Goal: Transaction & Acquisition: Purchase product/service

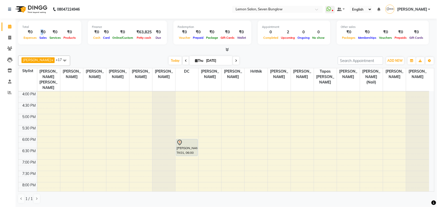
scroll to position [194, 0]
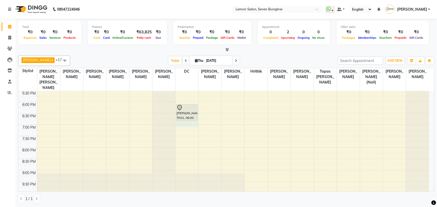
click at [185, 118] on div "9:00 AM 9:30 AM 10:00 AM 10:30 AM 11:00 AM 11:30 AM 12:00 PM 12:30 PM 1:00 PM 1…" at bounding box center [223, 56] width 411 height 319
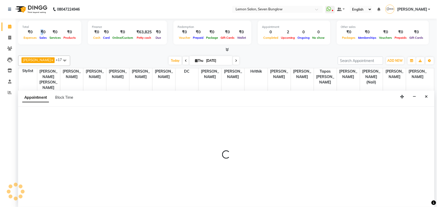
scroll to position [0, 0]
select select "7887"
select select "tentative"
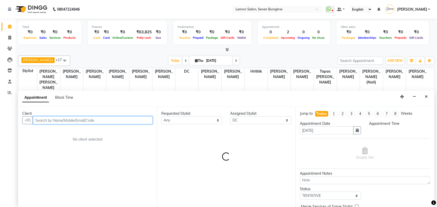
select select "1125"
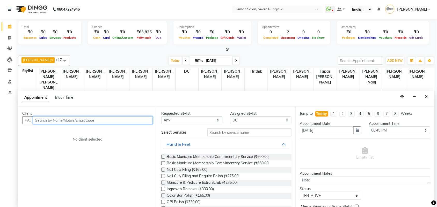
click at [111, 121] on input "text" at bounding box center [93, 121] width 120 height 8
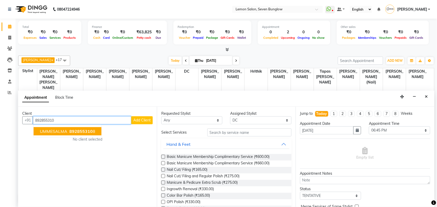
click at [93, 128] on button "UMMESALMA 892855310 8" at bounding box center [68, 131] width 68 height 8
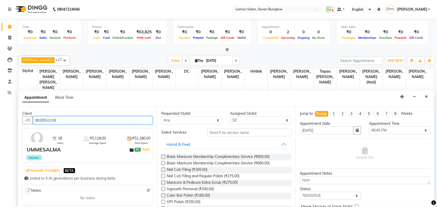
type input "8928553108"
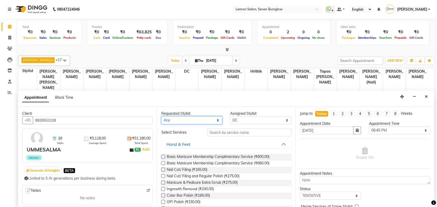
click at [174, 123] on select "Any Ajit Thakur Akansha Subba Amreen Shaikh Aniket (Nail) Ashfak DC Hira Lal Om…" at bounding box center [191, 121] width 61 height 8
select select "7887"
click at [161, 117] on select "Any Ajit Thakur Akansha Subba Amreen Shaikh Aniket (Nail) Ashfak DC Hira Lal Om…" at bounding box center [191, 121] width 61 height 8
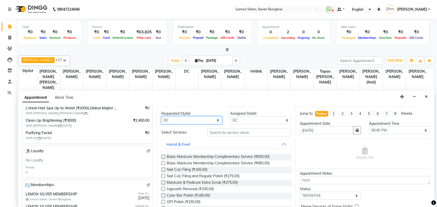
scroll to position [97, 0]
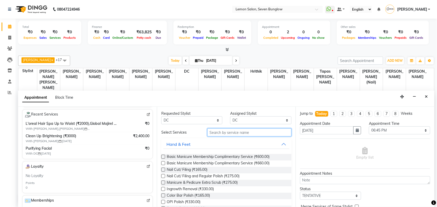
click at [219, 132] on input "text" at bounding box center [249, 133] width 84 height 8
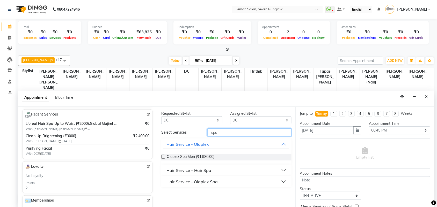
type input "l spa"
click at [194, 172] on div "Hair Service – Hair Spa" at bounding box center [188, 171] width 45 height 6
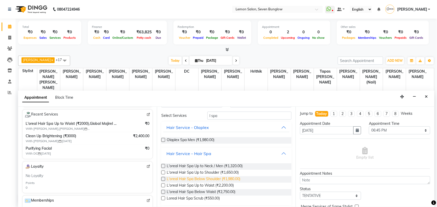
scroll to position [31, 0]
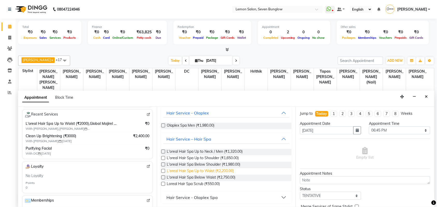
click at [229, 172] on span "L'oreal Hair Spa Up to Waist (₹2,200.00)" at bounding box center [200, 172] width 67 height 6
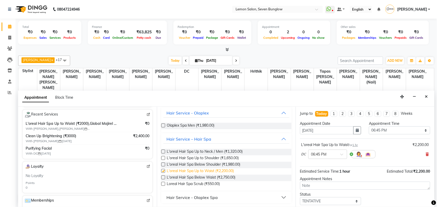
checkbox input "false"
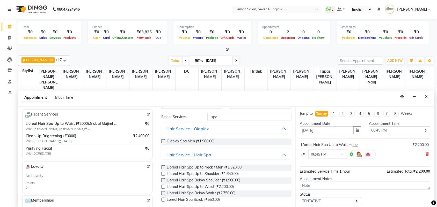
scroll to position [0, 0]
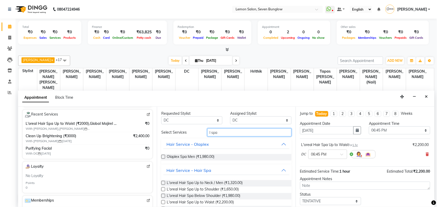
click at [213, 135] on input "l spa" at bounding box center [249, 133] width 84 height 8
click at [214, 134] on input "l spa" at bounding box center [249, 133] width 84 height 8
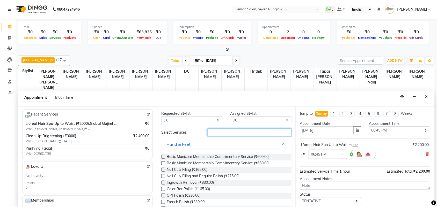
type input "l"
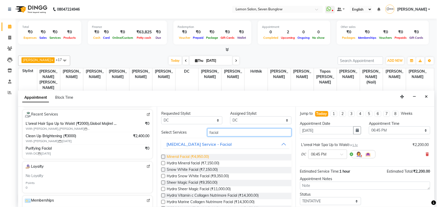
type input "facial"
click at [206, 158] on span "Mineral Facial (₹4,950.00)" at bounding box center [188, 157] width 42 height 6
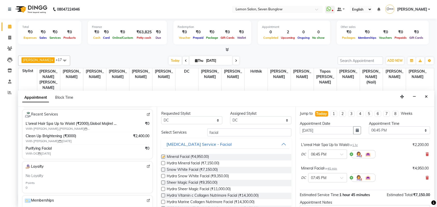
checkbox input "false"
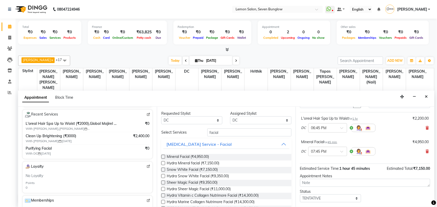
scroll to position [55, 0]
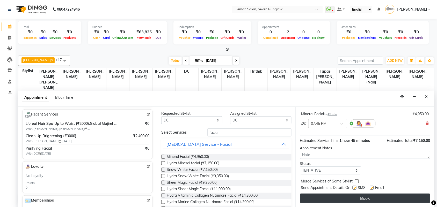
click at [369, 198] on button "Book" at bounding box center [365, 198] width 130 height 9
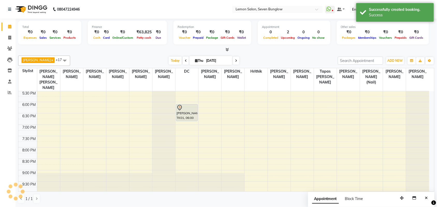
scroll to position [0, 0]
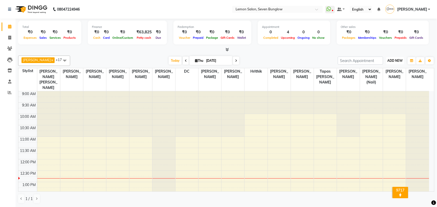
click at [398, 60] on span "ADD NEW" at bounding box center [395, 61] width 15 height 4
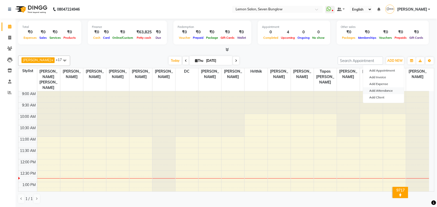
click at [387, 89] on link "Add Attendance" at bounding box center [383, 91] width 41 height 7
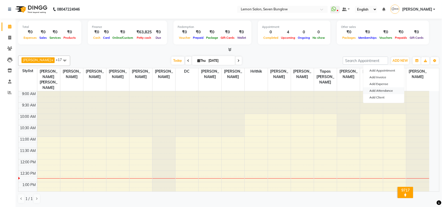
select select "W"
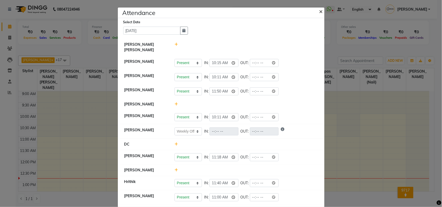
click at [316, 11] on button "×" at bounding box center [321, 11] width 13 height 14
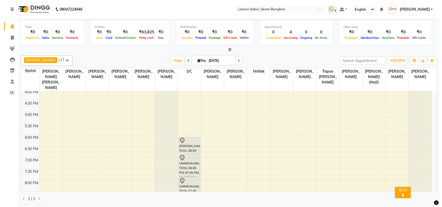
scroll to position [162, 0]
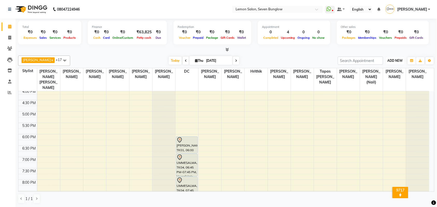
click at [393, 59] on span "ADD NEW" at bounding box center [395, 61] width 15 height 4
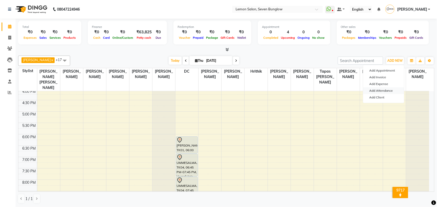
click at [390, 89] on link "Add Attendance" at bounding box center [383, 91] width 41 height 7
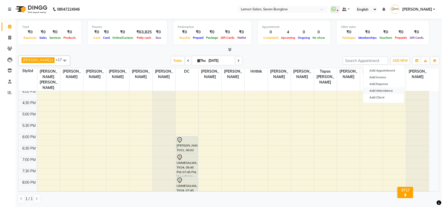
select select "W"
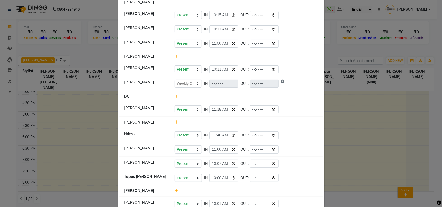
scroll to position [65, 0]
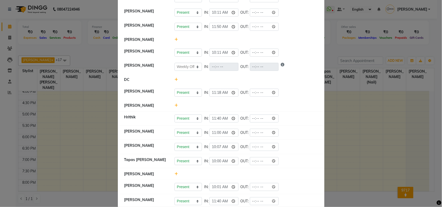
drag, startPoint x: 173, startPoint y: 43, endPoint x: 174, endPoint y: 40, distance: 3.0
click at [173, 43] on li "[PERSON_NAME]" at bounding box center [221, 40] width 204 height 12
click at [174, 40] on icon at bounding box center [175, 40] width 3 height 4
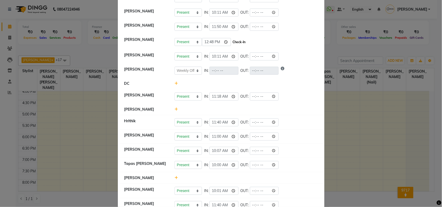
click at [240, 40] on button "Check-In" at bounding box center [239, 42] width 16 height 7
select select "W"
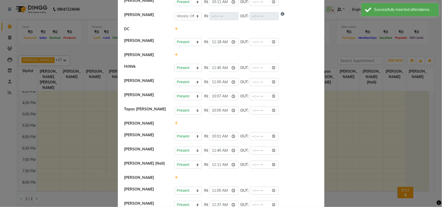
scroll to position [129, 0]
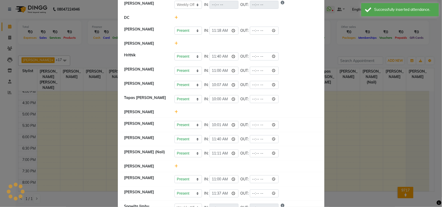
click at [174, 45] on icon at bounding box center [175, 44] width 3 height 4
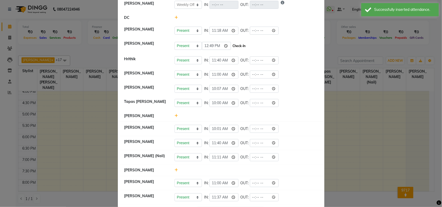
click at [238, 47] on button "Check-In" at bounding box center [239, 45] width 16 height 7
select select "W"
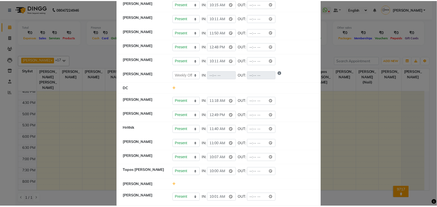
scroll to position [2, 0]
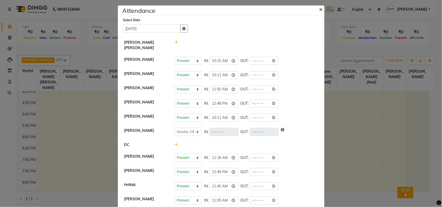
click at [319, 10] on span "×" at bounding box center [321, 9] width 4 height 8
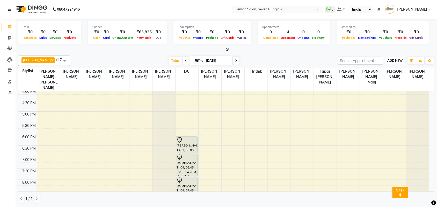
click at [395, 62] on span "ADD NEW" at bounding box center [395, 61] width 15 height 4
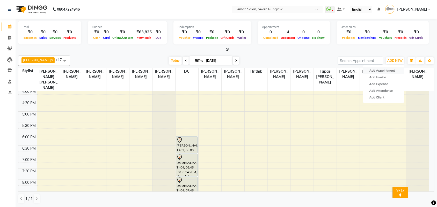
click at [392, 71] on button "Add Appointment" at bounding box center [383, 70] width 41 height 7
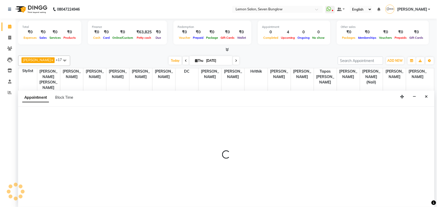
scroll to position [0, 0]
select select "600"
select select "tentative"
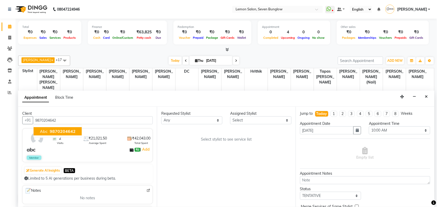
click at [74, 133] on button "abc 9870204642" at bounding box center [58, 131] width 48 height 8
type input "9870204642"
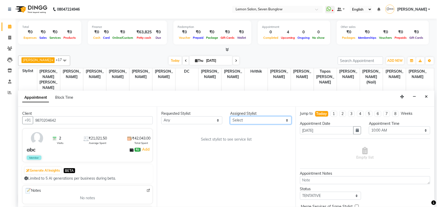
click at [239, 121] on select "Select Ajit Thakur Akansha Subba Amreen Shaikh Aniket (Nail) Ashfak DC Hira Lal…" at bounding box center [260, 121] width 61 height 8
select select "7887"
click at [230, 117] on select "Select Ajit Thakur Akansha Subba Amreen Shaikh Aniket (Nail) Ashfak DC Hira Lal…" at bounding box center [260, 121] width 61 height 8
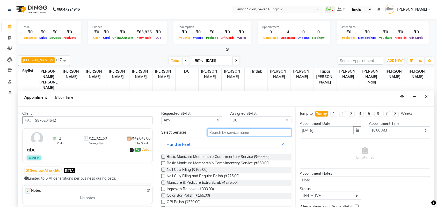
click at [257, 135] on input "text" at bounding box center [249, 133] width 84 height 8
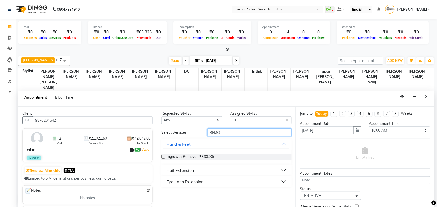
type input "REMO"
click at [177, 170] on div "Nail Extension" at bounding box center [179, 171] width 27 height 6
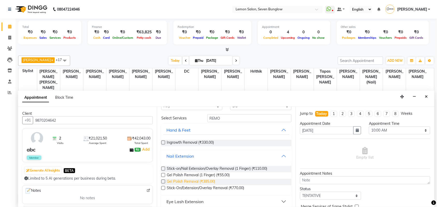
scroll to position [18, 0]
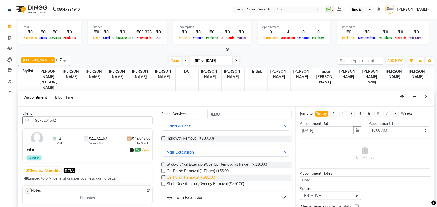
click at [195, 178] on span "Gel Polish Removal (₹385.00)" at bounding box center [191, 178] width 48 height 6
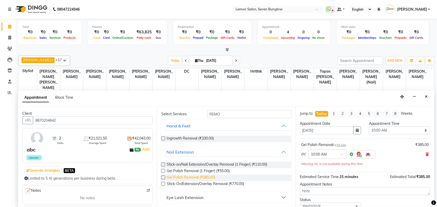
click at [195, 178] on span "Gel Polish Removal (₹385.00)" at bounding box center [191, 178] width 48 height 6
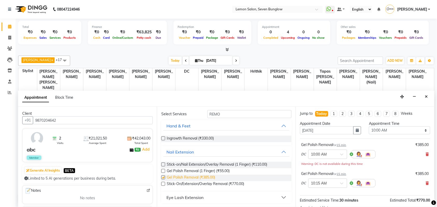
checkbox input "false"
click at [416, 128] on select "Select 10:00 AM 10:15 AM 10:30 AM 10:45 AM 11:00 AM 11:15 AM 11:30 AM 11:45 AM …" at bounding box center [399, 131] width 61 height 8
select select "990"
click at [369, 127] on select "Select 10:00 AM 10:15 AM 10:30 AM 10:45 AM 11:00 AM 11:15 AM 11:30 AM 11:45 AM …" at bounding box center [399, 131] width 61 height 8
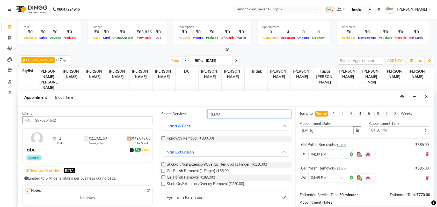
click at [236, 114] on input "REMO" at bounding box center [249, 114] width 84 height 8
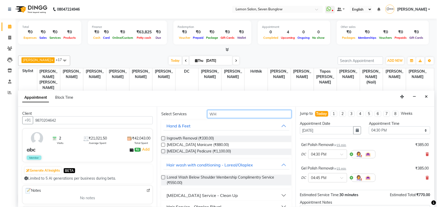
scroll to position [12, 0]
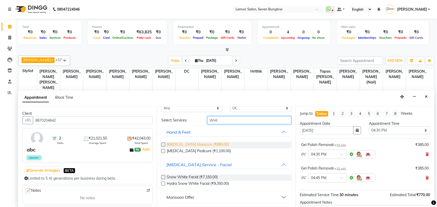
type input "WHI"
click at [216, 147] on span "Whitening Manicure (₹880.00)" at bounding box center [198, 145] width 62 height 6
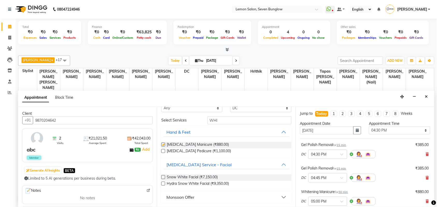
checkbox input "false"
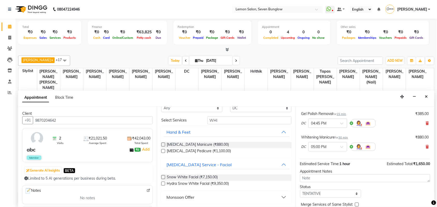
scroll to position [78, 0]
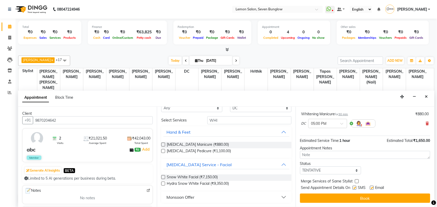
click at [353, 188] on label at bounding box center [355, 188] width 4 height 4
click at [353, 188] on input "checkbox" at bounding box center [354, 188] width 3 height 3
checkbox input "false"
click at [374, 187] on label at bounding box center [372, 188] width 4 height 4
click at [373, 187] on input "checkbox" at bounding box center [371, 188] width 3 height 3
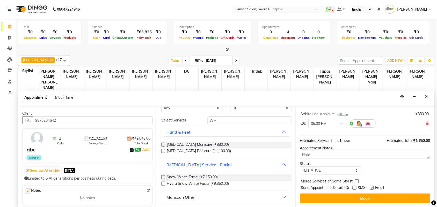
checkbox input "false"
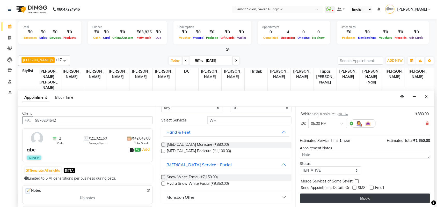
click at [372, 196] on button "Book" at bounding box center [365, 198] width 130 height 9
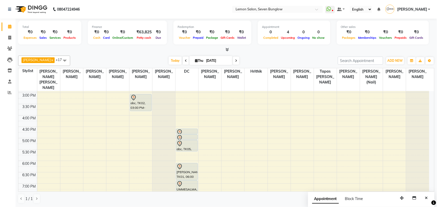
scroll to position [120, 0]
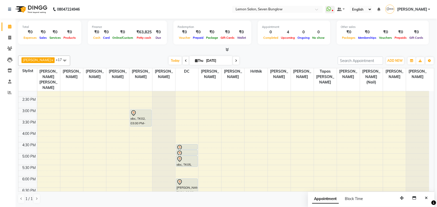
click at [312, 156] on div "9:00 AM 9:30 AM 10:00 AM 10:30 AM 11:00 AM 11:30 AM 12:00 PM 12:30 PM 1:00 PM 1…" at bounding box center [223, 131] width 411 height 319
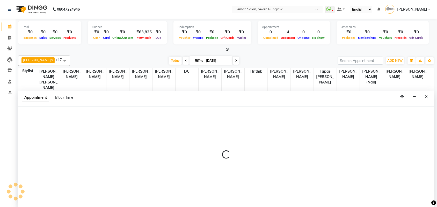
scroll to position [0, 0]
select select "43419"
select select "tentative"
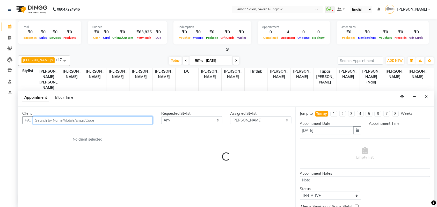
select select "1020"
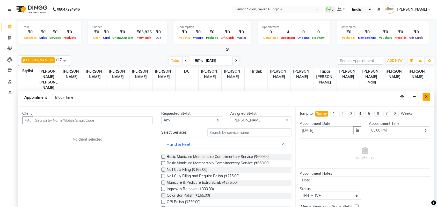
click at [425, 95] on icon "Close" at bounding box center [426, 97] width 3 height 4
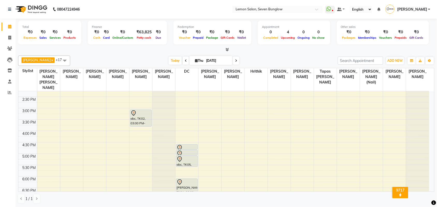
click at [113, 101] on div "9:00 AM 9:30 AM 10:00 AM 10:30 AM 11:00 AM 11:30 AM 12:00 PM 12:30 PM 1:00 PM 1…" at bounding box center [223, 131] width 411 height 319
select select "7455"
select select "tentative"
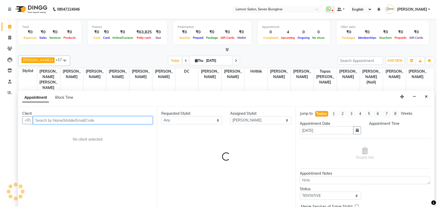
select select "885"
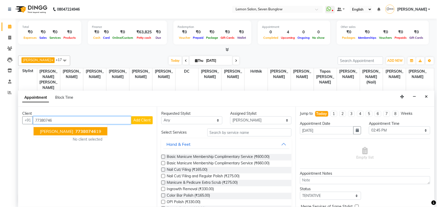
drag, startPoint x: 77, startPoint y: 133, endPoint x: 162, endPoint y: 128, distance: 85.3
click at [77, 132] on span "77380746" at bounding box center [85, 131] width 21 height 5
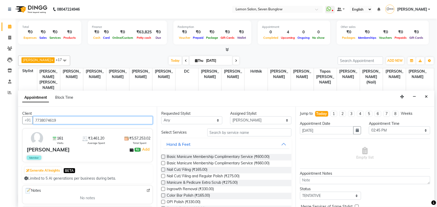
type input "7738074619"
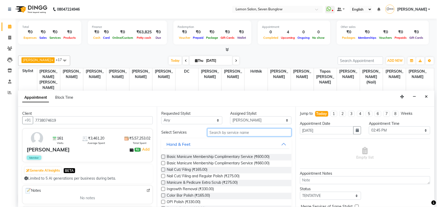
click at [212, 130] on input "text" at bounding box center [249, 133] width 84 height 8
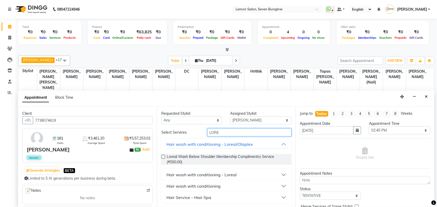
type input "LORE"
click at [190, 175] on div "Hair wash with conditioning - Loreal" at bounding box center [201, 175] width 70 height 6
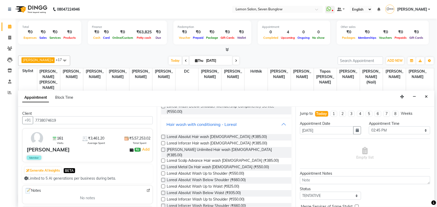
scroll to position [65, 0]
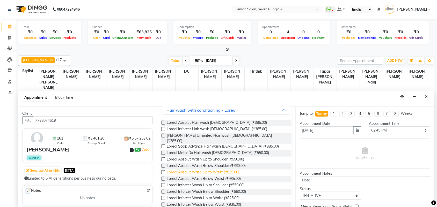
click at [239, 171] on span "Loreal Absolut Wash Up to Waist (₹825.00)" at bounding box center [203, 173] width 72 height 6
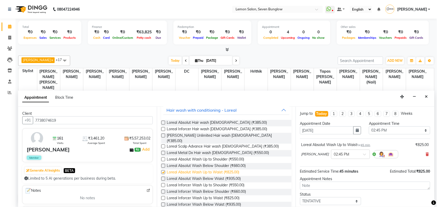
checkbox input "false"
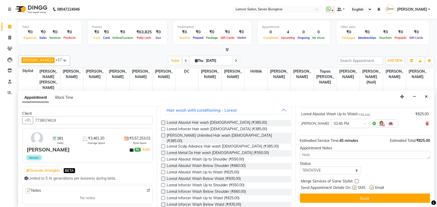
drag, startPoint x: 354, startPoint y: 188, endPoint x: 369, endPoint y: 186, distance: 15.1
click at [355, 188] on label at bounding box center [355, 188] width 4 height 4
click at [355, 188] on input "checkbox" at bounding box center [354, 188] width 3 height 3
checkbox input "false"
drag, startPoint x: 373, startPoint y: 186, endPoint x: 371, endPoint y: 189, distance: 3.8
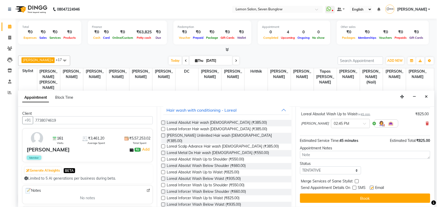
click at [373, 186] on label at bounding box center [372, 188] width 4 height 4
click at [373, 187] on input "checkbox" at bounding box center [371, 188] width 3 height 3
checkbox input "false"
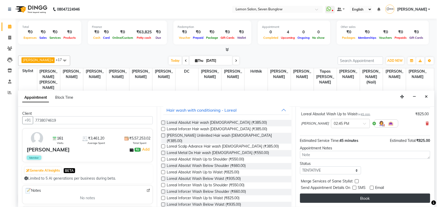
click at [369, 196] on button "Book" at bounding box center [365, 198] width 130 height 9
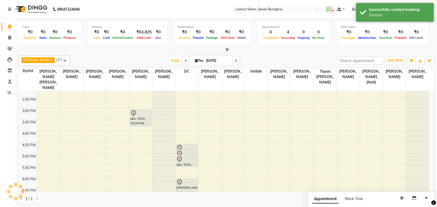
scroll to position [0, 0]
click at [5, 39] on span at bounding box center [9, 38] width 9 height 6
select select "562"
select select "service"
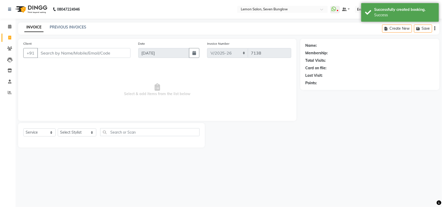
click at [71, 139] on div "Select Service Product Membership Package Voucher Prepaid Gift Card Select Styl…" at bounding box center [111, 134] width 176 height 12
click at [73, 134] on select "Select Stylist [PERSON_NAME] [PERSON_NAME] [PERSON_NAME] [PERSON_NAME] (Nail) […" at bounding box center [77, 133] width 39 height 8
select select "43419"
click at [58, 129] on select "Select Stylist [PERSON_NAME] [PERSON_NAME] [PERSON_NAME] [PERSON_NAME] (Nail) […" at bounding box center [77, 133] width 39 height 8
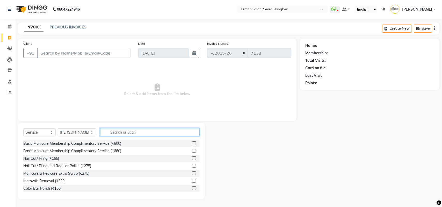
click at [113, 132] on input "text" at bounding box center [149, 132] width 99 height 8
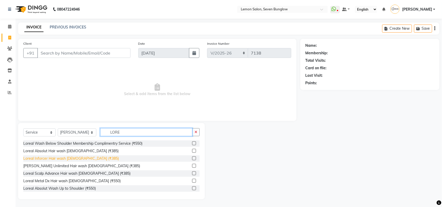
type input "LORE"
click at [64, 159] on div "Loreal Inforcer Hair wash [DEMOGRAPHIC_DATA] (₹385)" at bounding box center [71, 158] width 96 height 5
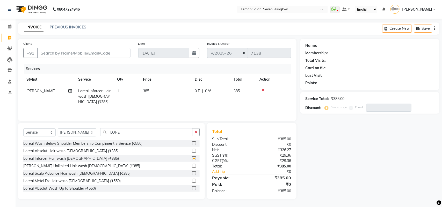
checkbox input "false"
click at [100, 134] on input "LORE" at bounding box center [146, 132] width 92 height 8
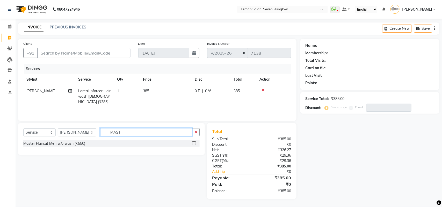
type input "MAST"
click at [85, 147] on div "Master Haircut Men w/o wash (₹550)" at bounding box center [111, 144] width 176 height 6
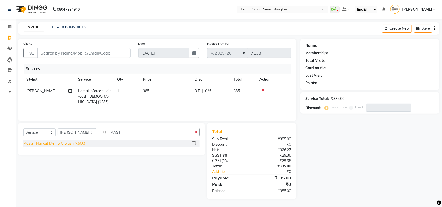
click at [48, 144] on div "Master Haircut Men w/o wash (₹550)" at bounding box center [54, 143] width 62 height 5
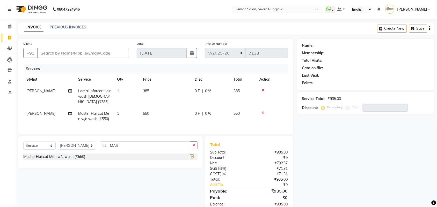
checkbox input "false"
click at [64, 51] on input "Client" at bounding box center [83, 53] width 92 height 10
type input "7"
type input "0"
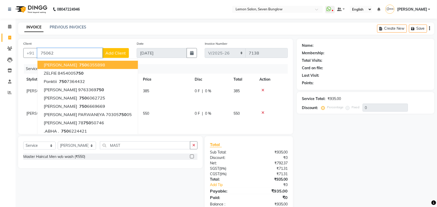
click at [58, 53] on input "75062" at bounding box center [69, 53] width 65 height 10
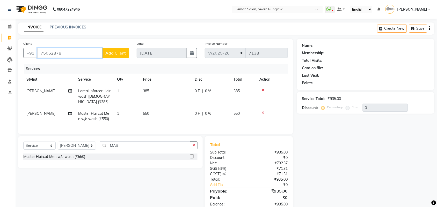
click at [53, 52] on input "75062878" at bounding box center [69, 53] width 65 height 10
click at [64, 52] on input "750626878" at bounding box center [69, 53] width 65 height 10
drag, startPoint x: 52, startPoint y: 52, endPoint x: 73, endPoint y: 51, distance: 21.0
click at [73, 51] on input "750626878" at bounding box center [69, 53] width 65 height 10
click at [55, 52] on input "750626878" at bounding box center [69, 53] width 65 height 10
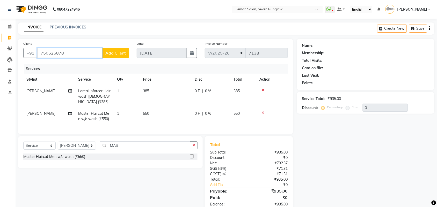
click at [53, 53] on input "750626878" at bounding box center [69, 53] width 65 height 10
type input "7506286878"
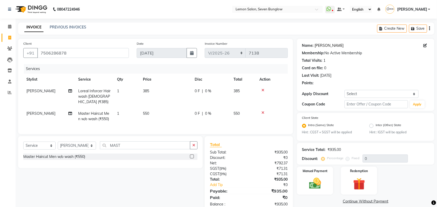
click at [323, 47] on link "Vasan Bala" at bounding box center [329, 45] width 29 height 5
click at [91, 55] on input "7506286878" at bounding box center [83, 53] width 92 height 10
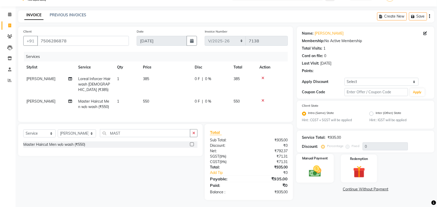
click at [318, 170] on img at bounding box center [315, 172] width 20 height 14
click at [364, 190] on span "CARD" at bounding box center [365, 190] width 11 height 6
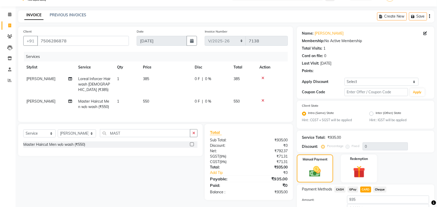
scroll to position [46, 0]
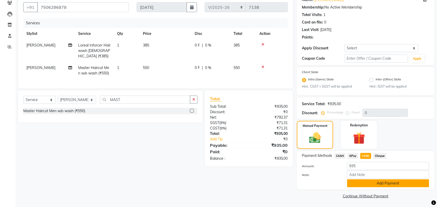
click at [372, 180] on button "Add Payment" at bounding box center [388, 184] width 82 height 8
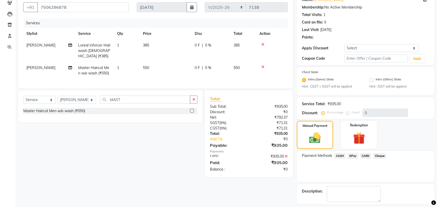
scroll to position [68, 0]
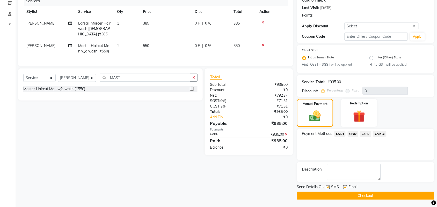
click at [346, 188] on label at bounding box center [345, 188] width 4 height 4
click at [346, 188] on input "checkbox" at bounding box center [344, 187] width 3 height 3
checkbox input "false"
click at [330, 188] on label at bounding box center [328, 188] width 4 height 4
click at [329, 188] on input "checkbox" at bounding box center [327, 187] width 3 height 3
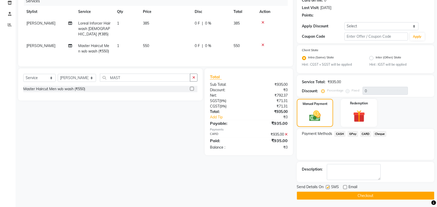
checkbox input "false"
click at [335, 193] on button "Checkout" at bounding box center [365, 196] width 137 height 8
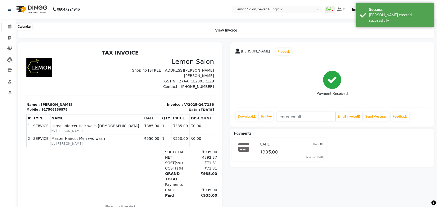
click at [9, 28] on icon at bounding box center [9, 27] width 3 height 4
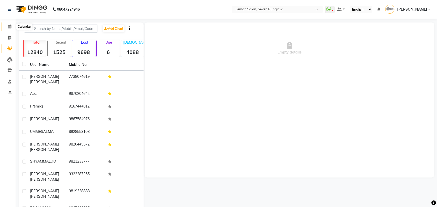
click at [7, 26] on span at bounding box center [9, 27] width 9 height 6
click at [8, 47] on icon at bounding box center [9, 49] width 5 height 4
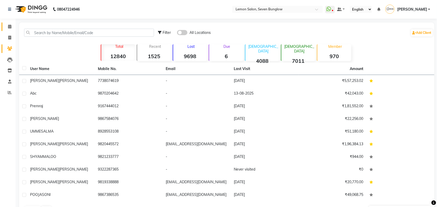
click at [48, 32] on input "text" at bounding box center [89, 33] width 130 height 8
paste input "7506286878"
click at [185, 33] on span at bounding box center [182, 32] width 10 height 5
click at [177, 33] on input "checkbox" at bounding box center [177, 33] width 0 height 0
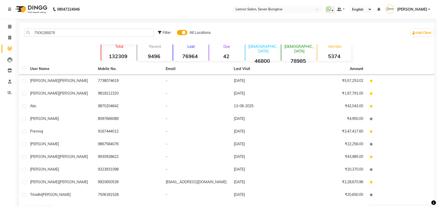
click at [185, 33] on span at bounding box center [182, 32] width 10 height 5
click at [177, 33] on input "checkbox" at bounding box center [177, 33] width 0 height 0
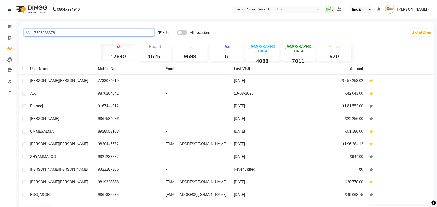
click at [118, 32] on input "7506286878" at bounding box center [89, 33] width 130 height 8
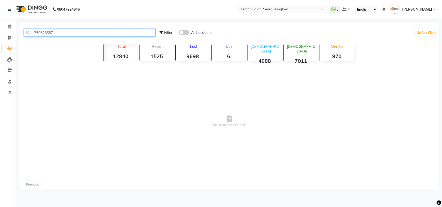
type input "750628687"
click at [177, 31] on div "Filter All Locations Add Client" at bounding box center [298, 33] width 279 height 16
click at [183, 32] on span at bounding box center [184, 32] width 10 height 5
click at [179, 33] on input "checkbox" at bounding box center [179, 33] width 0 height 0
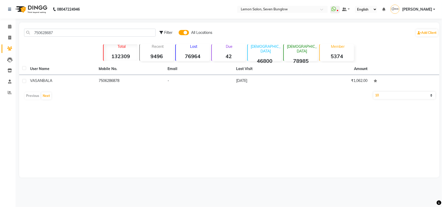
click at [79, 73] on th "User Name" at bounding box center [61, 69] width 69 height 12
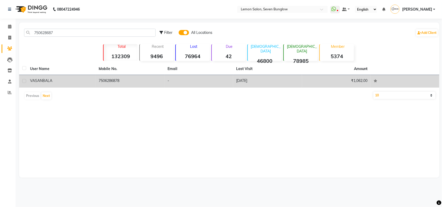
click at [79, 78] on div "VASAN BALA" at bounding box center [61, 80] width 63 height 5
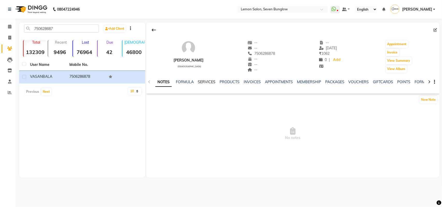
click at [198, 81] on link "SERVICES" at bounding box center [207, 82] width 18 height 5
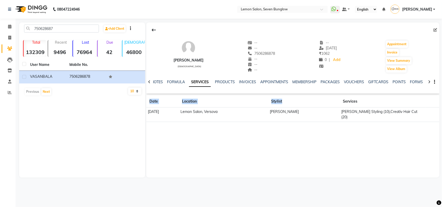
drag, startPoint x: 334, startPoint y: 105, endPoint x: 386, endPoint y: 167, distance: 80.9
click at [416, 171] on div "VASAN BALA male -- -- 7506286878 -- -- -- -- 02-08-2019 ₹ 1062 0 | Add Appointm…" at bounding box center [292, 100] width 293 height 155
drag, startPoint x: 246, startPoint y: 170, endPoint x: 216, endPoint y: 147, distance: 37.4
click at [245, 170] on div "VASAN BALA male -- -- 7506286878 -- -- -- -- 02-08-2019 ₹ 1062 0 | Add Appointm…" at bounding box center [292, 100] width 293 height 155
drag, startPoint x: 150, startPoint y: 114, endPoint x: 172, endPoint y: 111, distance: 22.4
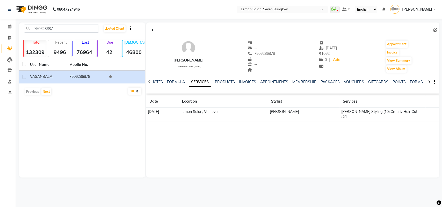
click at [172, 111] on td "02-08-2019" at bounding box center [162, 115] width 33 height 14
drag, startPoint x: 7, startPoint y: 25, endPoint x: 12, endPoint y: 53, distance: 28.1
click at [7, 25] on span at bounding box center [9, 27] width 9 height 6
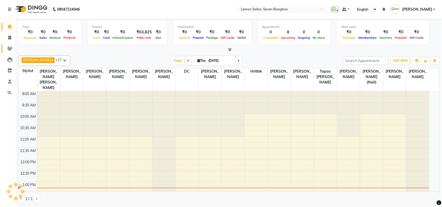
click at [12, 53] on link "Clients" at bounding box center [8, 49] width 12 height 9
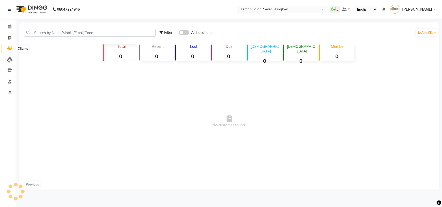
click at [12, 50] on icon at bounding box center [9, 49] width 5 height 4
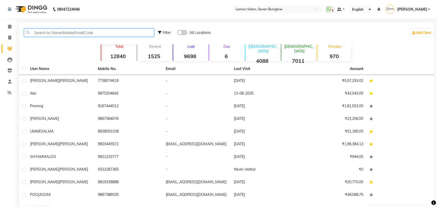
click at [27, 31] on input "text" at bounding box center [89, 33] width 130 height 8
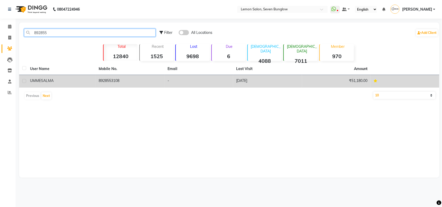
type input "892855"
click at [53, 82] on span "UMMESALMA" at bounding box center [42, 80] width 24 height 5
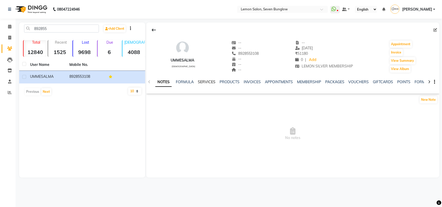
click at [202, 82] on link "SERVICES" at bounding box center [207, 82] width 18 height 5
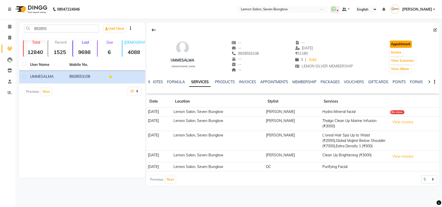
click at [391, 43] on button "Appointment" at bounding box center [401, 44] width 22 height 7
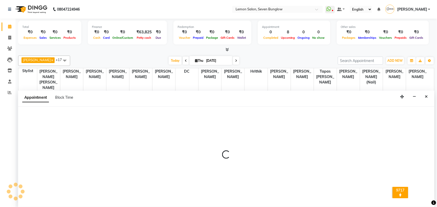
scroll to position [0, 0]
select select "600"
select select "tentative"
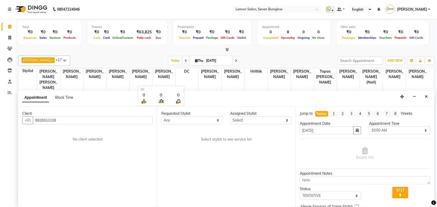
scroll to position [92, 0]
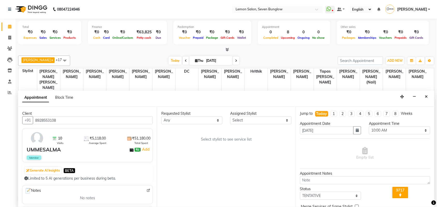
click at [273, 126] on div "Requested Stylist Any Ajit Thakur Akansha Subba Amreen Shaikh Aniket (Nail) Ash…" at bounding box center [226, 157] width 139 height 100
click at [273, 124] on select "Select Ajit Thakur Akansha Subba Amreen Shaikh Aniket (Nail) Ashfak DC Hira Lal…" at bounding box center [260, 121] width 61 height 8
click at [230, 117] on select "Select Ajit Thakur Akansha Subba Amreen Shaikh Aniket (Nail) Ashfak DC Hira Lal…" at bounding box center [260, 121] width 61 height 8
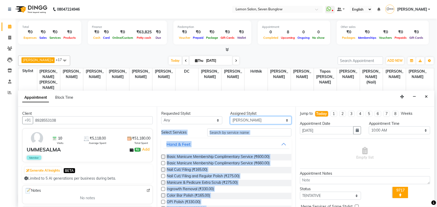
click at [260, 117] on select "Select Ajit Thakur Akansha Subba Amreen Shaikh Aniket (Nail) Ashfak DC Hira Lal…" at bounding box center [260, 121] width 61 height 8
select select "7887"
click at [230, 117] on select "Select Ajit Thakur Akansha Subba Amreen Shaikh Aniket (Nail) Ashfak DC Hira Lal…" at bounding box center [260, 121] width 61 height 8
click at [227, 139] on div "Hand & Feet" at bounding box center [226, 144] width 130 height 11
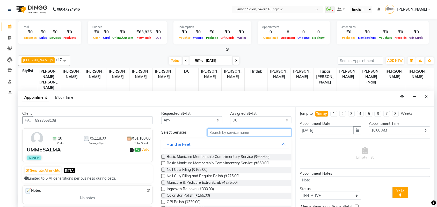
click at [226, 135] on input "text" at bounding box center [249, 133] width 84 height 8
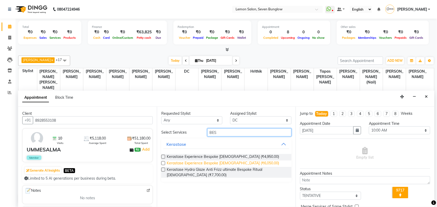
type input "BES"
click at [201, 162] on span "Kerastase Experience Bespoke Female (₹6,050.00)" at bounding box center [223, 164] width 112 height 6
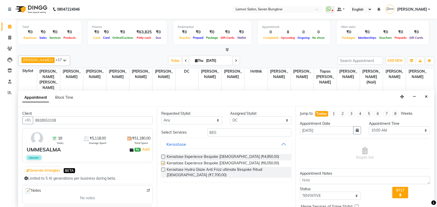
checkbox input "false"
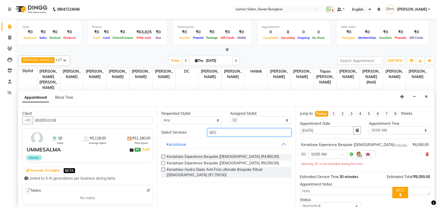
click at [235, 131] on input "BES" at bounding box center [249, 133] width 84 height 8
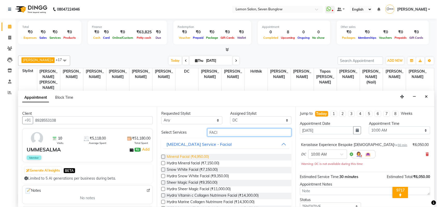
type input "FACI"
click at [201, 159] on span "Mineral Facial (₹4,950.00)" at bounding box center [188, 157] width 42 height 6
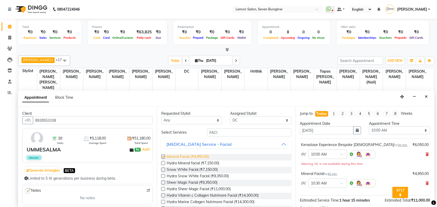
checkbox input "false"
drag, startPoint x: 373, startPoint y: 133, endPoint x: 375, endPoint y: 129, distance: 4.4
click at [373, 133] on select "Select 10:00 AM 10:15 AM 10:30 AM 10:45 AM 11:00 AM 11:15 AM 11:30 AM 11:45 AM …" at bounding box center [399, 131] width 61 height 8
select select "1140"
click at [369, 127] on select "Select 10:00 AM 10:15 AM 10:30 AM 10:45 AM 11:00 AM 11:15 AM 11:30 AM 11:45 AM …" at bounding box center [399, 131] width 61 height 8
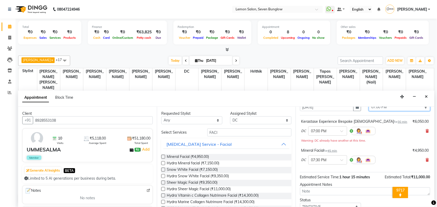
scroll to position [60, 0]
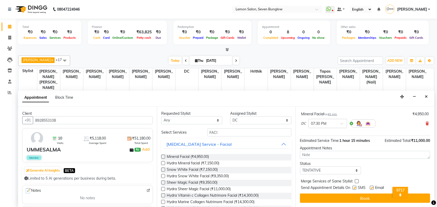
click at [355, 188] on label at bounding box center [355, 188] width 4 height 4
click at [355, 188] on input "checkbox" at bounding box center [354, 188] width 3 height 3
checkbox input "false"
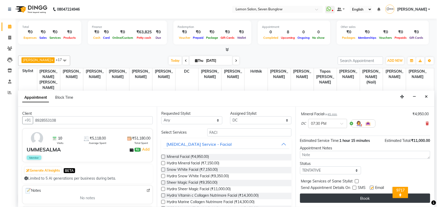
drag, startPoint x: 370, startPoint y: 189, endPoint x: 371, endPoint y: 196, distance: 7.0
click at [370, 189] on label at bounding box center [372, 188] width 4 height 4
click at [370, 189] on input "checkbox" at bounding box center [371, 188] width 3 height 3
checkbox input "false"
click at [372, 198] on button "Book" at bounding box center [365, 198] width 130 height 9
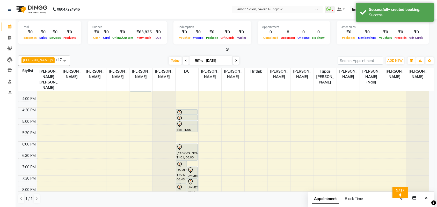
scroll to position [157, 0]
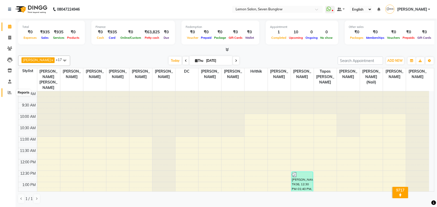
click at [10, 92] on icon at bounding box center [10, 93] width 4 height 4
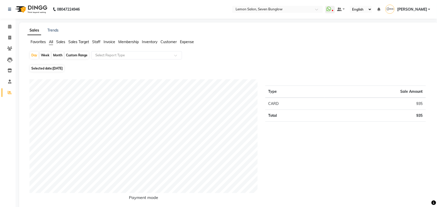
click at [61, 52] on div "Month" at bounding box center [58, 55] width 12 height 7
select select "9"
select select "2025"
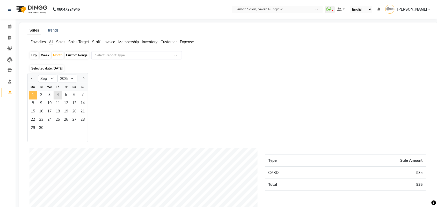
click at [34, 97] on span "1" at bounding box center [33, 95] width 8 height 8
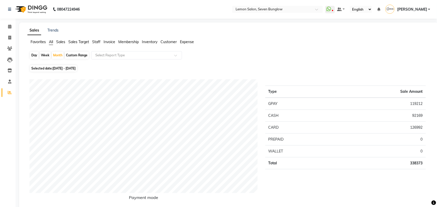
click at [35, 54] on div "Day" at bounding box center [34, 55] width 9 height 7
select select "9"
select select "2025"
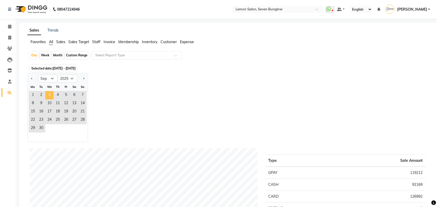
click at [48, 96] on span "3" at bounding box center [49, 95] width 8 height 8
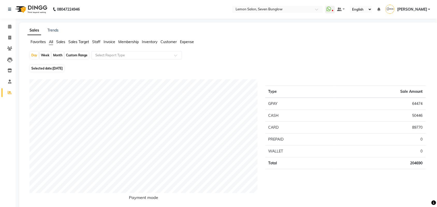
click at [59, 56] on div "Month" at bounding box center [58, 55] width 12 height 7
select select "9"
select select "2025"
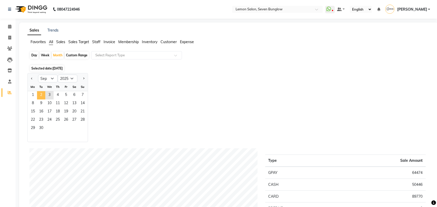
click at [38, 94] on span "2" at bounding box center [41, 95] width 8 height 8
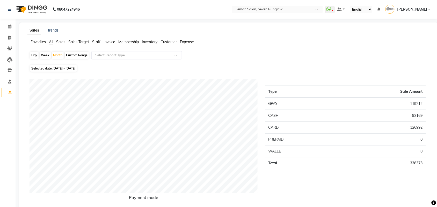
click at [34, 55] on div "Day" at bounding box center [34, 55] width 9 height 7
select select "9"
select select "2025"
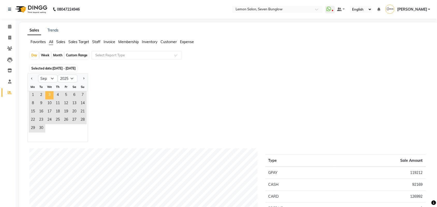
click at [52, 96] on span "3" at bounding box center [49, 95] width 8 height 8
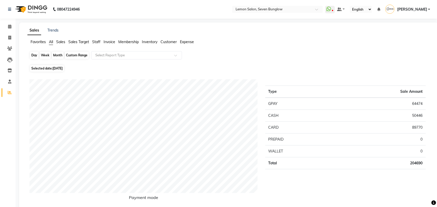
click at [34, 56] on div "Day" at bounding box center [34, 55] width 9 height 7
select select "9"
select select "2025"
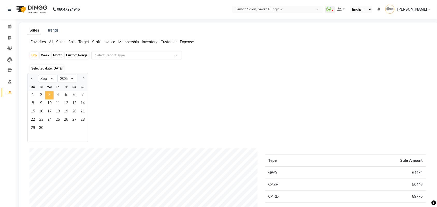
click at [50, 96] on span "3" at bounding box center [49, 95] width 8 height 8
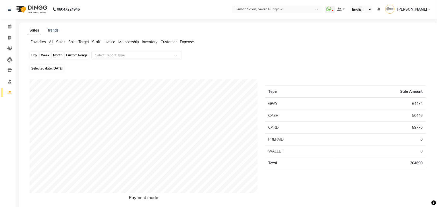
click at [34, 57] on div "Day" at bounding box center [34, 55] width 9 height 7
select select "9"
select select "2025"
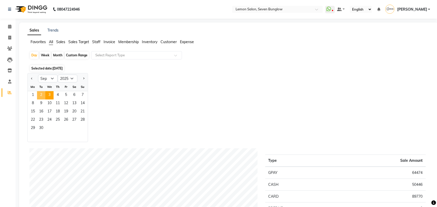
click at [38, 93] on span "2" at bounding box center [41, 95] width 8 height 8
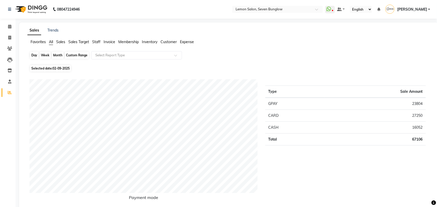
click at [34, 55] on div "Day" at bounding box center [34, 55] width 9 height 7
select select "9"
select select "2025"
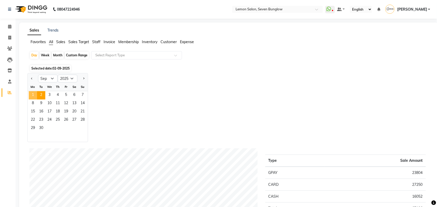
click at [32, 92] on span "1" at bounding box center [33, 95] width 8 height 8
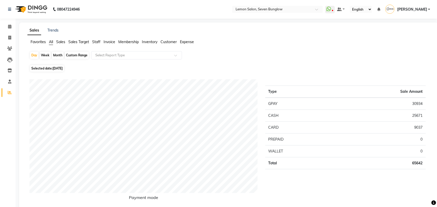
click at [58, 55] on div "Month" at bounding box center [58, 55] width 12 height 7
select select "9"
select select "2025"
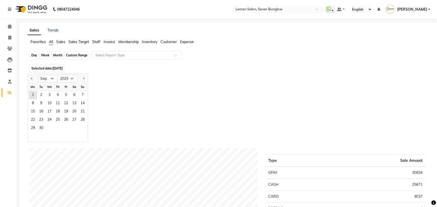
click at [57, 57] on div "Month" at bounding box center [58, 55] width 12 height 7
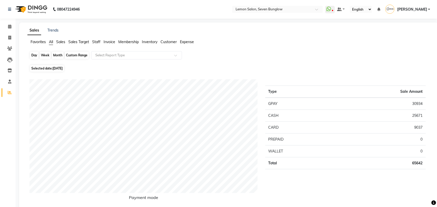
click at [62, 53] on div "Month" at bounding box center [58, 55] width 12 height 7
select select "9"
select select "2025"
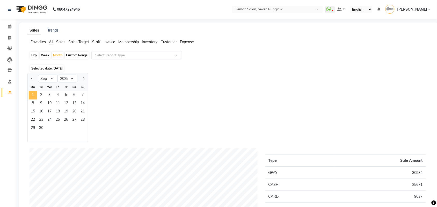
drag, startPoint x: 28, startPoint y: 97, endPoint x: 37, endPoint y: 96, distance: 8.1
click at [32, 96] on span "1" at bounding box center [33, 95] width 8 height 8
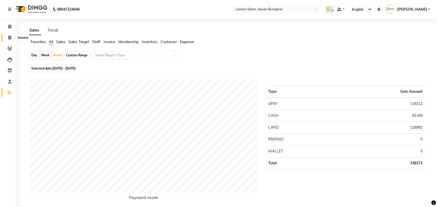
click at [9, 38] on icon at bounding box center [9, 38] width 3 height 4
select select "service"
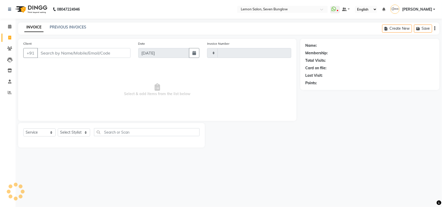
type input "7139"
select select "562"
click at [9, 27] on icon at bounding box center [9, 27] width 3 height 4
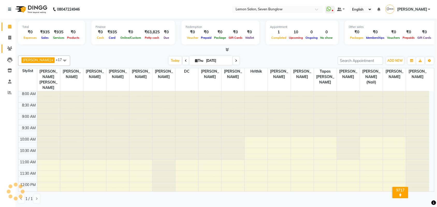
click at [7, 49] on icon at bounding box center [9, 49] width 5 height 4
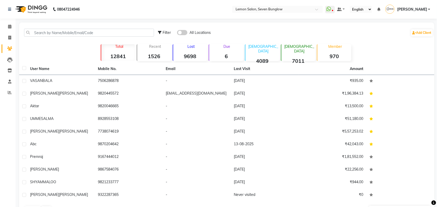
click at [224, 46] on p "Due" at bounding box center [226, 46] width 33 height 5
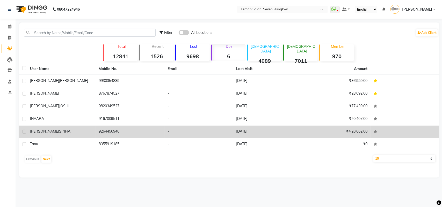
click at [45, 129] on div "[PERSON_NAME]" at bounding box center [61, 131] width 63 height 5
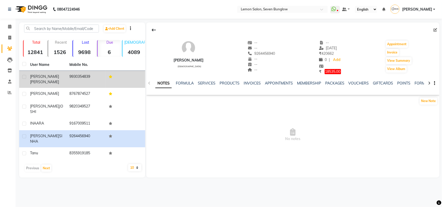
click at [37, 76] on span "[PERSON_NAME]" at bounding box center [44, 76] width 29 height 5
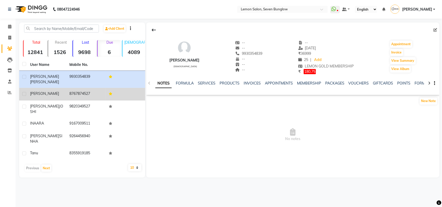
click at [34, 91] on span "[PERSON_NAME]" at bounding box center [44, 93] width 29 height 5
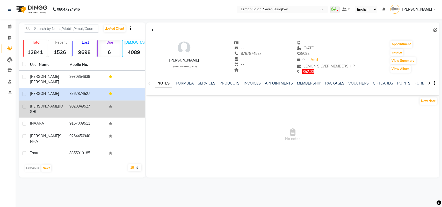
click at [36, 104] on span "[PERSON_NAME]" at bounding box center [44, 106] width 29 height 5
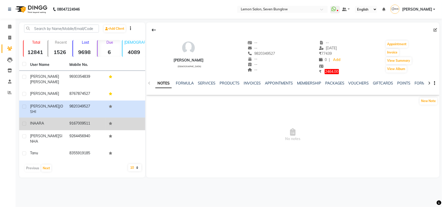
click at [39, 121] on span "INAARA" at bounding box center [37, 123] width 14 height 5
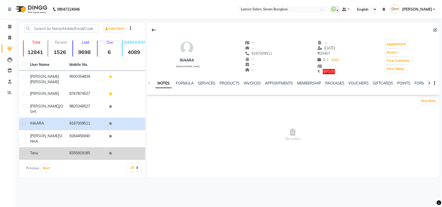
click at [37, 151] on span "Tanu" at bounding box center [34, 153] width 8 height 5
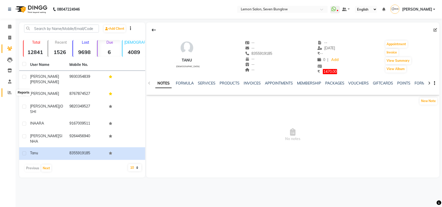
click at [12, 94] on span at bounding box center [9, 93] width 9 height 6
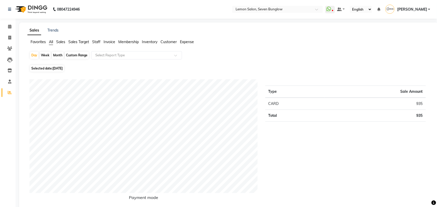
click at [59, 55] on div "Month" at bounding box center [58, 55] width 12 height 7
select select "9"
select select "2025"
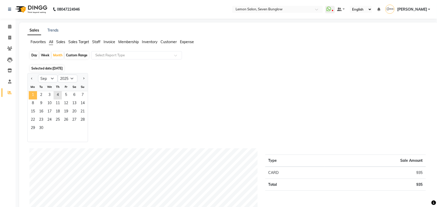
click at [35, 94] on span "1" at bounding box center [33, 95] width 8 height 8
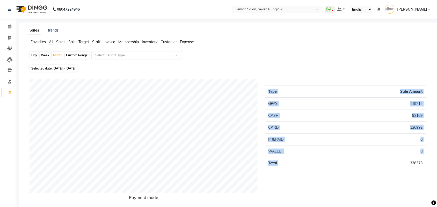
drag, startPoint x: 405, startPoint y: 164, endPoint x: 435, endPoint y: 159, distance: 31.2
click at [437, 158] on html "08047224946 Select Location × Lemon Salon, Seven Bunglow WhatsApp Status ✕ Stat…" at bounding box center [218, 103] width 437 height 207
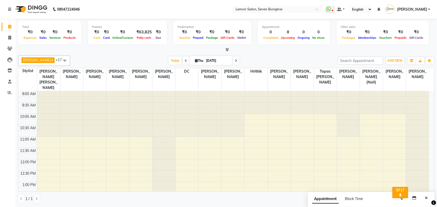
scroll to position [216, 0]
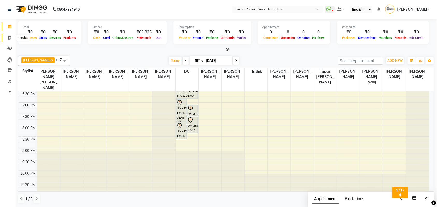
click at [7, 38] on span at bounding box center [9, 38] width 9 height 6
select select "service"
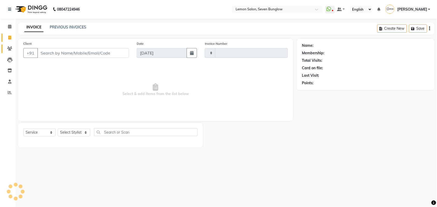
type input "7139"
select select "562"
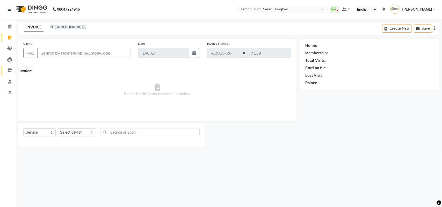
click at [8, 69] on icon at bounding box center [10, 71] width 4 height 4
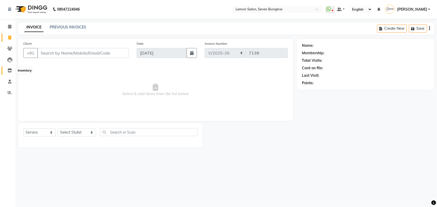
select select
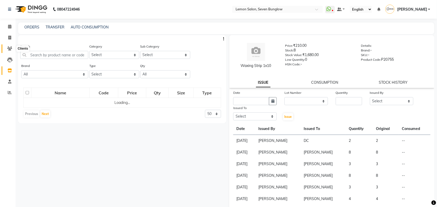
click at [11, 50] on icon at bounding box center [9, 49] width 5 height 4
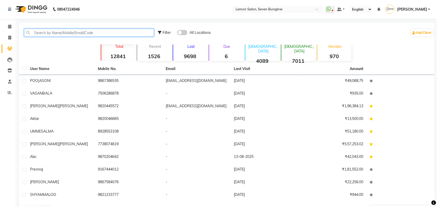
click at [48, 32] on input "text" at bounding box center [89, 33] width 130 height 8
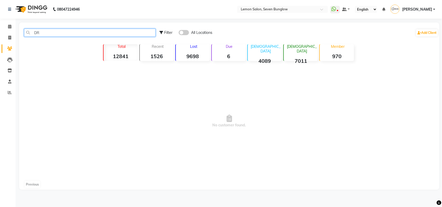
type input "D"
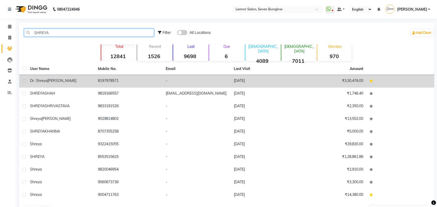
type input "SHREYA"
drag, startPoint x: 59, startPoint y: 83, endPoint x: 75, endPoint y: 78, distance: 16.4
click at [60, 83] on div "dr. shreya poojari" at bounding box center [61, 80] width 62 height 5
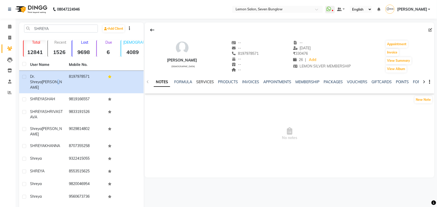
click at [200, 82] on link "SERVICES" at bounding box center [205, 82] width 18 height 5
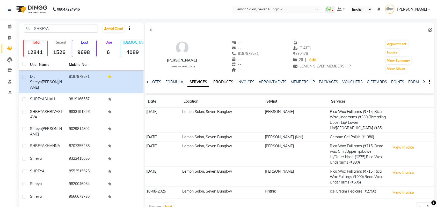
click at [230, 83] on link "PRODUCTS" at bounding box center [223, 82] width 20 height 5
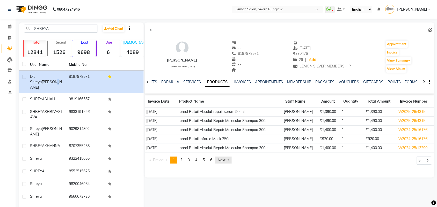
click at [224, 160] on link "Next page" at bounding box center [223, 160] width 17 height 7
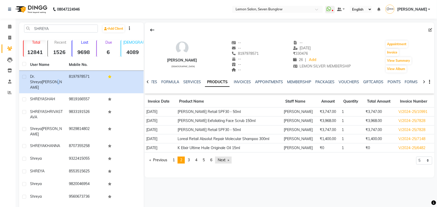
click at [225, 159] on link "Next page" at bounding box center [223, 160] width 17 height 7
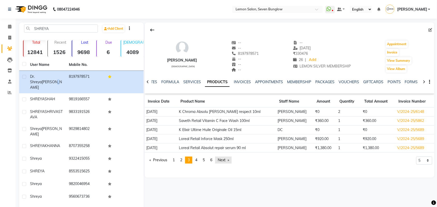
click at [223, 158] on link "Next page" at bounding box center [223, 160] width 17 height 7
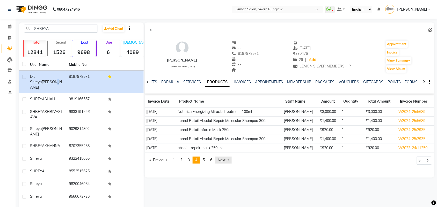
click at [223, 158] on link "Next page" at bounding box center [223, 160] width 17 height 7
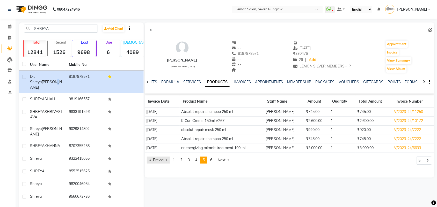
click at [170, 161] on link "Previous page" at bounding box center [158, 160] width 23 height 7
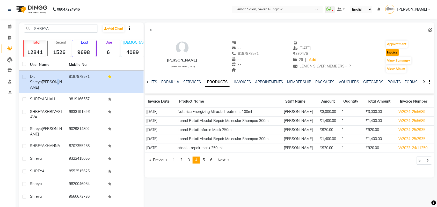
click at [392, 52] on button "Invoice" at bounding box center [392, 52] width 13 height 7
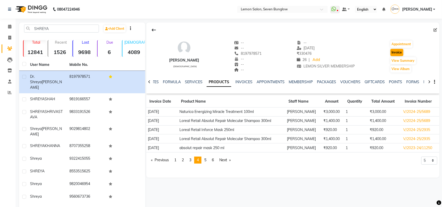
select select "562"
select select "service"
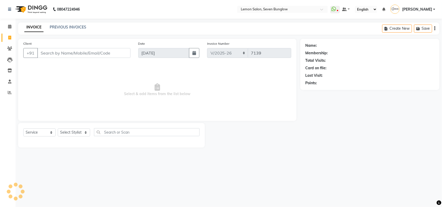
type input "8197978571"
select select "1: Object"
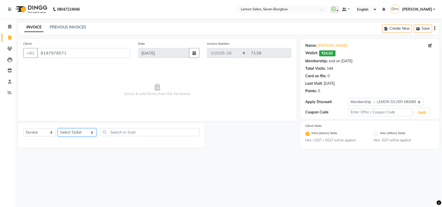
click at [82, 130] on select "Select Stylist Ajit Thakur Akansha Subba Amreen Shaikh Aniket (Nail) Ashfak DC …" at bounding box center [77, 133] width 39 height 8
click at [49, 133] on select "Select Service Product Membership Package Voucher Prepaid Gift Card" at bounding box center [39, 133] width 32 height 8
select select "product"
click at [23, 129] on select "Select Service Product Membership Package Voucher Prepaid Gift Card" at bounding box center [39, 133] width 32 height 8
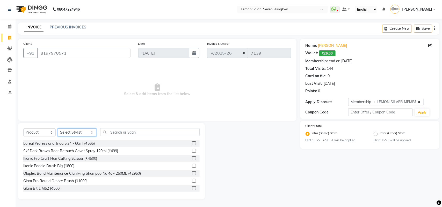
click at [68, 132] on select "Select Stylist Ajit Thakur Akansha Subba Amreen Shaikh Aniket (Nail) Ashfak DC …" at bounding box center [77, 133] width 39 height 8
select select "7457"
click at [58, 129] on select "Select Stylist Ajit Thakur Akansha Subba Amreen Shaikh Aniket (Nail) Ashfak DC …" at bounding box center [77, 133] width 39 height 8
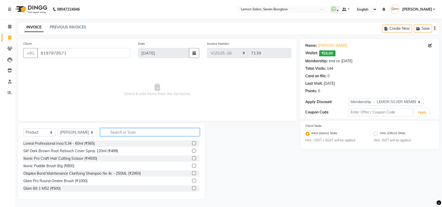
click at [118, 129] on input "text" at bounding box center [149, 132] width 99 height 8
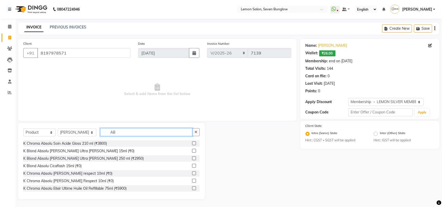
type input "A"
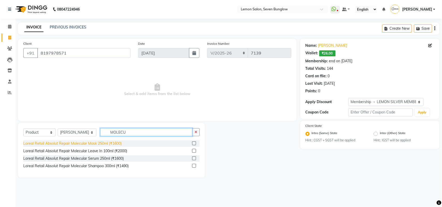
type input "MOLECU"
click at [122, 143] on div "Loreal Retail Absolut Repair Molecular Mask 250ml (₹1600)" at bounding box center [72, 143] width 98 height 5
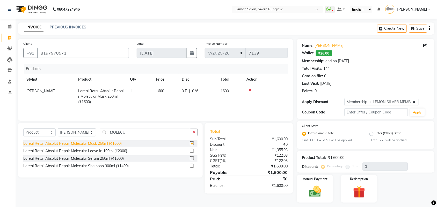
checkbox input "false"
drag, startPoint x: 34, startPoint y: 135, endPoint x: 46, endPoint y: 107, distance: 30.1
click at [35, 134] on select "Select Service Product Membership Package Voucher Prepaid Gift Card" at bounding box center [39, 133] width 32 height 8
select select "service"
click at [23, 129] on select "Select Service Product Membership Package Voucher Prepaid Gift Card" at bounding box center [39, 133] width 32 height 8
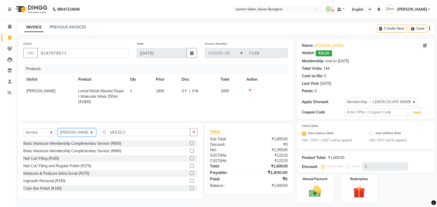
click at [74, 131] on select "Select Stylist Ajit Thakur Akansha Subba Amreen Shaikh Aniket (Nail) Ashfak DC …" at bounding box center [77, 133] width 38 height 8
select select "11361"
click at [58, 129] on select "Select Stylist Ajit Thakur Akansha Subba Amreen Shaikh Aniket (Nail) Ashfak DC …" at bounding box center [77, 133] width 38 height 8
click at [110, 132] on input "MOLECU" at bounding box center [145, 132] width 90 height 8
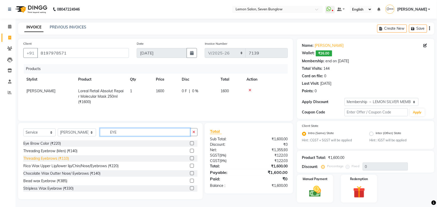
type input "EYE"
drag, startPoint x: 48, startPoint y: 161, endPoint x: 89, endPoint y: 142, distance: 44.9
click at [48, 161] on div "Threading Eyebrows (₹110)" at bounding box center [46, 158] width 46 height 5
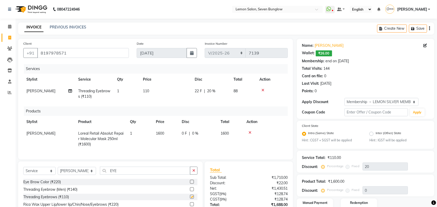
checkbox input "false"
click at [112, 174] on input "EYE" at bounding box center [145, 171] width 90 height 8
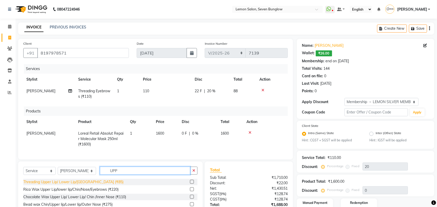
type input "UPP"
click at [92, 185] on div "Threading Upper Lip/ Lower Lip/[GEOGRAPHIC_DATA] (₹85)" at bounding box center [73, 182] width 100 height 5
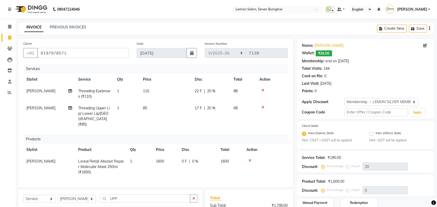
checkbox input "false"
click at [323, 49] on div "Name: Dr. Shreya Poojari Wallet: ₹26.00 Membership: end on 04-08-2026 Total Vis…" at bounding box center [365, 67] width 127 height 53
click at [323, 47] on link "Dr. Shreya Poojari" at bounding box center [329, 45] width 29 height 5
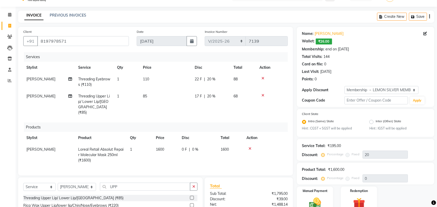
scroll to position [66, 0]
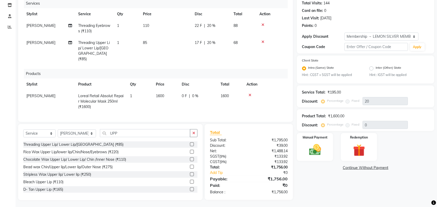
drag, startPoint x: 331, startPoint y: 163, endPoint x: 328, endPoint y: 165, distance: 3.5
click at [330, 165] on div "Name: Dr. Shreya Poojari Wallet: ₹26.00 Membership: end on 04-08-2026 Total Vis…" at bounding box center [367, 86] width 141 height 227
drag, startPoint x: 320, startPoint y: 152, endPoint x: 334, endPoint y: 159, distance: 16.1
click at [321, 152] on img at bounding box center [315, 150] width 19 height 14
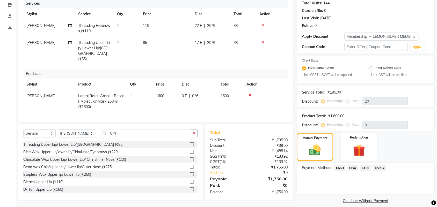
click at [353, 168] on span "GPay" at bounding box center [353, 168] width 11 height 6
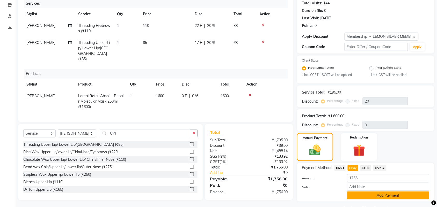
click at [359, 195] on button "Add Payment" at bounding box center [388, 196] width 82 height 8
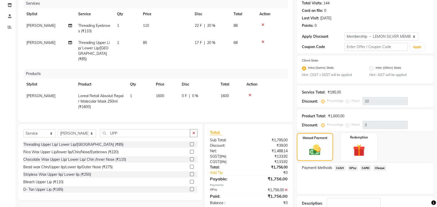
scroll to position [98, 0]
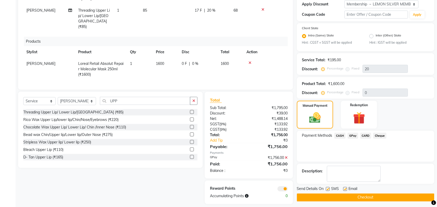
click at [329, 188] on label at bounding box center [328, 189] width 4 height 4
click at [329, 188] on input "checkbox" at bounding box center [327, 189] width 3 height 3
checkbox input "false"
click at [345, 188] on label at bounding box center [345, 189] width 4 height 4
click at [345, 188] on input "checkbox" at bounding box center [344, 189] width 3 height 3
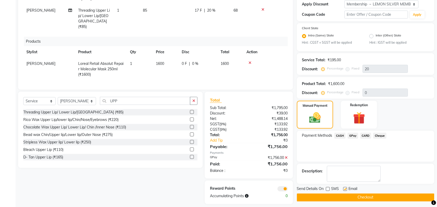
checkbox input "false"
click at [345, 196] on button "Checkout" at bounding box center [365, 198] width 137 height 8
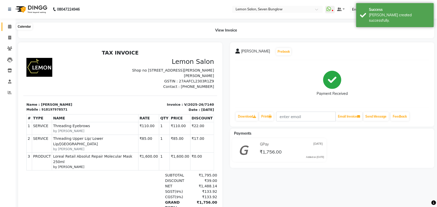
click at [6, 29] on span at bounding box center [9, 27] width 9 height 6
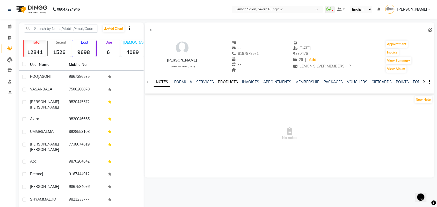
drag, startPoint x: 231, startPoint y: 78, endPoint x: 228, endPoint y: 82, distance: 5.1
click at [230, 81] on div "NOTES FORMULA SERVICES PRODUCTS INVOICES APPOINTMENTS MEMBERSHIP PACKAGES VOUCH…" at bounding box center [290, 82] width 290 height 18
click at [228, 82] on link "PRODUCTS" at bounding box center [228, 82] width 20 height 5
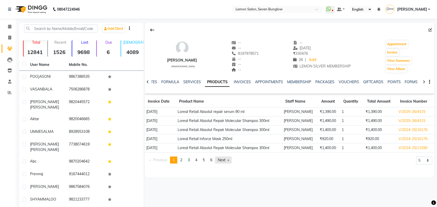
click at [227, 157] on link "Next page" at bounding box center [223, 160] width 17 height 7
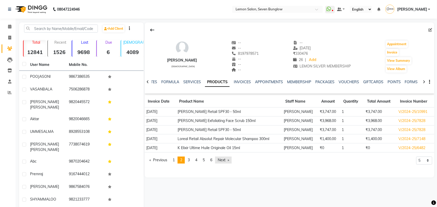
click at [224, 159] on link "Next page" at bounding box center [223, 160] width 17 height 7
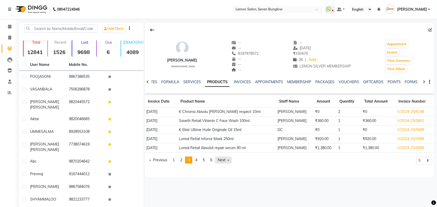
click at [223, 161] on link "Next page" at bounding box center [223, 160] width 17 height 7
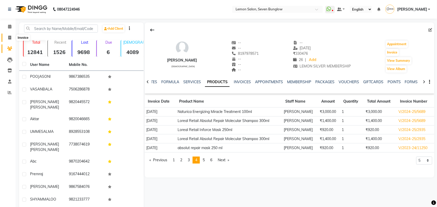
click at [8, 35] on span at bounding box center [9, 38] width 9 height 6
select select "562"
select select "service"
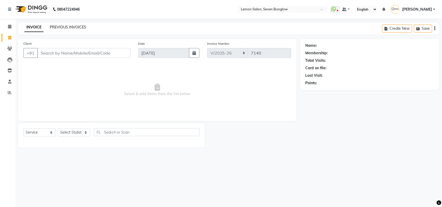
click at [60, 27] on link "PREVIOUS INVOICES" at bounding box center [68, 27] width 37 height 5
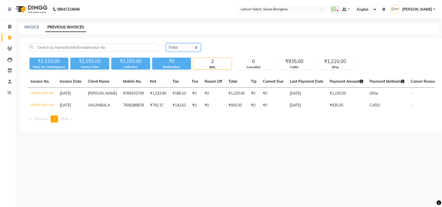
click at [179, 47] on select "Today Yesterday Custom Range" at bounding box center [183, 47] width 35 height 8
select select "yesterday"
click at [166, 43] on select "Today Yesterday Custom Range" at bounding box center [183, 47] width 35 height 8
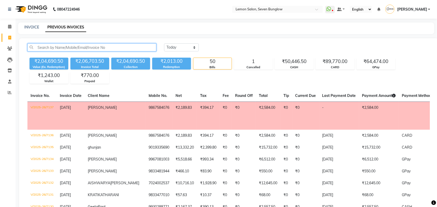
click at [136, 47] on input "text" at bounding box center [91, 47] width 129 height 8
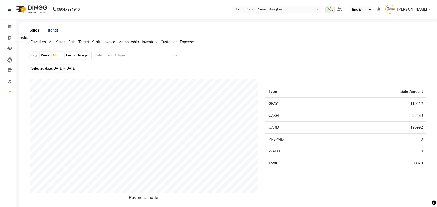
click at [8, 40] on span at bounding box center [9, 38] width 9 height 6
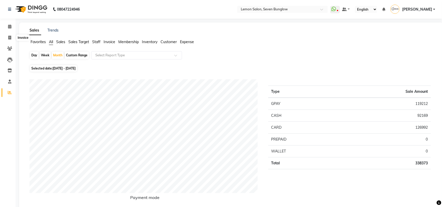
select select "562"
select select "service"
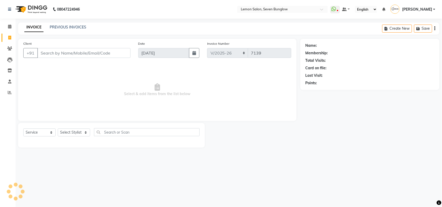
click at [52, 49] on input "Client" at bounding box center [83, 53] width 93 height 10
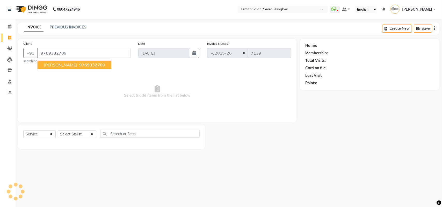
type input "9769332709"
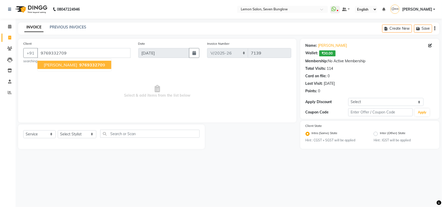
click at [172, 73] on span "Select & add items from the list below" at bounding box center [157, 92] width 268 height 52
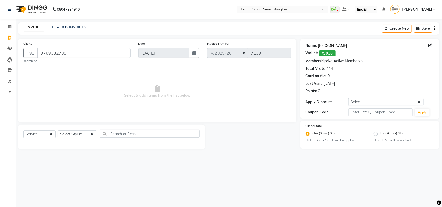
click at [320, 43] on link "Tanvi" at bounding box center [332, 45] width 29 height 5
click at [91, 131] on select "Select Stylist [PERSON_NAME] [PERSON_NAME] [PERSON_NAME] [PERSON_NAME] (Nail) […" at bounding box center [77, 134] width 39 height 8
select select "44314"
click at [58, 130] on select "Select Stylist [PERSON_NAME] [PERSON_NAME] [PERSON_NAME] [PERSON_NAME] (Nail) […" at bounding box center [77, 134] width 39 height 8
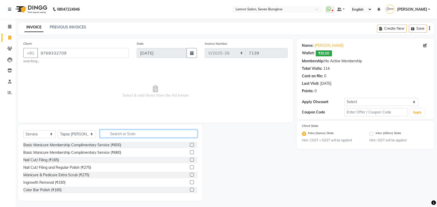
click at [141, 134] on input "text" at bounding box center [149, 134] width 98 height 8
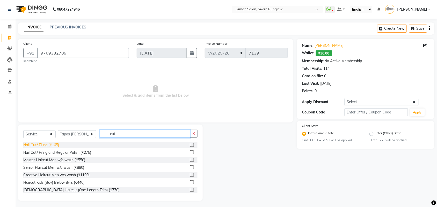
type input "cut"
click at [41, 145] on div "Nail Cut/ Filing (₹165)" at bounding box center [41, 145] width 36 height 5
checkbox input "false"
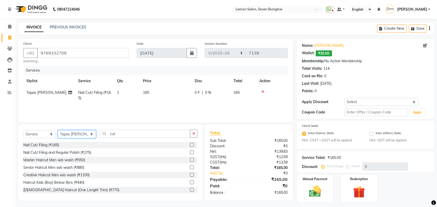
click at [76, 133] on select "Select Stylist [PERSON_NAME] [PERSON_NAME] [PERSON_NAME] [PERSON_NAME] (Nail) […" at bounding box center [77, 134] width 38 height 8
select select "13137"
click at [58, 130] on select "Select Stylist [PERSON_NAME] [PERSON_NAME] [PERSON_NAME] [PERSON_NAME] (Nail) […" at bounding box center [77, 134] width 38 height 8
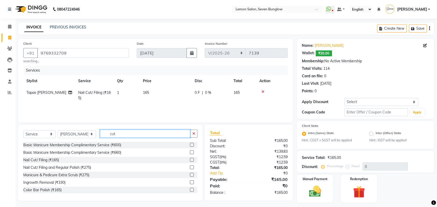
click at [110, 132] on input "cut" at bounding box center [145, 134] width 90 height 8
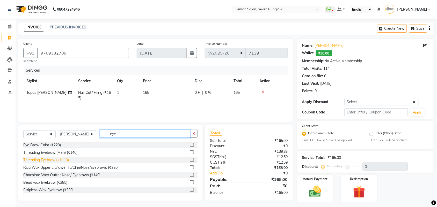
type input "eye"
click at [56, 161] on div "Threading Eyebrows (₹110)" at bounding box center [46, 160] width 46 height 5
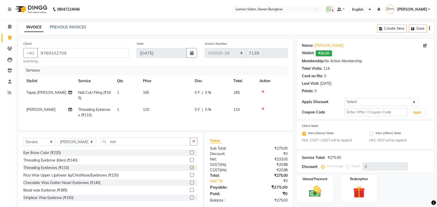
checkbox input "false"
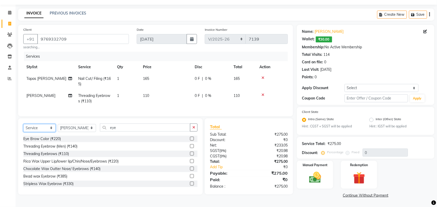
click at [46, 132] on select "Select Service Product Membership Package Voucher Prepaid Gift Card" at bounding box center [39, 128] width 32 height 8
select select "membership"
click at [23, 129] on select "Select Service Product Membership Package Voucher Prepaid Gift Card" at bounding box center [39, 128] width 32 height 8
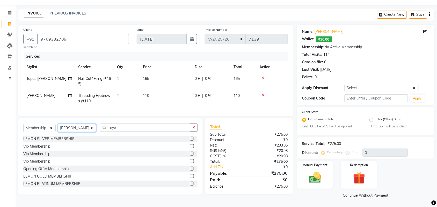
click at [77, 131] on select "Select Stylist Ajit Thakur Akansha Subba Amreen Shaikh Aniket (Nail) Ashfak DC …" at bounding box center [77, 128] width 38 height 8
select select "71187"
click at [58, 129] on select "Select Stylist Ajit Thakur Akansha Subba Amreen Shaikh Aniket (Nail) Ashfak DC …" at bounding box center [77, 128] width 38 height 8
click at [58, 142] on div "LEMON SILVER MEMBERSHIP" at bounding box center [48, 138] width 51 height 5
select select "select"
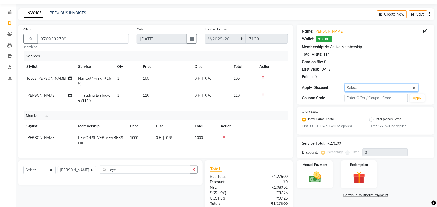
click at [365, 84] on select "Select Coupon → Abc" at bounding box center [382, 88] width 74 height 8
select select "1: Object"
click at [345, 84] on select "Select Coupon → Abc" at bounding box center [382, 88] width 74 height 8
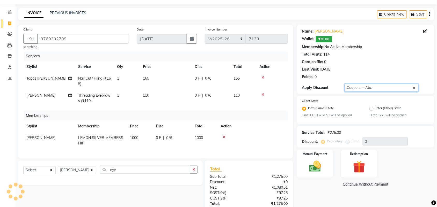
type input "20"
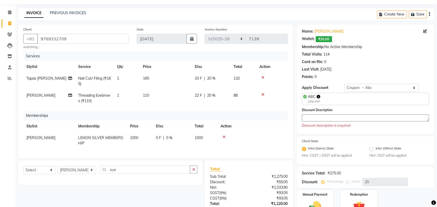
click at [354, 116] on textarea at bounding box center [365, 118] width 127 height 7
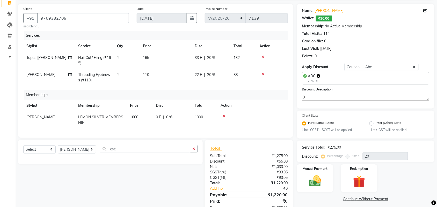
scroll to position [56, 0]
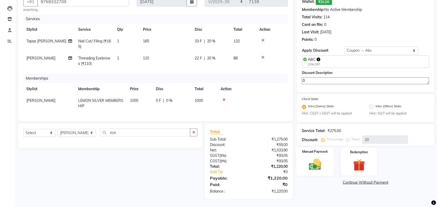
type textarea "0"
click at [317, 163] on img at bounding box center [315, 165] width 20 height 14
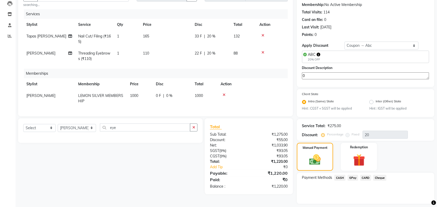
click at [353, 176] on span "GPay" at bounding box center [353, 178] width 11 height 6
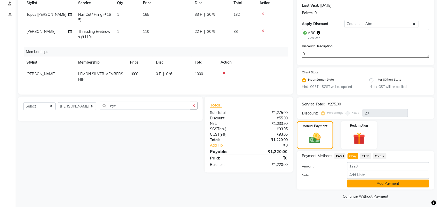
click at [369, 181] on button "Add Payment" at bounding box center [388, 184] width 82 height 8
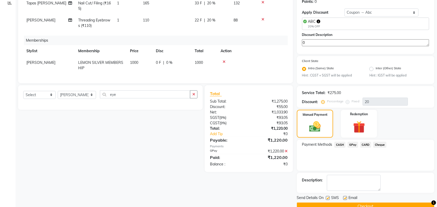
scroll to position [100, 0]
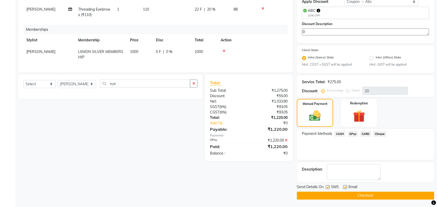
drag, startPoint x: 328, startPoint y: 187, endPoint x: 343, endPoint y: 186, distance: 15.1
click at [329, 186] on label at bounding box center [328, 188] width 4 height 4
click at [329, 186] on input "checkbox" at bounding box center [327, 187] width 3 height 3
checkbox input "false"
click at [344, 186] on label at bounding box center [345, 188] width 4 height 4
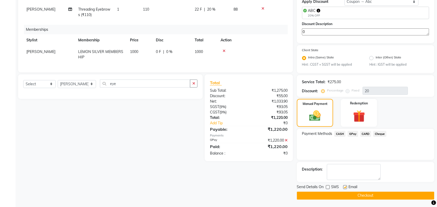
click at [344, 186] on input "checkbox" at bounding box center [344, 187] width 3 height 3
checkbox input "false"
click at [346, 193] on button "Checkout" at bounding box center [365, 196] width 137 height 8
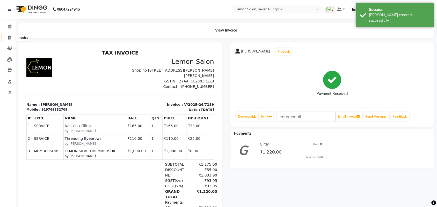
click at [10, 39] on icon at bounding box center [9, 38] width 3 height 4
select select "562"
select select "service"
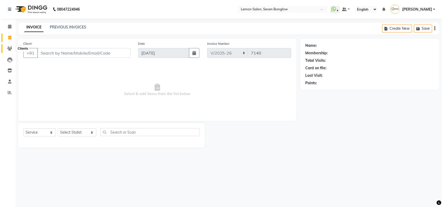
click at [7, 50] on icon at bounding box center [9, 49] width 5 height 4
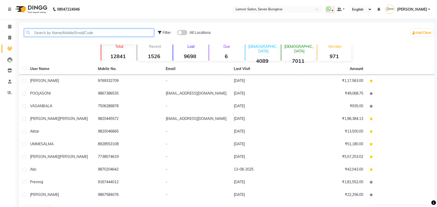
click at [41, 35] on input "text" at bounding box center [89, 33] width 130 height 8
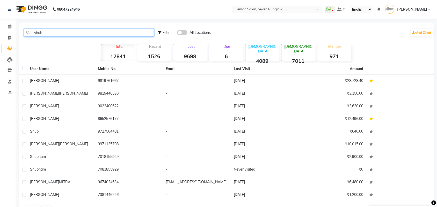
click at [41, 29] on input "shub" at bounding box center [89, 33] width 130 height 8
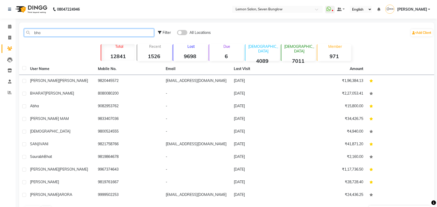
click at [41, 29] on input "bha" at bounding box center [89, 33] width 130 height 8
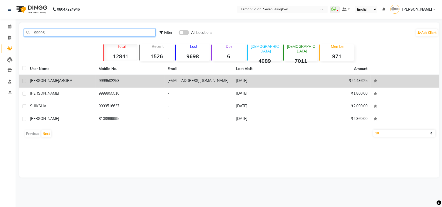
type input "99995"
click at [87, 83] on div "BHAGYASHRI ARORA" at bounding box center [61, 80] width 63 height 5
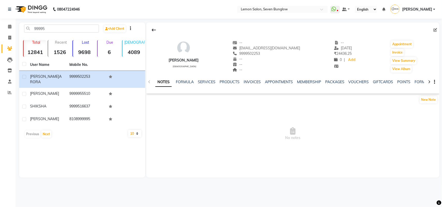
click at [201, 84] on div "SERVICES" at bounding box center [207, 81] width 18 height 5
click at [203, 82] on link "SERVICES" at bounding box center [207, 82] width 18 height 5
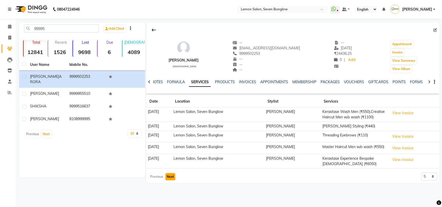
click at [170, 178] on button "Next" at bounding box center [170, 176] width 10 height 7
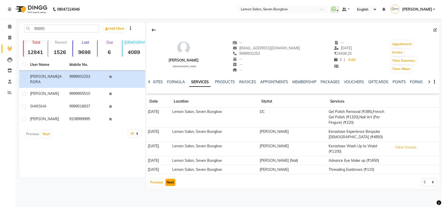
click at [171, 184] on button "Next" at bounding box center [170, 182] width 10 height 7
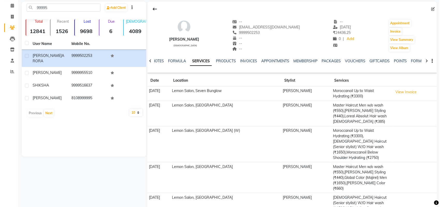
scroll to position [32, 0]
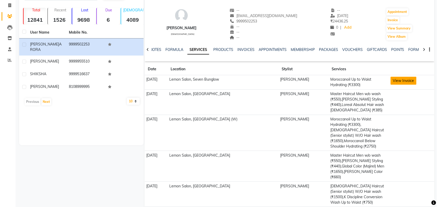
drag, startPoint x: 397, startPoint y: 80, endPoint x: 397, endPoint y: 77, distance: 3.1
click at [397, 77] on button "View Invoice" at bounding box center [404, 81] width 26 height 8
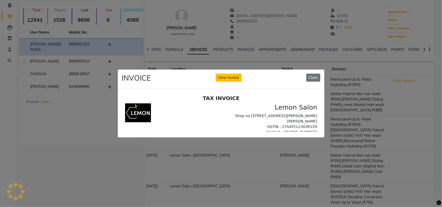
scroll to position [0, 0]
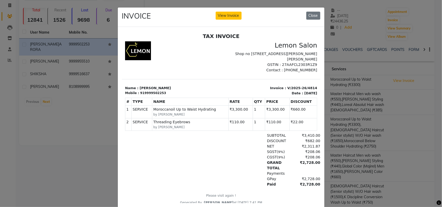
click at [82, 55] on ngb-modal-window "INVOICE View Invoice Close" at bounding box center [221, 103] width 442 height 207
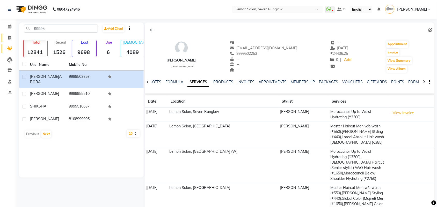
click at [10, 40] on span at bounding box center [9, 38] width 9 height 6
select select "service"
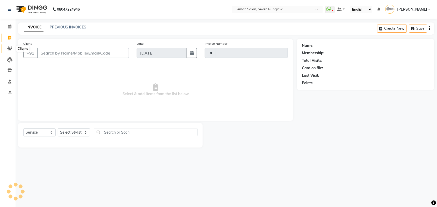
type input "7140"
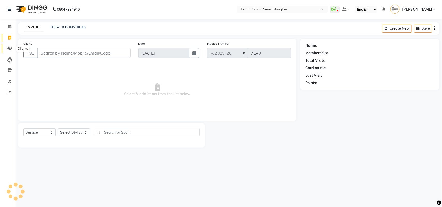
drag, startPoint x: 6, startPoint y: 47, endPoint x: 14, endPoint y: 43, distance: 8.6
click at [7, 47] on span at bounding box center [9, 49] width 9 height 6
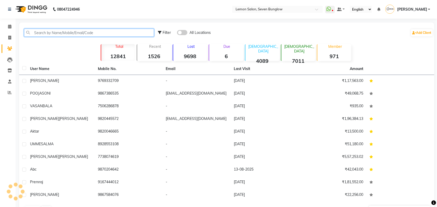
click at [34, 29] on input "text" at bounding box center [89, 33] width 130 height 8
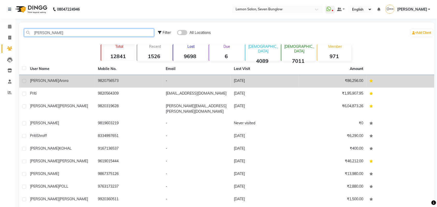
type input "priti"
click at [92, 81] on td "priti arora" at bounding box center [61, 81] width 68 height 13
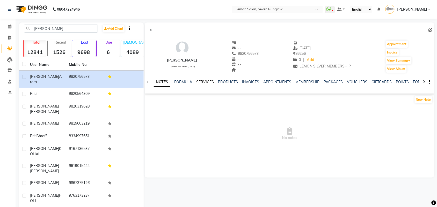
click at [203, 80] on link "SERVICES" at bounding box center [205, 82] width 18 height 5
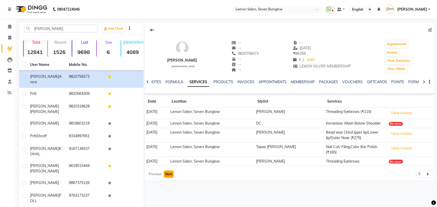
click at [170, 175] on button "Next" at bounding box center [169, 174] width 10 height 7
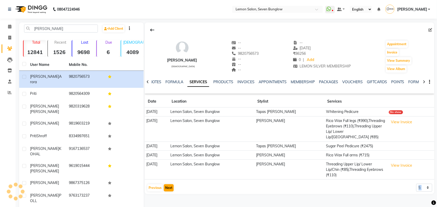
drag, startPoint x: 170, startPoint y: 175, endPoint x: 171, endPoint y: 180, distance: 5.5
click at [170, 178] on app-client-history "Date Location Stylist Services 10-08-2025 Lemon Salon, Seven Bunglow Tapas Bera…" at bounding box center [290, 144] width 290 height 97
click at [172, 185] on button "Next" at bounding box center [169, 188] width 10 height 7
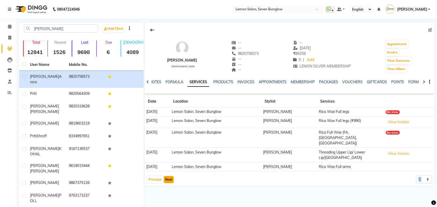
click at [168, 176] on button "Next" at bounding box center [169, 179] width 10 height 7
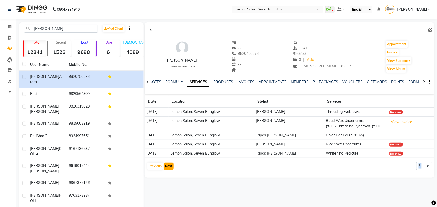
click at [170, 169] on button "Next" at bounding box center [169, 166] width 10 height 7
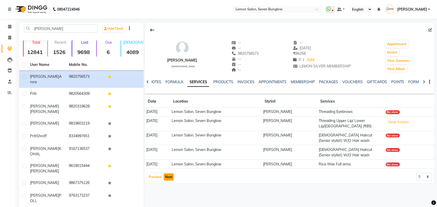
drag, startPoint x: 170, startPoint y: 169, endPoint x: 172, endPoint y: 178, distance: 9.5
click at [169, 170] on app-client-history "Date Location Stylist Services 25-06-2025 Lemon Salon, Seven Bunglow Priyankaa …" at bounding box center [290, 139] width 290 height 86
click at [172, 178] on button "Next" at bounding box center [169, 177] width 10 height 7
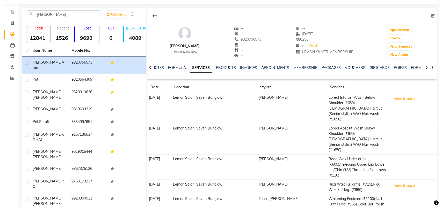
scroll to position [33, 0]
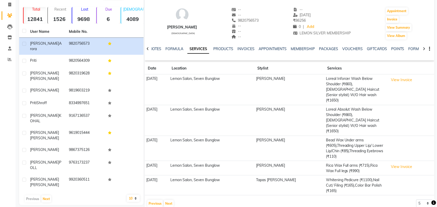
click at [232, 116] on td "Lemon Salon, Seven Bunglow" at bounding box center [212, 120] width 86 height 31
click at [389, 78] on button "View Invoice" at bounding box center [402, 80] width 26 height 8
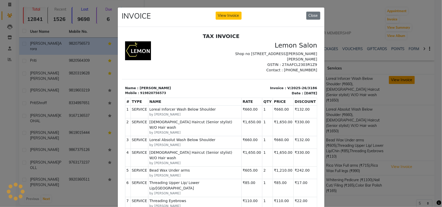
scroll to position [0, 0]
click at [377, 85] on ngb-modal-window "INVOICE View Invoice Close" at bounding box center [221, 103] width 442 height 207
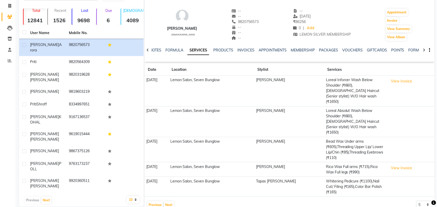
scroll to position [33, 0]
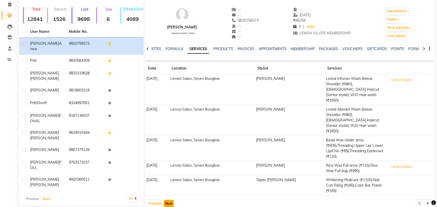
click at [170, 200] on div "Previous Next" at bounding box center [160, 204] width 27 height 8
click at [170, 200] on button "Next" at bounding box center [169, 203] width 10 height 7
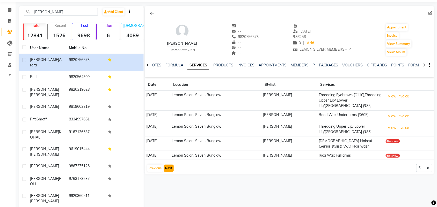
click at [164, 169] on button "Next" at bounding box center [169, 168] width 10 height 7
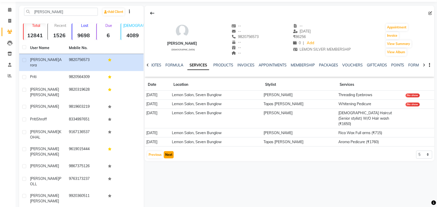
click at [169, 151] on button "Next" at bounding box center [169, 154] width 10 height 7
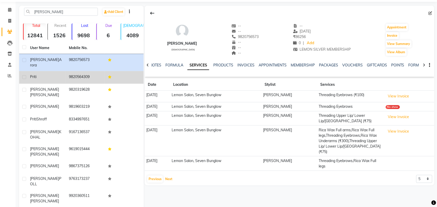
scroll to position [0, 0]
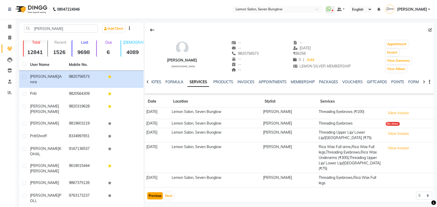
click at [156, 193] on button "Previous" at bounding box center [155, 196] width 16 height 7
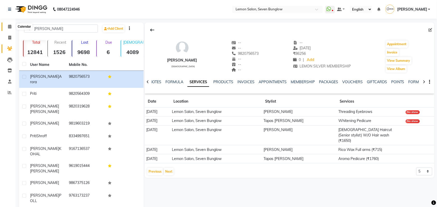
click at [6, 27] on span at bounding box center [9, 27] width 9 height 6
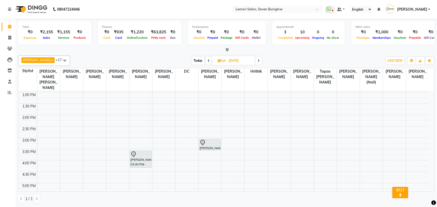
scroll to position [97, 0]
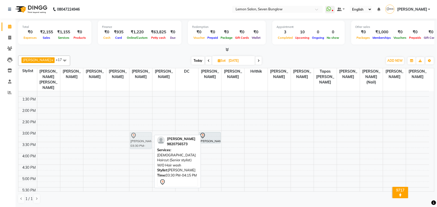
drag, startPoint x: 140, startPoint y: 142, endPoint x: 140, endPoint y: 131, distance: 10.6
click at [140, 131] on div "priti arora, 03:30 PM-04:15 PM, Female Haircut (Senior stylist) W/O Hair wash p…" at bounding box center [140, 153] width 23 height 319
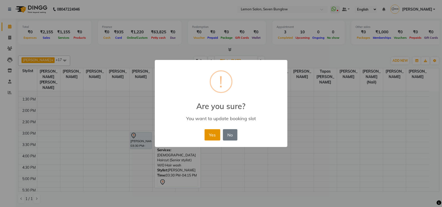
drag, startPoint x: 208, startPoint y: 133, endPoint x: 213, endPoint y: 132, distance: 4.7
click at [209, 133] on button "Yes" at bounding box center [213, 134] width 16 height 11
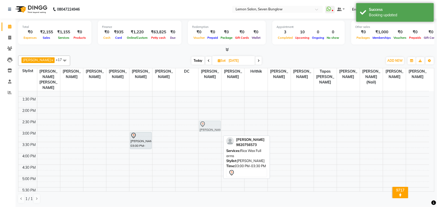
drag, startPoint x: 212, startPoint y: 134, endPoint x: 214, endPoint y: 123, distance: 10.2
click at [214, 123] on div "priti arora, 03:00 PM-03:30 PM, Rica Wax Full arms priti arora, 03:00 PM-03:30 …" at bounding box center [210, 153] width 23 height 319
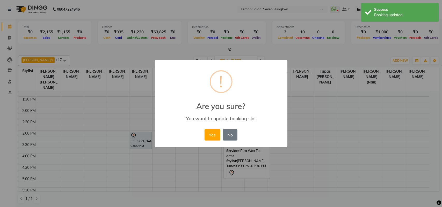
click at [213, 132] on button "Yes" at bounding box center [213, 134] width 16 height 11
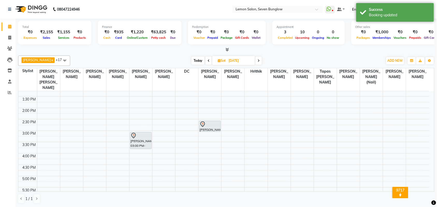
click at [193, 62] on span "Today" at bounding box center [198, 61] width 13 height 8
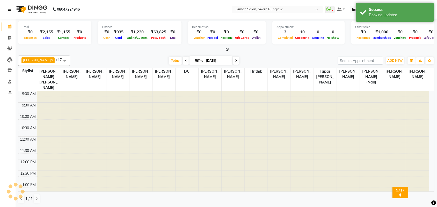
scroll to position [115, 0]
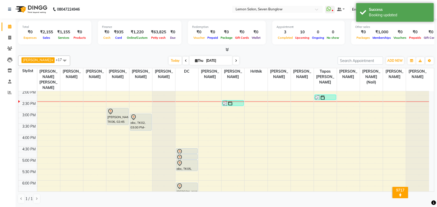
click at [233, 59] on span at bounding box center [236, 61] width 6 height 8
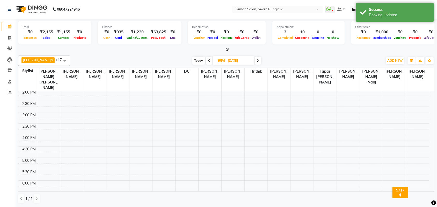
click at [256, 62] on span at bounding box center [258, 61] width 6 height 8
type input "06-09-2025"
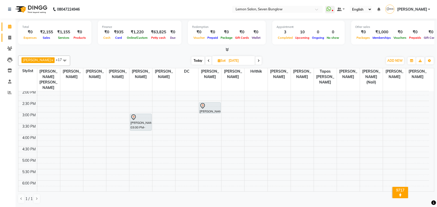
click at [11, 41] on link "Invoice" at bounding box center [8, 38] width 12 height 9
select select "562"
select select "service"
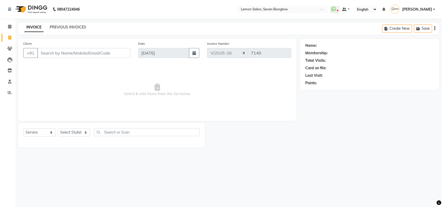
click at [56, 27] on link "PREVIOUS INVOICES" at bounding box center [68, 27] width 37 height 5
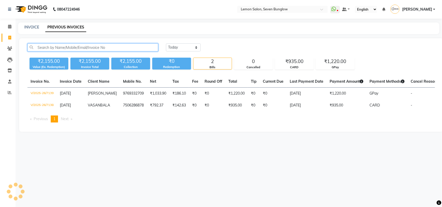
drag, startPoint x: 59, startPoint y: 48, endPoint x: 52, endPoint y: 33, distance: 16.8
click at [58, 47] on input "text" at bounding box center [92, 47] width 131 height 8
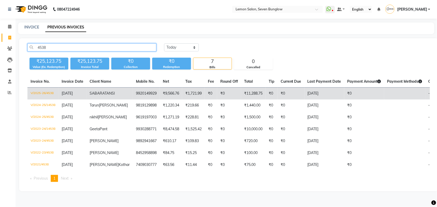
type input "4538"
click at [93, 91] on td "SABA RATANSI" at bounding box center [109, 94] width 46 height 12
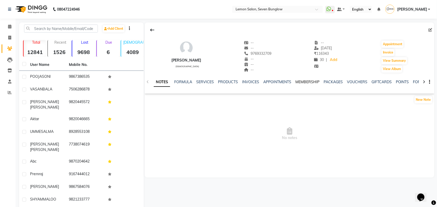
click at [308, 83] on link "MEMBERSHIP" at bounding box center [307, 82] width 24 height 5
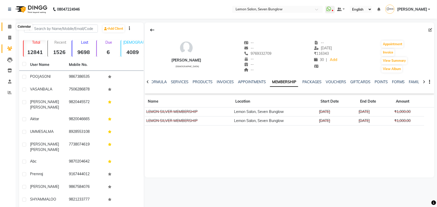
click at [6, 27] on span at bounding box center [9, 27] width 9 height 6
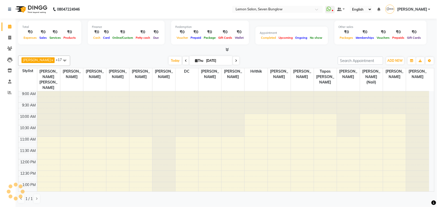
click at [195, 60] on span "Thu" at bounding box center [199, 61] width 11 height 4
select select "9"
select select "2025"
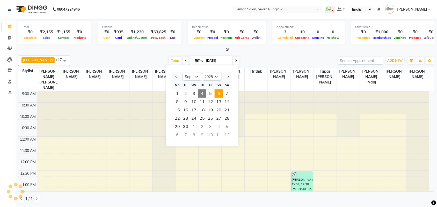
click at [222, 92] on span "6" at bounding box center [219, 94] width 8 height 8
type input "[DATE]"
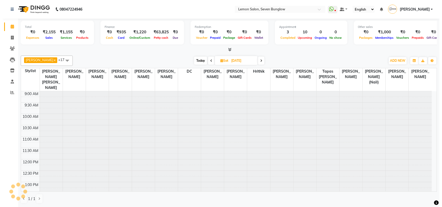
scroll to position [115, 0]
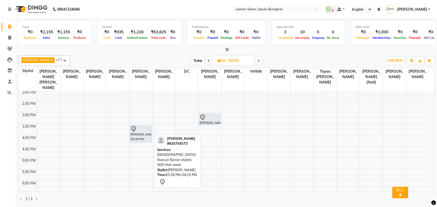
click at [150, 126] on div at bounding box center [140, 129] width 21 height 6
select select "7"
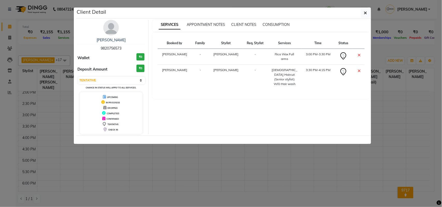
click at [115, 30] on img at bounding box center [111, 28] width 16 height 16
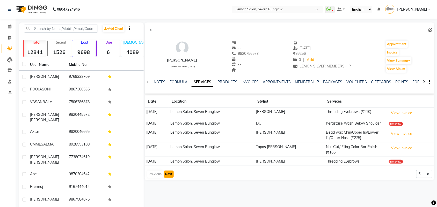
click at [172, 174] on button "Next" at bounding box center [169, 174] width 10 height 7
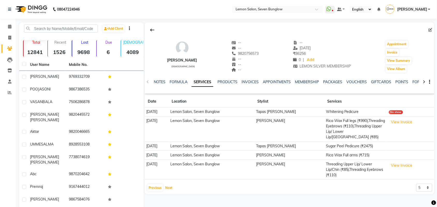
drag, startPoint x: 173, startPoint y: 183, endPoint x: 179, endPoint y: 183, distance: 6.5
click at [174, 184] on div "Previous Next 5 10 50 100 500" at bounding box center [290, 188] width 286 height 8
click at [172, 185] on button "Next" at bounding box center [169, 188] width 10 height 7
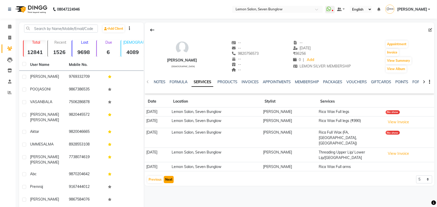
click at [170, 176] on button "Next" at bounding box center [169, 179] width 10 height 7
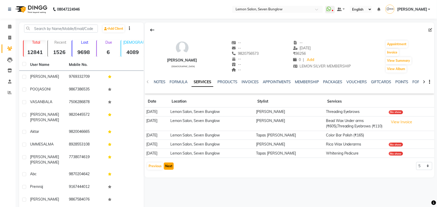
click at [172, 167] on button "Next" at bounding box center [169, 166] width 10 height 7
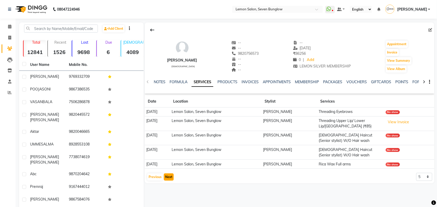
click at [171, 181] on button "Next" at bounding box center [169, 177] width 10 height 7
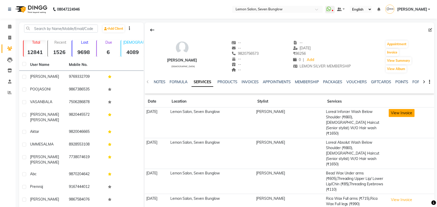
click at [397, 111] on button "View Invoice" at bounding box center [402, 113] width 26 height 8
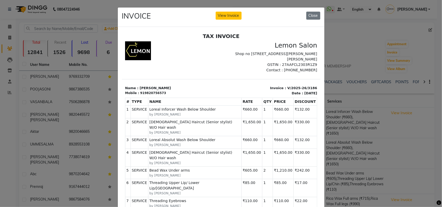
click at [364, 106] on ngb-modal-window "INVOICE View Invoice Close" at bounding box center [221, 103] width 442 height 207
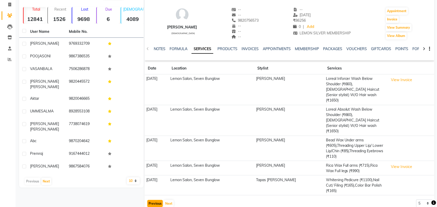
click at [157, 200] on button "Previous" at bounding box center [155, 203] width 16 height 7
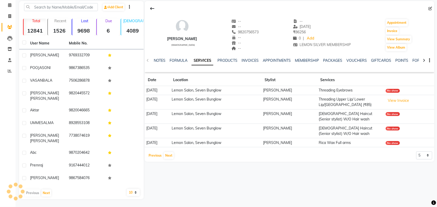
scroll to position [12, 0]
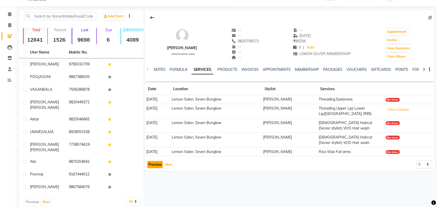
click at [154, 165] on button "Previous" at bounding box center [155, 164] width 16 height 7
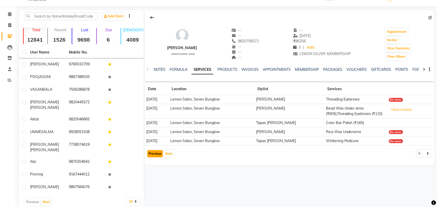
click at [147, 153] on button "Previous" at bounding box center [155, 153] width 16 height 7
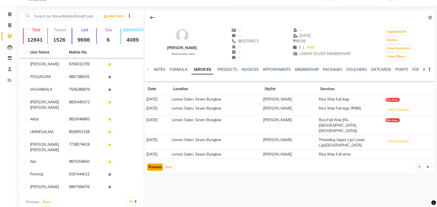
click at [158, 164] on button "Previous" at bounding box center [155, 167] width 16 height 7
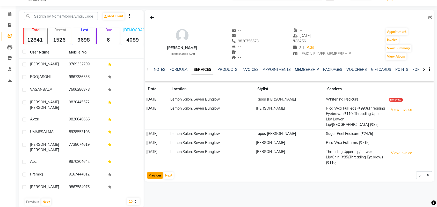
click at [157, 172] on button "Previous" at bounding box center [155, 175] width 16 height 7
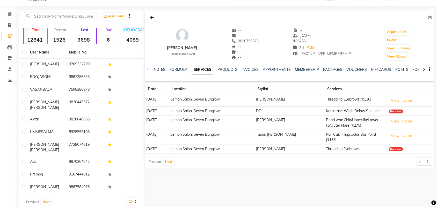
click at [175, 161] on div "Previous Next 5 10 50 100 500" at bounding box center [290, 162] width 286 height 8
click at [173, 161] on button "Next" at bounding box center [169, 161] width 10 height 7
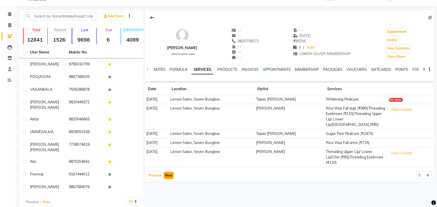
click at [169, 172] on button "Next" at bounding box center [169, 175] width 10 height 7
click at [167, 172] on button "Next" at bounding box center [169, 175] width 10 height 7
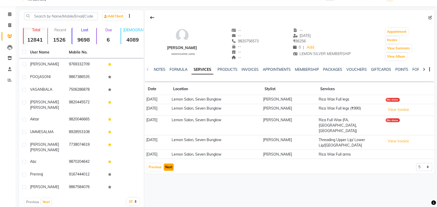
click at [172, 164] on button "Next" at bounding box center [169, 167] width 10 height 7
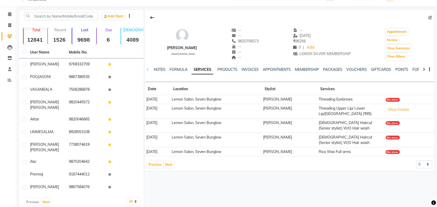
click at [170, 159] on app-client-history "Date Location Stylist Services 25-06-2025 Lemon Salon, Seven Bunglow Priyankaa …" at bounding box center [290, 126] width 290 height 86
click at [170, 163] on button "Next" at bounding box center [169, 164] width 10 height 7
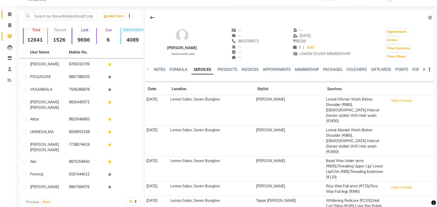
drag, startPoint x: 3, startPoint y: 18, endPoint x: 6, endPoint y: 13, distance: 5.7
click at [3, 18] on link "Calendar" at bounding box center [8, 14] width 12 height 9
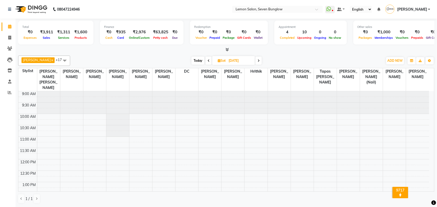
drag, startPoint x: 190, startPoint y: 61, endPoint x: 255, endPoint y: 3, distance: 87.7
click at [192, 60] on span "Today" at bounding box center [198, 61] width 13 height 8
type input "[DATE]"
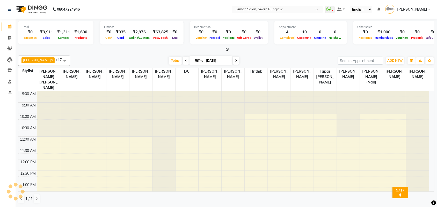
scroll to position [115, 0]
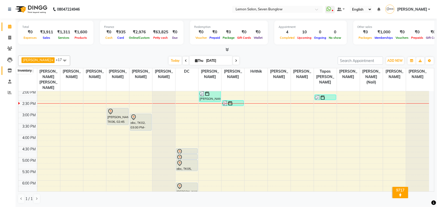
click at [10, 69] on icon at bounding box center [10, 71] width 4 height 4
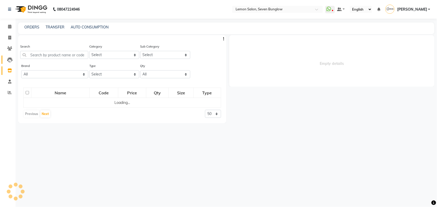
select select
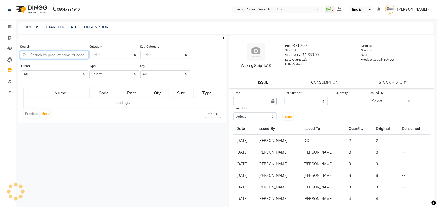
click at [40, 52] on input "text" at bounding box center [54, 55] width 68 height 8
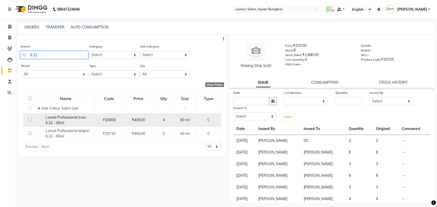
type input "6.32"
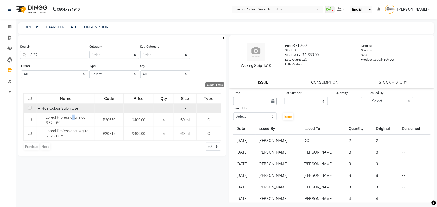
drag, startPoint x: 73, startPoint y: 115, endPoint x: 75, endPoint y: 113, distance: 3.1
click at [75, 113] on td "Loreal Professional inoa 6.32 - 60ml" at bounding box center [66, 120] width 58 height 14
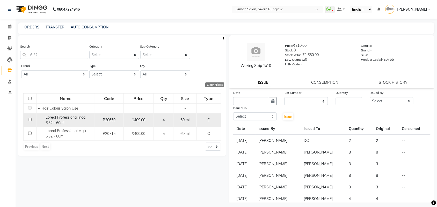
click at [79, 122] on div "Loreal Professional inoa 6.32 - 60ml" at bounding box center [65, 120] width 55 height 11
select select
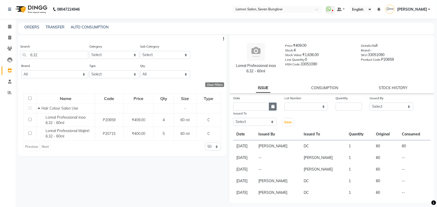
click at [273, 108] on button "button" at bounding box center [273, 107] width 8 height 8
select select "9"
select select "2025"
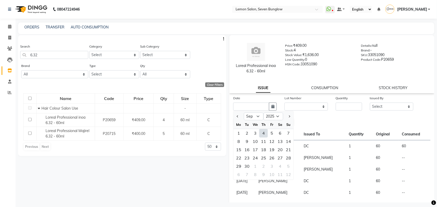
click at [266, 133] on div "4" at bounding box center [263, 133] width 8 height 8
type input "[DATE]"
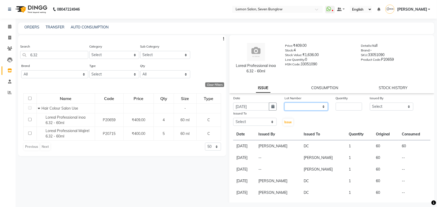
click at [322, 107] on select "None" at bounding box center [306, 107] width 43 height 8
select select "0: null"
click at [285, 103] on select "None" at bounding box center [306, 107] width 43 height 8
click at [340, 98] on label "Quantity" at bounding box center [342, 98] width 12 height 5
click at [348, 105] on input "number" at bounding box center [349, 107] width 26 height 8
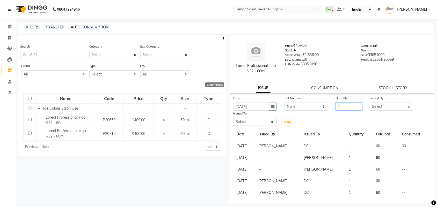
type input "1"
click at [385, 108] on select "Select Ajit Thakur Akansha Subba Amreen Shaikh Aniket (Nail) Ashfak DC Hira Lal…" at bounding box center [391, 107] width 43 height 8
select select "7450"
click at [370, 103] on select "Select Ajit Thakur Akansha Subba Amreen Shaikh Aniket (Nail) Ashfak DC Hira Lal…" at bounding box center [391, 107] width 43 height 8
click at [254, 119] on select "Select Ajit Thakur Akansha Subba Amreen Shaikh Aniket (Nail) Ashfak DC Hira Lal…" at bounding box center [254, 122] width 43 height 8
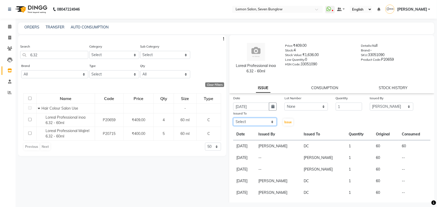
select select "7887"
click at [233, 118] on select "Select Ajit Thakur Akansha Subba Amreen Shaikh Aniket (Nail) Ashfak DC Hira Lal…" at bounding box center [254, 122] width 43 height 8
click at [285, 122] on span "Issue" at bounding box center [289, 122] width 8 height 4
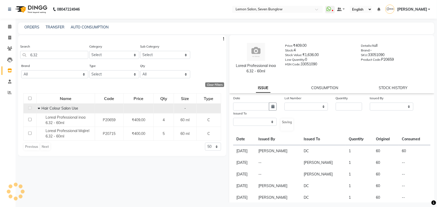
select select
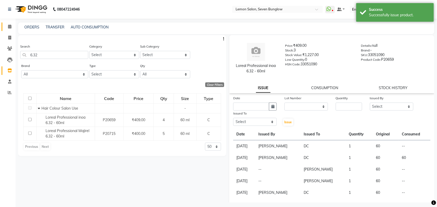
click at [8, 23] on link "Calendar" at bounding box center [8, 27] width 12 height 9
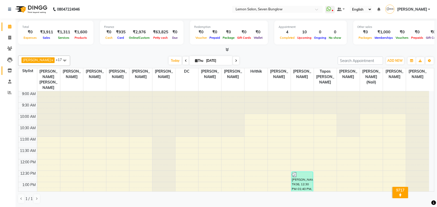
click at [3, 73] on link "Inventory" at bounding box center [8, 71] width 12 height 9
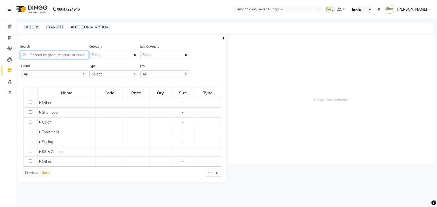
click at [49, 55] on input "text" at bounding box center [54, 55] width 68 height 8
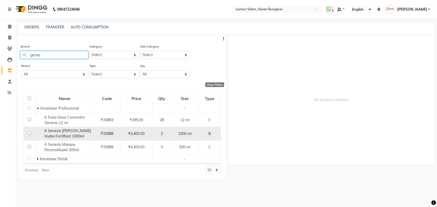
type input "genes"
click at [63, 131] on span "K Genesis Bain Hydra Fortifiant 1000ml" at bounding box center [68, 134] width 47 height 10
select select
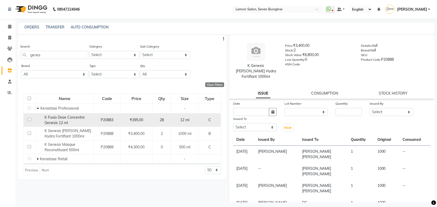
click at [74, 114] on td "K Fusio Dose Concentre Genesis 12 ml" at bounding box center [64, 120] width 58 height 14
click at [76, 119] on span "K Fusio Dose Concentre Genesis 12 ml" at bounding box center [65, 120] width 40 height 10
select select
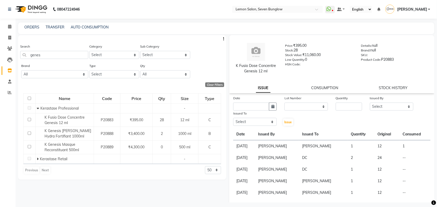
click at [277, 111] on div "Issued To Select Ajit Thakur Akansha Subba Amreen Shaikh Aniket (Nail) Ashfak D…" at bounding box center [254, 119] width 51 height 16
click at [281, 110] on div "Date Lot Number None Quantity Issued By Select Ajit Thakur Akansha Subba Amreen…" at bounding box center [331, 111] width 205 height 31
drag, startPoint x: 272, startPoint y: 108, endPoint x: 266, endPoint y: 108, distance: 5.7
click at [269, 108] on button "button" at bounding box center [273, 107] width 8 height 8
select select "9"
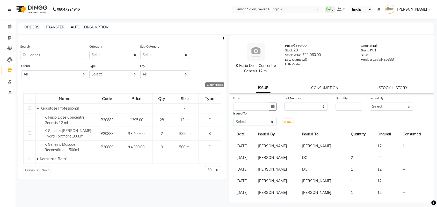
select select "2025"
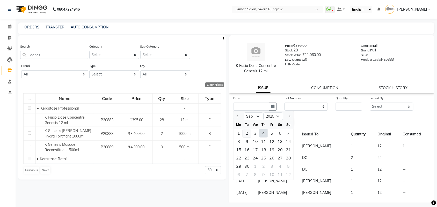
click at [249, 131] on div "2" at bounding box center [247, 133] width 8 height 8
type input "02-09-2025"
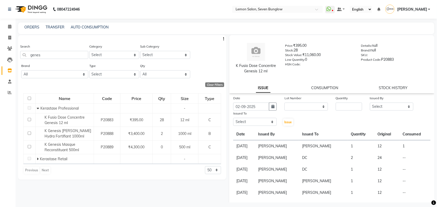
click at [277, 103] on div "Date 02-09-2025" at bounding box center [254, 103] width 51 height 15
drag, startPoint x: 275, startPoint y: 106, endPoint x: 274, endPoint y: 109, distance: 2.7
click at [275, 107] on button "button" at bounding box center [273, 107] width 8 height 8
select select "9"
select select "2025"
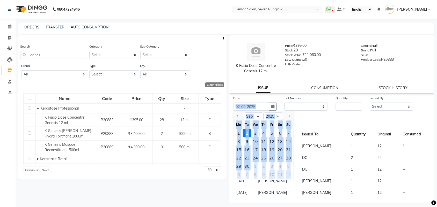
click at [256, 131] on div "3" at bounding box center [255, 133] width 8 height 8
type input "03-09-2025"
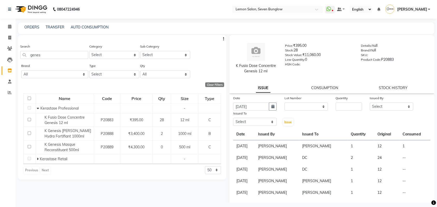
click at [289, 115] on div at bounding box center [289, 113] width 9 height 5
click at [291, 113] on div at bounding box center [289, 113] width 9 height 5
click at [295, 110] on select "None" at bounding box center [306, 107] width 43 height 8
select select "0: null"
click at [285, 103] on select "None" at bounding box center [306, 107] width 43 height 8
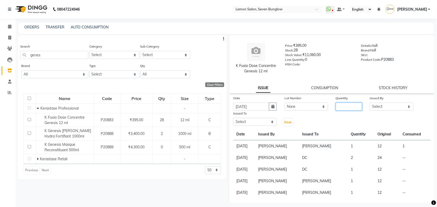
click at [351, 105] on input "number" at bounding box center [349, 107] width 26 height 8
type input "1"
click at [388, 108] on select "Select Ajit Thakur Akansha Subba Amreen Shaikh Aniket (Nail) Ashfak DC Hira Lal…" at bounding box center [391, 107] width 43 height 8
select select "71187"
click at [370, 103] on select "Select Ajit Thakur Akansha Subba Amreen Shaikh Aniket (Nail) Ashfak DC Hira Lal…" at bounding box center [391, 107] width 43 height 8
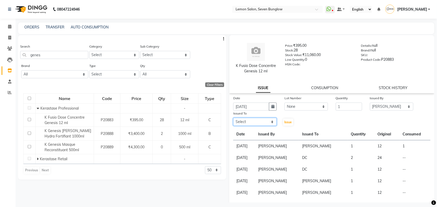
drag, startPoint x: 265, startPoint y: 125, endPoint x: 268, endPoint y: 118, distance: 7.5
click at [267, 120] on select "Select Ajit Thakur Akansha Subba Amreen Shaikh Aniket (Nail) Ashfak DC Hira Lal…" at bounding box center [254, 122] width 43 height 8
select select "7887"
click at [233, 118] on select "Select Ajit Thakur Akansha Subba Amreen Shaikh Aniket (Nail) Ashfak DC Hira Lal…" at bounding box center [254, 122] width 43 height 8
click at [288, 120] on button "Issue" at bounding box center [288, 122] width 10 height 7
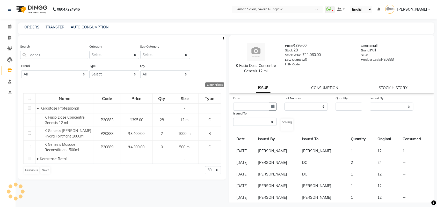
select select
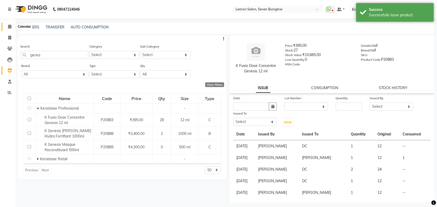
click at [7, 26] on span at bounding box center [9, 27] width 9 height 6
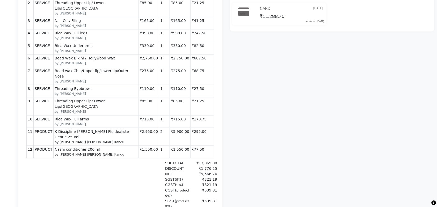
scroll to position [179, 0]
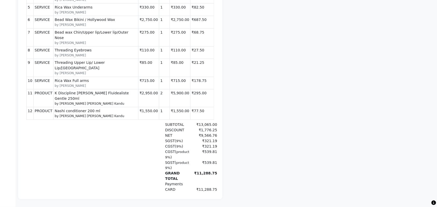
drag, startPoint x: 124, startPoint y: 88, endPoint x: 196, endPoint y: 93, distance: 71.6
click at [196, 108] on tr "12 PRODUCT PRODUCTS Nashi conditioner 200 ml by [PERSON_NAME] [PERSON_NAME] Kan…" at bounding box center [119, 114] width 187 height 12
click at [282, 100] on div "[PERSON_NAME] Prebook Payment Received Download Print Email Invoice Send Messag…" at bounding box center [332, 34] width 212 height 332
click at [190, 108] on td "₹77.50" at bounding box center [202, 114] width 24 height 12
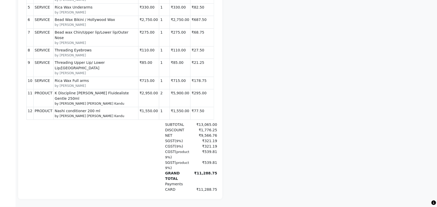
click at [190, 108] on td "₹77.50" at bounding box center [202, 114] width 24 height 12
click at [193, 90] on td "₹295.00" at bounding box center [202, 99] width 24 height 18
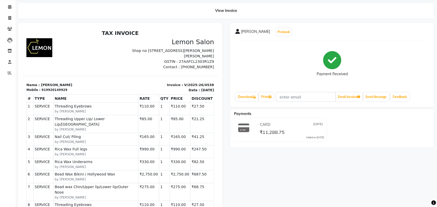
scroll to position [17, 0]
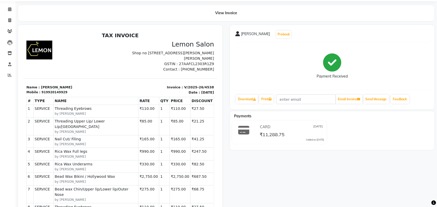
click at [47, 91] on div "919920149929" at bounding box center [54, 92] width 26 height 5
copy div "919920149929"
click at [10, 21] on icon at bounding box center [9, 20] width 3 height 4
select select "562"
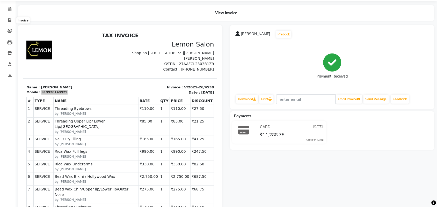
select select "service"
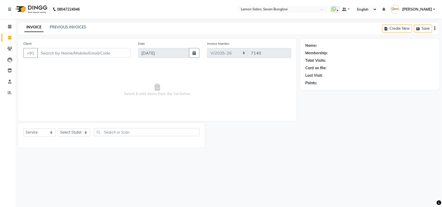
drag, startPoint x: 91, startPoint y: 48, endPoint x: 90, endPoint y: 51, distance: 3.0
click at [90, 51] on input "Client" at bounding box center [83, 53] width 93 height 10
type input "919920149929"
select select "1: Object"
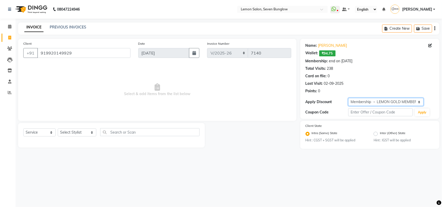
click at [403, 103] on select "Select Membership → LEMON GOLD MEMBERSHIP Coupon → Abc" at bounding box center [385, 102] width 75 height 8
click at [348, 98] on select "Select Membership → LEMON GOLD MEMBERSHIP Coupon → Abc" at bounding box center [385, 102] width 75 height 8
click at [24, 134] on select "Select Service Product Membership Package Voucher Prepaid Gift Card" at bounding box center [39, 133] width 32 height 8
select select "product"
click at [23, 129] on select "Select Service Product Membership Package Voucher Prepaid Gift Card" at bounding box center [39, 133] width 32 height 8
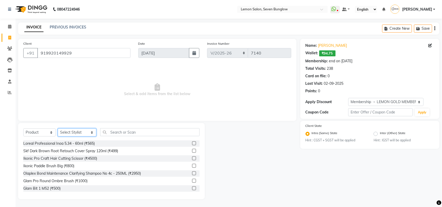
drag, startPoint x: 78, startPoint y: 132, endPoint x: 79, endPoint y: 129, distance: 3.6
click at [78, 132] on select "Select Stylist [PERSON_NAME] [PERSON_NAME] [PERSON_NAME] [PERSON_NAME] (Nail) […" at bounding box center [77, 133] width 39 height 8
select select "88326"
click at [58, 129] on select "Select Stylist [PERSON_NAME] [PERSON_NAME] [PERSON_NAME] [PERSON_NAME] (Nail) […" at bounding box center [77, 133] width 39 height 8
drag, startPoint x: 101, startPoint y: 124, endPoint x: 103, endPoint y: 126, distance: 2.7
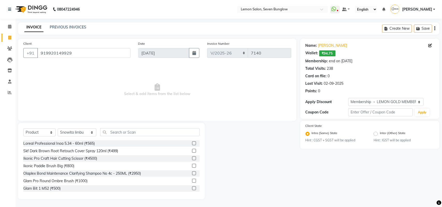
click at [102, 125] on div "Select Service Product Membership Package Voucher Prepaid Gift Card Select Styl…" at bounding box center [111, 161] width 187 height 76
click at [109, 130] on input "text" at bounding box center [149, 132] width 99 height 8
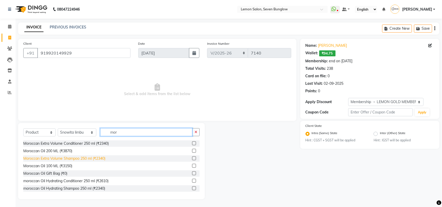
type input "mor"
click at [82, 160] on div "Moroccan Extra Volume Shampoo 250 ml (₹2340)" at bounding box center [64, 158] width 82 height 5
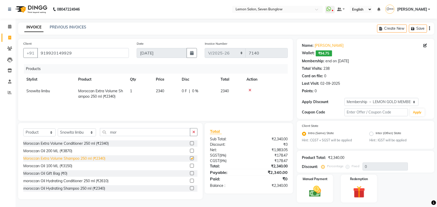
checkbox input "false"
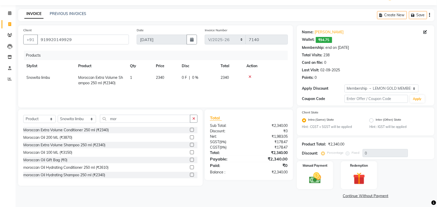
click at [47, 78] on span "Snowita limbu" at bounding box center [38, 77] width 24 height 5
select select "88326"
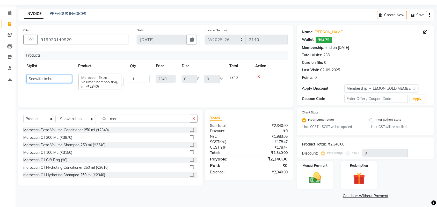
click at [47, 78] on select "[PERSON_NAME] [PERSON_NAME] [PERSON_NAME] [PERSON_NAME] (Nail) [PERSON_NAME] DC…" at bounding box center [49, 79] width 46 height 8
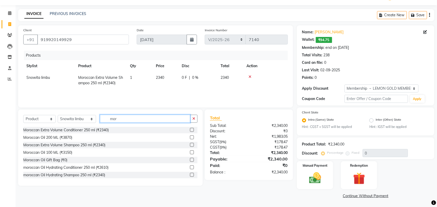
click at [112, 120] on input "mor" at bounding box center [145, 119] width 90 height 8
type input "su"
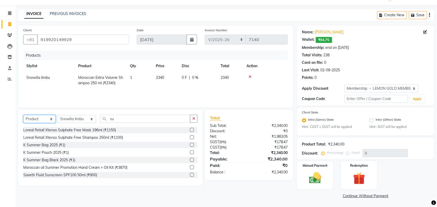
click at [37, 121] on select "Select Service Product Membership Package Voucher Prepaid Gift Card" at bounding box center [39, 119] width 32 height 8
select select "service"
click at [23, 115] on select "Select Service Product Membership Package Voucher Prepaid Gift Card" at bounding box center [39, 119] width 32 height 8
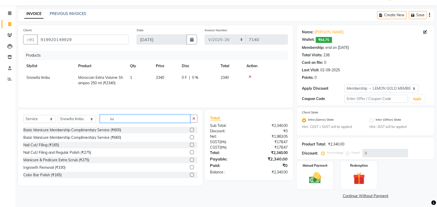
click at [130, 117] on input "su" at bounding box center [145, 119] width 90 height 8
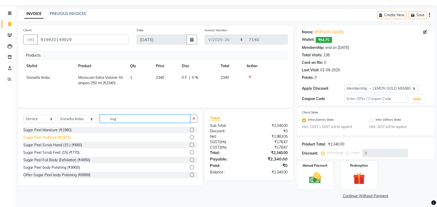
type input "sug"
click at [61, 138] on div "Sugar Peel Pedicure (₹2475)" at bounding box center [46, 137] width 47 height 5
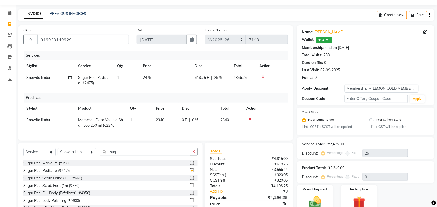
checkbox input "false"
drag, startPoint x: 6, startPoint y: 13, endPoint x: 11, endPoint y: 39, distance: 26.4
click at [6, 13] on span at bounding box center [9, 13] width 9 height 6
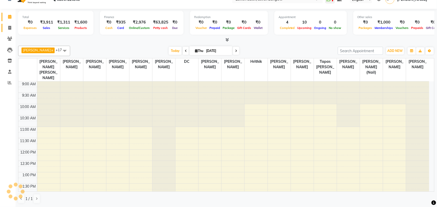
click at [7, 34] on li "Invoice" at bounding box center [8, 28] width 16 height 11
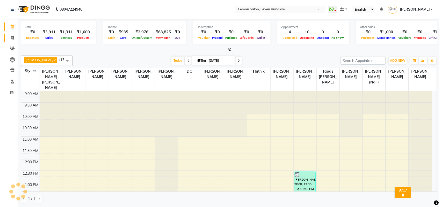
scroll to position [115, 0]
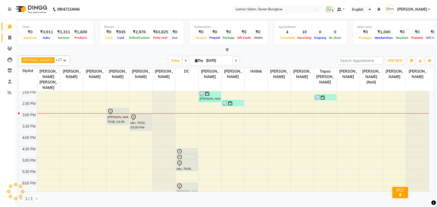
click at [7, 36] on span at bounding box center [9, 38] width 9 height 6
select select "service"
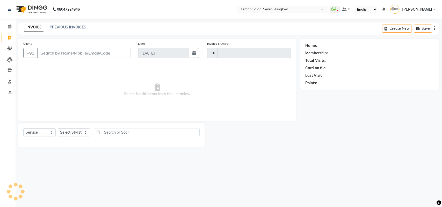
type input "7141"
select select "562"
click at [82, 131] on select "Select Stylist [PERSON_NAME] [PERSON_NAME] [PERSON_NAME] [PERSON_NAME] (Nail) […" at bounding box center [77, 133] width 39 height 8
select select "88326"
click at [58, 129] on select "Select Stylist [PERSON_NAME] [PERSON_NAME] [PERSON_NAME] [PERSON_NAME] (Nail) […" at bounding box center [77, 133] width 39 height 8
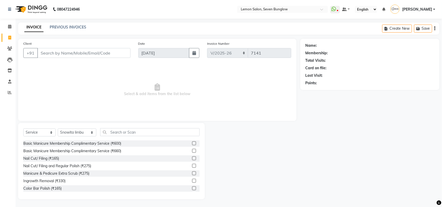
click at [109, 127] on div "Select Service Product Membership Package Voucher Prepaid Gift Card Select Styl…" at bounding box center [111, 161] width 187 height 76
click at [104, 132] on input "text" at bounding box center [149, 132] width 99 height 8
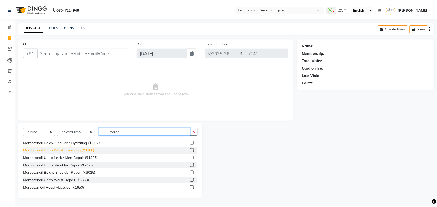
scroll to position [53, 0]
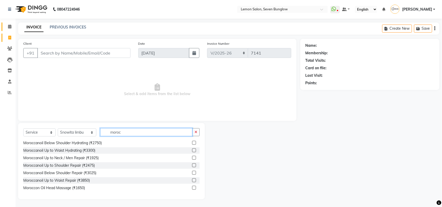
type input "moroc"
click at [4, 28] on link "Calendar" at bounding box center [8, 27] width 12 height 9
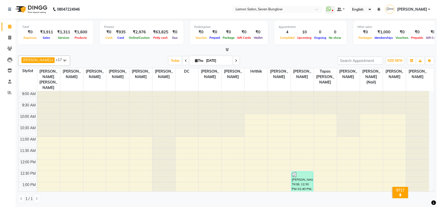
scroll to position [65, 0]
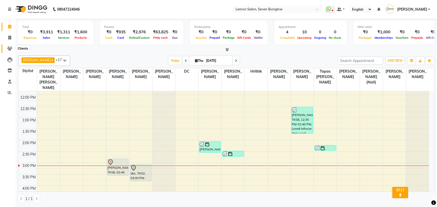
click at [9, 50] on icon at bounding box center [9, 49] width 5 height 4
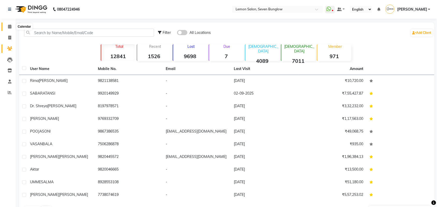
click at [6, 24] on span at bounding box center [9, 27] width 9 height 6
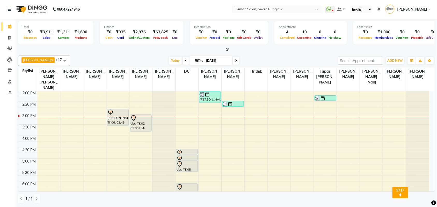
scroll to position [129, 0]
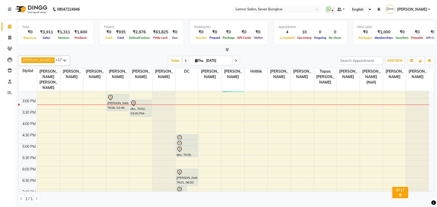
click at [0, 90] on li "Reports" at bounding box center [8, 92] width 16 height 11
click at [7, 94] on span at bounding box center [9, 93] width 9 height 6
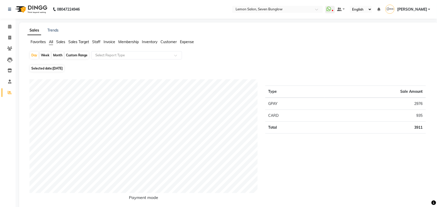
click at [10, 31] on li "Calendar" at bounding box center [8, 26] width 16 height 11
click at [3, 24] on link "Calendar" at bounding box center [8, 27] width 12 height 9
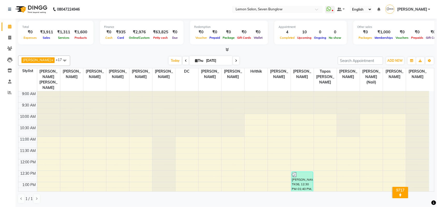
drag, startPoint x: 166, startPoint y: 1, endPoint x: 149, endPoint y: 0, distance: 16.8
click at [165, 1] on nav "08047224946 Select Location × Lemon Salon, Seven Bunglow WhatsApp Status ✕ Stat…" at bounding box center [218, 9] width 437 height 19
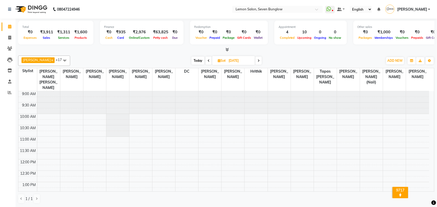
click at [193, 61] on span "Today" at bounding box center [198, 61] width 13 height 8
type input "[DATE]"
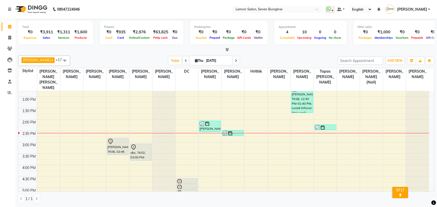
scroll to position [82, 0]
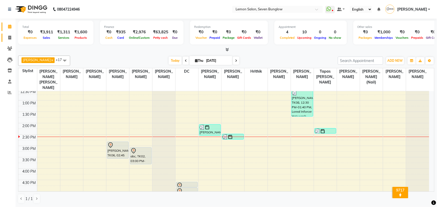
click at [7, 34] on link "Invoice" at bounding box center [8, 38] width 12 height 9
select select "service"
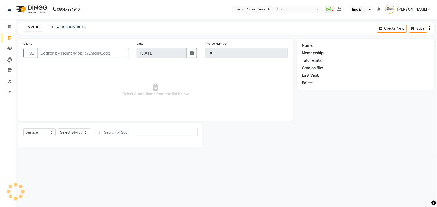
type input "7141"
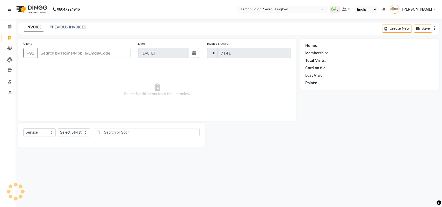
select select "562"
click at [6, 46] on span at bounding box center [9, 49] width 9 height 6
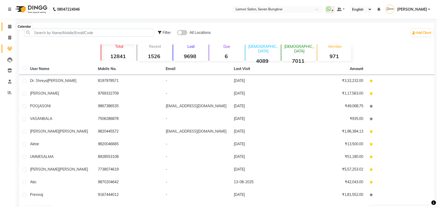
click at [10, 25] on icon at bounding box center [9, 27] width 3 height 4
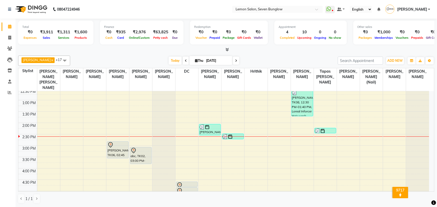
scroll to position [83, 0]
click at [5, 33] on li "Invoice" at bounding box center [8, 37] width 16 height 11
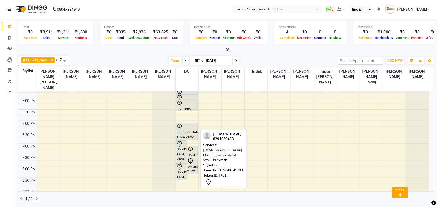
scroll to position [194, 0]
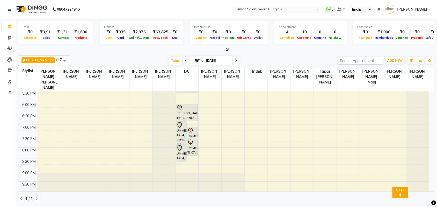
click at [210, 112] on div "9:00 AM 9:30 AM 10:00 AM 10:30 AM 11:00 AM 11:30 AM 12:00 PM 12:30 PM 1:00 PM 1…" at bounding box center [223, 56] width 411 height 319
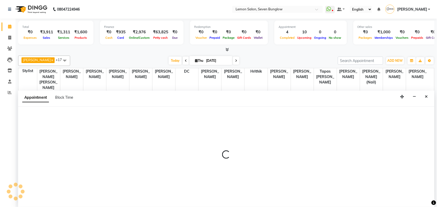
scroll to position [0, 0]
select select "11361"
select select "tentative"
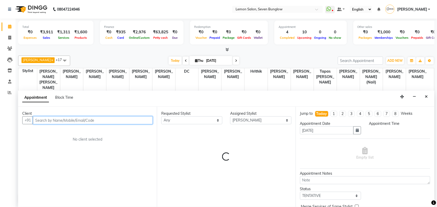
select select "1110"
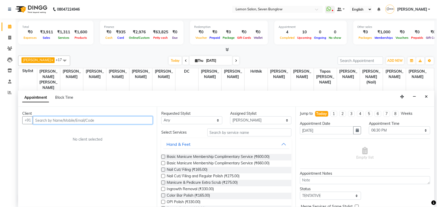
click at [72, 122] on input "text" at bounding box center [93, 121] width 120 height 8
type input "p"
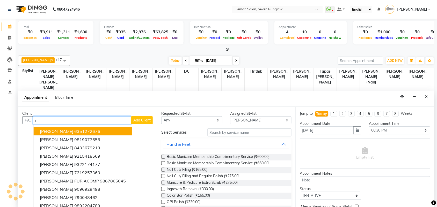
type input "r"
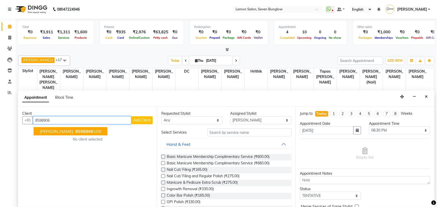
click at [66, 133] on span "Rinki senapati" at bounding box center [56, 131] width 33 height 5
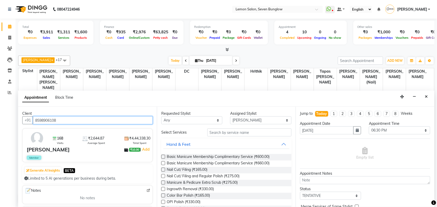
type input "8598906108"
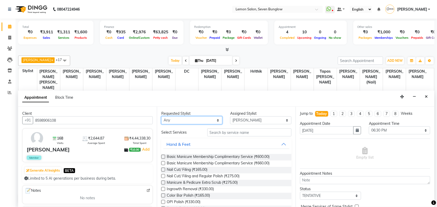
click at [213, 122] on select "Any Ajit Thakur Akansha Subba Amreen Shaikh Aniket (Nail) Ashfak DC Hira Lal Om…" at bounding box center [191, 121] width 61 height 8
select select "11361"
click at [161, 117] on select "Any Ajit Thakur Akansha Subba Amreen Shaikh Aniket (Nail) Ashfak DC Hira Lal Om…" at bounding box center [191, 121] width 61 height 8
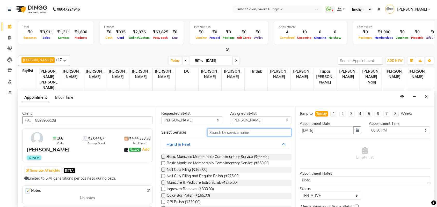
click at [219, 130] on input "text" at bounding box center [249, 133] width 84 height 8
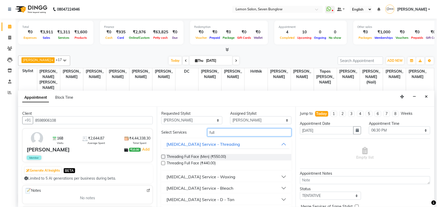
type input "full"
click at [208, 174] on div "Skin Care Service - Waxing" at bounding box center [200, 177] width 69 height 6
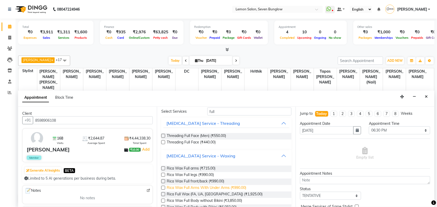
scroll to position [32, 0]
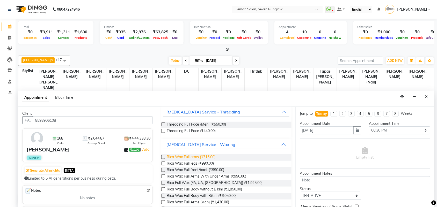
click at [209, 159] on span "Rica Wax Full arms (₹715.00)" at bounding box center [191, 158] width 49 height 6
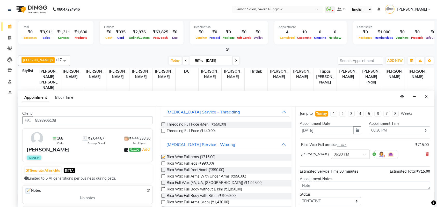
checkbox input "false"
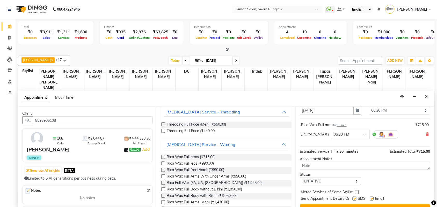
scroll to position [31, 0]
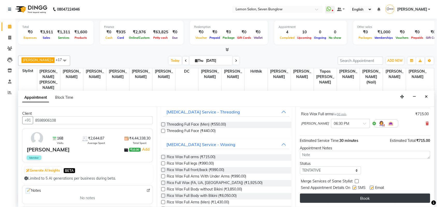
click at [339, 197] on button "Book" at bounding box center [365, 198] width 130 height 9
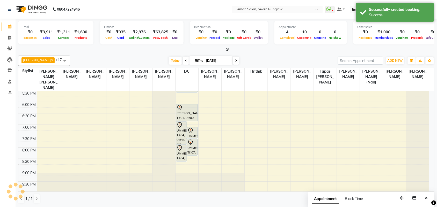
scroll to position [0, 0]
click at [139, 56] on div "Ajit Thakur x Aniket (Nail) x Ashfak x Danish Salmani x Hira Lal Om Prakash Kan…" at bounding box center [226, 61] width 416 height 10
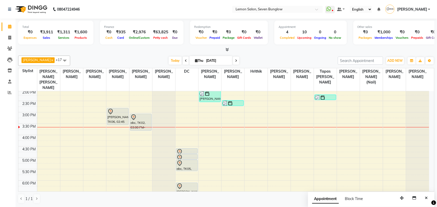
scroll to position [162, 0]
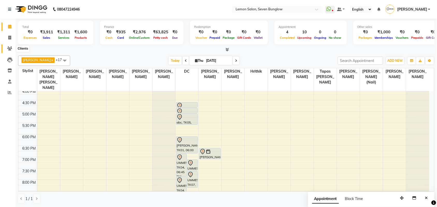
click at [7, 46] on span at bounding box center [9, 49] width 9 height 6
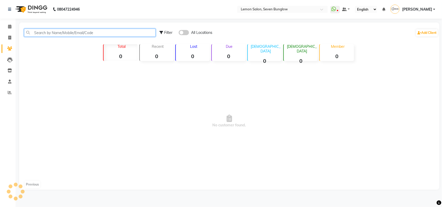
click at [42, 33] on input "text" at bounding box center [90, 33] width 132 height 8
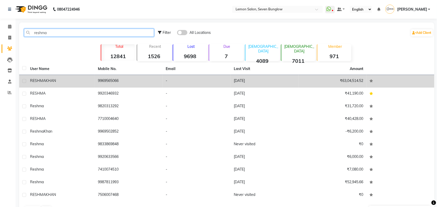
type input "reshma"
click at [46, 82] on span "KHAN" at bounding box center [51, 80] width 10 height 5
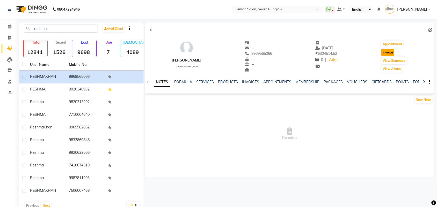
click at [394, 52] on button "Invoice" at bounding box center [387, 52] width 13 height 7
select select "562"
select select "service"
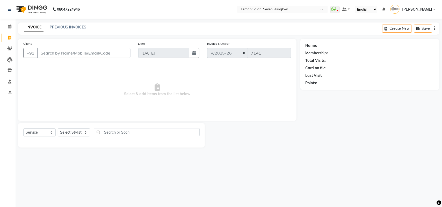
type input "9969565066"
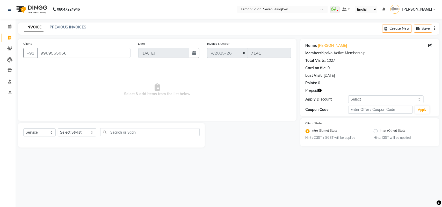
click at [320, 91] on icon "button" at bounding box center [320, 91] width 4 height 4
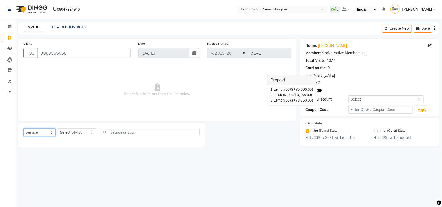
click at [52, 131] on select "Select Service Product Membership Package Voucher Prepaid Gift Card" at bounding box center [39, 133] width 32 height 8
click at [23, 129] on select "Select Service Product Membership Package Voucher Prepaid Gift Card" at bounding box center [39, 133] width 32 height 8
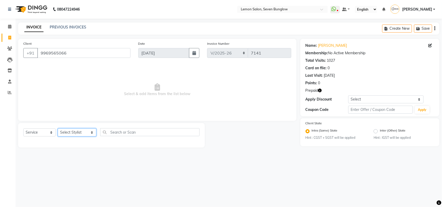
click at [78, 132] on select "Select Stylist [PERSON_NAME] [PERSON_NAME] [PERSON_NAME] [PERSON_NAME] (Nail) […" at bounding box center [77, 133] width 39 height 8
select select "39980"
click at [58, 129] on select "Select Stylist [PERSON_NAME] [PERSON_NAME] [PERSON_NAME] [PERSON_NAME] (Nail) […" at bounding box center [77, 133] width 39 height 8
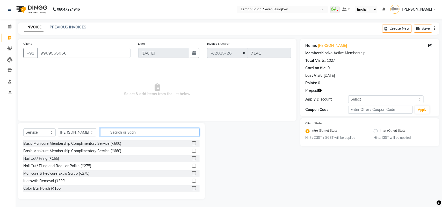
click at [109, 130] on input "text" at bounding box center [149, 132] width 99 height 8
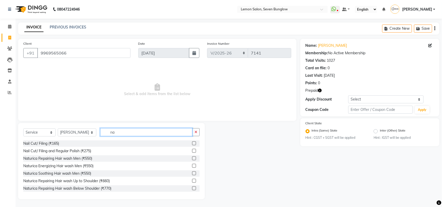
type input "n"
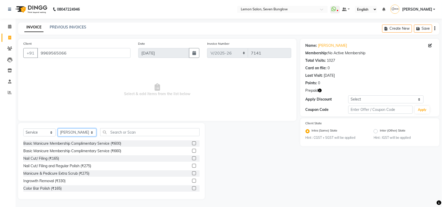
click at [87, 132] on select "Select Stylist [PERSON_NAME] [PERSON_NAME] [PERSON_NAME] [PERSON_NAME] (Nail) […" at bounding box center [77, 133] width 39 height 8
select select "87873"
click at [58, 129] on select "Select Stylist [PERSON_NAME] [PERSON_NAME] [PERSON_NAME] [PERSON_NAME] (Nail) […" at bounding box center [77, 133] width 39 height 8
click at [125, 132] on input "text" at bounding box center [149, 132] width 99 height 8
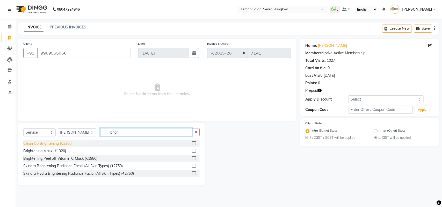
type input "brigh"
click at [45, 143] on div "Clean Up Brightening (₹3300)" at bounding box center [47, 143] width 49 height 5
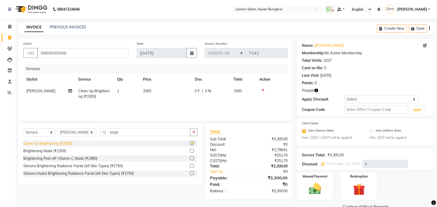
checkbox input "false"
click at [117, 131] on input "brigh" at bounding box center [145, 132] width 90 height 8
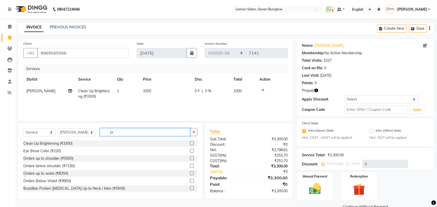
type input "b"
type input "d tan"
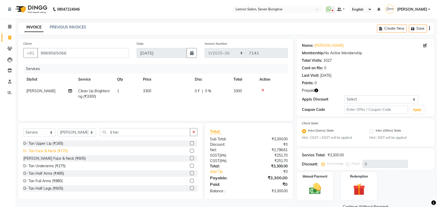
click at [55, 150] on div "D- Tan Face & Neck (₹770)" at bounding box center [45, 151] width 45 height 5
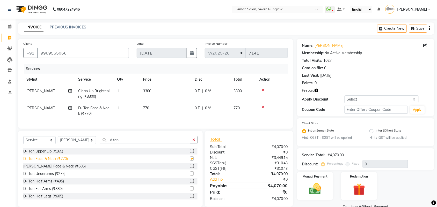
checkbox input "false"
drag, startPoint x: 120, startPoint y: 144, endPoint x: 89, endPoint y: 144, distance: 30.3
click at [89, 144] on div "Select Service Product Membership Package Voucher Prepaid Gift Card Select Styl…" at bounding box center [110, 142] width 174 height 12
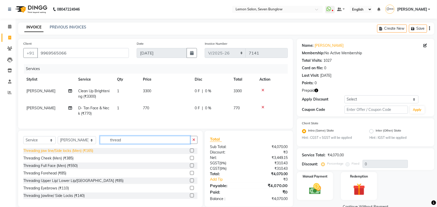
scroll to position [38, 0]
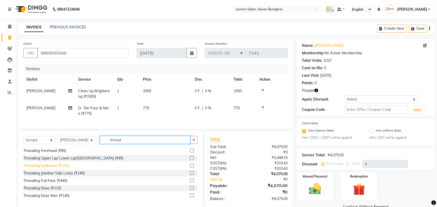
type input "thread"
click at [63, 169] on div "Threading Eyebrows (₹110)" at bounding box center [46, 165] width 46 height 5
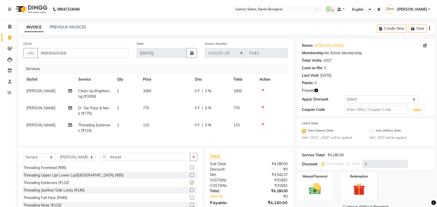
checkbox input "false"
click at [86, 178] on div "Threading Upper Lip/ Lower Lip/[GEOGRAPHIC_DATA] (₹85)" at bounding box center [73, 175] width 100 height 5
checkbox input "false"
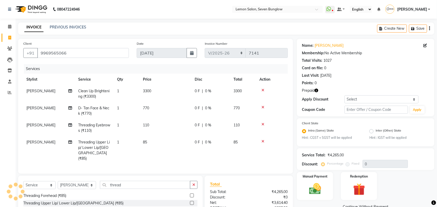
scroll to position [32, 0]
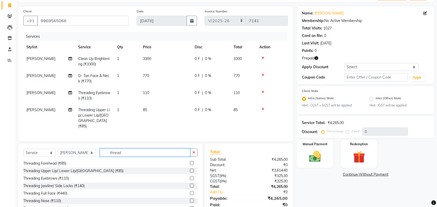
drag, startPoint x: 125, startPoint y: 150, endPoint x: 91, endPoint y: 154, distance: 33.9
click at [91, 155] on div "Select Service Product Membership Package Voucher Prepaid Gift Card Select Styl…" at bounding box center [110, 155] width 174 height 12
click at [87, 153] on select "Select Stylist [PERSON_NAME] [PERSON_NAME] [PERSON_NAME] [PERSON_NAME] (Nail) […" at bounding box center [77, 153] width 38 height 8
select select "39980"
click at [58, 149] on select "Select Stylist [PERSON_NAME] [PERSON_NAME] [PERSON_NAME] [PERSON_NAME] (Nail) […" at bounding box center [77, 153] width 38 height 8
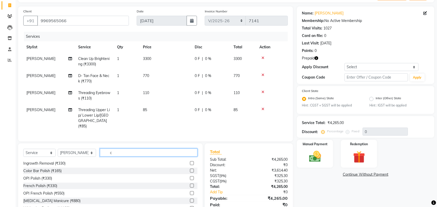
scroll to position [31, 0]
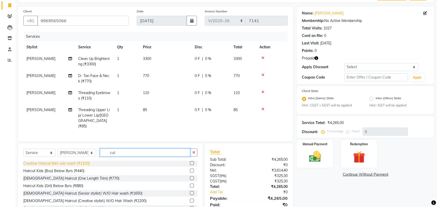
type input "cut"
click at [62, 164] on div "Creative Haircut Men w/o wash (₹1100)" at bounding box center [56, 163] width 66 height 5
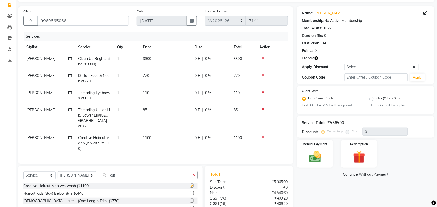
checkbox input "false"
click at [118, 170] on div "Select Service Product Membership Package Voucher Prepaid Gift Card Select Styl…" at bounding box center [110, 204] width 185 height 76
click at [118, 173] on input "cut" at bounding box center [145, 175] width 90 height 8
type input "c"
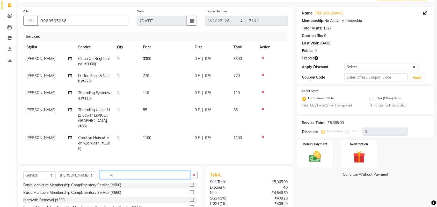
scroll to position [0, 0]
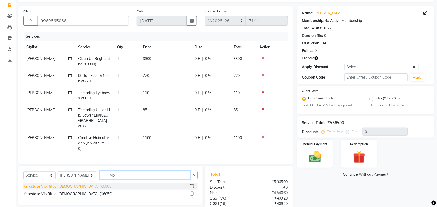
type input "vip"
click at [76, 188] on div "Kerastase Vip Ritual [DEMOGRAPHIC_DATA] (₹5500)" at bounding box center [67, 186] width 89 height 5
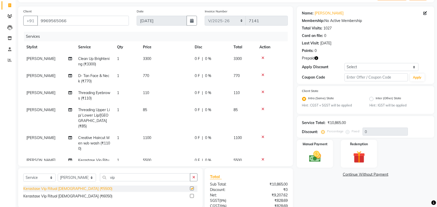
checkbox input "false"
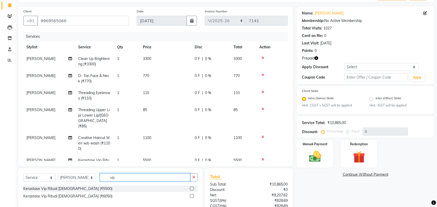
drag, startPoint x: 114, startPoint y: 178, endPoint x: 96, endPoint y: 178, distance: 18.1
click at [100, 178] on input "vip" at bounding box center [145, 178] width 90 height 8
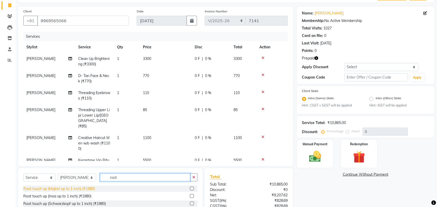
type input "root"
click at [86, 188] on div "Root touch up (Majirel up to 1 inch) (₹1980)" at bounding box center [59, 188] width 72 height 5
checkbox input "false"
drag, startPoint x: 118, startPoint y: 177, endPoint x: 100, endPoint y: 179, distance: 18.8
click at [100, 179] on input "root" at bounding box center [145, 178] width 90 height 8
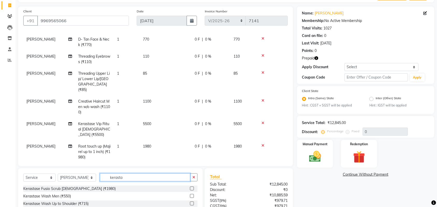
scroll to position [78, 0]
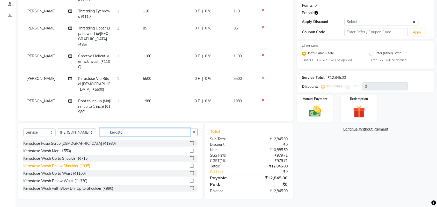
type input "kerasta"
click at [76, 166] on div "Kerastase Wash Below Shoulder (₹935)" at bounding box center [56, 166] width 67 height 5
checkbox input "false"
drag, startPoint x: 124, startPoint y: 132, endPoint x: 97, endPoint y: 136, distance: 26.8
click at [100, 134] on input "kerasta" at bounding box center [145, 132] width 90 height 8
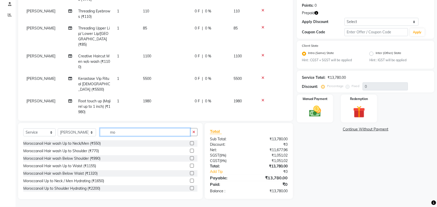
type input "m"
type input "ton"
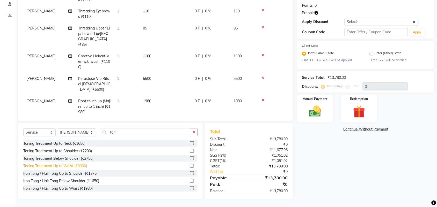
click at [77, 165] on div "Toning Treatment Up to Waist (₹3300)" at bounding box center [55, 166] width 64 height 5
checkbox input "false"
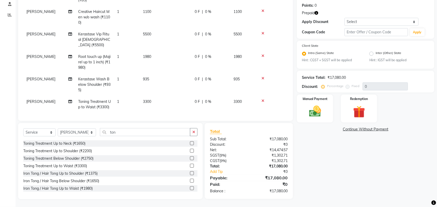
scroll to position [82, 0]
click at [122, 132] on input "ton" at bounding box center [145, 132] width 90 height 8
type input "t"
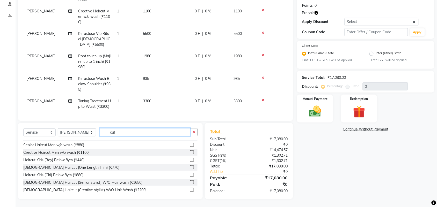
scroll to position [32, 0]
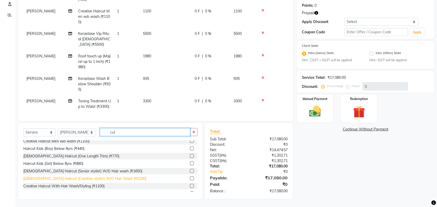
type input "cut"
click at [91, 178] on div "[DEMOGRAPHIC_DATA] Haircut (Creative stylist) W/O Hair Wash (₹2200)" at bounding box center [84, 178] width 123 height 5
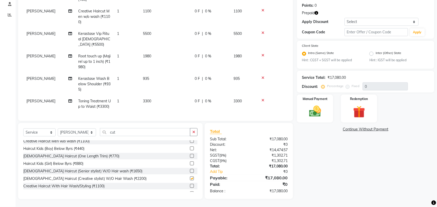
checkbox input "false"
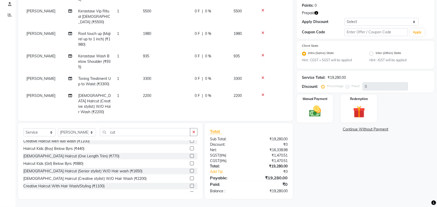
click at [131, 90] on td "1" at bounding box center [127, 104] width 26 height 28
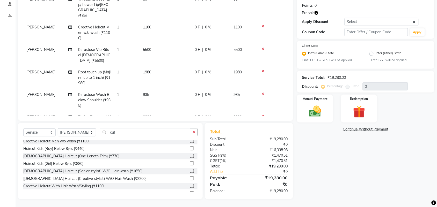
select select "39980"
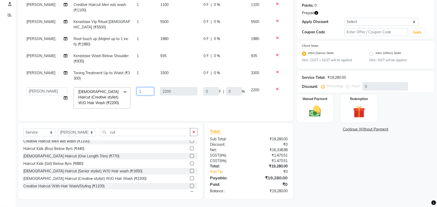
click at [144, 88] on input "1" at bounding box center [145, 92] width 17 height 8
type input "3"
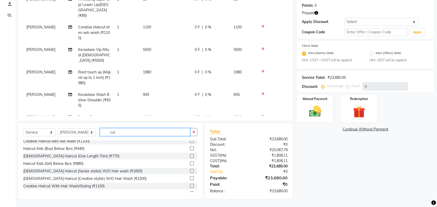
scroll to position [82, 0]
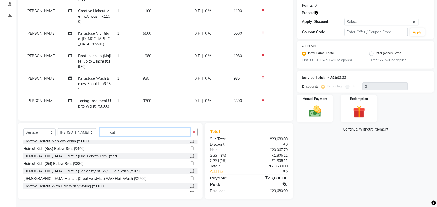
drag, startPoint x: 118, startPoint y: 132, endPoint x: 95, endPoint y: 134, distance: 23.4
click at [100, 134] on input "cut" at bounding box center [145, 132] width 90 height 8
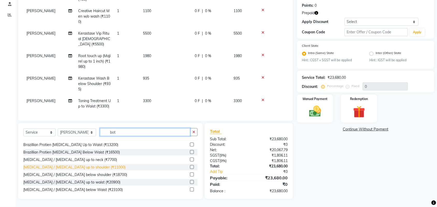
scroll to position [31, 0]
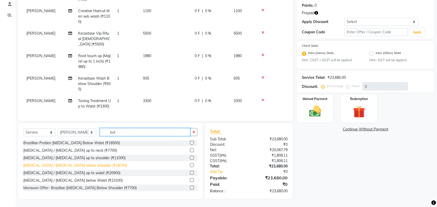
type input "bot"
click at [73, 166] on div "[MEDICAL_DATA] / [MEDICAL_DATA] below shoulder (₹18700)" at bounding box center [75, 165] width 104 height 5
checkbox input "false"
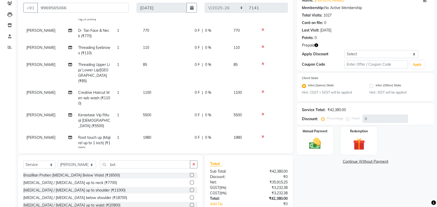
scroll to position [97, 0]
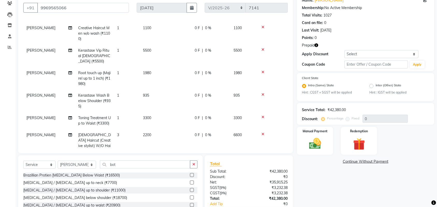
click at [126, 90] on td "1" at bounding box center [127, 101] width 26 height 23
select select "39980"
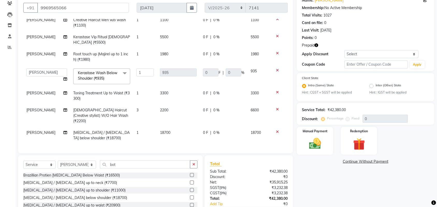
scroll to position [75, 0]
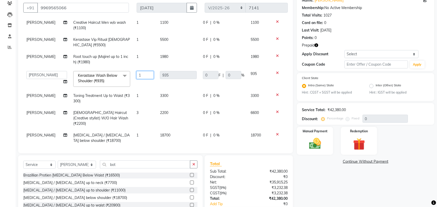
click at [142, 76] on input "1" at bounding box center [144, 75] width 17 height 8
type input "3"
click at [337, 180] on div "Name: Reshma Khan Membership: No Active Membership Total Visits: 1027 Card on f…" at bounding box center [367, 113] width 141 height 238
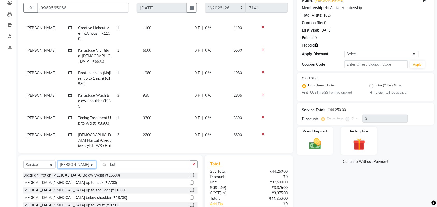
drag, startPoint x: 85, startPoint y: 164, endPoint x: 80, endPoint y: 166, distance: 5.4
click at [84, 164] on select "Select Stylist Ajit Thakur Akansha Subba Amreen Shaikh Aniket (Nail) Ashfak DC …" at bounding box center [77, 165] width 38 height 8
select select "44314"
click at [58, 161] on select "Select Stylist Ajit Thakur Akansha Subba Amreen Shaikh Aniket (Nail) Ashfak DC …" at bounding box center [77, 165] width 38 height 8
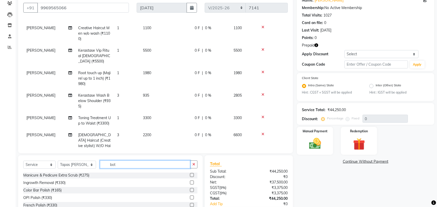
drag, startPoint x: 120, startPoint y: 165, endPoint x: 100, endPoint y: 168, distance: 21.0
click at [100, 168] on input "bot" at bounding box center [145, 165] width 90 height 8
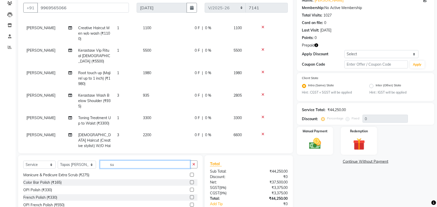
scroll to position [0, 0]
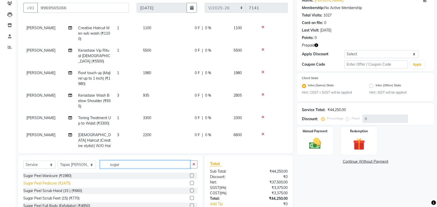
type input "sugar"
click at [46, 184] on div "Sugar Peel Pedicure (₹2475)" at bounding box center [46, 183] width 47 height 5
checkbox input "false"
click at [122, 164] on input "sugar" at bounding box center [145, 165] width 90 height 8
type input "s"
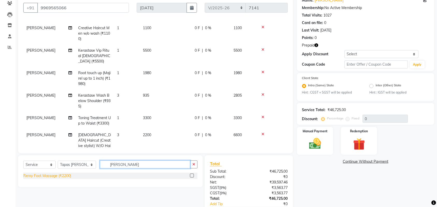
type input "remy foo"
click at [61, 176] on div "Remy Foot Massage (₹2200)" at bounding box center [47, 175] width 48 height 5
checkbox input "false"
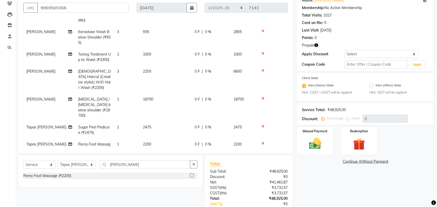
scroll to position [77, 0]
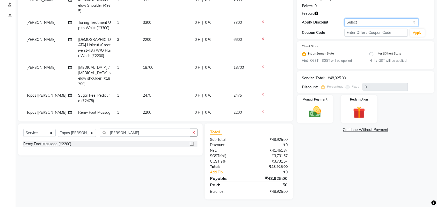
click at [414, 24] on select "Select Coupon → Abc" at bounding box center [382, 22] width 74 height 8
click at [345, 18] on select "Select Coupon → Abc" at bounding box center [382, 22] width 74 height 8
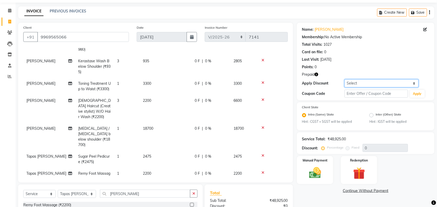
scroll to position [0, 0]
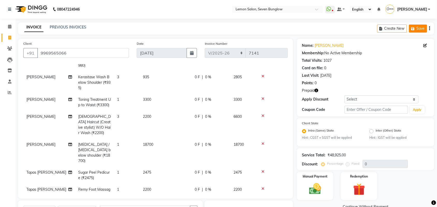
click at [412, 28] on icon "button" at bounding box center [413, 29] width 5 height 4
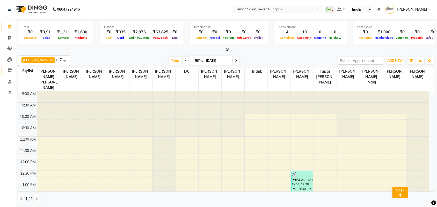
click at [8, 67] on link "Inventory" at bounding box center [8, 71] width 12 height 9
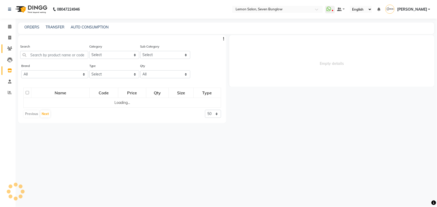
select select
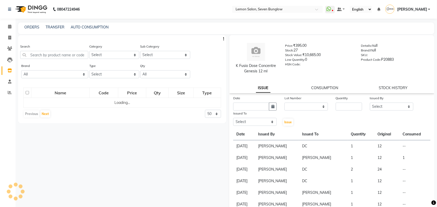
click at [5, 43] on li "Clients" at bounding box center [8, 48] width 16 height 11
click at [9, 47] on icon at bounding box center [9, 49] width 5 height 4
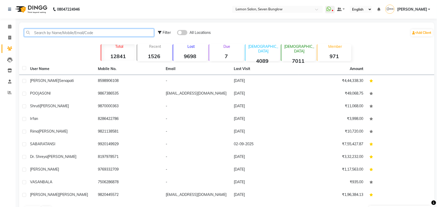
click at [43, 33] on input "text" at bounding box center [89, 33] width 130 height 8
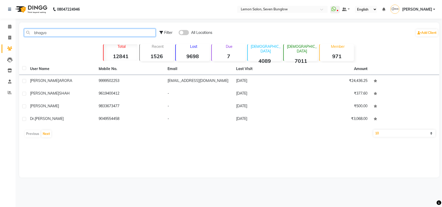
type input "bhagya"
click at [121, 73] on th "Mobile No." at bounding box center [130, 69] width 69 height 12
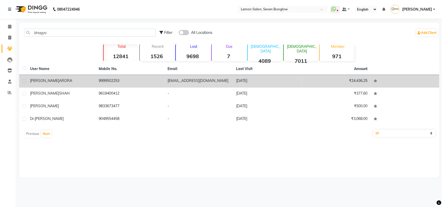
click at [113, 85] on td "9999502253" at bounding box center [130, 81] width 69 height 13
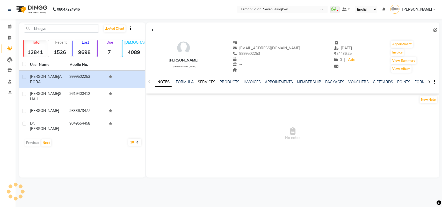
click at [202, 83] on link "SERVICES" at bounding box center [207, 82] width 18 height 5
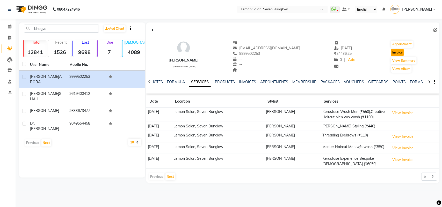
click at [392, 52] on button "Invoice" at bounding box center [397, 52] width 13 height 7
select select "562"
select select "service"
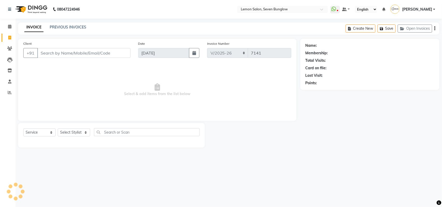
type input "9999502253"
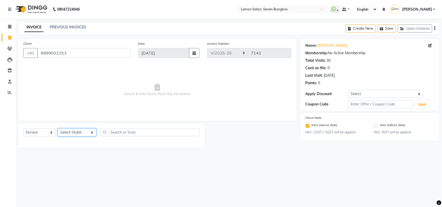
click at [77, 132] on select "Select Stylist [PERSON_NAME] [PERSON_NAME] [PERSON_NAME] [PERSON_NAME] (Nail) […" at bounding box center [77, 133] width 39 height 8
select select "39980"
click at [58, 129] on select "Select Stylist [PERSON_NAME] [PERSON_NAME] [PERSON_NAME] [PERSON_NAME] (Nail) […" at bounding box center [77, 133] width 39 height 8
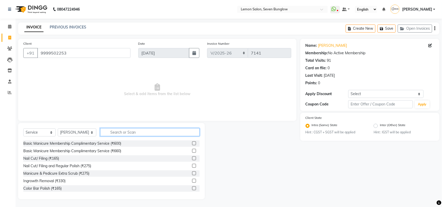
click at [127, 130] on input "text" at bounding box center [149, 132] width 99 height 8
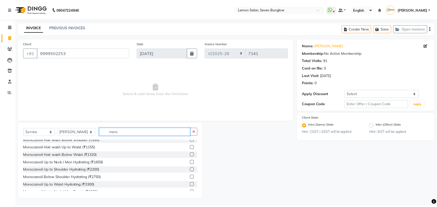
scroll to position [32, 0]
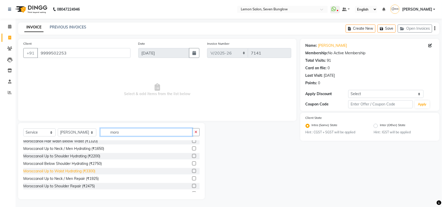
type input "moro"
click at [89, 171] on div "Moroccanoil Up to Waist Hydrating (₹3300)" at bounding box center [59, 171] width 72 height 5
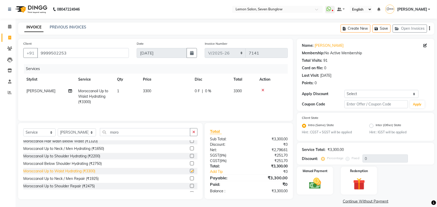
checkbox input "false"
click at [80, 132] on select "Select Stylist [PERSON_NAME] [PERSON_NAME] [PERSON_NAME] [PERSON_NAME] (Nail) […" at bounding box center [77, 133] width 38 height 8
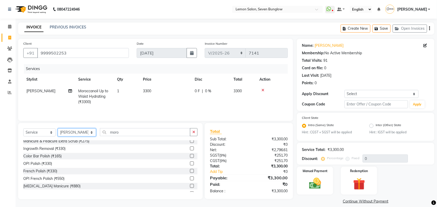
click at [82, 135] on select "Select Stylist [PERSON_NAME] [PERSON_NAME] [PERSON_NAME] [PERSON_NAME] (Nail) […" at bounding box center [77, 133] width 38 height 8
select select "67695"
click at [58, 129] on select "Select Stylist [PERSON_NAME] [PERSON_NAME] [PERSON_NAME] [PERSON_NAME] (Nail) […" at bounding box center [77, 133] width 38 height 8
click at [108, 130] on input "moro" at bounding box center [145, 132] width 90 height 8
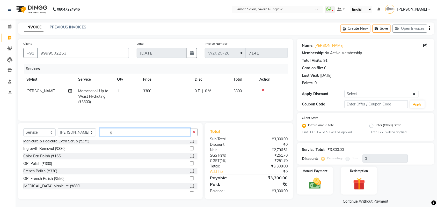
scroll to position [10, 0]
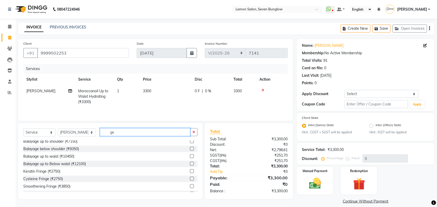
type input "g"
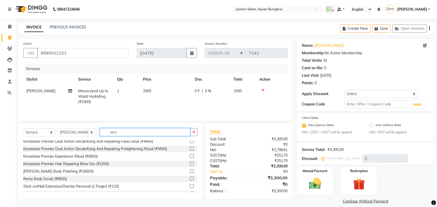
scroll to position [0, 0]
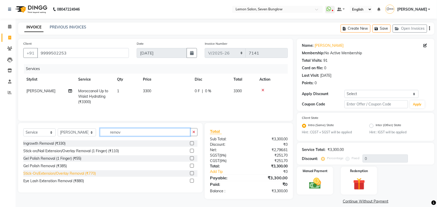
type input "remov"
click at [84, 177] on div "Stick-On/Extension/Overlay Removal (₹770)" at bounding box center [59, 173] width 72 height 5
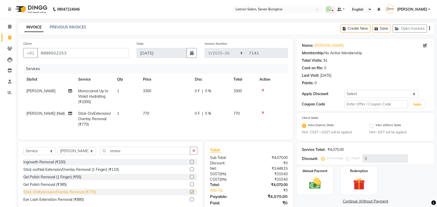
checkbox input "false"
click at [380, 104] on input "text" at bounding box center [376, 104] width 63 height 8
type input "fst20"
click at [416, 104] on button "Apply" at bounding box center [417, 105] width 15 height 8
type input "20"
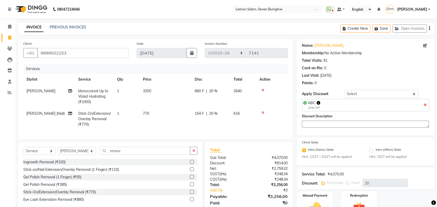
click at [355, 122] on textarea at bounding box center [365, 124] width 127 height 7
type textarea "1"
click at [113, 155] on input "remov" at bounding box center [145, 151] width 90 height 8
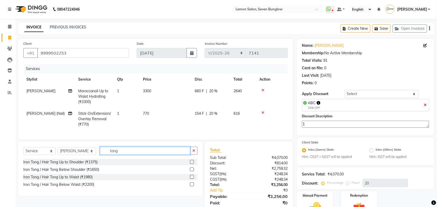
type input "tong"
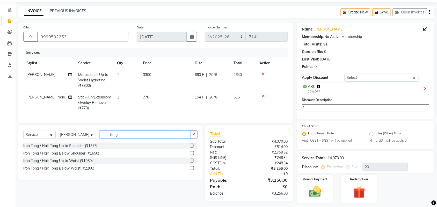
scroll to position [30, 0]
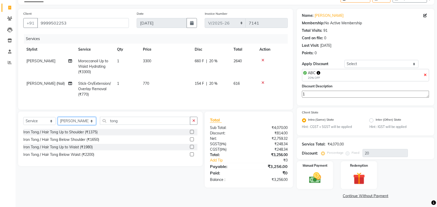
click at [75, 122] on select "Select Stylist [PERSON_NAME] [PERSON_NAME] [PERSON_NAME] [PERSON_NAME] (Nail) […" at bounding box center [77, 121] width 38 height 8
select select "44314"
click at [58, 122] on select "Select Stylist [PERSON_NAME] [PERSON_NAME] [PERSON_NAME] [PERSON_NAME] (Nail) […" at bounding box center [77, 121] width 38 height 8
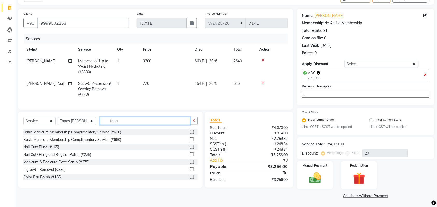
click at [117, 124] on input "tong" at bounding box center [145, 121] width 90 height 8
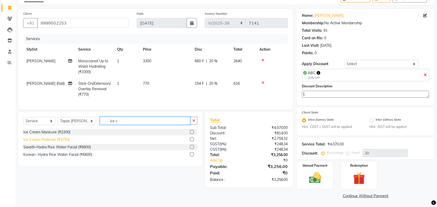
type input "ice c"
click at [64, 143] on div "Ice Cream Pedicure (₹2750)" at bounding box center [46, 139] width 46 height 5
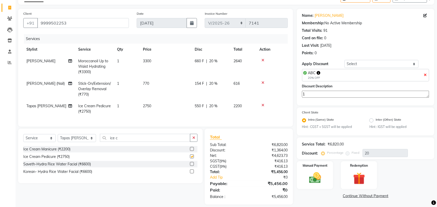
checkbox input "false"
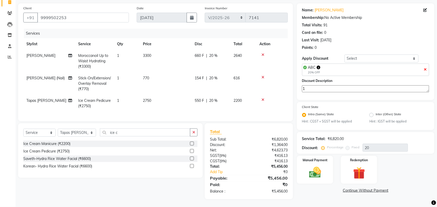
scroll to position [40, 0]
click at [312, 169] on img at bounding box center [315, 173] width 20 height 14
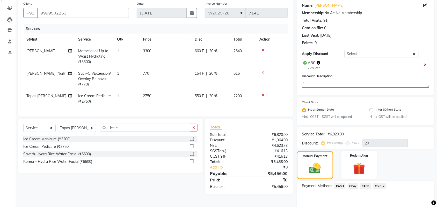
drag, startPoint x: 364, startPoint y: 185, endPoint x: 370, endPoint y: 191, distance: 8.3
click at [365, 185] on span "CARD" at bounding box center [365, 187] width 11 height 6
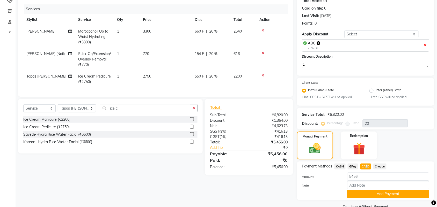
scroll to position [70, 0]
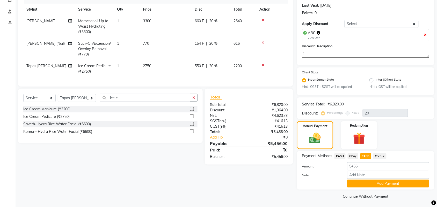
click at [370, 188] on div "Payment Methods CASH GPay CARD Cheque Amount: 5456 Note: Add Payment" at bounding box center [365, 170] width 137 height 39
click at [369, 183] on button "Add Payment" at bounding box center [388, 184] width 82 height 8
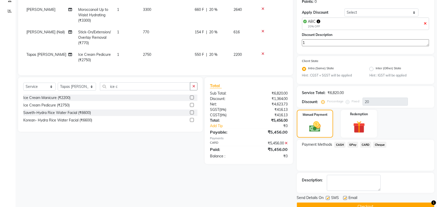
scroll to position [92, 0]
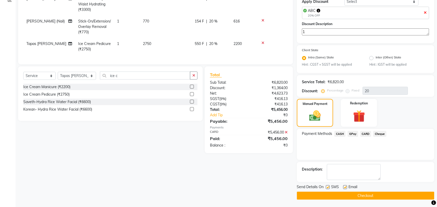
click at [344, 187] on label at bounding box center [345, 188] width 4 height 4
click at [344, 187] on input "checkbox" at bounding box center [344, 187] width 3 height 3
checkbox input "false"
click at [329, 187] on label at bounding box center [328, 188] width 4 height 4
click at [329, 187] on input "checkbox" at bounding box center [327, 187] width 3 height 3
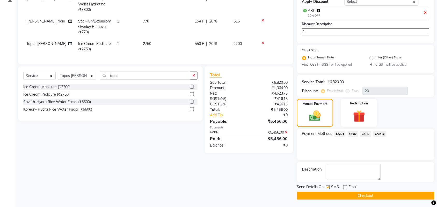
checkbox input "false"
drag, startPoint x: 332, startPoint y: 195, endPoint x: 337, endPoint y: 197, distance: 4.8
click at [333, 196] on button "Checkout" at bounding box center [365, 196] width 137 height 8
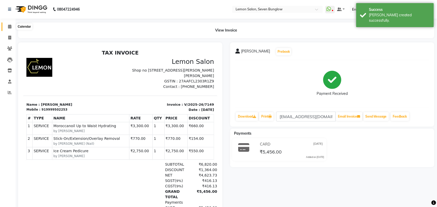
click at [5, 28] on span at bounding box center [9, 27] width 9 height 6
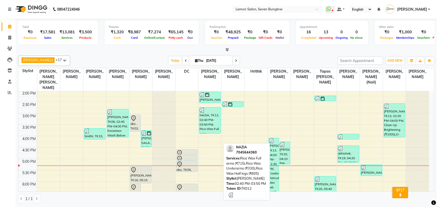
scroll to position [162, 0]
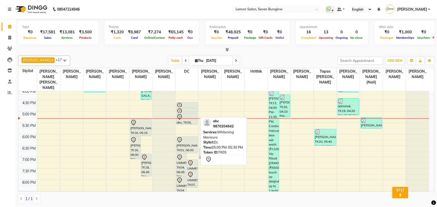
click at [190, 114] on div at bounding box center [187, 117] width 21 height 6
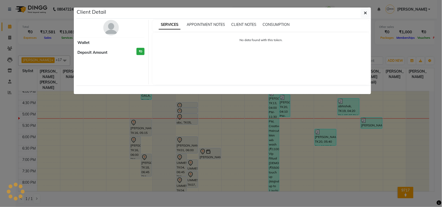
select select "7"
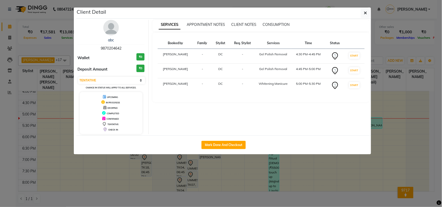
click at [108, 31] on img at bounding box center [111, 28] width 16 height 16
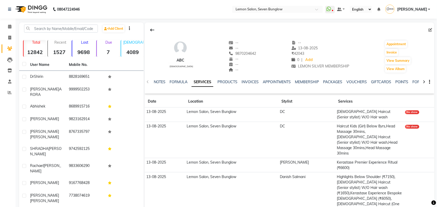
click at [19, 32] on div "Add Client Total 12842 Recent 1527 Lost 9698 Due 7 Male 4089 Female 7012 Member…" at bounding box center [81, 129] width 125 height 212
click at [11, 27] on span at bounding box center [9, 27] width 9 height 6
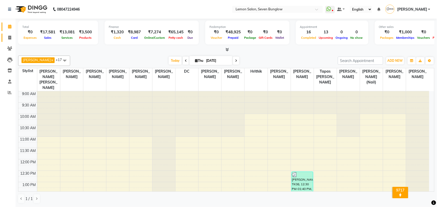
click at [5, 34] on link "Invoice" at bounding box center [8, 38] width 12 height 9
select select "562"
select select "service"
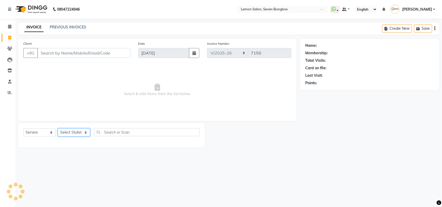
click at [75, 130] on select "Select Stylist" at bounding box center [74, 133] width 32 height 8
click at [80, 130] on select "Select Stylist" at bounding box center [74, 133] width 32 height 8
click at [81, 131] on select "Select Stylist" at bounding box center [74, 133] width 32 height 8
click at [81, 136] on select "Select Stylist" at bounding box center [74, 133] width 32 height 8
click at [80, 135] on select "Select Stylist" at bounding box center [74, 133] width 32 height 8
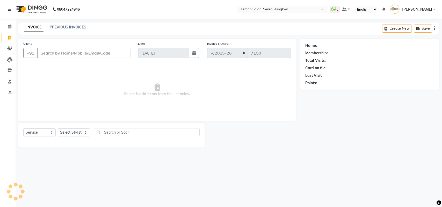
drag, startPoint x: 78, startPoint y: 128, endPoint x: 83, endPoint y: 131, distance: 5.5
click at [79, 128] on div "Select Service Product Membership Package Voucher Prepaid Gift Card Select Styl…" at bounding box center [111, 135] width 187 height 25
click at [86, 133] on select "Select Stylist" at bounding box center [74, 133] width 32 height 8
click at [85, 134] on select "Select Stylist" at bounding box center [74, 133] width 32 height 8
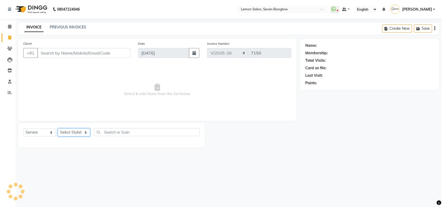
click at [85, 134] on select "Select Stylist" at bounding box center [74, 133] width 32 height 8
click at [4, 26] on link "Calendar" at bounding box center [8, 27] width 12 height 9
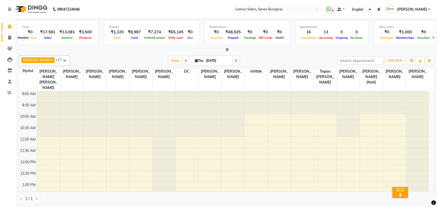
click at [9, 35] on span at bounding box center [9, 38] width 9 height 6
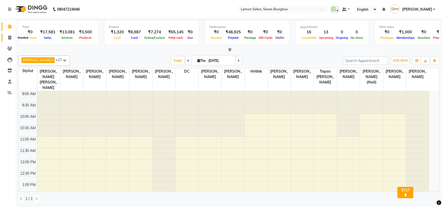
select select "service"
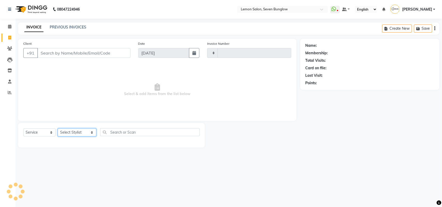
click at [83, 134] on select "Select Stylist Ajit Thakur Akansha Subba Amreen Shaikh Aniket (Nail) Ashfak DC …" at bounding box center [77, 133] width 39 height 8
select select "7449"
click at [58, 129] on select "Select Stylist Ajit Thakur Akansha Subba Amreen Shaikh Aniket (Nail) Ashfak DC …" at bounding box center [77, 133] width 39 height 8
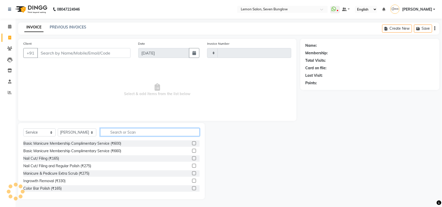
click at [130, 131] on input "text" at bounding box center [149, 132] width 99 height 8
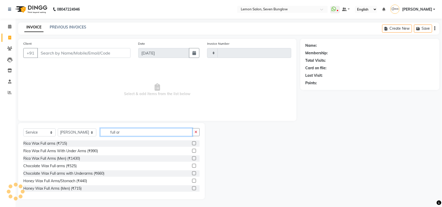
type input "full ar"
click at [63, 143] on div "Rica Wax Full arms (₹715)" at bounding box center [45, 143] width 44 height 5
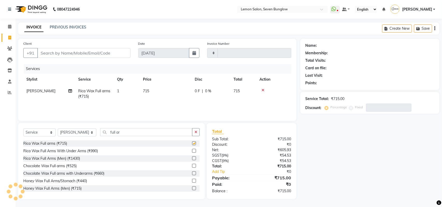
checkbox input "false"
click at [136, 128] on div "Select Service Product Membership Package Voucher Prepaid Gift Card Select Styl…" at bounding box center [111, 161] width 187 height 76
click at [136, 130] on input "full ar" at bounding box center [146, 132] width 92 height 8
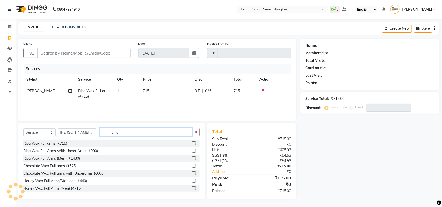
click at [136, 130] on input "full ar" at bounding box center [146, 132] width 92 height 8
type input "full le"
type input "7150"
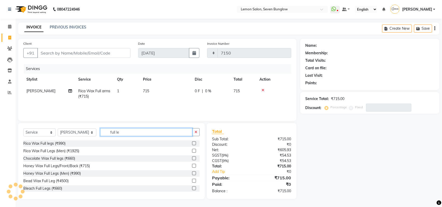
select select "562"
type input "full le"
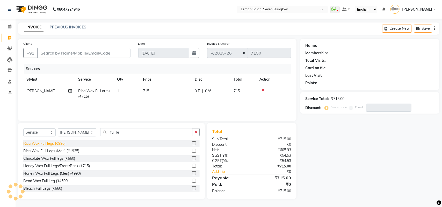
click at [59, 145] on div "Rica Wax Full legs (₹990)" at bounding box center [44, 143] width 42 height 5
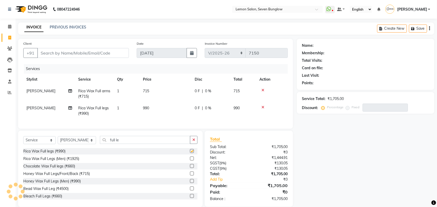
checkbox input "false"
click at [114, 141] on input "full le" at bounding box center [145, 140] width 90 height 8
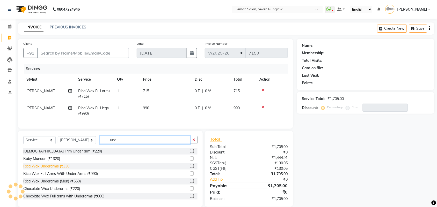
type input "und"
click at [62, 169] on div "Rica Wax Underarms (₹330)" at bounding box center [46, 166] width 47 height 5
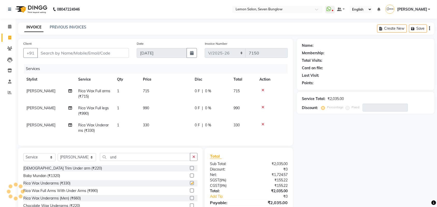
checkbox input "false"
click at [120, 161] on input "und" at bounding box center [145, 157] width 90 height 8
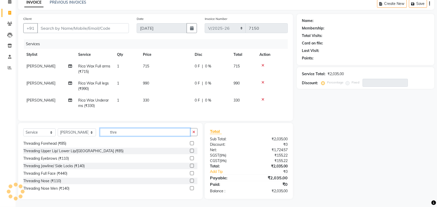
scroll to position [38, 0]
type input "thre"
click at [67, 156] on div "Threading Eyebrows (₹110)" at bounding box center [46, 158] width 46 height 5
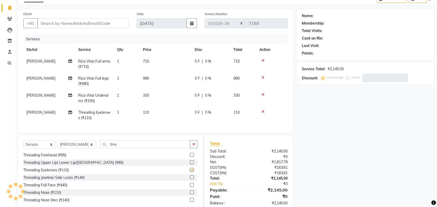
checkbox input "false"
click at [81, 166] on div "Threading Upper Lip/ Lower Lip/[GEOGRAPHIC_DATA] (₹85)" at bounding box center [73, 162] width 100 height 5
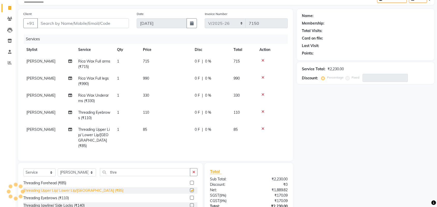
checkbox input "false"
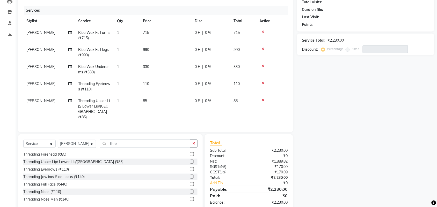
scroll to position [62, 0]
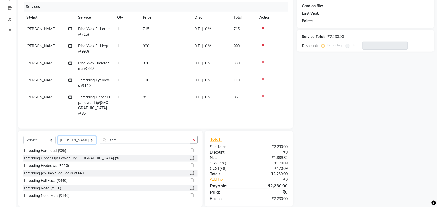
drag, startPoint x: 77, startPoint y: 140, endPoint x: 77, endPoint y: 137, distance: 2.9
click at [77, 140] on select "Select Stylist Ajit Thakur Akansha Subba Amreen Shaikh Aniket (Nail) Ashfak DC …" at bounding box center [77, 140] width 38 height 8
select select "7413"
click at [58, 136] on select "Select Stylist [PERSON_NAME] [PERSON_NAME] [PERSON_NAME] [PERSON_NAME] (Nail) […" at bounding box center [77, 140] width 38 height 8
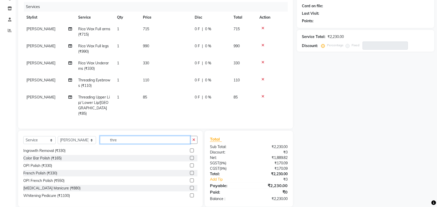
click at [107, 139] on input "thre" at bounding box center [145, 140] width 90 height 8
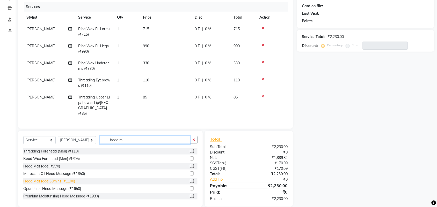
type input "head m"
click at [73, 181] on div "Head Massage 30mins (₹1100)" at bounding box center [49, 181] width 52 height 5
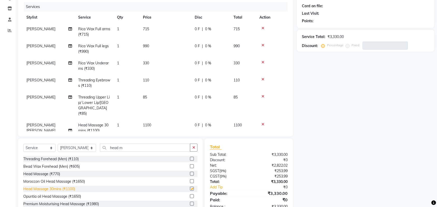
checkbox input "false"
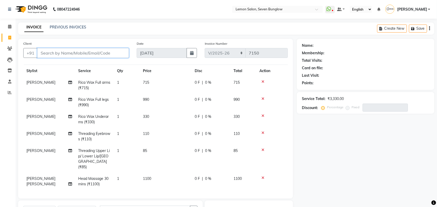
click at [119, 51] on input "Client" at bounding box center [83, 53] width 92 height 10
type input "9"
type input "0"
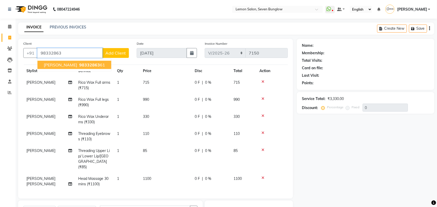
click at [82, 64] on ngb-highlight "98332863 61" at bounding box center [91, 64] width 27 height 5
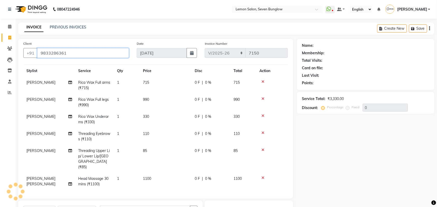
type input "9833286361"
type input "20"
select select "1: Object"
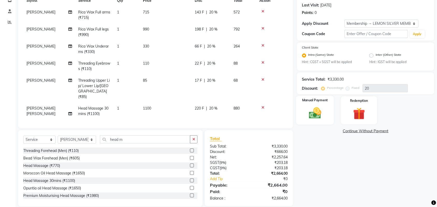
scroll to position [78, 0]
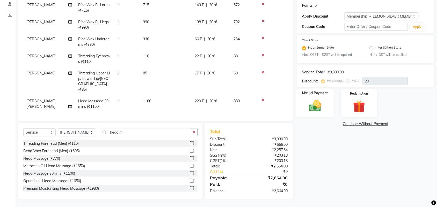
click at [309, 105] on img at bounding box center [315, 106] width 20 height 14
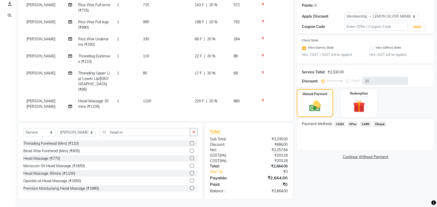
click at [336, 125] on span "CASH" at bounding box center [339, 124] width 11 height 6
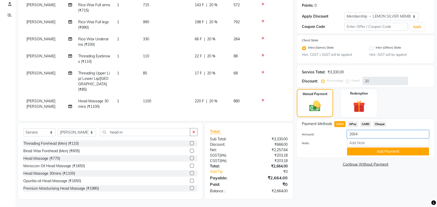
click at [359, 132] on input "2664" at bounding box center [388, 134] width 82 height 8
type input "2674"
click at [392, 149] on button "Add Payment" at bounding box center [388, 152] width 82 height 8
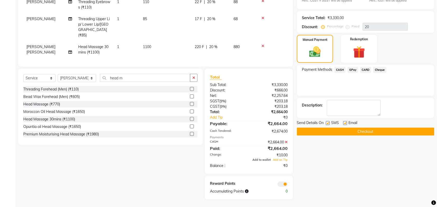
click at [265, 159] on span "Add to wallet" at bounding box center [261, 160] width 18 height 4
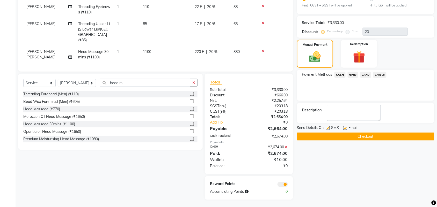
click at [329, 128] on label at bounding box center [328, 128] width 4 height 4
click at [329, 128] on input "checkbox" at bounding box center [327, 128] width 3 height 3
checkbox input "false"
click at [344, 128] on label at bounding box center [345, 128] width 4 height 4
click at [344, 128] on input "checkbox" at bounding box center [344, 128] width 3 height 3
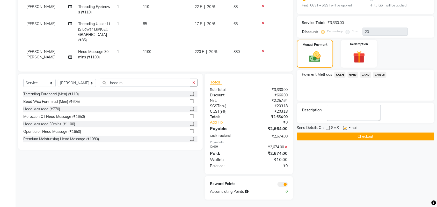
checkbox input "false"
click at [339, 142] on div "Name: Nupur Membership: end on 06-09-2025 Total Visits: 40 Card on file: 0 Last…" at bounding box center [367, 56] width 141 height 288
click at [339, 140] on button "Checkout" at bounding box center [365, 137] width 137 height 8
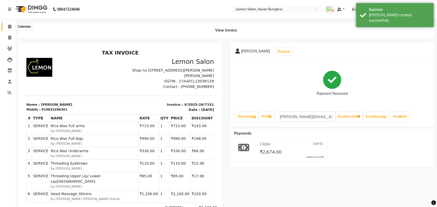
click at [6, 28] on span at bounding box center [9, 27] width 9 height 6
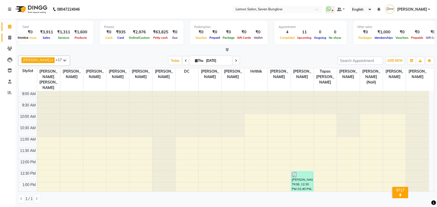
click at [10, 37] on icon at bounding box center [9, 38] width 3 height 4
select select "562"
select select "service"
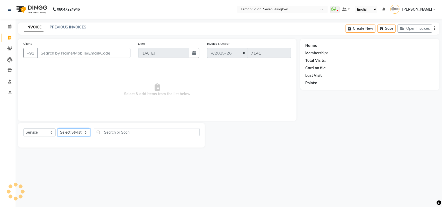
click at [78, 133] on select "Select Stylist" at bounding box center [74, 133] width 32 height 8
select select "11361"
click at [58, 129] on select "Select Stylist [PERSON_NAME] [PERSON_NAME] [PERSON_NAME] [PERSON_NAME] (Nail) […" at bounding box center [77, 133] width 39 height 8
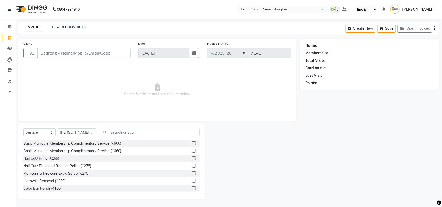
drag, startPoint x: 114, startPoint y: 137, endPoint x: 115, endPoint y: 134, distance: 3.4
click at [114, 136] on div "Select Service Product Membership Package Voucher Prepaid Gift Card Select Styl…" at bounding box center [111, 134] width 176 height 12
click at [115, 134] on input "text" at bounding box center [149, 132] width 99 height 8
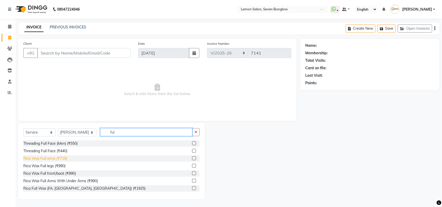
type input "ful"
click at [64, 158] on div "Rica Wax Full arms (₹715)" at bounding box center [45, 158] width 44 height 5
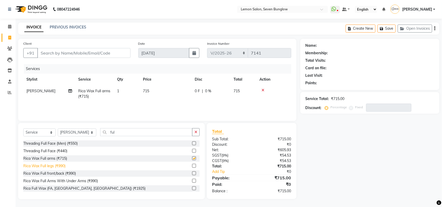
checkbox input "false"
click at [104, 135] on input "ful" at bounding box center [146, 132] width 92 height 8
click at [106, 134] on input "ful" at bounding box center [146, 132] width 92 height 8
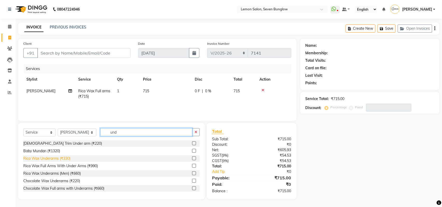
type input "und"
click at [67, 157] on div "Rica Wax Underarms (₹330)" at bounding box center [46, 158] width 47 height 5
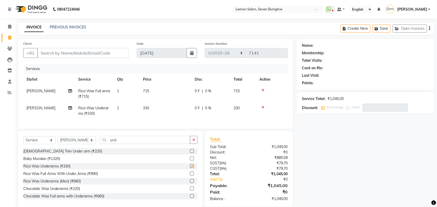
checkbox input "false"
click at [108, 144] on input "und" at bounding box center [145, 140] width 90 height 8
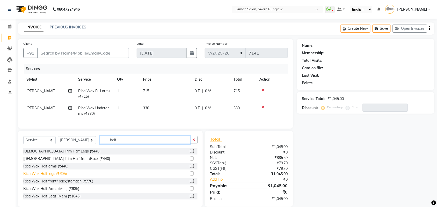
type input "half"
click at [64, 177] on div "Rica Wax Half legs (₹605)" at bounding box center [44, 173] width 43 height 5
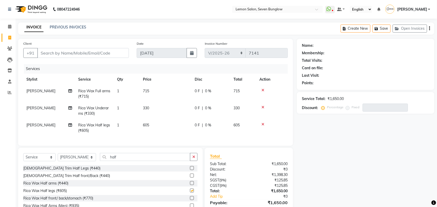
checkbox input "false"
click at [98, 52] on input "Client" at bounding box center [83, 53] width 92 height 10
type input "7"
type input "0"
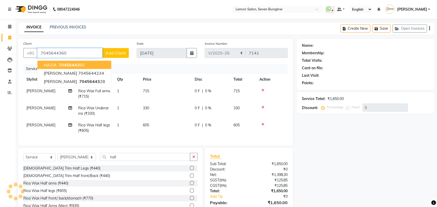
type input "7045644360"
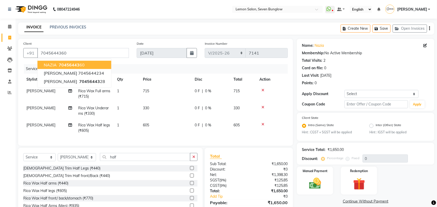
drag, startPoint x: 226, startPoint y: 24, endPoint x: 273, endPoint y: 27, distance: 47.5
click at [229, 25] on div "INVOICE PREVIOUS INVOICES Create New Save Open Invoices" at bounding box center [226, 29] width 416 height 12
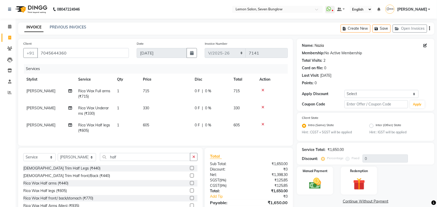
click at [320, 46] on link "Nazia" at bounding box center [319, 45] width 9 height 5
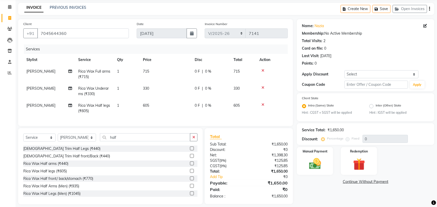
scroll to position [30, 0]
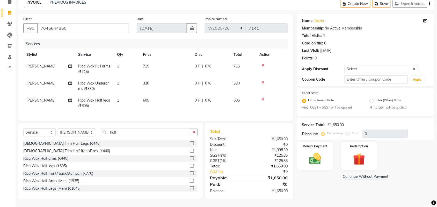
click at [315, 166] on div "Name: Nazia Membership: No Active Membership Total Visits: 2 Card on file: 0 La…" at bounding box center [367, 107] width 141 height 186
click at [316, 154] on img at bounding box center [315, 159] width 20 height 14
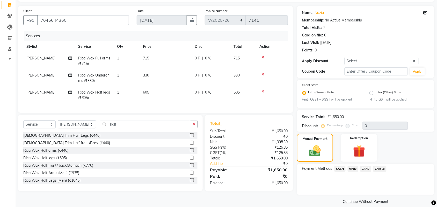
scroll to position [38, 0]
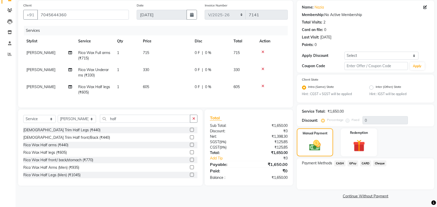
drag, startPoint x: 348, startPoint y: 161, endPoint x: 352, endPoint y: 167, distance: 7.3
click at [349, 164] on span "GPay" at bounding box center [353, 164] width 11 height 6
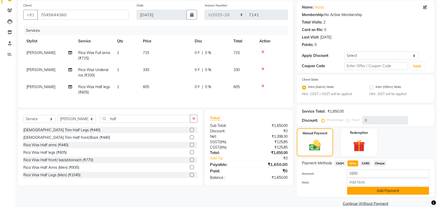
click at [362, 188] on button "Add Payment" at bounding box center [388, 191] width 82 height 8
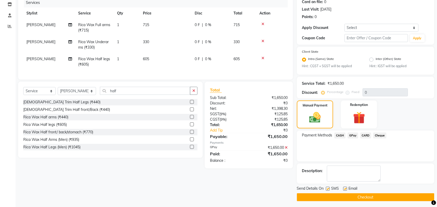
scroll to position [68, 0]
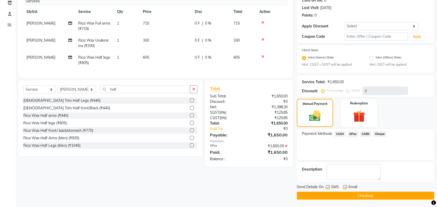
click at [328, 187] on label at bounding box center [328, 188] width 4 height 4
click at [328, 187] on input "checkbox" at bounding box center [327, 187] width 3 height 3
checkbox input "false"
click at [347, 187] on label at bounding box center [345, 188] width 4 height 4
click at [347, 187] on input "checkbox" at bounding box center [344, 187] width 3 height 3
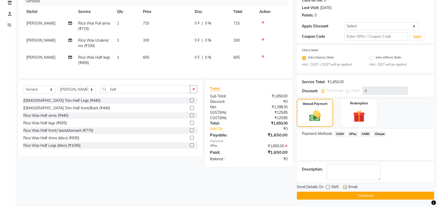
checkbox input "false"
click at [343, 197] on button "Checkout" at bounding box center [365, 196] width 137 height 8
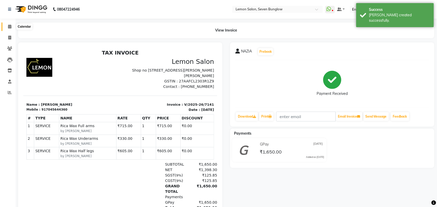
click at [9, 27] on icon at bounding box center [9, 27] width 3 height 4
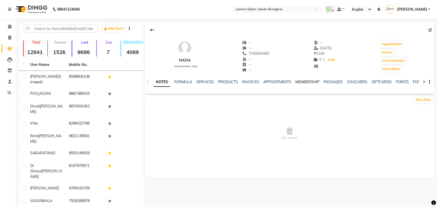
click at [308, 81] on link "MEMBERSHIP" at bounding box center [307, 82] width 24 height 5
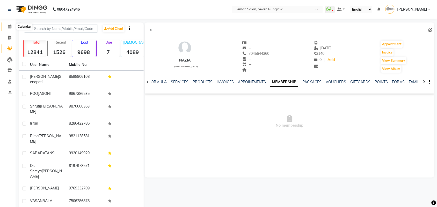
click at [9, 24] on span at bounding box center [9, 27] width 9 height 6
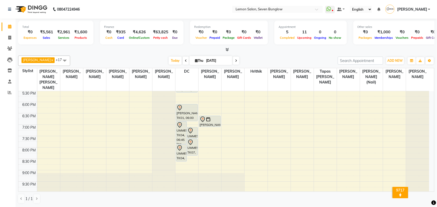
scroll to position [162, 0]
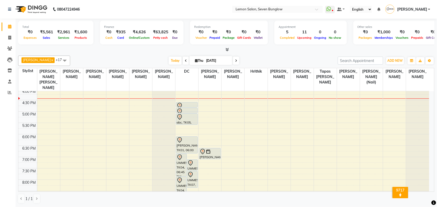
click at [120, 115] on div "9:00 AM 9:30 AM 10:00 AM 10:30 AM 11:00 AM 11:30 AM 12:00 PM 12:30 PM 1:00 PM 1…" at bounding box center [223, 89] width 411 height 319
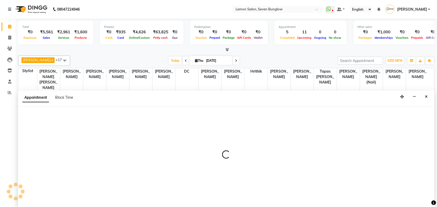
scroll to position [0, 0]
select select "7455"
select select "1035"
select select "tentative"
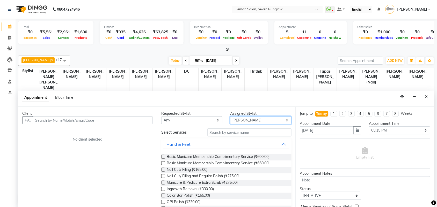
click at [283, 124] on select "Select [PERSON_NAME] [PERSON_NAME] [PERSON_NAME] [PERSON_NAME] (Nail) [PERSON_N…" at bounding box center [260, 121] width 61 height 8
select select "7456"
click at [230, 117] on select "Select [PERSON_NAME] [PERSON_NAME] [PERSON_NAME] [PERSON_NAME] (Nail) [PERSON_N…" at bounding box center [260, 121] width 61 height 8
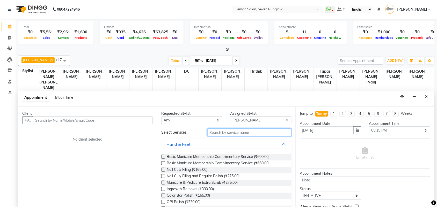
click at [257, 131] on input "text" at bounding box center [249, 133] width 84 height 8
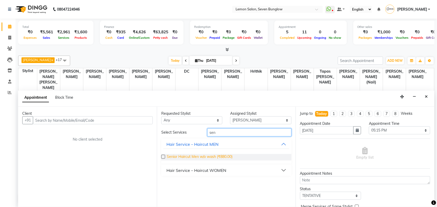
type input "sen"
click at [169, 156] on span "Senior Haircut Men w/o wash (₹880.00)" at bounding box center [200, 157] width 66 height 6
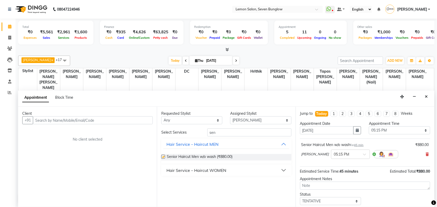
checkbox input "false"
click at [222, 131] on input "sen" at bounding box center [249, 133] width 84 height 8
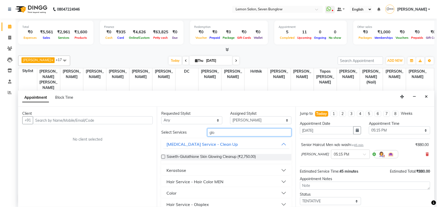
type input "glo"
click at [215, 182] on div "Hair Service - Hair Color MEN" at bounding box center [194, 182] width 57 height 6
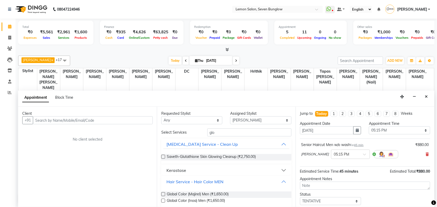
scroll to position [32, 0]
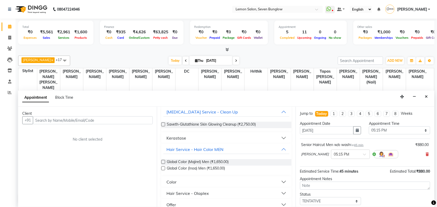
click at [221, 174] on div "Global Color (Majirel) Men (₹1,650.00) Global Color (Inoa) Men (₹1,650.00)" at bounding box center [226, 165] width 130 height 21
click at [221, 169] on span "Global Color (Inoa) Men (₹1,650.00)" at bounding box center [196, 169] width 58 height 6
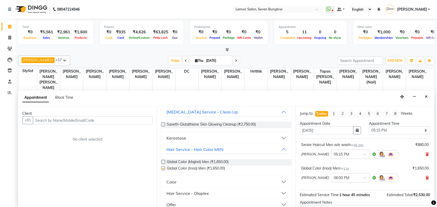
checkbox input "false"
click at [118, 123] on input "text" at bounding box center [93, 121] width 120 height 8
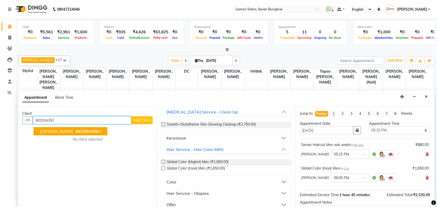
click at [68, 131] on span "suresh jhunjhunwala" at bounding box center [56, 131] width 33 height 5
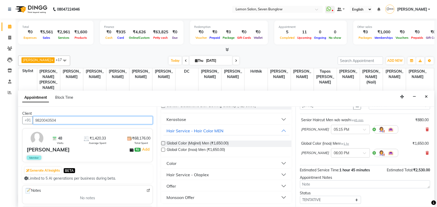
scroll to position [55, 0]
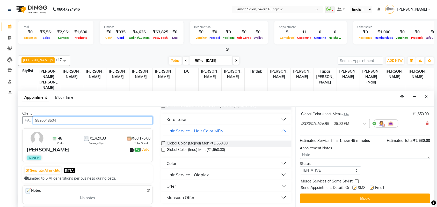
type input "9820043504"
click at [357, 188] on label at bounding box center [355, 188] width 4 height 4
click at [356, 188] on input "checkbox" at bounding box center [354, 188] width 3 height 3
checkbox input "false"
click at [373, 189] on label at bounding box center [372, 188] width 4 height 4
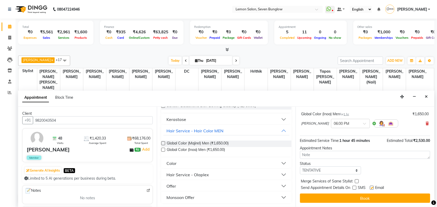
click at [373, 189] on input "checkbox" at bounding box center [371, 188] width 3 height 3
checkbox input "false"
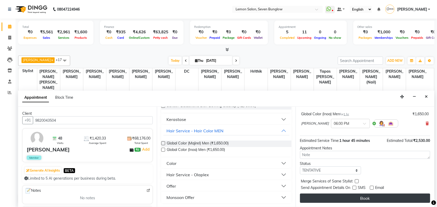
click at [372, 196] on button "Book" at bounding box center [365, 198] width 130 height 9
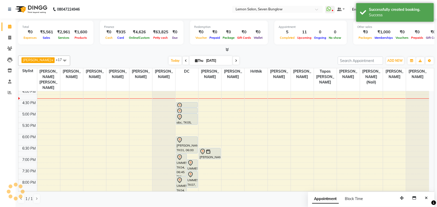
scroll to position [0, 0]
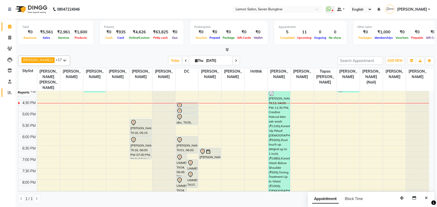
click at [10, 90] on span at bounding box center [9, 93] width 9 height 6
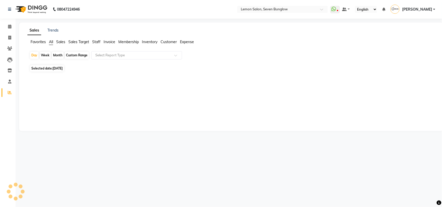
click at [94, 41] on span "Staff" at bounding box center [96, 42] width 8 height 5
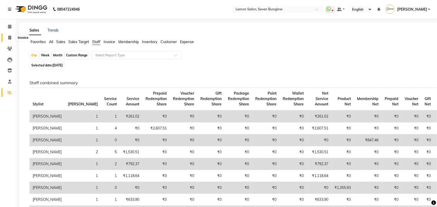
click at [7, 37] on span at bounding box center [9, 38] width 9 height 6
select select "562"
select select "service"
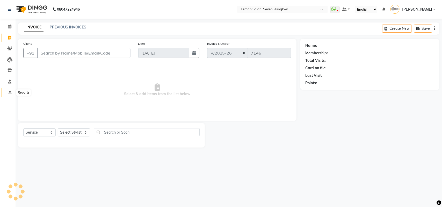
click at [5, 93] on span at bounding box center [9, 93] width 9 height 6
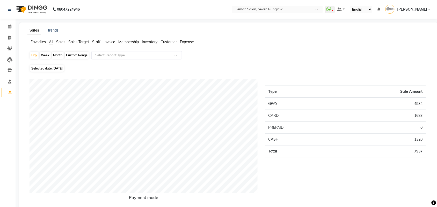
click at [45, 68] on span "Selected date: 04-09-2025" at bounding box center [47, 68] width 34 height 6
select select "9"
select select "2025"
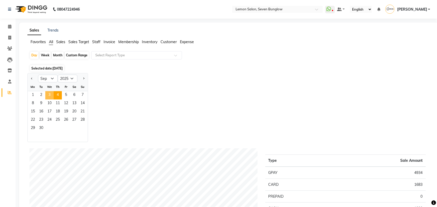
click at [47, 94] on span "3" at bounding box center [49, 95] width 8 height 8
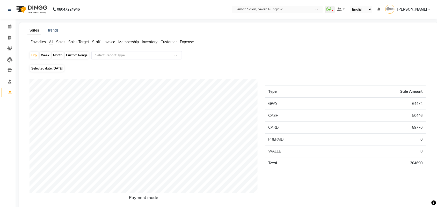
click at [92, 43] on ul "Favorites All Sales Sales Target Staff Invoice Membership Inventory Customer Ex…" at bounding box center [228, 42] width 403 height 6
click at [97, 42] on span "Staff" at bounding box center [96, 42] width 8 height 5
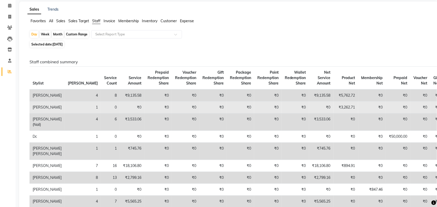
scroll to position [32, 0]
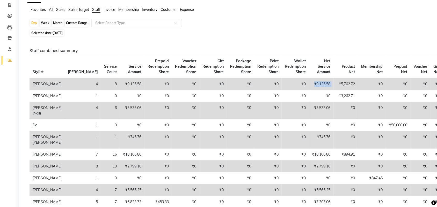
drag, startPoint x: 279, startPoint y: 84, endPoint x: 300, endPoint y: 84, distance: 20.7
click at [300, 84] on tr "Ajit Thakur 4 8 ₹9,135.58 ₹0 ₹0 ₹0 ₹0 ₹0 ₹0 ₹9,135.58 ₹5,762.72 ₹0 ₹0 ₹0 ₹0 ₹0" at bounding box center [247, 84] width 435 height 12
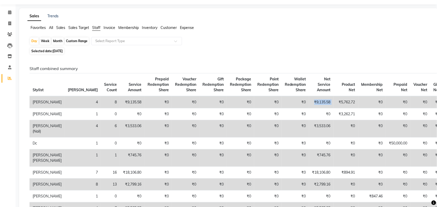
scroll to position [0, 0]
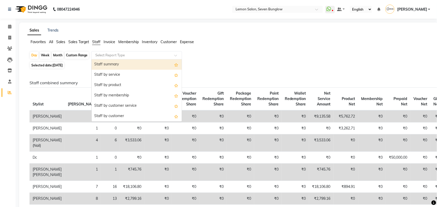
click at [135, 56] on input "text" at bounding box center [131, 55] width 75 height 5
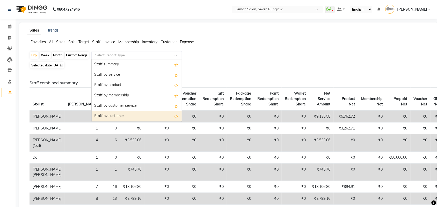
click at [134, 116] on div "Staff by customer" at bounding box center [137, 116] width 90 height 10
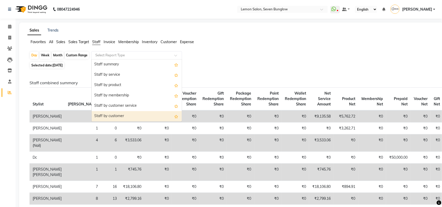
select select "csv"
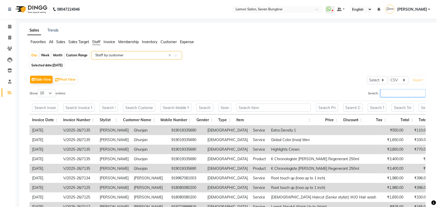
click at [383, 91] on input "Search:" at bounding box center [403, 93] width 45 height 8
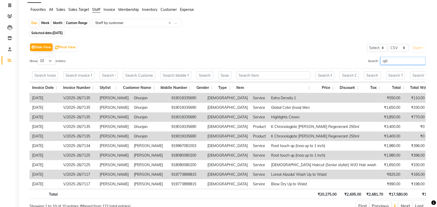
scroll to position [64, 0]
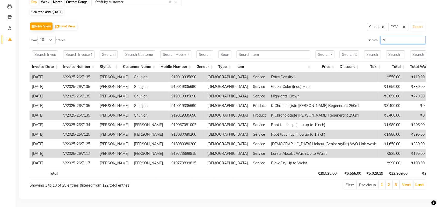
type input "a"
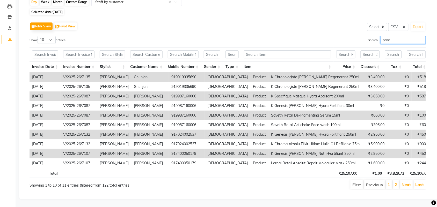
type input "prod"
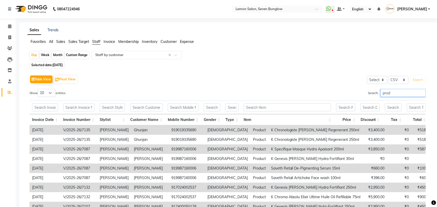
scroll to position [0, 0]
click at [12, 27] on span at bounding box center [9, 27] width 9 height 6
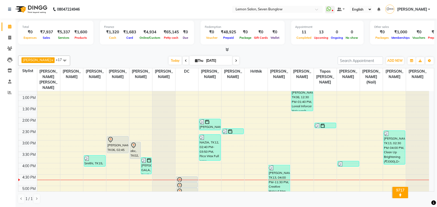
scroll to position [87, 0]
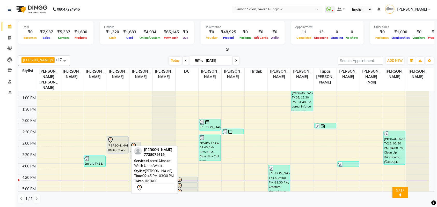
click at [119, 137] on div at bounding box center [117, 140] width 21 height 6
select select "7"
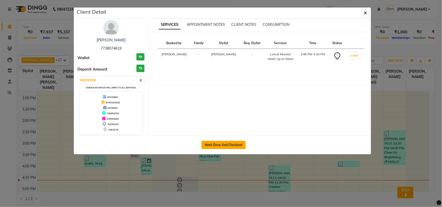
click at [216, 143] on button "Mark Done And Checkout" at bounding box center [223, 145] width 44 height 8
select select "562"
select select "service"
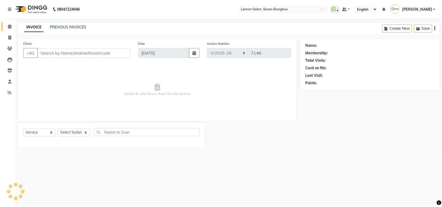
type input "7738074619"
select select "7455"
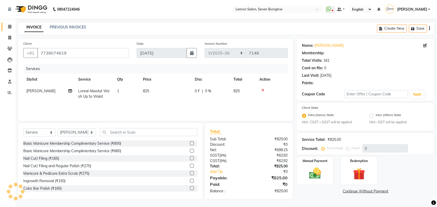
select select "1: Object"
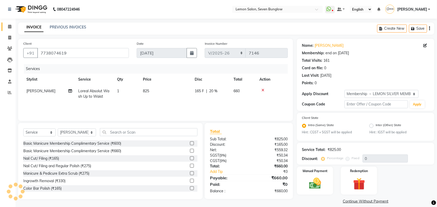
type input "20"
click at [262, 90] on icon at bounding box center [262, 91] width 3 height 4
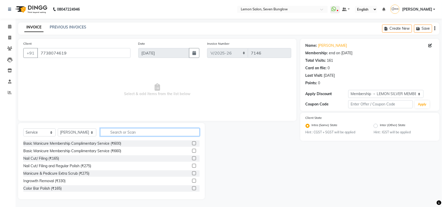
click at [117, 132] on input "text" at bounding box center [149, 132] width 99 height 8
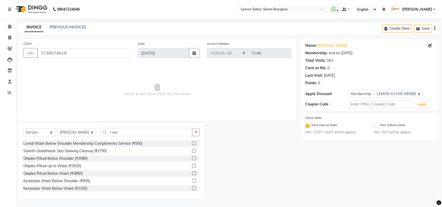
click at [118, 138] on div "Select Service Product Membership Package Voucher Prepaid Gift Card Select Styl…" at bounding box center [111, 134] width 176 height 12
click at [330, 49] on div "Name: Precilla Goswamy Membership: end on 02-07-2026 Total Visits: 161 Card on …" at bounding box center [370, 63] width 129 height 45
click at [333, 52] on div "end on 02-07-2026" at bounding box center [341, 52] width 24 height 5
drag, startPoint x: 334, startPoint y: 50, endPoint x: 334, endPoint y: 42, distance: 7.8
click at [334, 47] on div "Name: Precilla Goswamy Membership: end on 02-07-2026 Total Visits: 161 Card on …" at bounding box center [370, 63] width 129 height 45
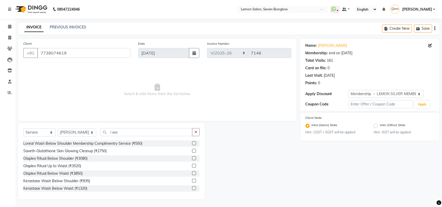
click at [334, 43] on div "Name: Precilla Goswamy Membership: end on 02-07-2026 Total Visits: 161 Card on …" at bounding box center [370, 63] width 129 height 45
click at [334, 45] on link "Precilla Goswamy" at bounding box center [332, 45] width 29 height 5
click at [119, 131] on input "l wa" at bounding box center [146, 132] width 92 height 8
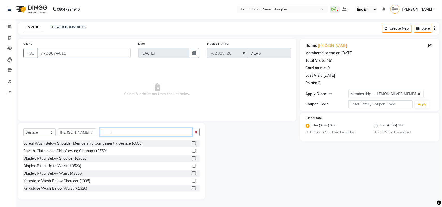
type input "l"
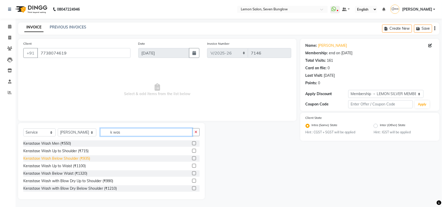
type input "k was"
click at [88, 158] on div "Kerastase Wash Below Shoulder (₹935)" at bounding box center [56, 158] width 67 height 5
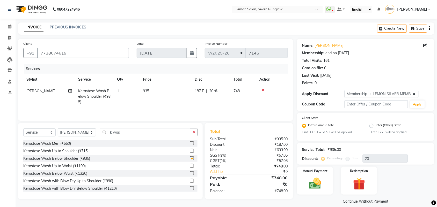
checkbox input "false"
click at [193, 134] on icon "button" at bounding box center [193, 132] width 3 height 4
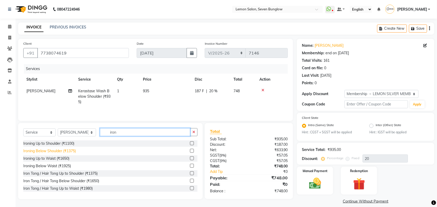
type input "iron"
click at [73, 152] on div "Ironing Below Shoulder (₹1375)" at bounding box center [49, 151] width 53 height 5
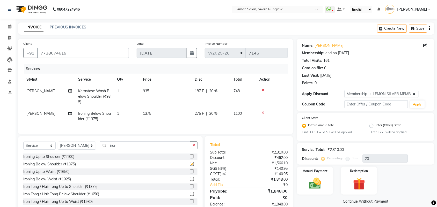
checkbox input "false"
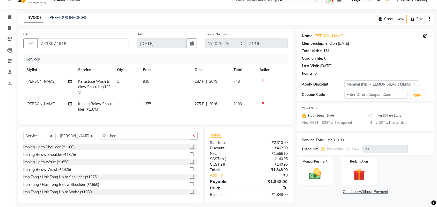
scroll to position [18, 0]
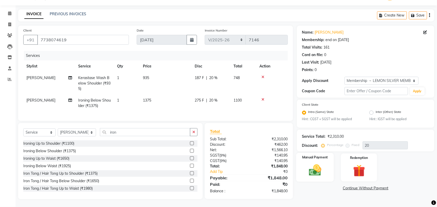
click at [326, 171] on div "Manual Payment" at bounding box center [315, 167] width 38 height 29
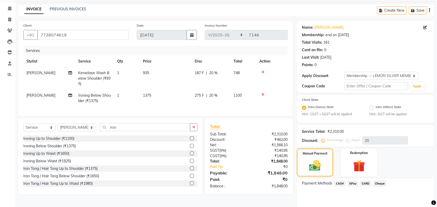
click at [363, 183] on span "CARD" at bounding box center [365, 184] width 11 height 6
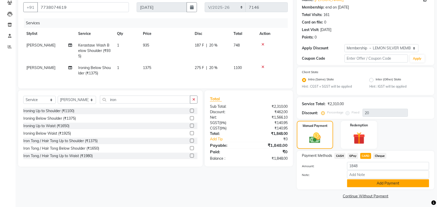
click at [366, 184] on button "Add Payment" at bounding box center [388, 184] width 82 height 8
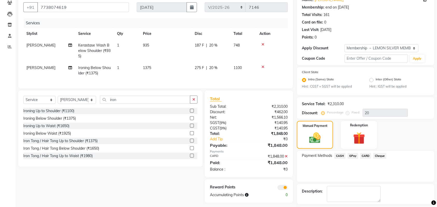
scroll to position [68, 0]
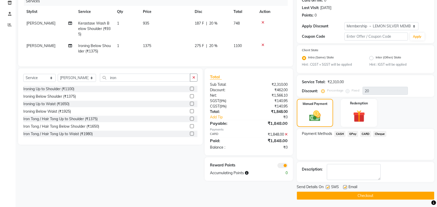
click at [326, 188] on label at bounding box center [328, 188] width 4 height 4
click at [326, 188] on input "checkbox" at bounding box center [327, 187] width 3 height 3
checkbox input "false"
click at [346, 187] on label at bounding box center [345, 188] width 4 height 4
click at [346, 187] on input "checkbox" at bounding box center [344, 187] width 3 height 3
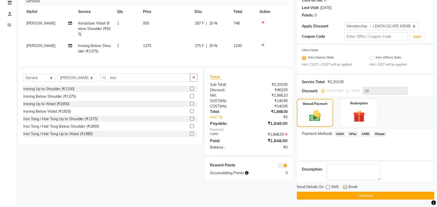
checkbox input "false"
click at [324, 190] on div "Send Details On SMS Email" at bounding box center [365, 188] width 137 height 6
click at [319, 193] on button "Checkout" at bounding box center [365, 196] width 137 height 8
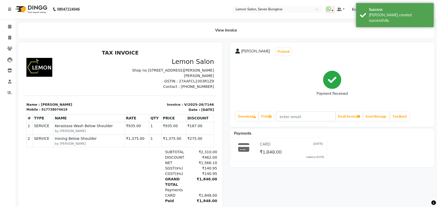
click at [7, 32] on li "Invoice" at bounding box center [8, 37] width 16 height 11
click at [7, 27] on span at bounding box center [9, 27] width 9 height 6
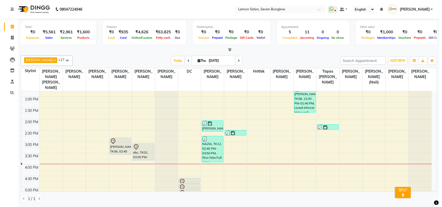
scroll to position [129, 0]
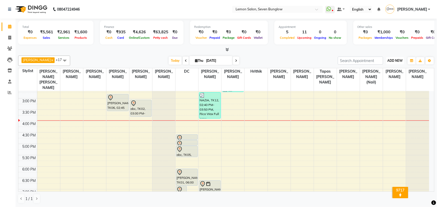
click at [394, 57] on button "ADD NEW Toggle Dropdown" at bounding box center [395, 60] width 18 height 7
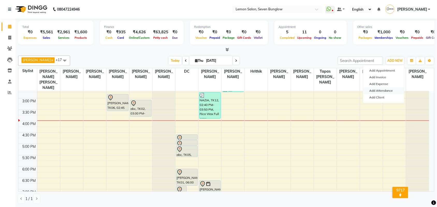
click at [381, 89] on link "Add Attendance" at bounding box center [383, 91] width 41 height 7
select select "W"
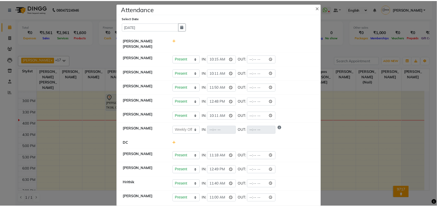
scroll to position [0, 0]
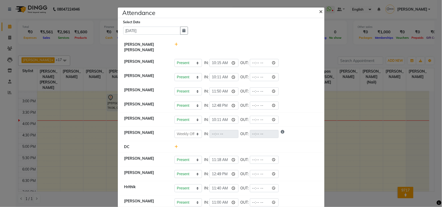
click at [319, 11] on span "×" at bounding box center [321, 11] width 4 height 8
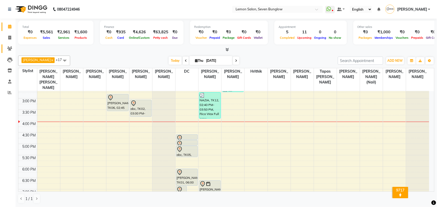
click at [9, 53] on link "Clients" at bounding box center [8, 49] width 12 height 9
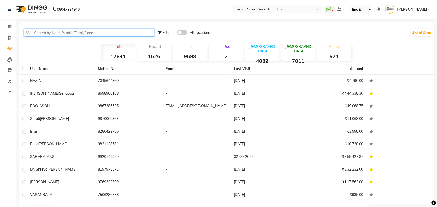
click at [54, 30] on input "text" at bounding box center [89, 33] width 130 height 8
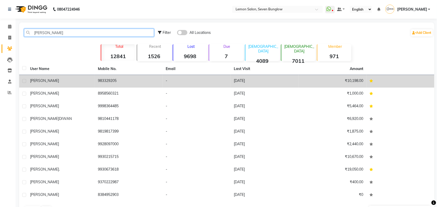
type input "[PERSON_NAME]"
click at [48, 81] on div "[PERSON_NAME]" at bounding box center [61, 80] width 62 height 5
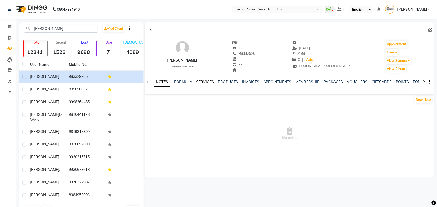
click at [204, 84] on link "SERVICES" at bounding box center [205, 82] width 18 height 5
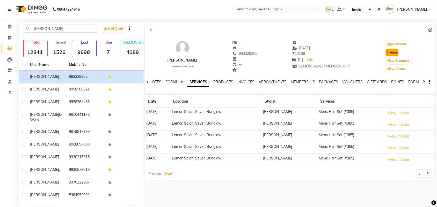
click at [386, 52] on button "Invoice" at bounding box center [392, 52] width 13 height 7
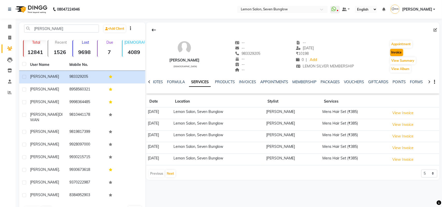
select select "562"
select select "service"
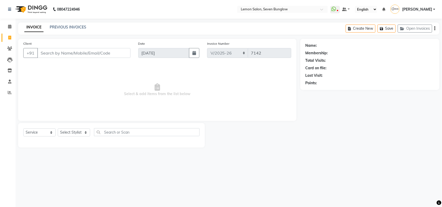
type input "983329205"
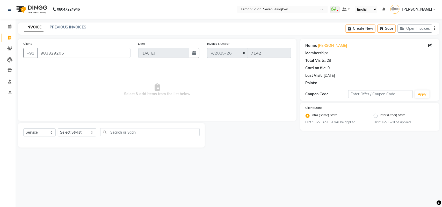
select select "1: Object"
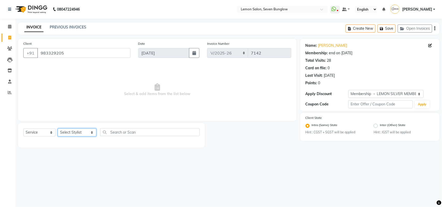
drag, startPoint x: 67, startPoint y: 135, endPoint x: 69, endPoint y: 129, distance: 5.6
click at [67, 135] on select "Select Stylist [PERSON_NAME] [PERSON_NAME] [PERSON_NAME] [PERSON_NAME] (Nail) […" at bounding box center [77, 133] width 39 height 8
select select "66713"
click at [58, 129] on select "Select Stylist [PERSON_NAME] [PERSON_NAME] [PERSON_NAME] [PERSON_NAME] (Nail) […" at bounding box center [77, 133] width 39 height 8
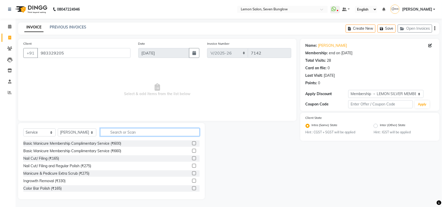
click at [113, 131] on input "text" at bounding box center [149, 132] width 99 height 8
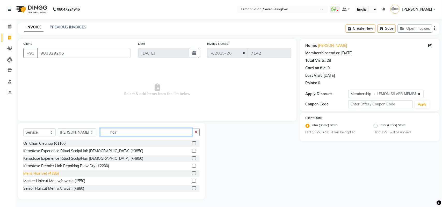
type input "hair"
click at [42, 173] on div "Mens Hair Set (₹385)" at bounding box center [40, 173] width 35 height 5
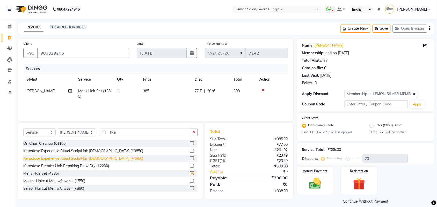
checkbox input "false"
click at [317, 180] on img at bounding box center [315, 184] width 20 height 14
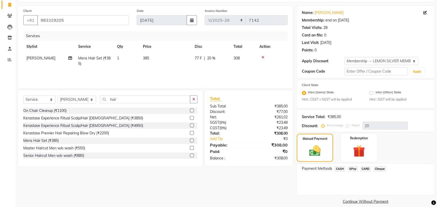
scroll to position [38, 0]
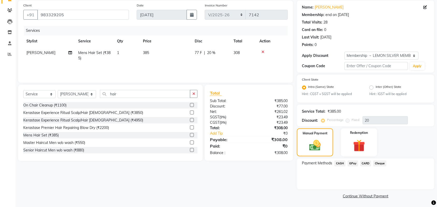
click at [350, 162] on span "GPay" at bounding box center [353, 164] width 11 height 6
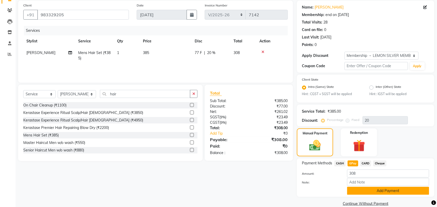
click at [357, 189] on button "Add Payment" at bounding box center [388, 191] width 82 height 8
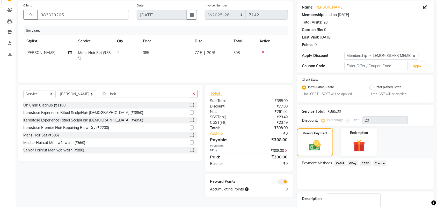
scroll to position [68, 0]
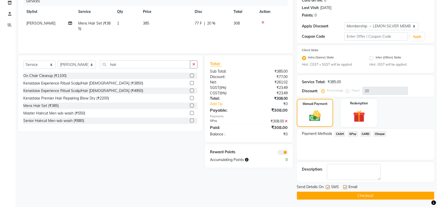
click at [324, 186] on span "Send Details On" at bounding box center [310, 188] width 27 height 6
click at [327, 186] on label at bounding box center [328, 188] width 4 height 4
click at [327, 186] on input "checkbox" at bounding box center [327, 187] width 3 height 3
checkbox input "false"
click at [347, 188] on label at bounding box center [345, 188] width 4 height 4
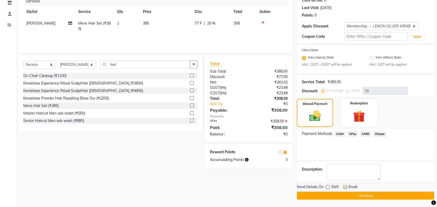
click at [347, 188] on input "checkbox" at bounding box center [344, 187] width 3 height 3
checkbox input "false"
click at [344, 197] on button "Checkout" at bounding box center [365, 196] width 137 height 8
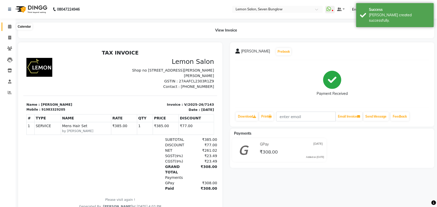
click at [10, 27] on icon at bounding box center [9, 27] width 3 height 4
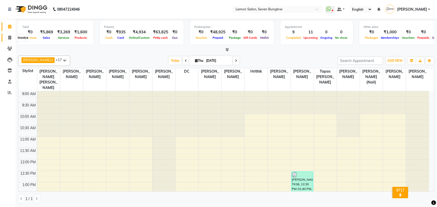
click at [10, 36] on icon at bounding box center [9, 38] width 3 height 4
select select "562"
select select "service"
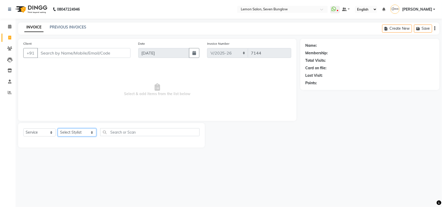
click at [67, 132] on select "Select Stylist [PERSON_NAME] [PERSON_NAME] [PERSON_NAME] [PERSON_NAME] (Nail) […" at bounding box center [77, 133] width 39 height 8
select select "7454"
click at [58, 129] on select "Select Stylist [PERSON_NAME] [PERSON_NAME] [PERSON_NAME] [PERSON_NAME] (Nail) […" at bounding box center [77, 133] width 39 height 8
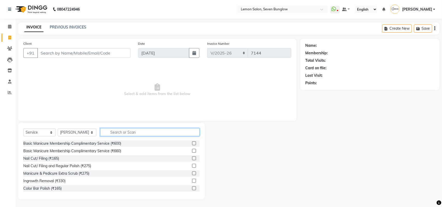
click at [126, 133] on input "text" at bounding box center [149, 132] width 99 height 8
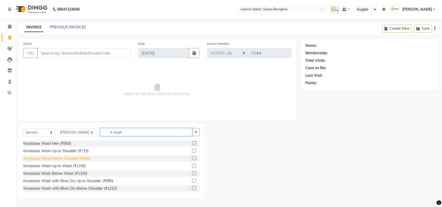
type input "k wash"
click at [86, 160] on div "Kerastase Wash Below Shoulder (₹935)" at bounding box center [56, 158] width 67 height 5
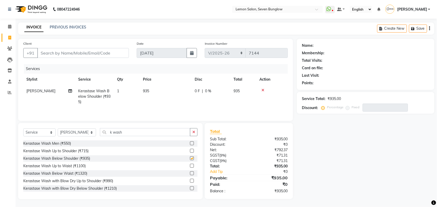
checkbox input "false"
click at [91, 56] on input "Client" at bounding box center [83, 53] width 92 height 10
type input "9"
type input "0"
type input "9266217064"
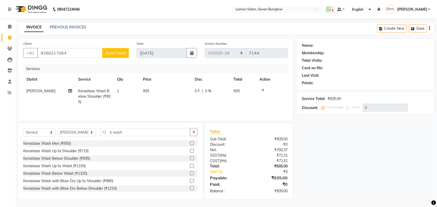
click at [113, 53] on span "Add Client" at bounding box center [115, 52] width 20 height 5
select select "22"
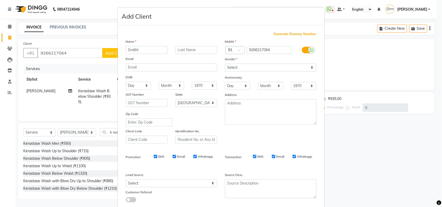
type input "Smithi"
click at [304, 68] on select "Select Male Female Other Prefer Not To Say" at bounding box center [270, 68] width 91 height 8
select select "female"
click at [225, 64] on select "Select Male Female Other Prefer Not To Say" at bounding box center [270, 68] width 91 height 8
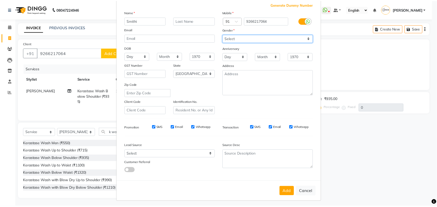
scroll to position [30, 0]
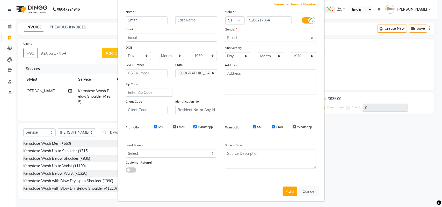
click at [285, 195] on div "Add Cancel" at bounding box center [221, 191] width 207 height 20
click at [284, 188] on button "Add" at bounding box center [290, 191] width 14 height 9
select select
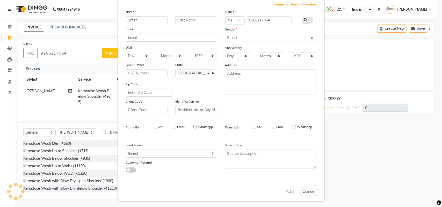
select select "null"
select select
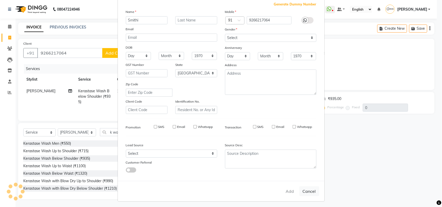
checkbox input "false"
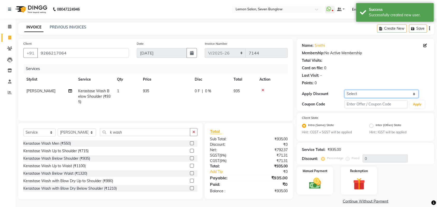
click at [384, 98] on div "Name: Smithi Membership: No Active Membership Total Visits: Card on file: 0 Las…" at bounding box center [365, 75] width 137 height 72
select select "1: Object"
click at [345, 90] on select "Select Coupon → Abc" at bounding box center [382, 94] width 74 height 8
type input "20"
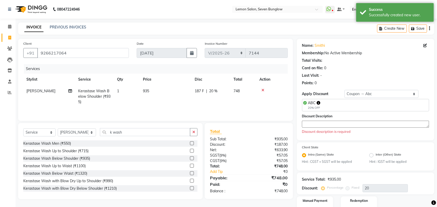
click at [366, 127] on textarea at bounding box center [365, 124] width 127 height 7
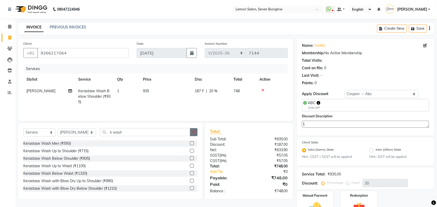
type textarea "1"
click at [191, 133] on button "button" at bounding box center [194, 132] width 8 height 8
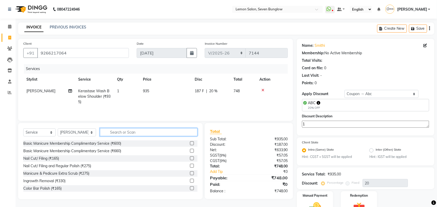
click at [109, 132] on input "text" at bounding box center [149, 132] width 98 height 8
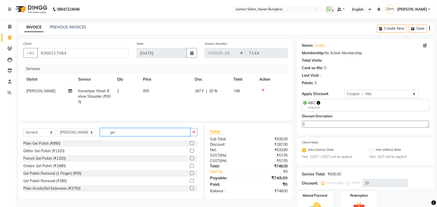
type input "gel"
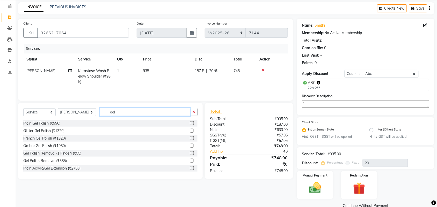
scroll to position [30, 0]
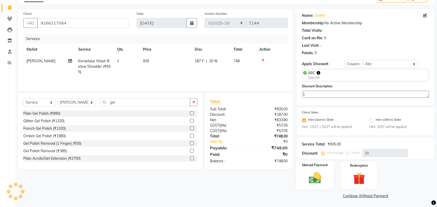
click at [302, 173] on div "Manual Payment" at bounding box center [315, 175] width 38 height 29
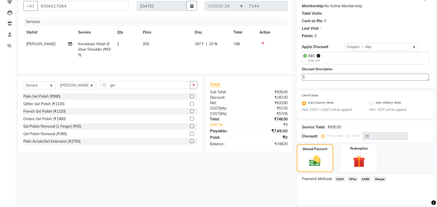
scroll to position [63, 0]
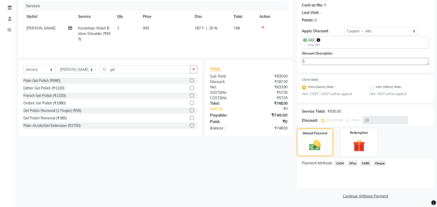
click at [366, 162] on span "CARD" at bounding box center [365, 164] width 11 height 6
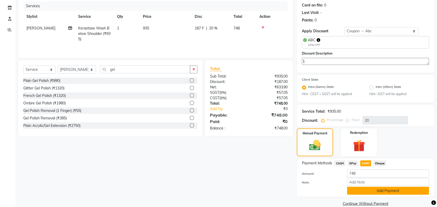
click at [359, 192] on button "Add Payment" at bounding box center [388, 191] width 82 height 8
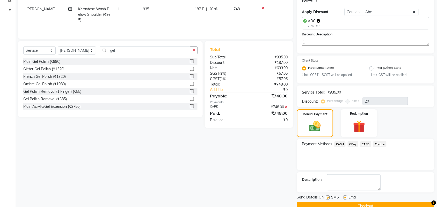
scroll to position [92, 0]
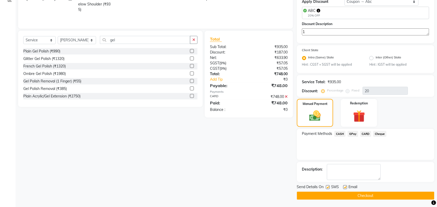
click at [328, 186] on label at bounding box center [328, 188] width 4 height 4
click at [328, 186] on input "checkbox" at bounding box center [327, 187] width 3 height 3
checkbox input "false"
click at [345, 188] on label at bounding box center [345, 188] width 4 height 4
click at [345, 188] on input "checkbox" at bounding box center [344, 187] width 3 height 3
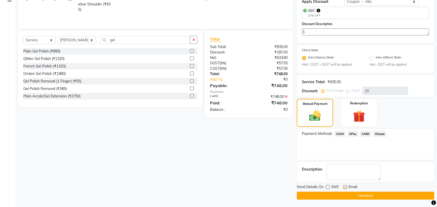
checkbox input "false"
click at [345, 196] on button "Checkout" at bounding box center [365, 196] width 137 height 8
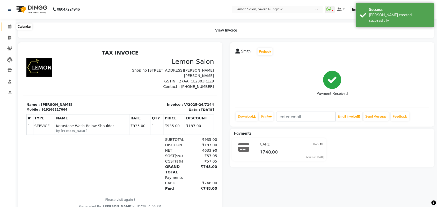
click at [10, 28] on icon at bounding box center [9, 27] width 3 height 4
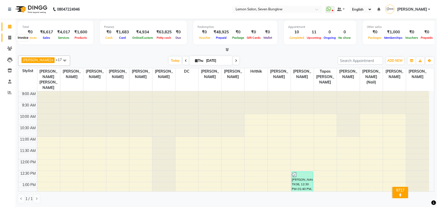
click at [5, 37] on span at bounding box center [9, 38] width 9 height 6
select select "562"
select select "service"
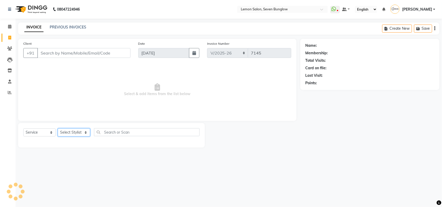
click at [71, 132] on select "Select Stylist" at bounding box center [74, 133] width 32 height 8
select select "7456"
click at [58, 129] on select "Select Stylist [PERSON_NAME] [PERSON_NAME] [PERSON_NAME] [PERSON_NAME] (Nail) […" at bounding box center [77, 133] width 39 height 8
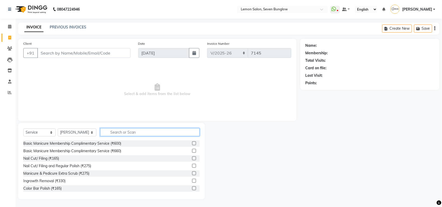
click at [118, 133] on input "text" at bounding box center [149, 132] width 99 height 8
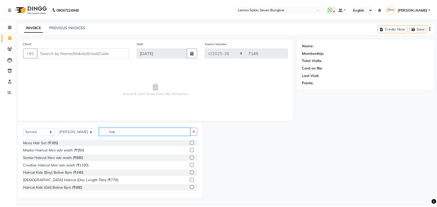
scroll to position [65, 0]
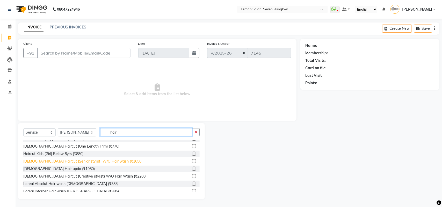
type input "hair"
click at [108, 163] on div "[DEMOGRAPHIC_DATA] Haircut (Senior stylist) W/O Hair wash (₹1650)" at bounding box center [82, 161] width 119 height 5
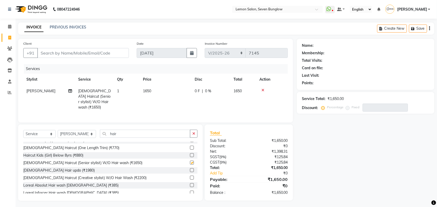
checkbox input "false"
click at [41, 135] on select "Select Service Product Membership Package Voucher Prepaid Gift Card" at bounding box center [39, 134] width 32 height 8
select select "product"
click at [23, 130] on select "Select Service Product Membership Package Voucher Prepaid Gift Card" at bounding box center [39, 134] width 32 height 8
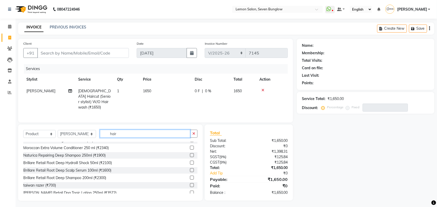
click at [111, 134] on input "hair" at bounding box center [145, 134] width 90 height 8
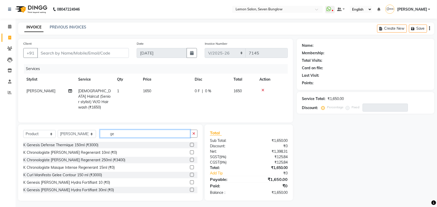
type input "g"
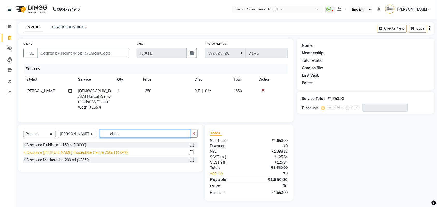
type input "discip"
click at [93, 150] on div "K Discipline [PERSON_NAME] Fluidealiste Gentle 250ml (₹2950)" at bounding box center [75, 152] width 105 height 5
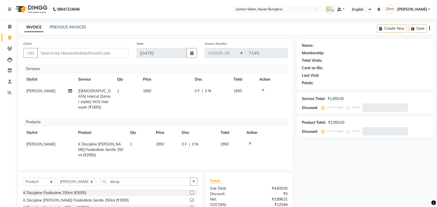
checkbox input "false"
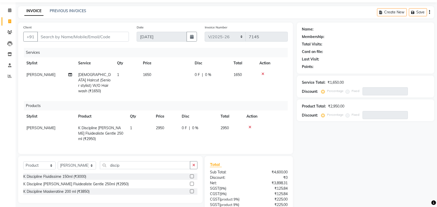
scroll to position [32, 0]
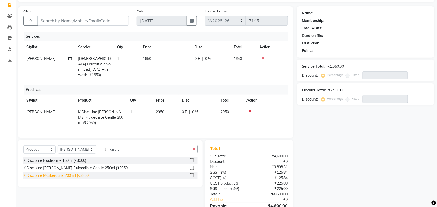
click at [89, 173] on div "K Discipline Maskeratine 200 ml (₹3850)" at bounding box center [56, 175] width 66 height 5
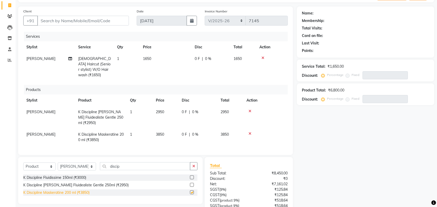
checkbox input "false"
click at [103, 21] on input "Client" at bounding box center [83, 21] width 92 height 10
type input "r"
type input "0"
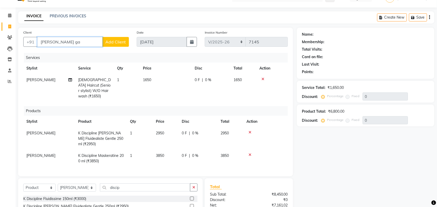
scroll to position [0, 0]
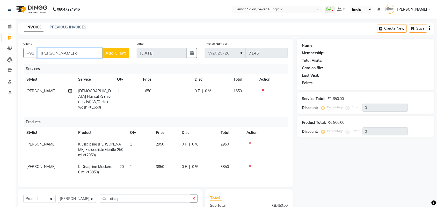
click at [78, 55] on input "[PERSON_NAME] g" at bounding box center [69, 53] width 65 height 10
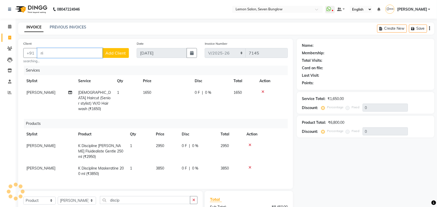
type input "r"
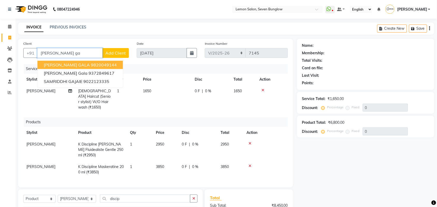
click at [83, 56] on input "[PERSON_NAME] ga" at bounding box center [69, 53] width 65 height 10
click at [91, 66] on ngb-highlight "9820049144" at bounding box center [104, 64] width 26 height 5
type input "9820049144"
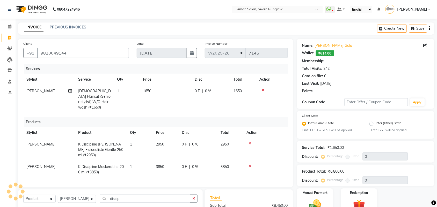
type input "20"
select select "1: Object"
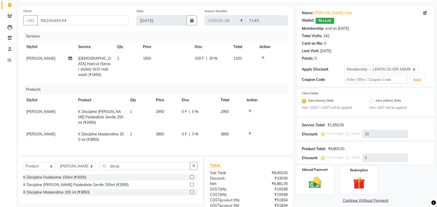
scroll to position [71, 0]
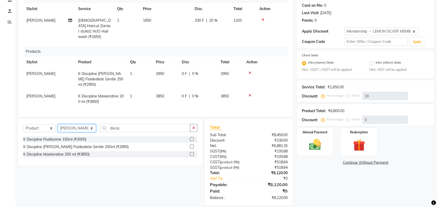
drag, startPoint x: 74, startPoint y: 125, endPoint x: 74, endPoint y: 120, distance: 4.9
click at [74, 125] on select "Select Stylist [PERSON_NAME] [PERSON_NAME] [PERSON_NAME] [PERSON_NAME] (Nail) […" at bounding box center [77, 129] width 38 height 8
select select "7887"
click at [58, 125] on select "Select Stylist [PERSON_NAME] [PERSON_NAME] [PERSON_NAME] [PERSON_NAME] (Nail) […" at bounding box center [77, 129] width 38 height 8
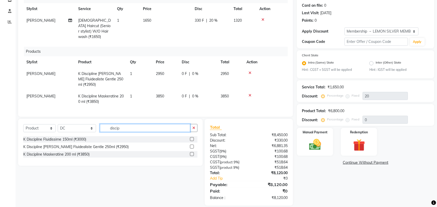
click at [114, 124] on input "discip" at bounding box center [145, 128] width 90 height 8
type input "\"
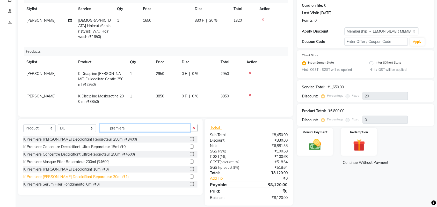
type input "premiere"
click at [84, 174] on div "K Premiere [PERSON_NAME] Decalcifiant Reparateur 30ml (₹1)" at bounding box center [75, 176] width 105 height 5
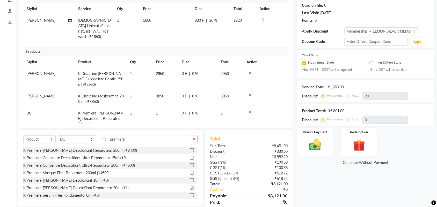
checkbox input "false"
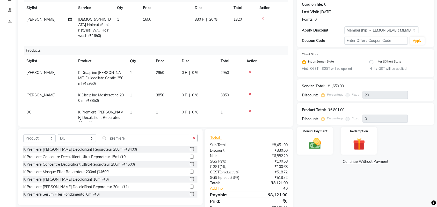
scroll to position [88, 0]
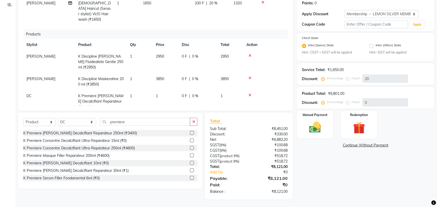
click at [250, 51] on td at bounding box center [265, 62] width 45 height 23
click at [250, 54] on icon at bounding box center [250, 56] width 3 height 4
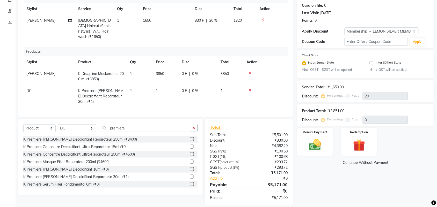
click at [252, 68] on td at bounding box center [265, 76] width 45 height 17
click at [251, 71] on icon at bounding box center [250, 73] width 3 height 4
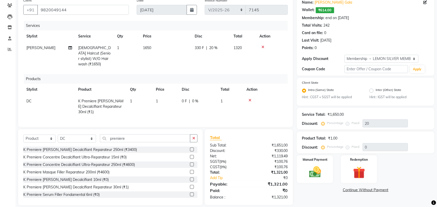
click at [250, 99] on icon at bounding box center [250, 101] width 3 height 4
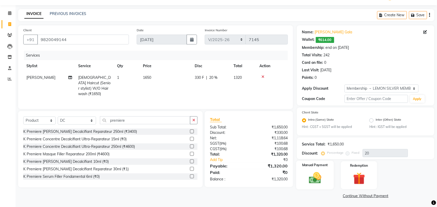
click at [315, 174] on img at bounding box center [315, 178] width 20 height 14
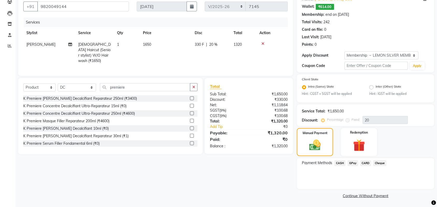
click at [343, 164] on span "CASH" at bounding box center [339, 164] width 11 height 6
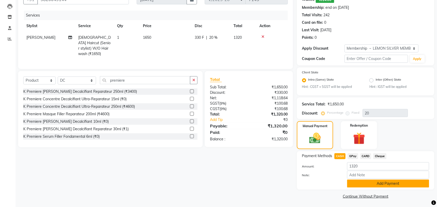
click at [355, 183] on button "Add Payment" at bounding box center [388, 184] width 82 height 8
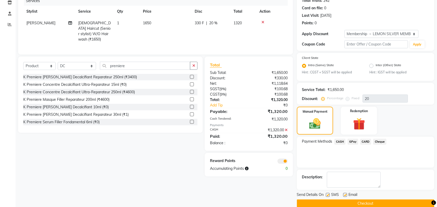
scroll to position [76, 0]
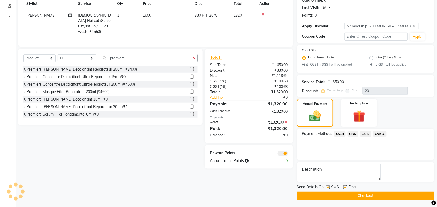
click at [325, 186] on div "Send Details On SMS Email" at bounding box center [365, 188] width 137 height 6
click at [326, 186] on label at bounding box center [328, 188] width 4 height 4
click at [326, 186] on input "checkbox" at bounding box center [327, 187] width 3 height 3
checkbox input "false"
click at [346, 187] on label at bounding box center [345, 188] width 4 height 4
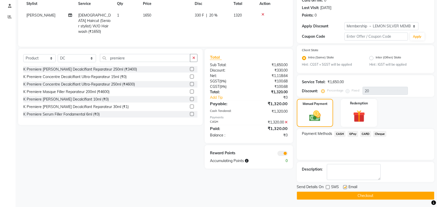
click at [346, 187] on input "checkbox" at bounding box center [344, 187] width 3 height 3
checkbox input "false"
click at [341, 202] on main "INVOICE PREVIOUS INVOICES Create New Save Client +91 9820049144 Date 04-09-2025…" at bounding box center [226, 77] width 421 height 261
click at [345, 194] on button "Checkout" at bounding box center [365, 196] width 137 height 8
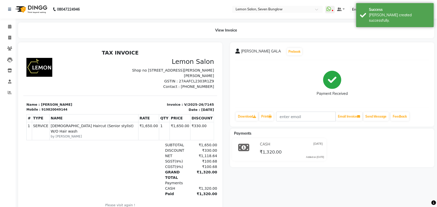
click at [16, 21] on div "08047224946 Select Location × Lemon Salon, Seven Bunglow WhatsApp Status ✕ Stat…" at bounding box center [218, 111] width 437 height 222
click at [10, 24] on span at bounding box center [9, 27] width 9 height 6
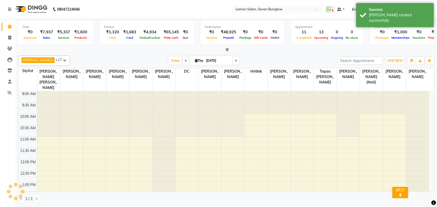
scroll to position [161, 0]
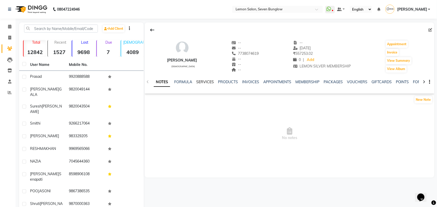
click at [205, 80] on link "SERVICES" at bounding box center [205, 82] width 18 height 5
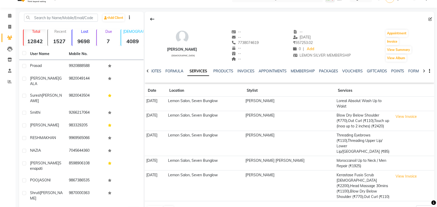
scroll to position [17, 0]
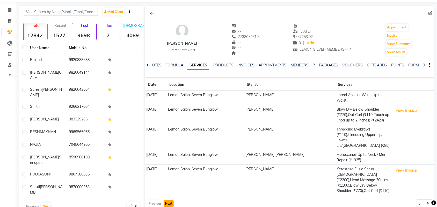
click at [164, 200] on button "Next" at bounding box center [169, 203] width 10 height 7
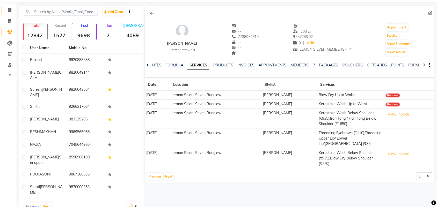
click at [3, 11] on link "Calendar" at bounding box center [8, 10] width 12 height 9
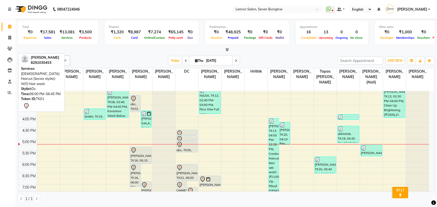
scroll to position [162, 0]
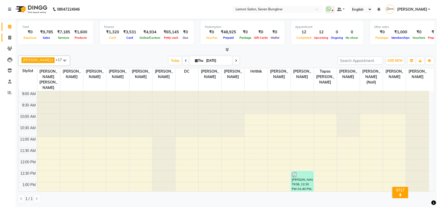
click at [6, 34] on link "Invoice" at bounding box center [8, 38] width 12 height 9
select select "562"
select select "service"
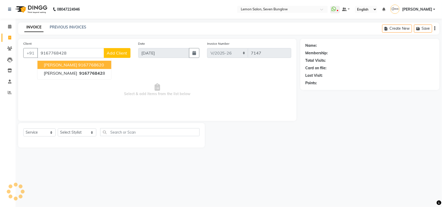
type input "9167768428"
select select "1: Object"
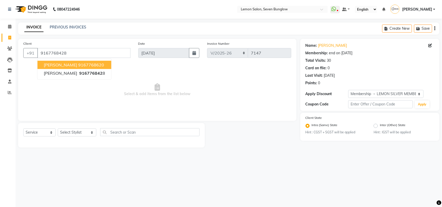
click at [98, 69] on span "Select & add items from the list below" at bounding box center [157, 90] width 268 height 52
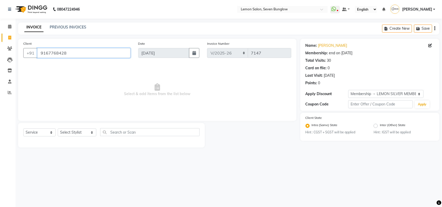
click at [85, 57] on input "9167768428" at bounding box center [83, 53] width 93 height 10
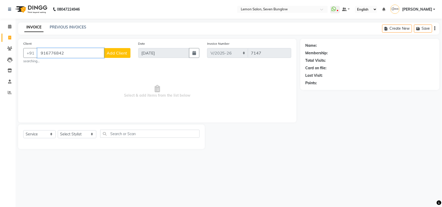
type input "9167768428"
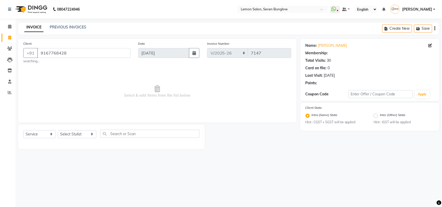
select select "1: Object"
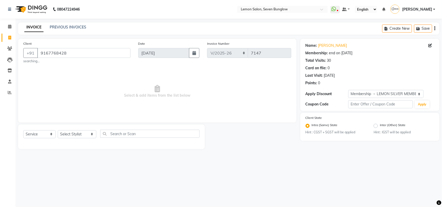
drag, startPoint x: 116, startPoint y: 92, endPoint x: 148, endPoint y: 117, distance: 40.2
click at [117, 94] on span "Select & add items from the list below" at bounding box center [157, 92] width 268 height 52
drag, startPoint x: 49, startPoint y: 133, endPoint x: 50, endPoint y: 138, distance: 5.4
click at [49, 133] on select "Select Service Product Membership Package Voucher Prepaid Gift Card" at bounding box center [39, 134] width 32 height 8
select select "product"
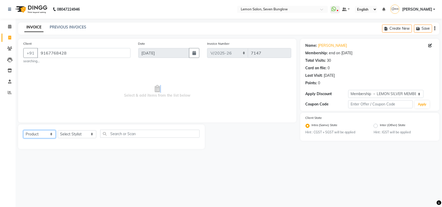
click at [23, 130] on select "Select Service Product Membership Package Voucher Prepaid Gift Card" at bounding box center [39, 134] width 32 height 8
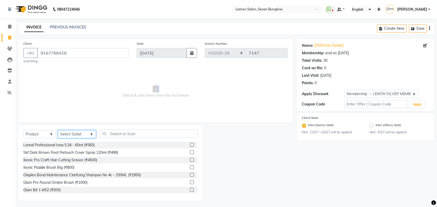
click at [88, 137] on select "Select Stylist [PERSON_NAME] [PERSON_NAME] [PERSON_NAME] [PERSON_NAME] (Nail) […" at bounding box center [77, 134] width 38 height 8
select select "39980"
click at [58, 130] on select "Select Stylist [PERSON_NAME] [PERSON_NAME] [PERSON_NAME] [PERSON_NAME] (Nail) […" at bounding box center [77, 134] width 38 height 8
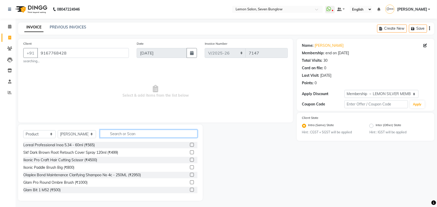
click at [108, 134] on input "text" at bounding box center [149, 134] width 98 height 8
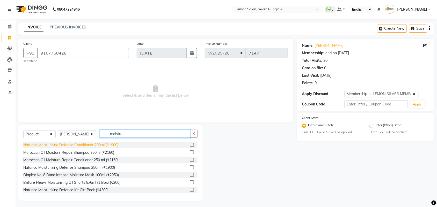
type input "moistu"
click at [99, 144] on div "Naturica Moisturizing Defence Conditioner 200ml (₹1900)" at bounding box center [70, 145] width 95 height 5
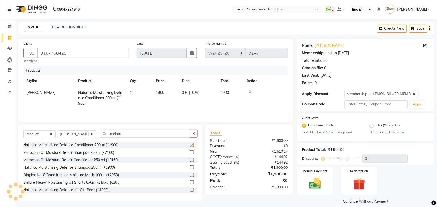
checkbox input "false"
click at [314, 181] on img at bounding box center [315, 184] width 20 height 14
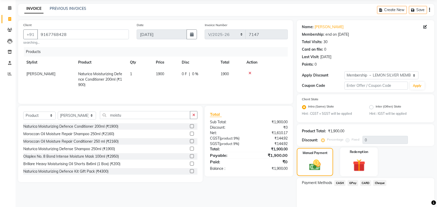
scroll to position [38, 0]
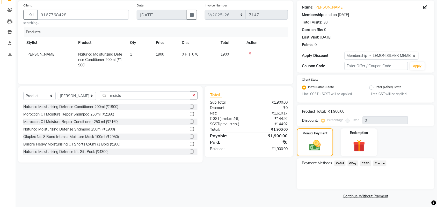
click at [349, 163] on span "GPay" at bounding box center [353, 164] width 11 height 6
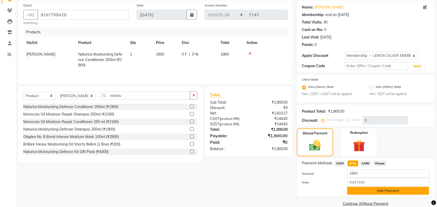
click at [355, 190] on button "Add Payment" at bounding box center [388, 191] width 82 height 8
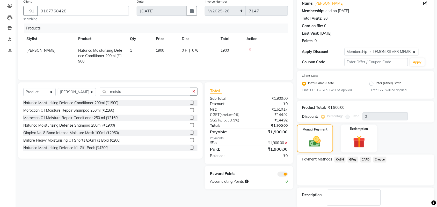
scroll to position [68, 0]
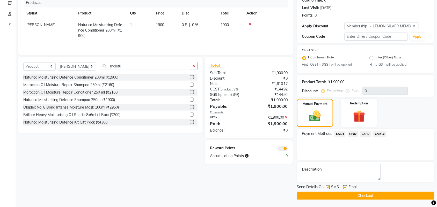
click at [329, 187] on label at bounding box center [328, 188] width 4 height 4
click at [329, 187] on input "checkbox" at bounding box center [327, 187] width 3 height 3
checkbox input "false"
click at [346, 186] on label at bounding box center [345, 188] width 4 height 4
click at [346, 186] on input "checkbox" at bounding box center [344, 187] width 3 height 3
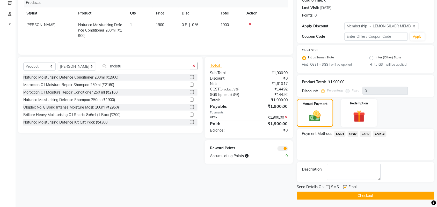
checkbox input "false"
click at [342, 190] on div "SMS" at bounding box center [334, 188] width 17 height 6
click at [338, 192] on button "Checkout" at bounding box center [365, 196] width 137 height 8
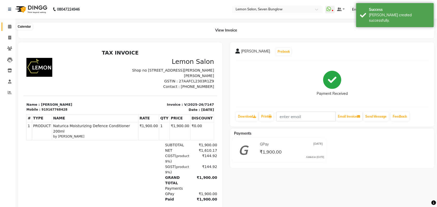
click at [8, 25] on icon at bounding box center [9, 27] width 3 height 4
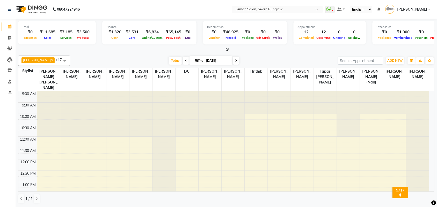
select select "en"
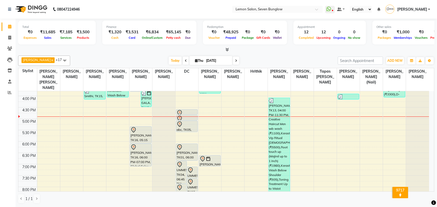
scroll to position [152, 0]
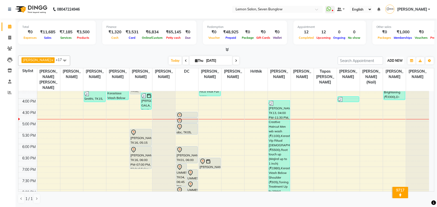
click at [396, 60] on span "ADD NEW" at bounding box center [395, 61] width 15 height 4
click at [390, 71] on button "Add Appointment" at bounding box center [383, 70] width 41 height 7
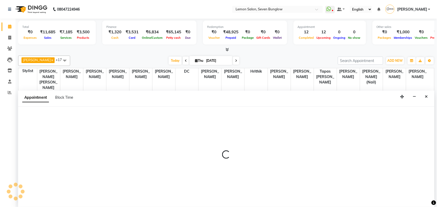
select select "tentative"
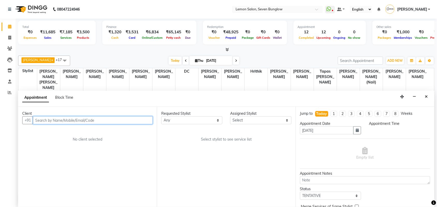
select select "600"
click at [59, 133] on div "Client +91 No client selected" at bounding box center [87, 157] width 139 height 100
drag, startPoint x: 84, startPoint y: 126, endPoint x: 83, endPoint y: 122, distance: 4.2
click at [84, 126] on div "Client +91 No client selected" at bounding box center [87, 157] width 139 height 100
click at [83, 122] on input "text" at bounding box center [93, 121] width 120 height 8
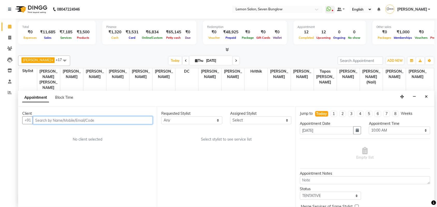
type input "9"
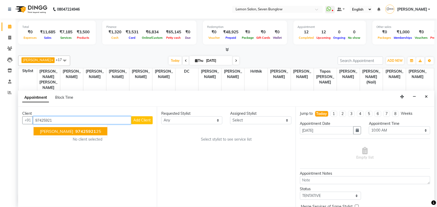
click at [47, 129] on span "[PERSON_NAME]" at bounding box center [56, 131] width 33 height 5
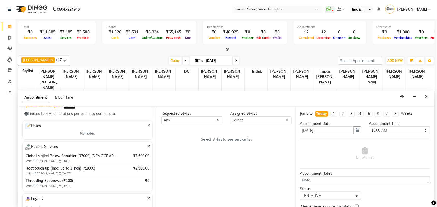
scroll to position [0, 0]
type input "9742592125"
click at [267, 117] on select "Select Ajit Thakur Akansha Subba Amreen Shaikh Aniket (Nail) Ashfak DC Hira Lal…" at bounding box center [260, 121] width 61 height 8
select select "7456"
click at [230, 117] on select "Select Ajit Thakur Akansha Subba Amreen Shaikh Aniket (Nail) Ashfak DC Hira Lal…" at bounding box center [260, 121] width 61 height 8
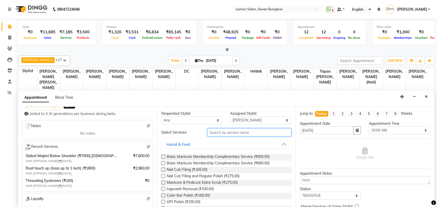
click at [249, 133] on input "text" at bounding box center [249, 133] width 84 height 8
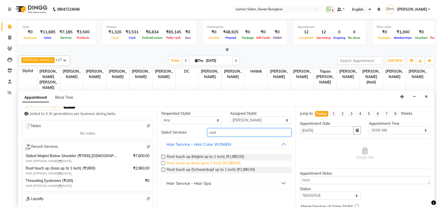
type input "root"
click at [223, 165] on span "Root touch up (Inoa up to 1 inch) (₹1,980.00)" at bounding box center [204, 164] width 74 height 6
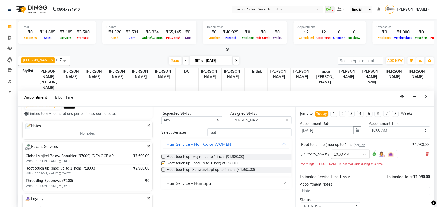
checkbox input "false"
click at [406, 127] on select "Select 10:00 AM 10:15 AM 10:30 AM 10:45 AM 11:00 AM 11:15 AM 11:30 AM 11:45 AM …" at bounding box center [399, 131] width 61 height 8
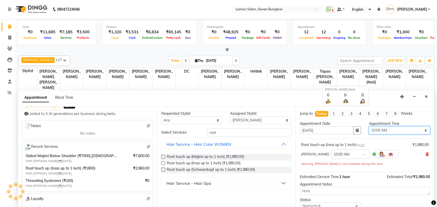
select select "1125"
click at [369, 127] on select "Select 10:00 AM 10:15 AM 10:30 AM 10:45 AM 11:00 AM 11:15 AM 11:30 AM 11:45 AM …" at bounding box center [399, 131] width 61 height 8
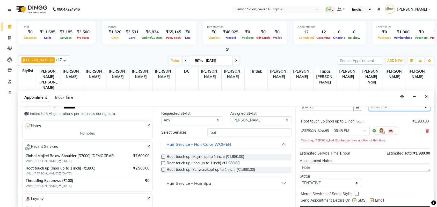
scroll to position [37, 0]
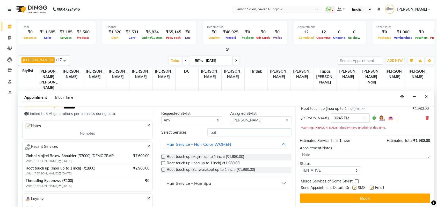
click at [353, 188] on label at bounding box center [355, 188] width 4 height 4
click at [353, 188] on input "checkbox" at bounding box center [354, 188] width 3 height 3
checkbox input "false"
click at [372, 190] on label at bounding box center [372, 188] width 4 height 4
click at [372, 190] on input "checkbox" at bounding box center [371, 188] width 3 height 3
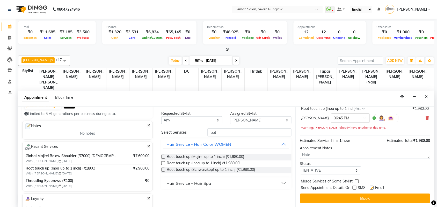
checkbox input "false"
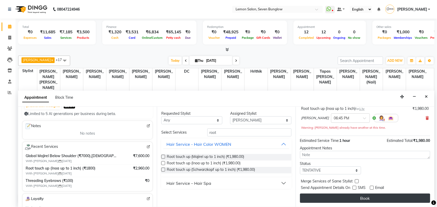
click at [367, 196] on button "Book" at bounding box center [365, 198] width 130 height 9
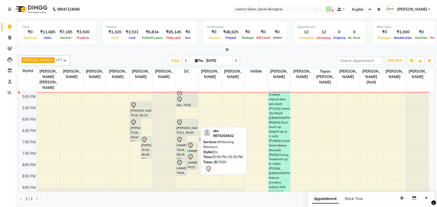
scroll to position [216, 0]
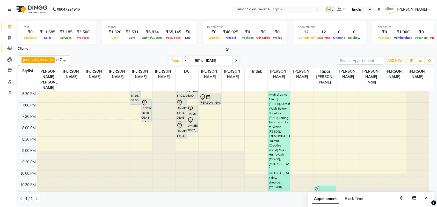
click at [8, 47] on icon at bounding box center [9, 49] width 5 height 4
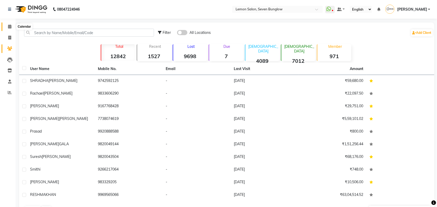
click at [8, 28] on icon at bounding box center [9, 27] width 3 height 4
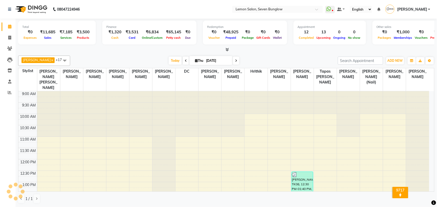
scroll to position [161, 0]
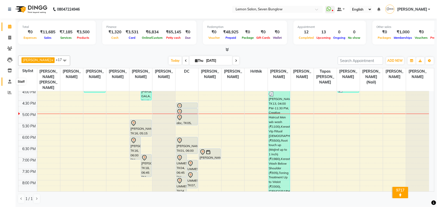
click at [11, 82] on span at bounding box center [9, 82] width 9 height 6
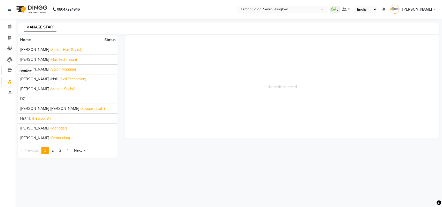
click at [13, 71] on span at bounding box center [9, 71] width 9 height 6
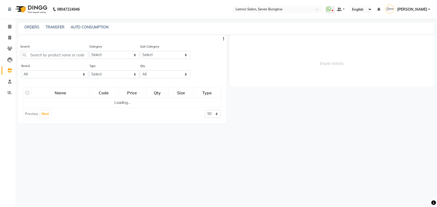
select select
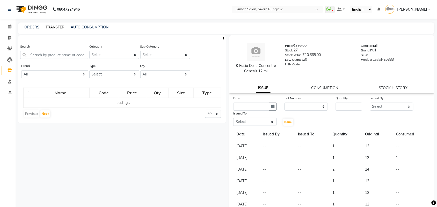
click at [50, 28] on link "TRANSFER" at bounding box center [55, 27] width 19 height 5
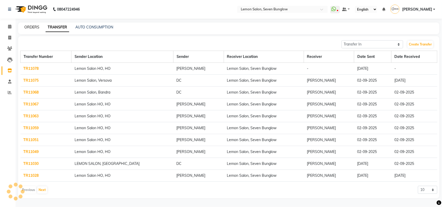
click at [35, 26] on link "ORDERS" at bounding box center [31, 27] width 15 height 5
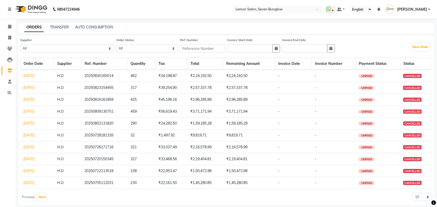
click at [33, 74] on link "[DATE]" at bounding box center [29, 76] width 11 height 5
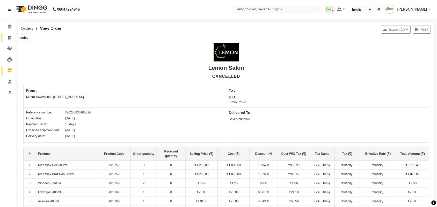
click at [10, 37] on icon at bounding box center [9, 38] width 3 height 4
select select "562"
select select "service"
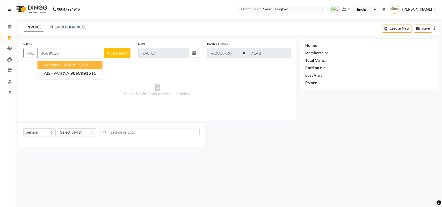
click at [93, 64] on button "abhishek 8689915 716" at bounding box center [70, 65] width 65 height 8
type input "8689915716"
select select "1: Object"
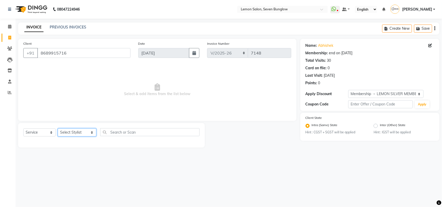
click at [68, 130] on select "Select Stylist Ajit Thakur Akansha Subba Amreen Shaikh Aniket (Nail) Ashfak DC …" at bounding box center [77, 133] width 39 height 8
select select "7887"
click at [58, 129] on select "Select Stylist Ajit Thakur Akansha Subba Amreen Shaikh Aniket (Nail) Ashfak DC …" at bounding box center [77, 133] width 39 height 8
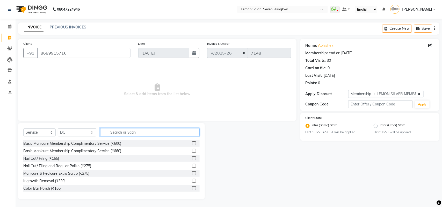
click at [116, 131] on input "text" at bounding box center [149, 132] width 99 height 8
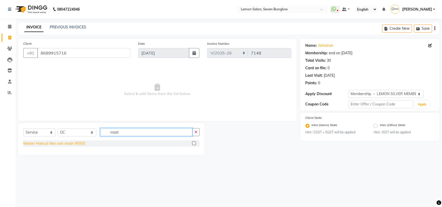
type input "mast"
click at [79, 142] on div "Master Haircut Men w/o wash (₹550)" at bounding box center [54, 143] width 62 height 5
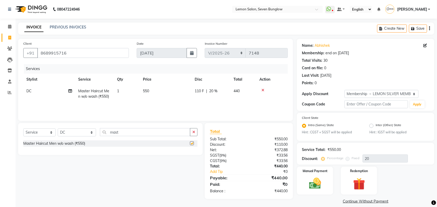
checkbox input "false"
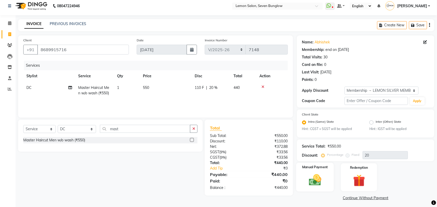
scroll to position [5, 0]
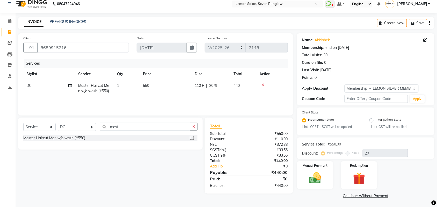
drag, startPoint x: 337, startPoint y: 191, endPoint x: 340, endPoint y: 181, distance: 10.3
click at [337, 191] on div "Name: Abhishek Membership: end on 02-06-2026 Total Visits: 30 Card on file: 0 L…" at bounding box center [367, 116] width 141 height 167
click at [326, 183] on div "Manual Payment" at bounding box center [315, 175] width 38 height 29
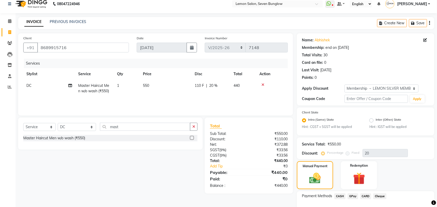
click at [354, 194] on span "GPay" at bounding box center [353, 197] width 11 height 6
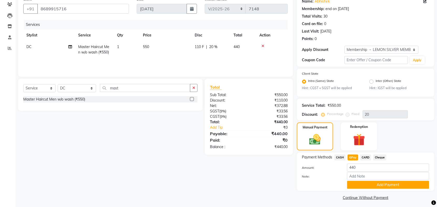
scroll to position [46, 0]
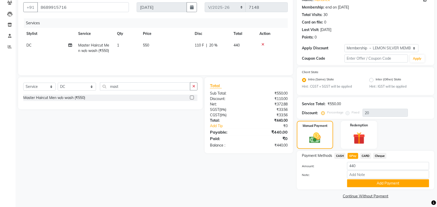
click at [368, 191] on div "Name: Abhishek Membership: end on 02-06-2026 Total Visits: 30 Card on file: 0 L…" at bounding box center [367, 96] width 141 height 207
click at [367, 187] on div "Payment Methods CASH GPay CARD Cheque Amount: 440 Note: Add Payment" at bounding box center [365, 170] width 137 height 39
click at [364, 184] on button "Add Payment" at bounding box center [388, 184] width 82 height 8
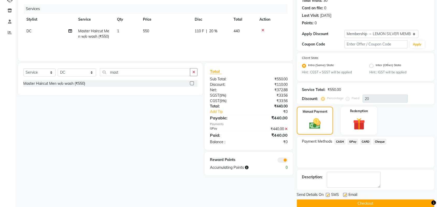
scroll to position [68, 0]
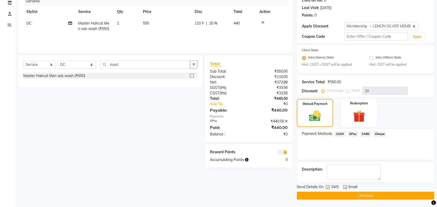
click at [327, 186] on label at bounding box center [328, 188] width 4 height 4
click at [327, 186] on input "checkbox" at bounding box center [327, 187] width 3 height 3
checkbox input "false"
click at [345, 187] on label at bounding box center [345, 188] width 4 height 4
click at [345, 187] on input "checkbox" at bounding box center [344, 187] width 3 height 3
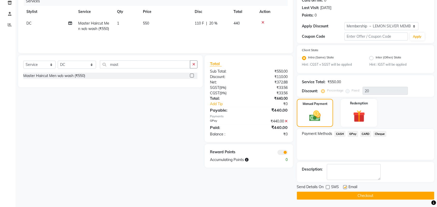
checkbox input "false"
click at [34, 20] on td "DC" at bounding box center [49, 26] width 52 height 17
select select "7887"
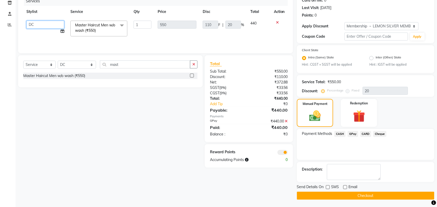
click at [35, 24] on select "Ajit Thakur Akansha Subba Amreen Shaikh Aniket (Nail) Ashfak DC Hira Lal Om Pra…" at bounding box center [45, 25] width 38 height 8
select select "66713"
click at [319, 194] on button "Checkout" at bounding box center [365, 196] width 137 height 8
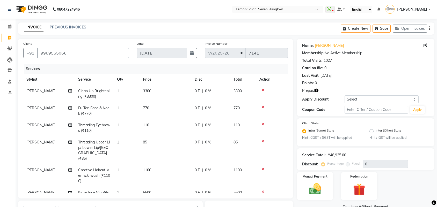
select select "562"
select select "service"
select select "44314"
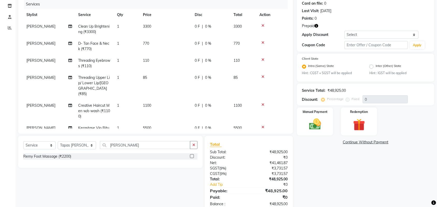
scroll to position [161, 0]
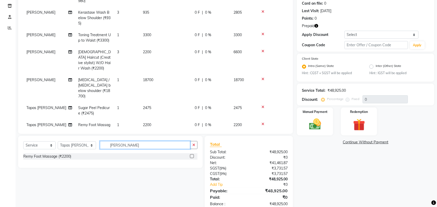
click at [110, 146] on input "remy foo" at bounding box center [145, 145] width 90 height 8
click at [154, 141] on input "remgly foo" at bounding box center [145, 145] width 90 height 8
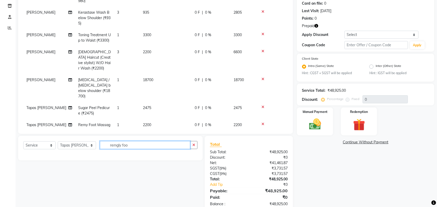
click at [154, 141] on input "remgly foo" at bounding box center [145, 145] width 90 height 8
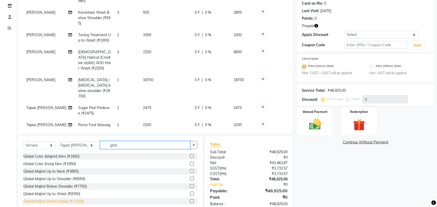
type input "glob"
click at [66, 201] on div "Global Majirel Below Waist (₹11000)" at bounding box center [53, 201] width 61 height 5
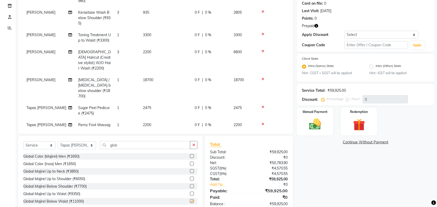
checkbox input "false"
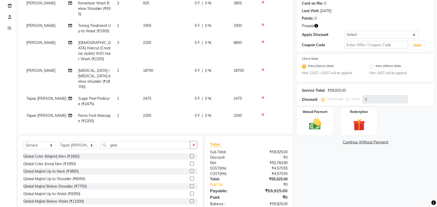
scroll to position [178, 0]
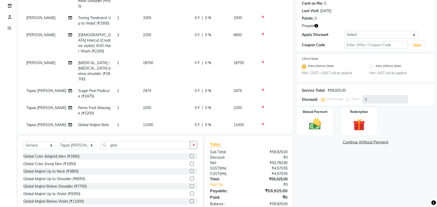
click at [261, 122] on div at bounding box center [271, 124] width 25 height 4
click at [262, 122] on icon at bounding box center [262, 124] width 3 height 4
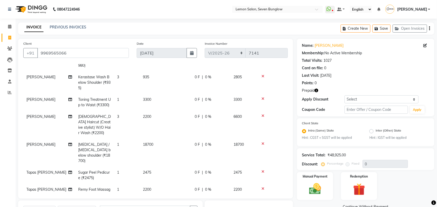
scroll to position [65, 0]
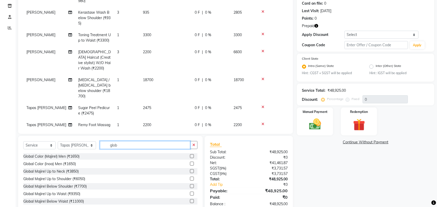
click at [116, 148] on input "glob" at bounding box center [145, 145] width 90 height 8
click at [143, 143] on input "aro" at bounding box center [145, 145] width 90 height 8
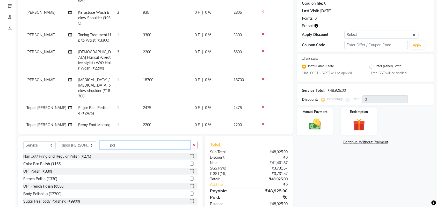
type input "pol"
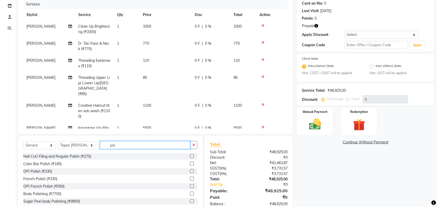
scroll to position [0, 0]
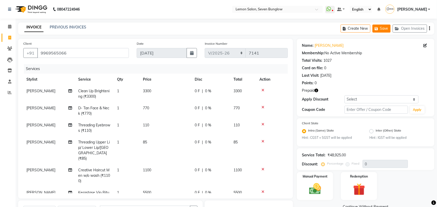
click at [389, 29] on button "Save" at bounding box center [382, 29] width 18 height 8
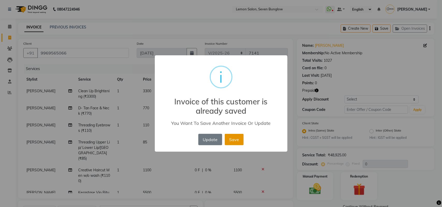
click at [237, 143] on button "Save" at bounding box center [234, 139] width 19 height 11
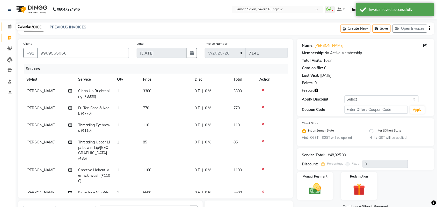
click at [8, 27] on icon at bounding box center [9, 27] width 3 height 4
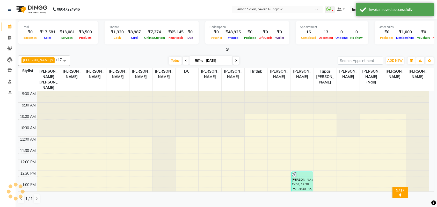
drag, startPoint x: 230, startPoint y: 61, endPoint x: 219, endPoint y: 81, distance: 22.2
click at [235, 61] on icon at bounding box center [236, 60] width 2 height 3
type input "[DATE]"
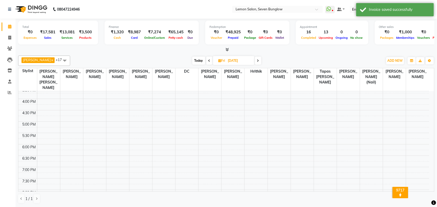
scroll to position [119, 0]
click at [121, 109] on div "9:00 AM 9:30 AM 10:00 AM 10:30 AM 11:00 AM 11:30 AM 12:00 PM 12:30 PM 1:00 PM 1…" at bounding box center [223, 131] width 411 height 319
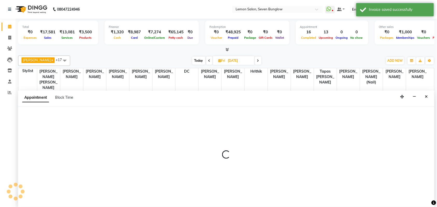
scroll to position [0, 0]
click at [62, 94] on div "Appointment Block Time" at bounding box center [50, 99] width 57 height 12
select select "7455"
select select "tentative"
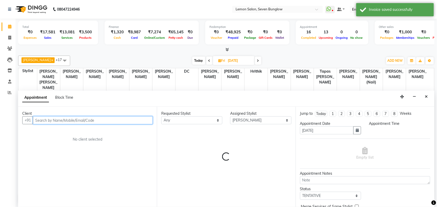
select select "900"
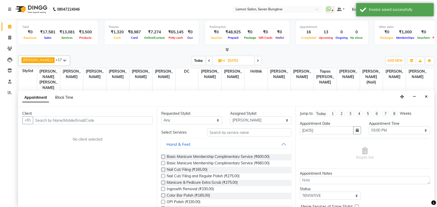
click at [66, 96] on span "Block Time" at bounding box center [64, 97] width 18 height 5
select select "7455"
select select "900"
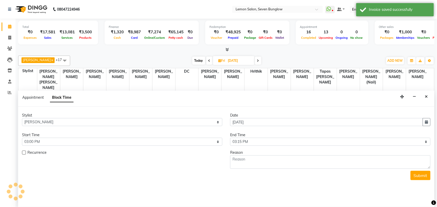
scroll to position [184, 0]
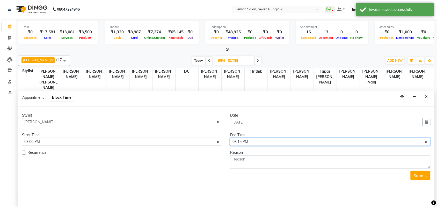
click at [253, 138] on select "Select 10:00 AM 10:15 AM 10:30 AM 10:45 AM 11:00 AM 11:15 AM 11:30 AM 11:45 AM …" at bounding box center [330, 142] width 200 height 8
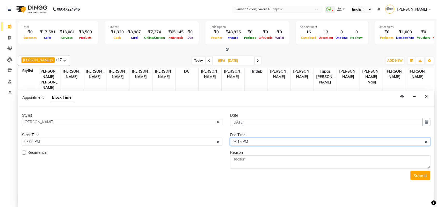
select select "960"
click at [230, 138] on select "Select 10:00 AM 10:15 AM 10:30 AM 10:45 AM 11:00 AM 11:15 AM 11:30 AM 11:45 AM …" at bounding box center [330, 142] width 200 height 8
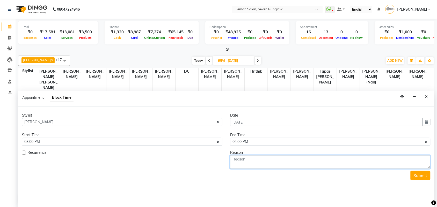
click at [278, 162] on textarea at bounding box center [330, 162] width 200 height 13
type textarea "[MEDICAL_DATA]"
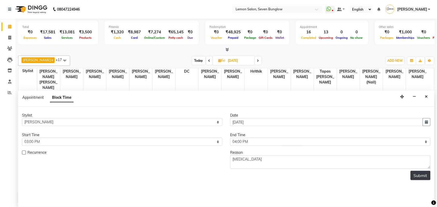
click at [425, 173] on button "Submit" at bounding box center [421, 175] width 20 height 9
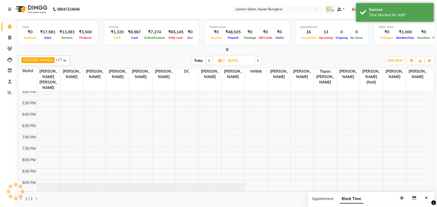
scroll to position [0, 0]
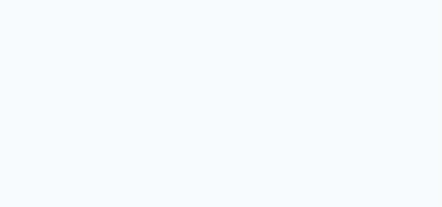
click at [10, 72] on div at bounding box center [221, 103] width 442 height 207
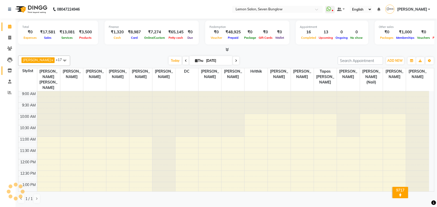
click at [5, 73] on span at bounding box center [9, 71] width 9 height 6
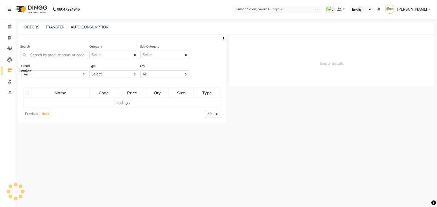
select select
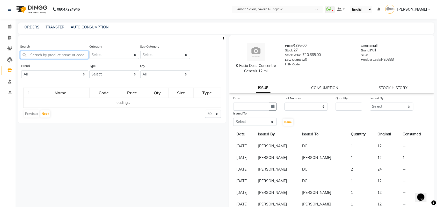
click at [60, 56] on input "text" at bounding box center [54, 55] width 68 height 8
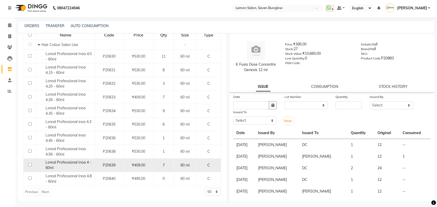
scroll to position [3, 0]
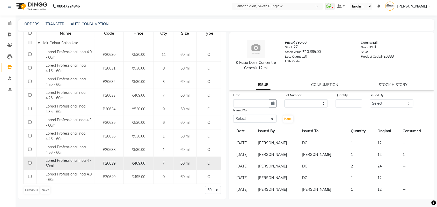
type input "inoa 4"
click at [69, 166] on div "Loreal Professional Inoa 4 - 60ml" at bounding box center [65, 163] width 55 height 11
select select
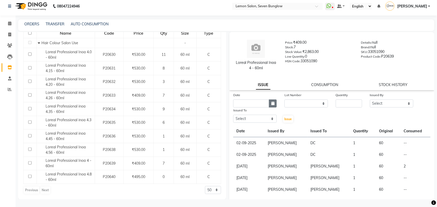
click at [271, 104] on icon "button" at bounding box center [272, 104] width 3 height 4
select select "9"
select select "2025"
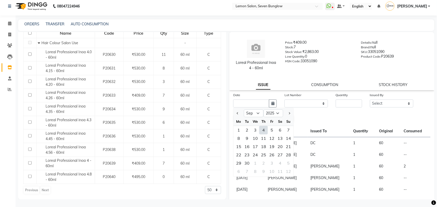
click at [265, 131] on div "4" at bounding box center [263, 130] width 8 height 8
type input "[DATE]"
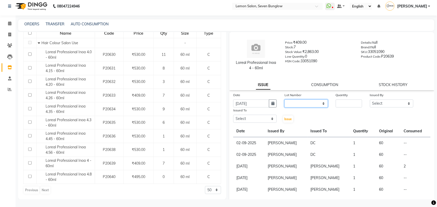
drag, startPoint x: 287, startPoint y: 104, endPoint x: 289, endPoint y: 107, distance: 4.0
click at [287, 104] on select "None" at bounding box center [306, 104] width 43 height 8
select select "0: null"
click at [285, 100] on select "None" at bounding box center [306, 104] width 43 height 8
click at [338, 104] on input "number" at bounding box center [349, 104] width 26 height 8
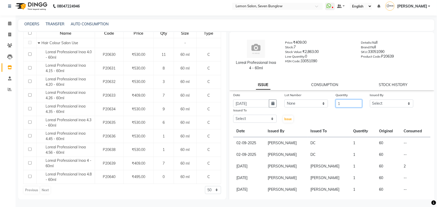
type input "1"
click at [382, 102] on select "Select Ajit Thakur Akansha Subba Amreen Shaikh Aniket (Nail) Ashfak DC Hira Lal…" at bounding box center [391, 104] width 43 height 8
select select "7450"
click at [370, 100] on select "Select Ajit Thakur Akansha Subba Amreen Shaikh Aniket (Nail) Ashfak DC Hira Lal…" at bounding box center [391, 104] width 43 height 8
drag, startPoint x: 262, startPoint y: 121, endPoint x: 263, endPoint y: 117, distance: 3.8
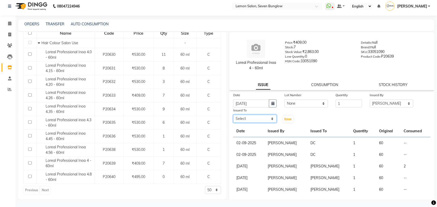
click at [262, 121] on select "Select Ajit Thakur Akansha Subba Amreen Shaikh Aniket (Nail) Ashfak DC Hira Lal…" at bounding box center [254, 119] width 43 height 8
select select "7887"
click at [233, 115] on select "Select Ajit Thakur Akansha Subba Amreen Shaikh Aniket (Nail) Ashfak DC Hira Lal…" at bounding box center [254, 119] width 43 height 8
click at [284, 116] on button "Issue" at bounding box center [288, 119] width 10 height 7
select select
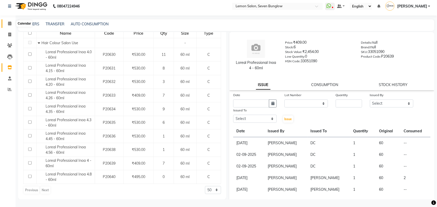
click at [7, 23] on span at bounding box center [9, 24] width 9 height 6
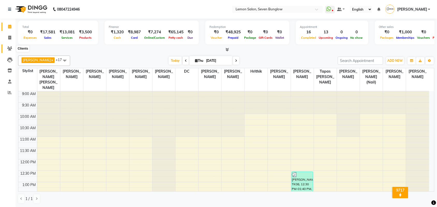
click at [11, 48] on icon at bounding box center [9, 49] width 5 height 4
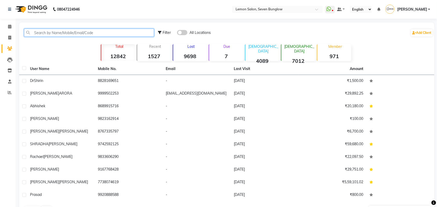
click at [68, 33] on input "text" at bounding box center [89, 33] width 130 height 8
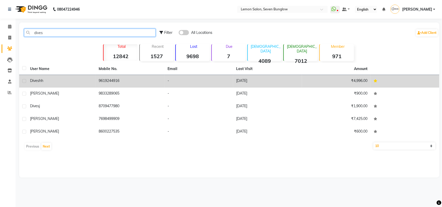
type input "dives"
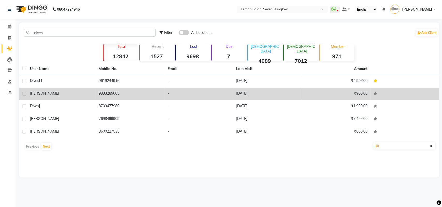
click at [69, 86] on td "Diveshh" at bounding box center [61, 81] width 69 height 13
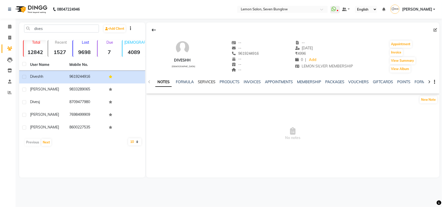
click at [201, 83] on link "SERVICES" at bounding box center [207, 82] width 18 height 5
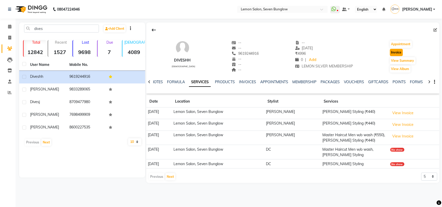
click at [392, 54] on button "Invoice" at bounding box center [396, 52] width 13 height 7
select select "service"
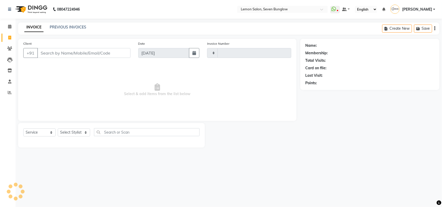
type input "7150"
select select "562"
type input "9619244916"
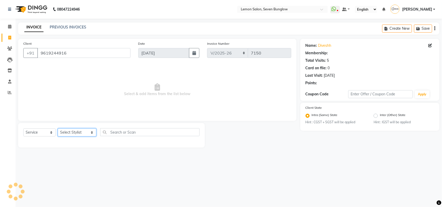
click at [75, 130] on select "Select Stylist [PERSON_NAME] [PERSON_NAME] [PERSON_NAME] [PERSON_NAME] (Nail) […" at bounding box center [77, 133] width 39 height 8
select select "1: Object"
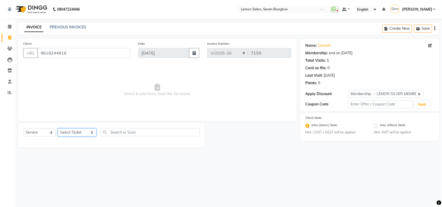
select select "66713"
click at [58, 129] on select "Select Stylist [PERSON_NAME] [PERSON_NAME] [PERSON_NAME] [PERSON_NAME] (Nail) […" at bounding box center [77, 133] width 39 height 8
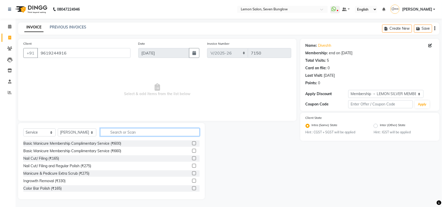
click at [112, 130] on input "text" at bounding box center [149, 132] width 99 height 8
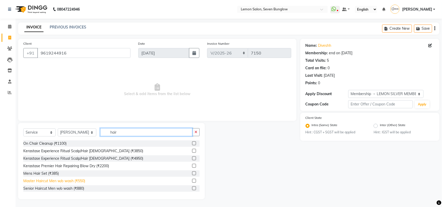
type input "hair"
click at [76, 180] on div "Master Haircut Men w/o wash (₹550)" at bounding box center [54, 181] width 62 height 5
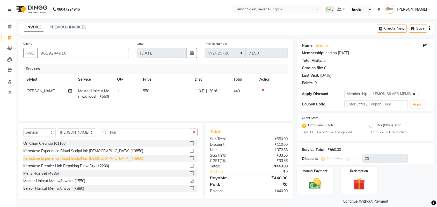
checkbox input "false"
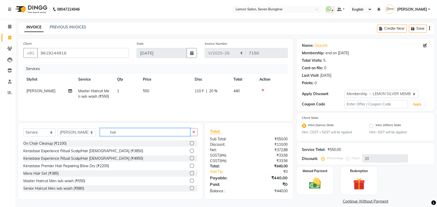
click at [106, 133] on input "hair" at bounding box center [145, 132] width 90 height 8
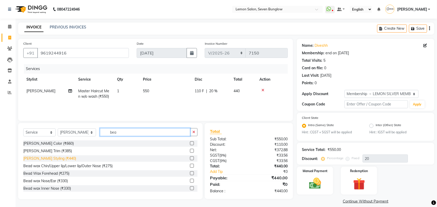
type input "bea"
click at [51, 159] on div "[PERSON_NAME] Styling (₹440)" at bounding box center [49, 158] width 53 height 5
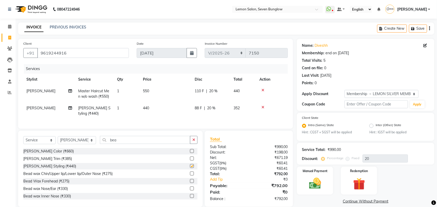
checkbox input "false"
click at [118, 144] on input "bea" at bounding box center [145, 140] width 90 height 8
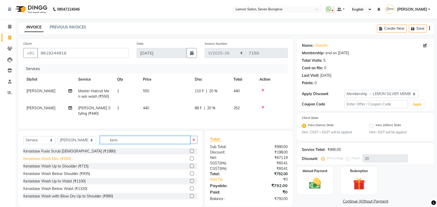
type input "kera"
click at [65, 162] on div "Kerastase Wash Men (₹550)" at bounding box center [47, 158] width 48 height 5
checkbox input "false"
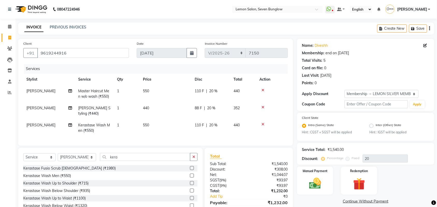
scroll to position [30, 0]
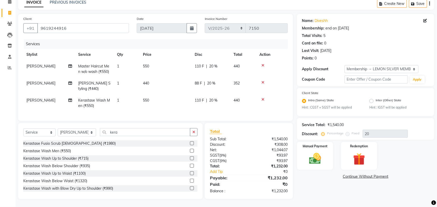
drag, startPoint x: 327, startPoint y: 150, endPoint x: 354, endPoint y: 166, distance: 31.0
click at [328, 150] on div "Manual Payment" at bounding box center [315, 156] width 36 height 28
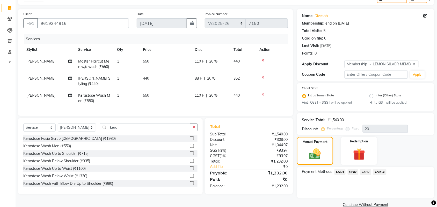
click at [341, 170] on span "CASH" at bounding box center [339, 172] width 11 height 6
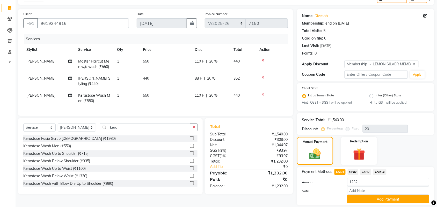
click at [350, 171] on span "GPay" at bounding box center [353, 172] width 11 height 6
click at [369, 199] on button "Add Payment" at bounding box center [388, 200] width 82 height 8
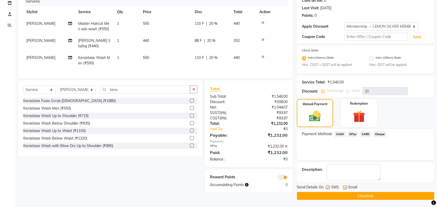
scroll to position [68, 0]
drag, startPoint x: 328, startPoint y: 186, endPoint x: 345, endPoint y: 187, distance: 16.8
click at [329, 186] on label at bounding box center [328, 188] width 4 height 4
click at [329, 186] on input "checkbox" at bounding box center [327, 187] width 3 height 3
checkbox input "false"
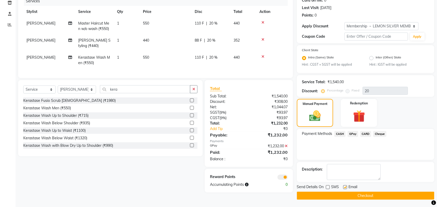
click at [346, 187] on label at bounding box center [345, 188] width 4 height 4
click at [346, 187] on input "checkbox" at bounding box center [344, 187] width 3 height 3
checkbox input "false"
click at [344, 195] on button "Checkout" at bounding box center [365, 196] width 137 height 8
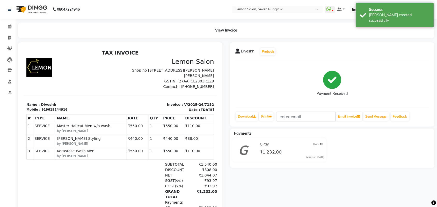
click at [13, 32] on li "Calendar" at bounding box center [8, 26] width 16 height 11
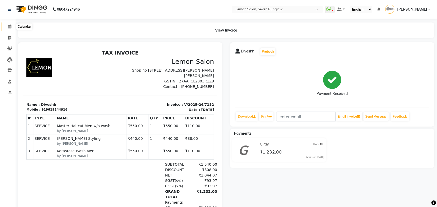
click at [10, 26] on icon at bounding box center [9, 27] width 3 height 4
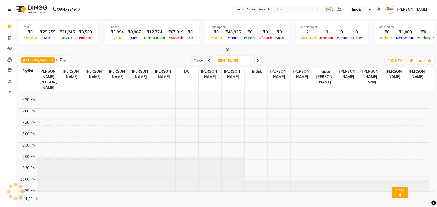
scroll to position [216, 0]
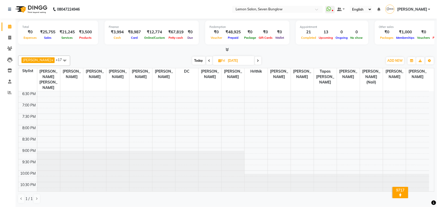
click at [198, 59] on span "Today" at bounding box center [198, 61] width 13 height 8
type input "[DATE]"
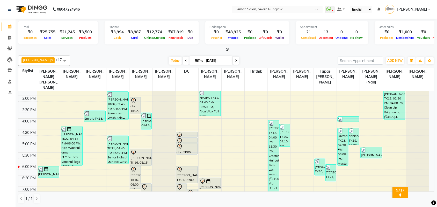
scroll to position [143, 0]
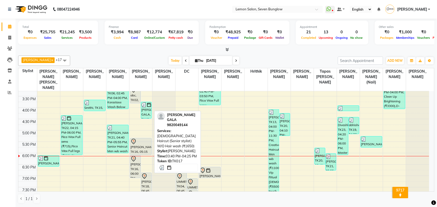
click at [149, 103] on div "[PERSON_NAME] GALA, TK17, 03:40 PM-04:25 PM, [DEMOGRAPHIC_DATA] Haircut (Senior…" at bounding box center [146, 110] width 10 height 16
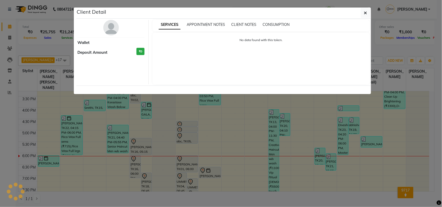
select select "3"
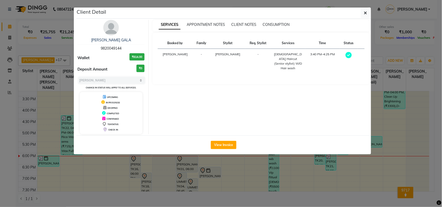
click at [119, 45] on div "[PERSON_NAME] GALA 9820049144" at bounding box center [111, 45] width 67 height 14
copy span "9820049144"
click at [25, 50] on ngb-modal-window "Client Detail [PERSON_NAME] GALA 9820049144 Wallet ₹614.00 Deposit Amount ₹0 Se…" at bounding box center [221, 103] width 442 height 207
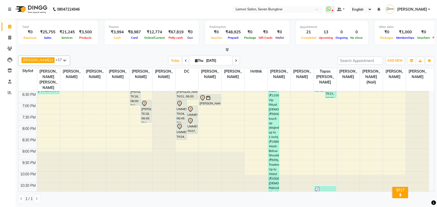
scroll to position [216, 0]
click at [7, 38] on span at bounding box center [9, 38] width 9 height 6
select select "service"
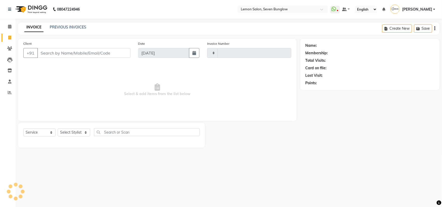
type input "7153"
select select "562"
click at [11, 36] on icon at bounding box center [9, 38] width 3 height 4
select select "service"
type input "7153"
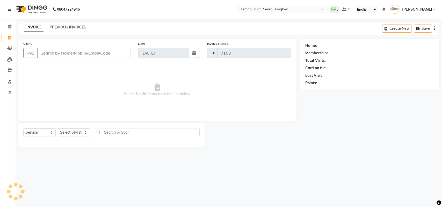
select select "562"
click at [54, 28] on link "PREVIOUS INVOICES" at bounding box center [68, 27] width 37 height 5
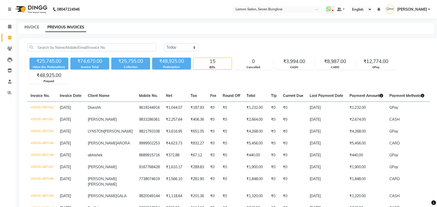
click at [36, 25] on link "INVOICE" at bounding box center [31, 27] width 15 height 5
select select "service"
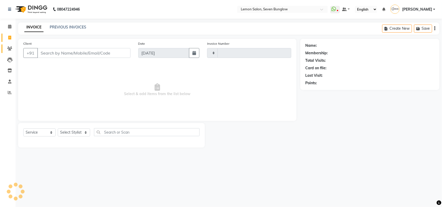
type input "7153"
select select "562"
click at [8, 40] on span at bounding box center [9, 38] width 9 height 6
select select "562"
select select "service"
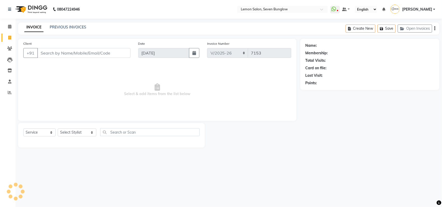
click at [400, 34] on div "Create New Save Open Invoices" at bounding box center [393, 29] width 94 height 12
click at [401, 32] on button "Open Invoices" at bounding box center [415, 29] width 34 height 8
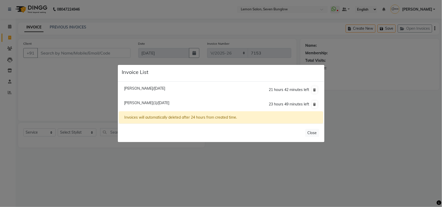
click at [97, 88] on ngb-modal-window "Invoice List [PERSON_NAME]/[DATE] 21 hours 42 minutes left [PERSON_NAME](1)/[DA…" at bounding box center [221, 103] width 442 height 207
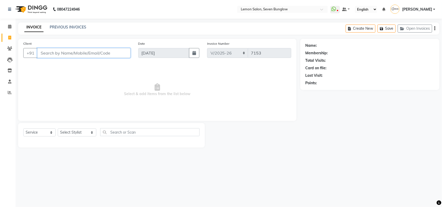
click at [76, 56] on input "Client" at bounding box center [83, 53] width 93 height 10
paste input "9820049144"
type input "9820049144"
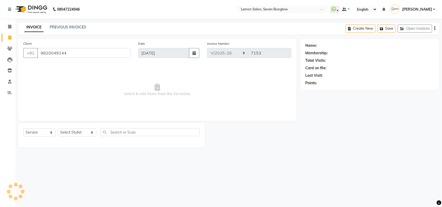
select select "1: Object"
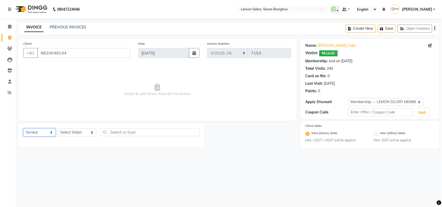
click at [44, 134] on select "Select Service Product Membership Package Voucher Prepaid Gift Card" at bounding box center [39, 133] width 32 height 8
select select "product"
click at [23, 129] on select "Select Service Product Membership Package Voucher Prepaid Gift Card" at bounding box center [39, 133] width 32 height 8
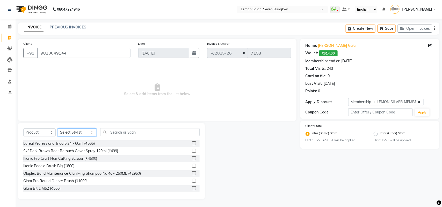
click at [73, 131] on select "Select Stylist [PERSON_NAME] [PERSON_NAME] [PERSON_NAME] [PERSON_NAME] (Nail) […" at bounding box center [77, 133] width 39 height 8
select select "7456"
click at [58, 129] on select "Select Stylist [PERSON_NAME] [PERSON_NAME] [PERSON_NAME] [PERSON_NAME] (Nail) […" at bounding box center [77, 133] width 39 height 8
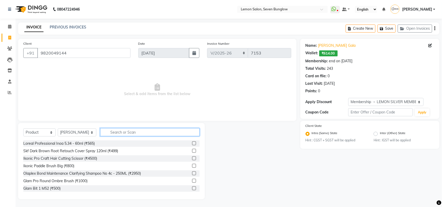
click at [151, 134] on input "text" at bounding box center [149, 132] width 99 height 8
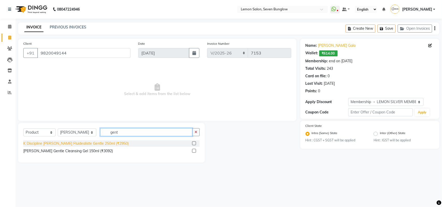
type input "gent"
click at [91, 146] on div "K Discipline [PERSON_NAME] Fluidealiste Gentle 250ml (₹2950)" at bounding box center [75, 143] width 105 height 5
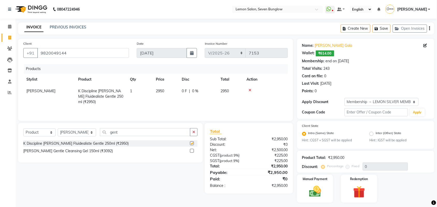
checkbox input "false"
click at [120, 136] on div "Select Service Product Membership Package Voucher Prepaid Gift Card Select Styl…" at bounding box center [110, 134] width 174 height 12
click at [122, 133] on input "gent" at bounding box center [145, 132] width 90 height 8
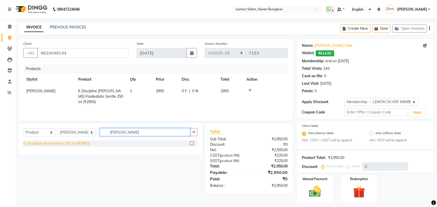
type input "[PERSON_NAME]"
click at [56, 146] on div "K Discipline Maskeratine 200 ml (₹3850)" at bounding box center [56, 143] width 66 height 5
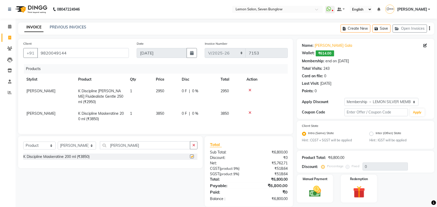
checkbox input "false"
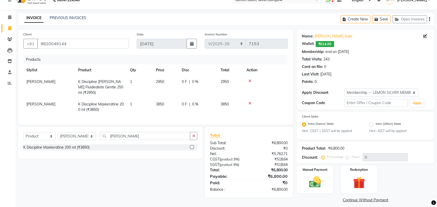
scroll to position [13, 0]
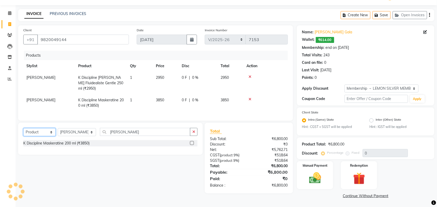
click at [45, 131] on select "Select Service Product Membership Package Voucher Prepaid Gift Card" at bounding box center [39, 132] width 32 height 8
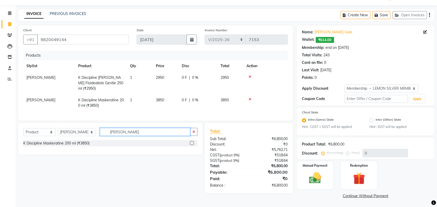
click at [120, 129] on input "[PERSON_NAME]" at bounding box center [145, 132] width 90 height 8
type input "p"
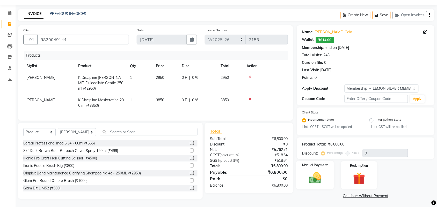
click at [321, 165] on label "Manual Payment" at bounding box center [315, 165] width 26 height 5
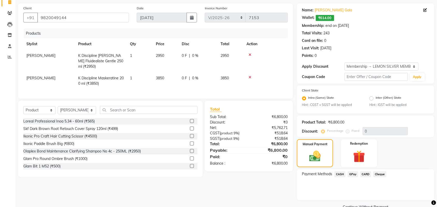
scroll to position [47, 0]
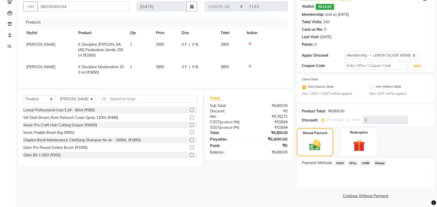
drag, startPoint x: 337, startPoint y: 163, endPoint x: 340, endPoint y: 166, distance: 3.8
click at [337, 163] on span "CASH" at bounding box center [339, 164] width 11 height 6
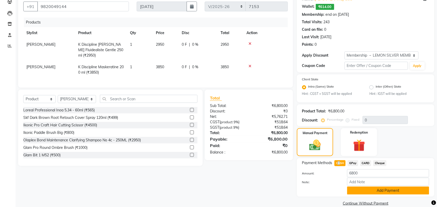
click at [358, 192] on button "Add Payment" at bounding box center [388, 191] width 82 height 8
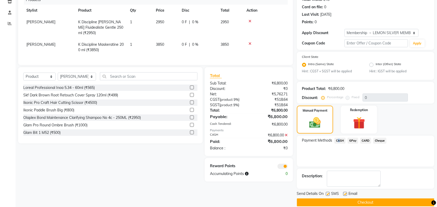
scroll to position [76, 0]
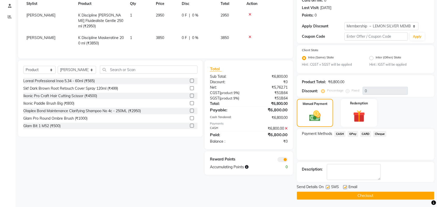
click at [329, 188] on label at bounding box center [328, 188] width 4 height 4
click at [329, 188] on input "checkbox" at bounding box center [327, 187] width 3 height 3
checkbox input "false"
click at [343, 186] on div "SMS" at bounding box center [334, 188] width 17 height 6
click at [343, 187] on label at bounding box center [345, 188] width 4 height 4
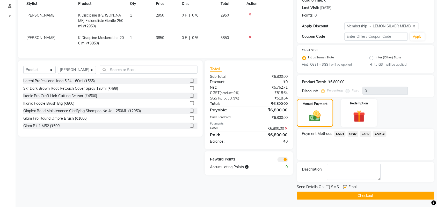
click at [343, 187] on input "checkbox" at bounding box center [344, 187] width 3 height 3
checkbox input "false"
click at [337, 197] on button "Checkout" at bounding box center [365, 196] width 137 height 8
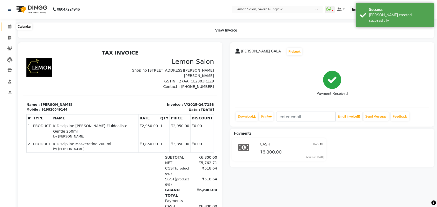
click at [8, 25] on icon at bounding box center [9, 27] width 3 height 4
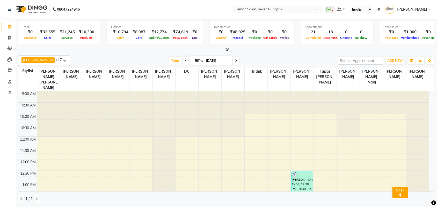
click at [3, 87] on li "Reports" at bounding box center [8, 92] width 16 height 11
click at [3, 41] on link "Invoice" at bounding box center [8, 38] width 12 height 9
select select "service"
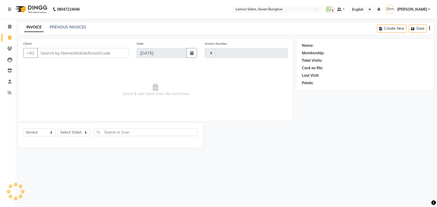
click at [0, 47] on li "Clients" at bounding box center [8, 48] width 16 height 11
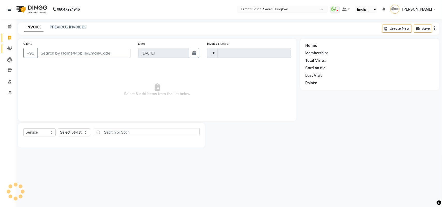
drag, startPoint x: 38, startPoint y: 41, endPoint x: 10, endPoint y: 47, distance: 28.4
click at [41, 39] on div "Client +91 Date [DATE] Invoice Number Select & add items from the list below" at bounding box center [157, 80] width 278 height 82
select select "562"
type input "7154"
click at [9, 48] on icon at bounding box center [9, 49] width 5 height 4
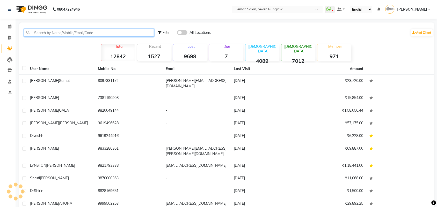
click at [41, 34] on input "text" at bounding box center [89, 33] width 130 height 8
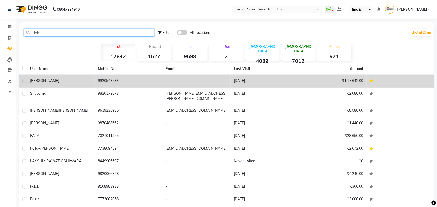
type input "lak"
click at [55, 78] on td "[PERSON_NAME]" at bounding box center [61, 81] width 68 height 13
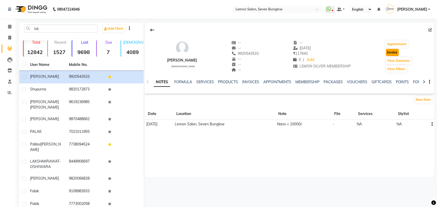
click at [388, 52] on button "Invoice" at bounding box center [392, 52] width 13 height 7
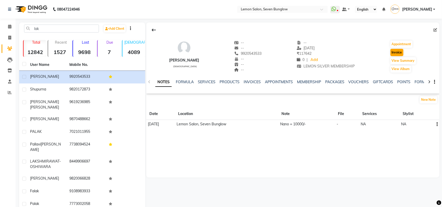
select select "562"
select select "service"
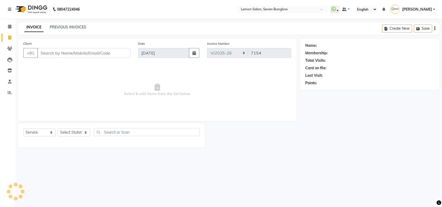
click at [61, 127] on div "Select Service Product Membership Package Voucher Prepaid Gift Card Select Styl…" at bounding box center [111, 135] width 187 height 25
click at [62, 129] on select "Select Stylist" at bounding box center [74, 133] width 32 height 8
drag, startPoint x: 72, startPoint y: 134, endPoint x: 74, endPoint y: 129, distance: 5.3
click at [72, 134] on select "Select Stylist" at bounding box center [74, 133] width 32 height 8
type input "9920543533"
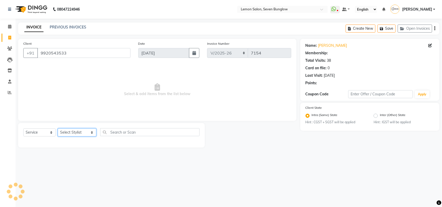
select select "1: Object"
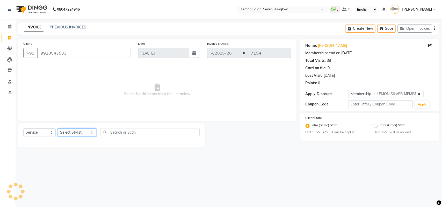
click at [76, 131] on select "Select Stylist [PERSON_NAME] [PERSON_NAME] [PERSON_NAME] [PERSON_NAME] (Nail) […" at bounding box center [77, 133] width 39 height 8
select select "7413"
click at [58, 129] on select "Select Stylist [PERSON_NAME] [PERSON_NAME] [PERSON_NAME] [PERSON_NAME] (Nail) […" at bounding box center [77, 133] width 39 height 8
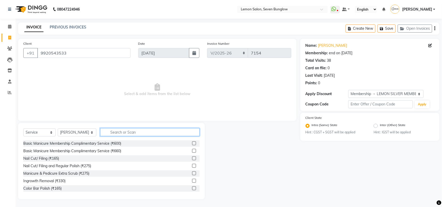
click at [111, 134] on input "text" at bounding box center [149, 132] width 99 height 8
type input "o"
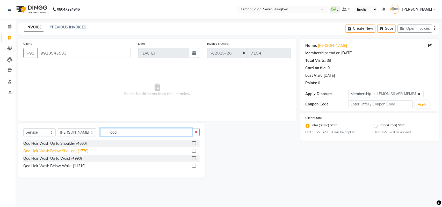
type input "qod"
click at [79, 152] on div "Qod Hair Wash Below Shoulder (₹770)" at bounding box center [55, 151] width 65 height 5
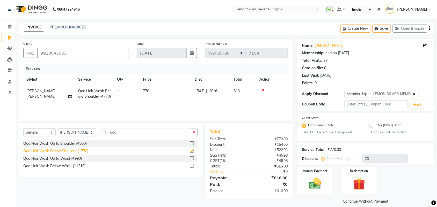
checkbox input "false"
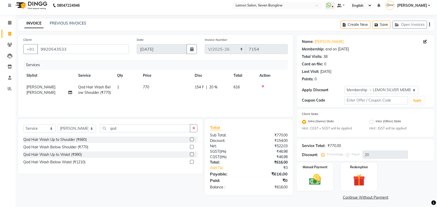
scroll to position [5, 0]
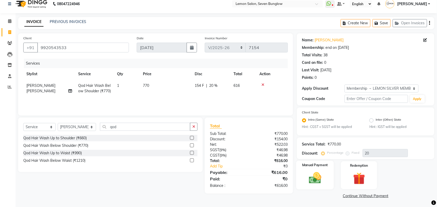
click at [324, 173] on img at bounding box center [315, 178] width 20 height 14
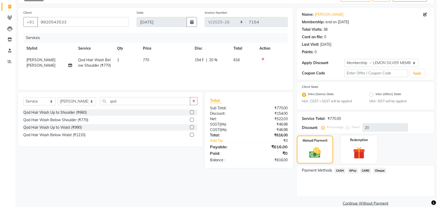
scroll to position [38, 0]
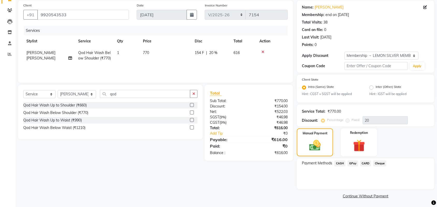
click at [355, 162] on span "GPay" at bounding box center [353, 164] width 11 height 6
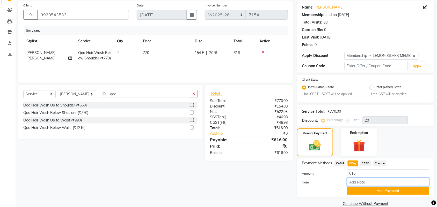
drag, startPoint x: 363, startPoint y: 180, endPoint x: 364, endPoint y: 185, distance: 4.3
click at [363, 181] on input "Note:" at bounding box center [388, 182] width 82 height 8
click at [363, 188] on button "Add Payment" at bounding box center [388, 191] width 82 height 8
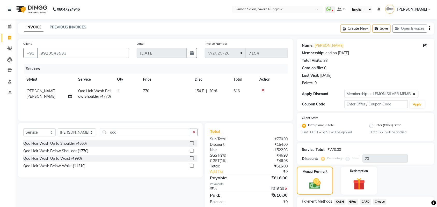
scroll to position [68, 0]
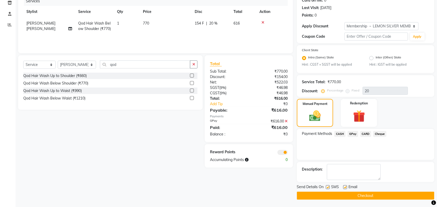
click at [326, 187] on label at bounding box center [328, 188] width 4 height 4
click at [326, 187] on input "checkbox" at bounding box center [327, 187] width 3 height 3
checkbox input "false"
click at [345, 186] on label at bounding box center [345, 188] width 4 height 4
click at [345, 186] on input "checkbox" at bounding box center [344, 187] width 3 height 3
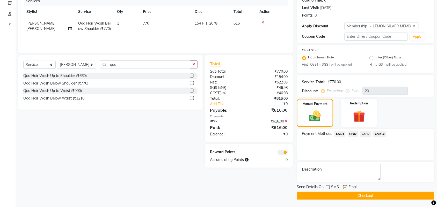
checkbox input "false"
click at [341, 195] on button "Checkout" at bounding box center [365, 196] width 137 height 8
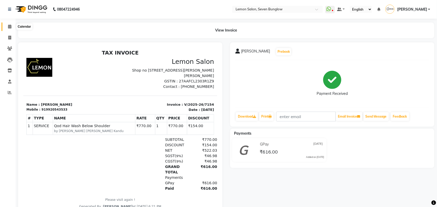
click at [5, 27] on span at bounding box center [9, 27] width 9 height 6
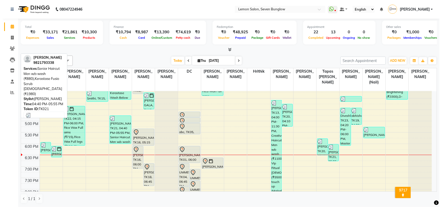
scroll to position [152, 0]
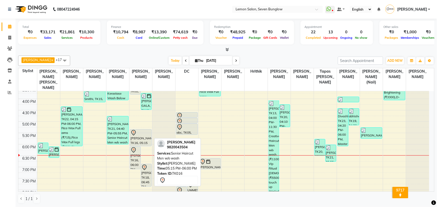
click at [143, 133] on div "[PERSON_NAME], TK16, 05:15 PM-06:00 PM, Senior Haircut Men w/o wash" at bounding box center [140, 138] width 21 height 17
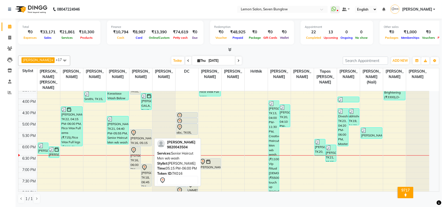
select select "7"
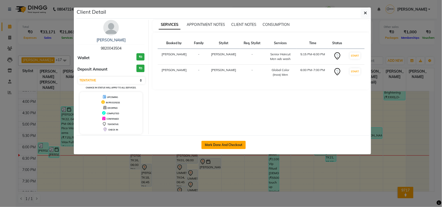
click at [229, 147] on button "Mark Done And Checkout" at bounding box center [223, 145] width 44 height 8
select select "562"
select select "service"
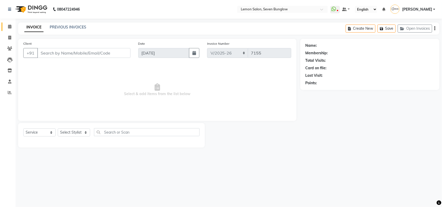
type input "9820043504"
select select "7456"
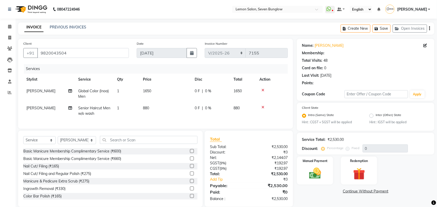
type input "20"
select select "1: Object"
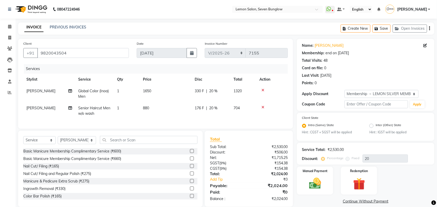
click at [81, 129] on div "Client [PHONE_NUMBER] Date [DATE] Invoice Number 7BUN/2025-26 LM/2025-26 V/2025…" at bounding box center [155, 84] width 275 height 90
drag, startPoint x: 81, startPoint y: 147, endPoint x: 84, endPoint y: 144, distance: 4.0
click at [81, 144] on select "Select Stylist [PERSON_NAME] [PERSON_NAME] [PERSON_NAME] [PERSON_NAME] (Nail) […" at bounding box center [77, 140] width 38 height 8
select select "7454"
click at [58, 141] on select "Select Stylist [PERSON_NAME] [PERSON_NAME] [PERSON_NAME] [PERSON_NAME] (Nail) […" at bounding box center [77, 140] width 38 height 8
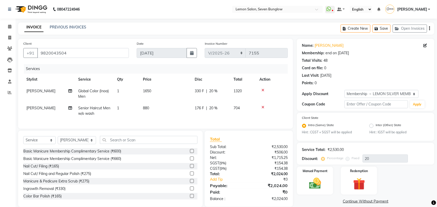
click at [120, 136] on div "Select Service Product Membership Package Voucher Prepaid Gift Card Select Styl…" at bounding box center [110, 169] width 185 height 76
click at [120, 141] on input "text" at bounding box center [149, 140] width 98 height 8
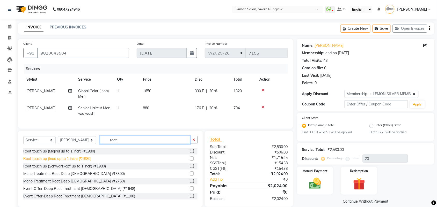
type input "root"
click at [75, 162] on div "Root touch up (Inoa up to 1 inch) (₹1980)" at bounding box center [57, 158] width 68 height 5
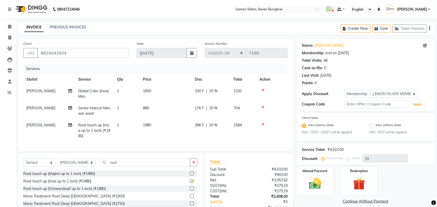
checkbox input "false"
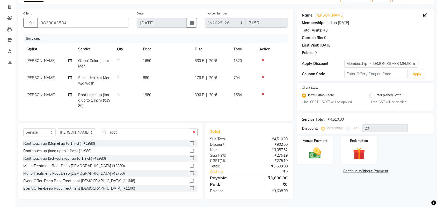
scroll to position [35, 0]
click at [316, 150] on img at bounding box center [315, 154] width 20 height 14
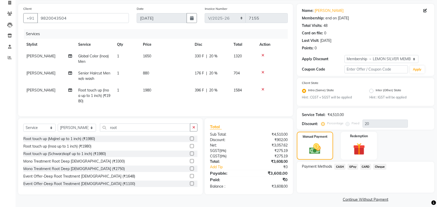
click at [86, 127] on div "Select Service Product Membership Package Voucher Prepaid Gift Card Select Styl…" at bounding box center [110, 157] width 185 height 76
click at [85, 129] on select "Select Stylist [PERSON_NAME] [PERSON_NAME] [PERSON_NAME] [PERSON_NAME] (Nail) […" at bounding box center [77, 128] width 38 height 8
select select "7413"
click at [58, 129] on select "Select Stylist [PERSON_NAME] [PERSON_NAME] [PERSON_NAME] [PERSON_NAME] (Nail) […" at bounding box center [77, 128] width 38 height 8
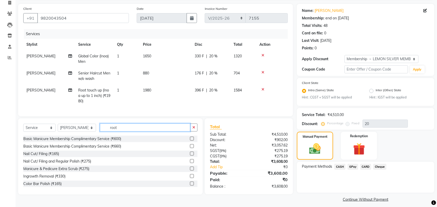
click at [131, 131] on input "root" at bounding box center [145, 128] width 90 height 8
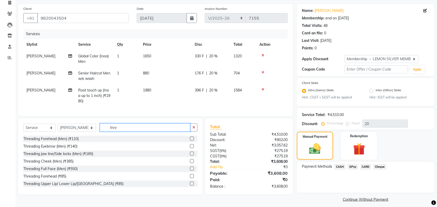
scroll to position [32, 0]
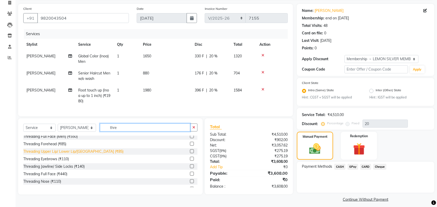
type input "thre"
click at [93, 155] on div "Threading Upper Lip/ Lower Lip/[GEOGRAPHIC_DATA] (₹85)" at bounding box center [73, 151] width 100 height 5
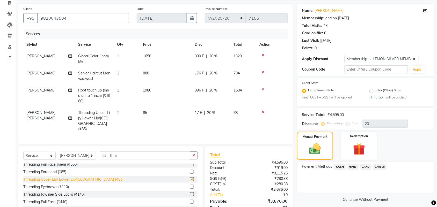
checkbox input "false"
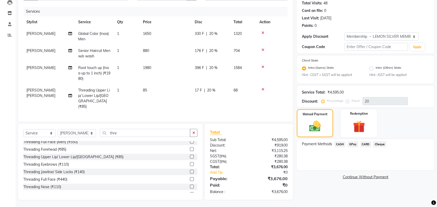
click at [339, 144] on span "CASH" at bounding box center [339, 145] width 11 height 6
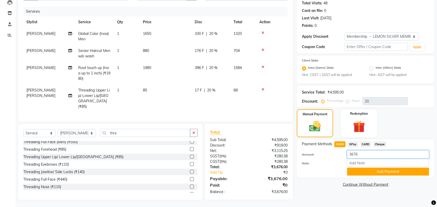
click at [365, 155] on input "3676" at bounding box center [388, 155] width 82 height 8
type input "3"
click at [264, 88] on icon at bounding box center [262, 90] width 3 height 4
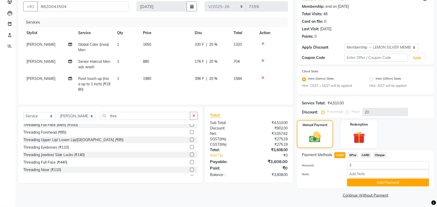
scroll to position [46, 0]
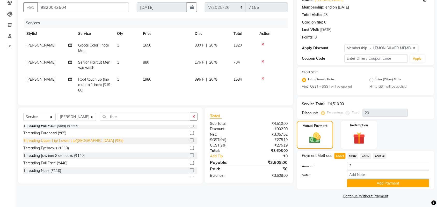
click at [86, 143] on div "Threading Upper Lip/ Lower Lip/[GEOGRAPHIC_DATA] (₹85)" at bounding box center [73, 140] width 100 height 5
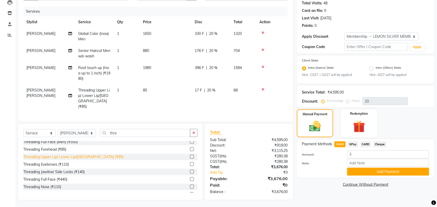
checkbox input "false"
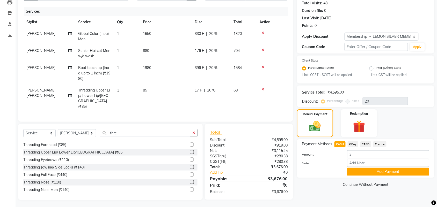
scroll to position [38, 0]
click at [357, 153] on input "3" at bounding box center [388, 155] width 82 height 8
click at [359, 170] on button "Add Payment" at bounding box center [388, 172] width 82 height 8
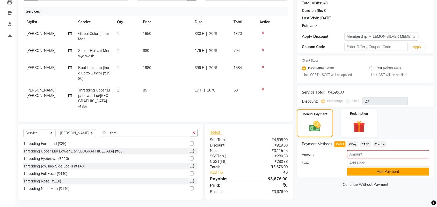
click at [355, 172] on button "Add Payment" at bounding box center [388, 172] width 82 height 8
click at [351, 142] on span "GPay" at bounding box center [353, 145] width 11 height 6
type input "3676"
click at [342, 143] on span "CASH" at bounding box center [339, 145] width 11 height 6
click at [360, 172] on button "Add Payment" at bounding box center [388, 172] width 82 height 8
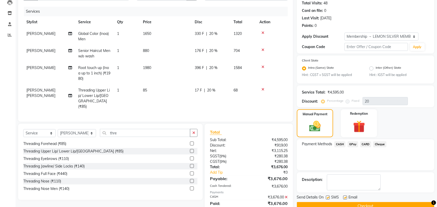
scroll to position [101, 0]
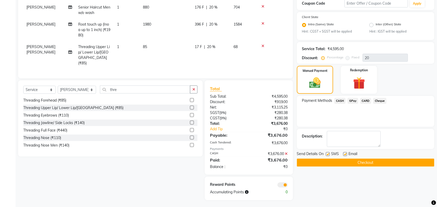
drag, startPoint x: 328, startPoint y: 154, endPoint x: 336, endPoint y: 154, distance: 7.8
click at [329, 154] on label at bounding box center [328, 154] width 4 height 4
click at [329, 154] on input "checkbox" at bounding box center [327, 154] width 3 height 3
checkbox input "false"
click at [347, 154] on div "Email" at bounding box center [352, 154] width 18 height 6
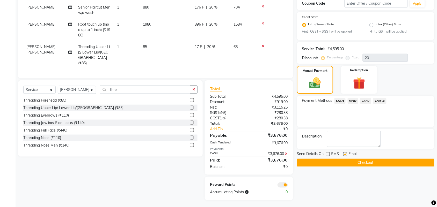
drag, startPoint x: 346, startPoint y: 154, endPoint x: 248, endPoint y: 158, distance: 97.7
click at [345, 154] on label at bounding box center [345, 154] width 4 height 4
click at [345, 154] on input "checkbox" at bounding box center [344, 154] width 3 height 3
checkbox input "false"
click at [55, 56] on td "[PERSON_NAME] [PERSON_NAME]" at bounding box center [49, 55] width 52 height 28
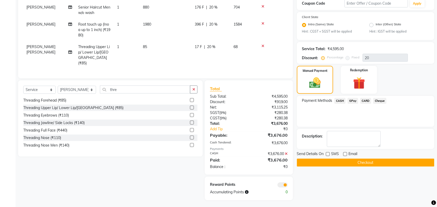
scroll to position [84, 0]
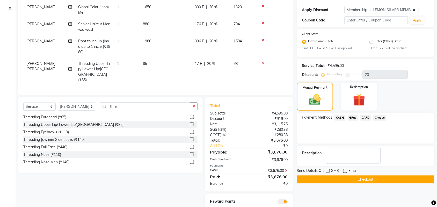
select select "7413"
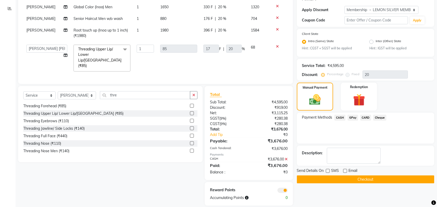
click at [54, 54] on td "[PERSON_NAME] [PERSON_NAME] [PERSON_NAME] [PERSON_NAME] (Nail) [PERSON_NAME] DC…" at bounding box center [46, 58] width 47 height 33
click at [55, 47] on select "[PERSON_NAME] [PERSON_NAME] [PERSON_NAME] [PERSON_NAME] (Nail) [PERSON_NAME] DC…" at bounding box center [46, 49] width 41 height 8
select select "11361"
click at [380, 183] on button "Checkout" at bounding box center [365, 180] width 137 height 8
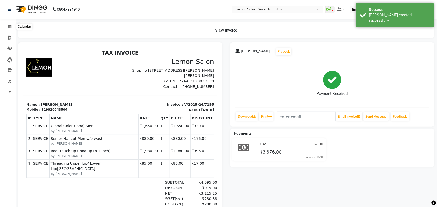
click at [12, 26] on span at bounding box center [9, 27] width 9 height 6
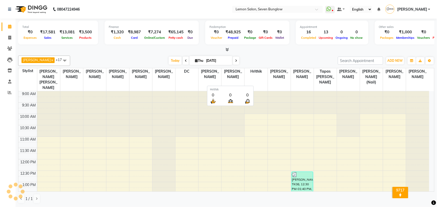
select select "en"
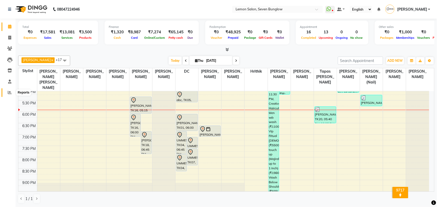
click at [6, 94] on span at bounding box center [9, 93] width 9 height 6
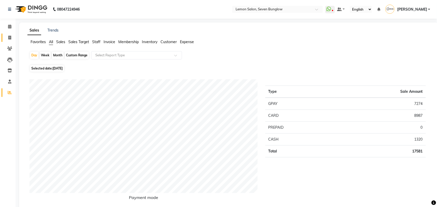
click at [8, 34] on link "Invoice" at bounding box center [8, 38] width 12 height 9
select select "service"
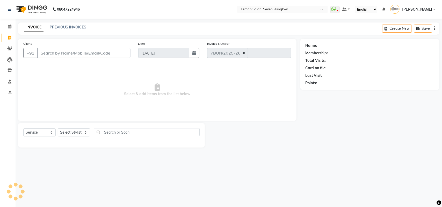
select select "562"
type input "7150"
click at [87, 136] on select "Select Stylist" at bounding box center [74, 133] width 32 height 8
select select "7455"
click at [58, 129] on select "Select Stylist [PERSON_NAME] [PERSON_NAME] [PERSON_NAME] [PERSON_NAME] (Nail) […" at bounding box center [77, 133] width 39 height 8
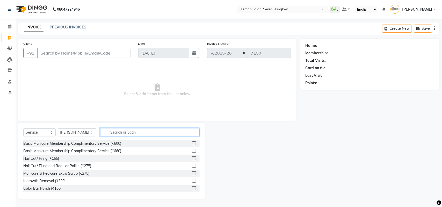
click at [117, 132] on input "text" at bounding box center [149, 132] width 99 height 8
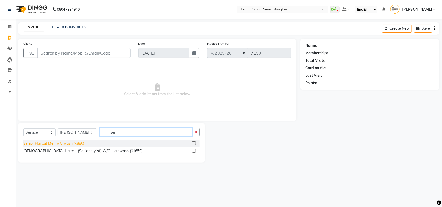
type input "sen"
click at [76, 142] on div "Senior Haircut Men w/o wash (₹880)" at bounding box center [53, 143] width 61 height 5
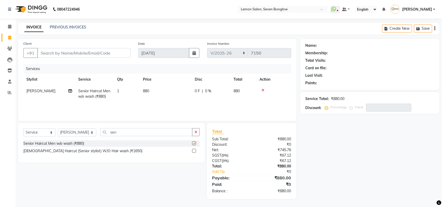
checkbox input "false"
click at [113, 136] on div "Select Service Product Membership Package Voucher Prepaid Gift Card Select Styl…" at bounding box center [111, 134] width 176 height 12
click at [117, 133] on input "sen" at bounding box center [146, 132] width 92 height 8
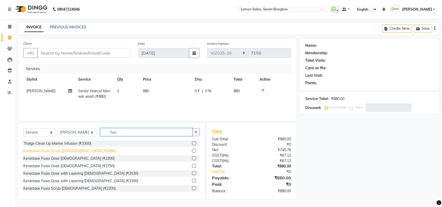
type input "fusi"
click at [82, 153] on div "Kerastase Fusio Scrub [DEMOGRAPHIC_DATA] (₹1980)" at bounding box center [69, 151] width 92 height 5
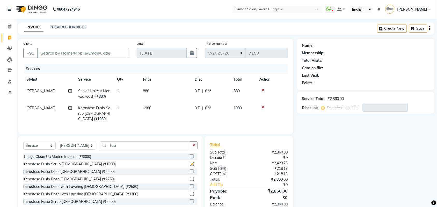
checkbox input "false"
click at [83, 152] on div "Select Service Product Membership Package Voucher Prepaid Gift Card Select Styl…" at bounding box center [110, 148] width 174 height 12
click at [85, 145] on select "Select Stylist [PERSON_NAME] [PERSON_NAME] [PERSON_NAME] [PERSON_NAME] (Nail) […" at bounding box center [77, 146] width 38 height 8
select select "44314"
click at [58, 142] on select "Select Stylist [PERSON_NAME] [PERSON_NAME] [PERSON_NAME] [PERSON_NAME] (Nail) […" at bounding box center [77, 146] width 38 height 8
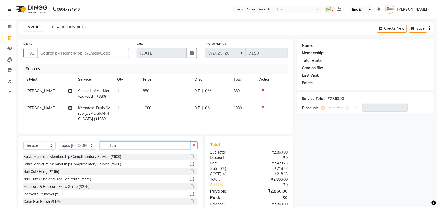
click at [123, 149] on input "fusi" at bounding box center [145, 146] width 90 height 8
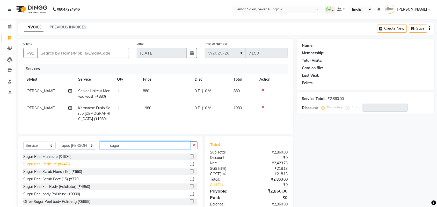
type input "sugar"
click at [65, 165] on div "Sugar Peel Pedicure (₹2475)" at bounding box center [46, 164] width 47 height 5
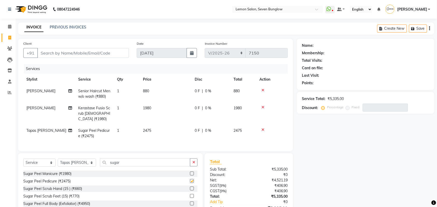
checkbox input "false"
click at [75, 49] on input "Client" at bounding box center [83, 53] width 92 height 10
type input "9"
type input "0"
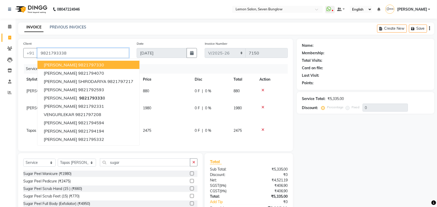
type input "9821793338"
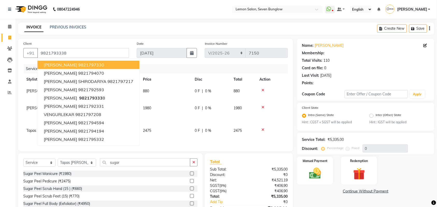
select select "1: Object"
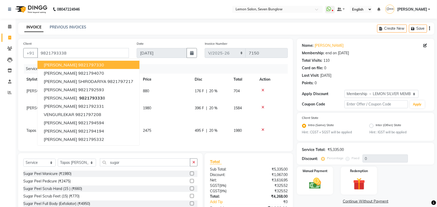
type input "20"
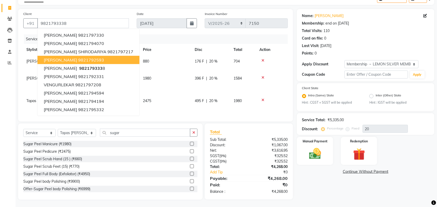
click at [304, 173] on link "Continue Without Payment" at bounding box center [365, 171] width 135 height 5
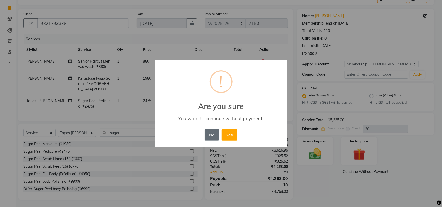
click at [210, 131] on button "No" at bounding box center [212, 134] width 14 height 11
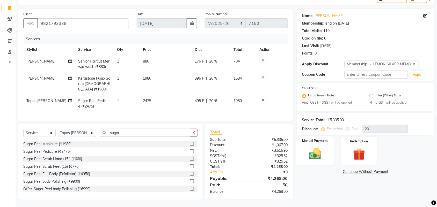
click at [308, 153] on img at bounding box center [315, 154] width 20 height 14
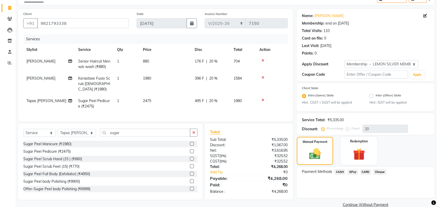
click at [350, 173] on span "GPay" at bounding box center [353, 172] width 11 height 6
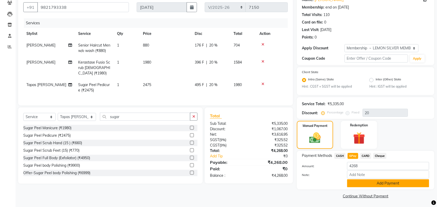
click at [352, 180] on button "Add Payment" at bounding box center [388, 184] width 82 height 8
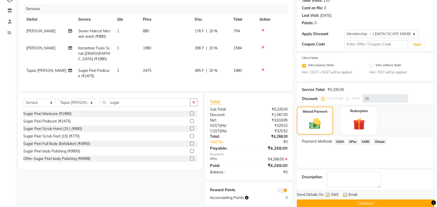
scroll to position [68, 0]
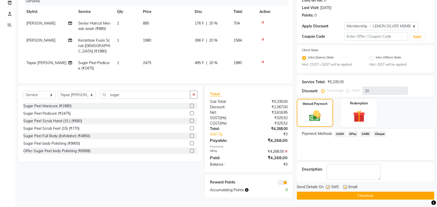
click at [329, 186] on label at bounding box center [328, 188] width 4 height 4
click at [329, 186] on input "checkbox" at bounding box center [327, 187] width 3 height 3
checkbox input "false"
click at [347, 187] on div "Email" at bounding box center [352, 188] width 18 height 6
click at [345, 187] on label at bounding box center [345, 188] width 4 height 4
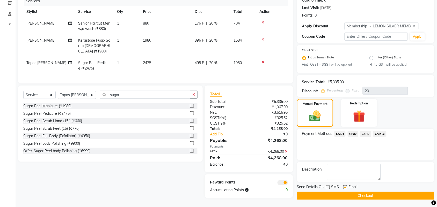
click at [345, 187] on input "checkbox" at bounding box center [344, 187] width 3 height 3
checkbox input "false"
click at [309, 192] on button "Checkout" at bounding box center [365, 196] width 137 height 8
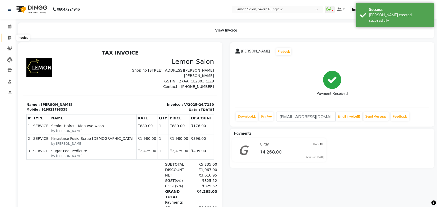
click at [9, 36] on icon at bounding box center [9, 38] width 3 height 4
select select "service"
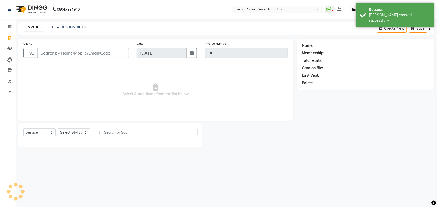
type input "7151"
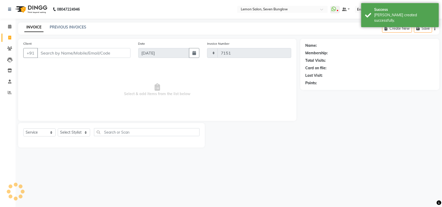
select select "562"
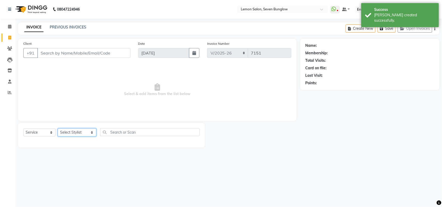
click at [85, 132] on select "Select Stylist [PERSON_NAME] [PERSON_NAME] [PERSON_NAME] [PERSON_NAME] (Nail) […" at bounding box center [77, 133] width 39 height 8
select select "66713"
click at [58, 129] on select "Select Stylist [PERSON_NAME] [PERSON_NAME] [PERSON_NAME] [PERSON_NAME] (Nail) […" at bounding box center [77, 133] width 39 height 8
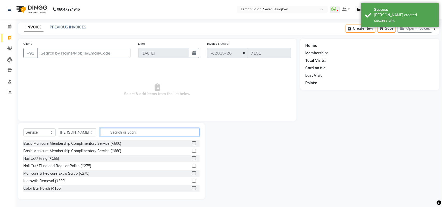
click at [118, 128] on input "text" at bounding box center [149, 132] width 99 height 8
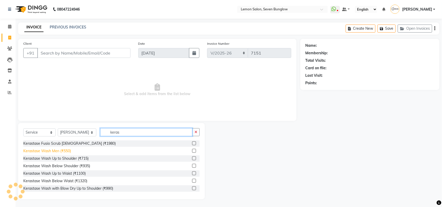
type input "keras"
click at [69, 154] on div "Kerastase Wash Men (₹550)" at bounding box center [47, 151] width 48 height 5
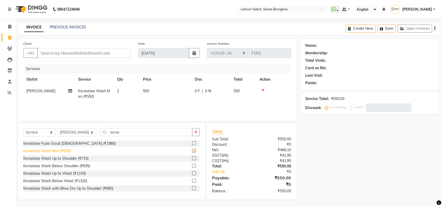
checkbox input "false"
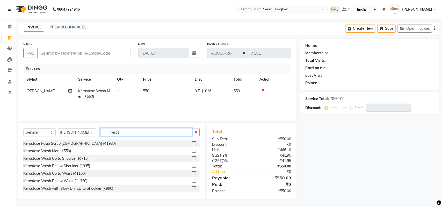
click at [113, 135] on input "keras" at bounding box center [146, 132] width 92 height 8
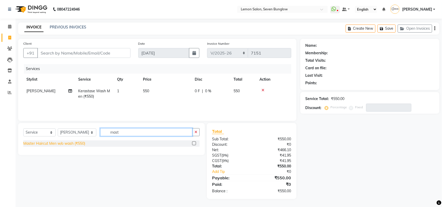
type input "mast"
click at [40, 145] on div "Master Haircut Men w/o wash (₹550)" at bounding box center [54, 143] width 62 height 5
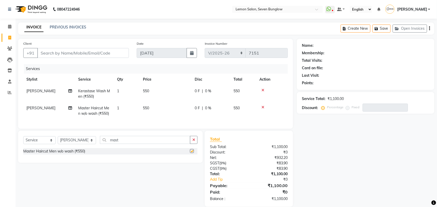
checkbox input "false"
click at [144, 140] on div "Select Service Product Membership Package Voucher Prepaid Gift Card Select Styl…" at bounding box center [110, 147] width 185 height 32
click at [144, 144] on input "mast" at bounding box center [145, 140] width 90 height 8
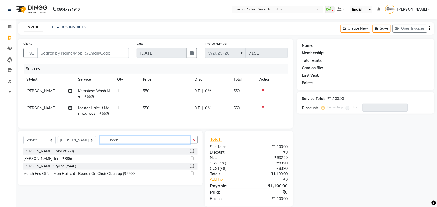
type input "bear"
click at [54, 168] on div "[PERSON_NAME] Color (₹660) [PERSON_NAME] Trim (₹385) [PERSON_NAME] Styling (₹44…" at bounding box center [110, 163] width 174 height 30
click at [53, 169] on div "[PERSON_NAME] Styling (₹440)" at bounding box center [49, 166] width 53 height 5
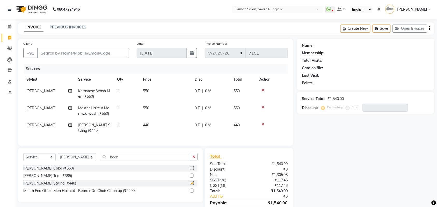
checkbox input "false"
drag, startPoint x: 10, startPoint y: 27, endPoint x: 238, endPoint y: 2, distance: 230.0
click at [10, 27] on icon at bounding box center [9, 27] width 3 height 4
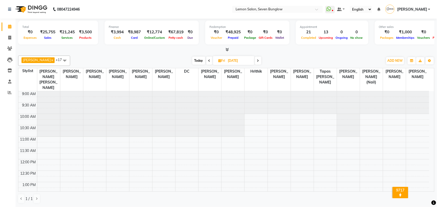
click at [193, 60] on span "Today" at bounding box center [198, 61] width 13 height 8
type input "[DATE]"
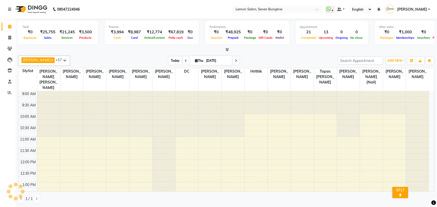
scroll to position [208, 0]
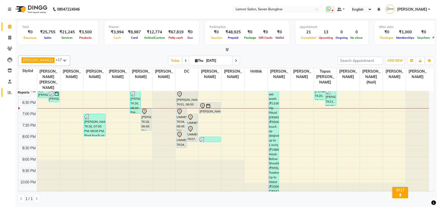
click at [6, 91] on span at bounding box center [9, 93] width 9 height 6
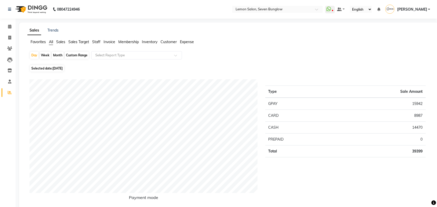
click at [97, 41] on span "Staff" at bounding box center [96, 42] width 8 height 5
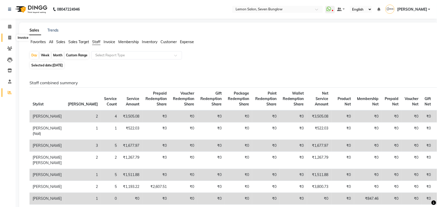
click at [11, 39] on icon at bounding box center [9, 38] width 3 height 4
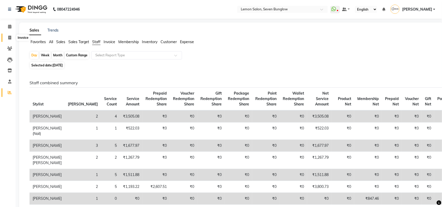
select select "562"
select select "service"
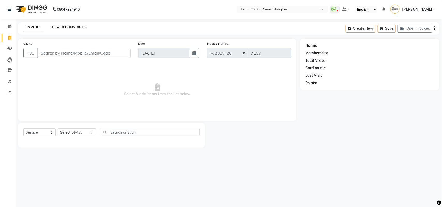
click at [78, 25] on link "PREVIOUS INVOICES" at bounding box center [68, 27] width 37 height 5
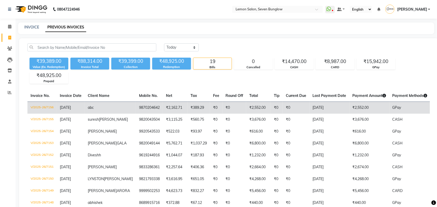
click at [91, 107] on span "abc" at bounding box center [91, 107] width 6 height 5
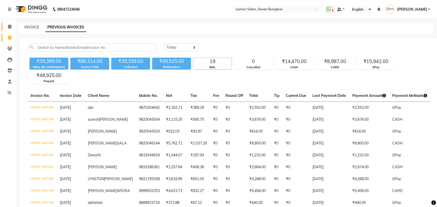
click at [8, 23] on link "Calendar" at bounding box center [8, 27] width 12 height 9
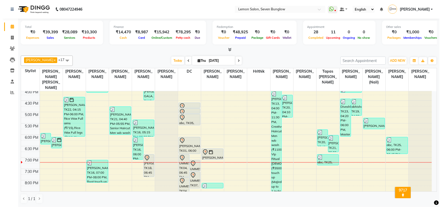
scroll to position [162, 0]
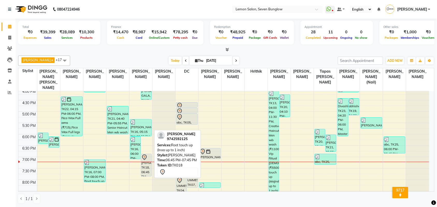
click at [147, 155] on icon at bounding box center [144, 158] width 6 height 6
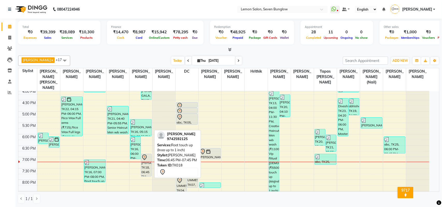
select select "7"
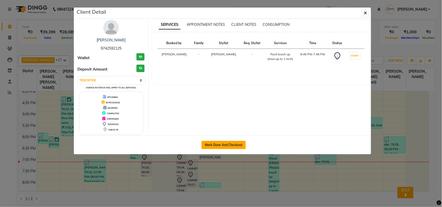
click at [214, 142] on button "Mark Done And Checkout" at bounding box center [223, 145] width 44 height 8
select select "562"
select select "service"
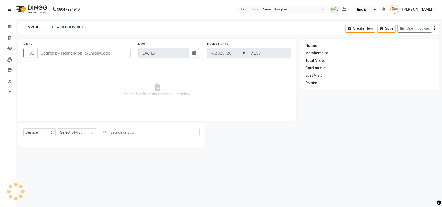
type input "9742592125"
select select "7456"
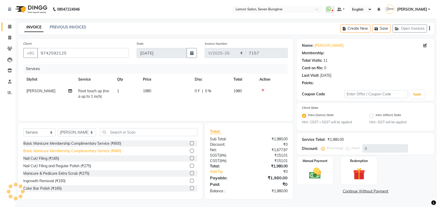
select select "1: Object"
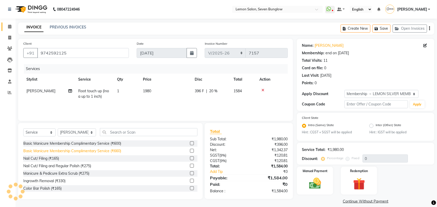
type input "20"
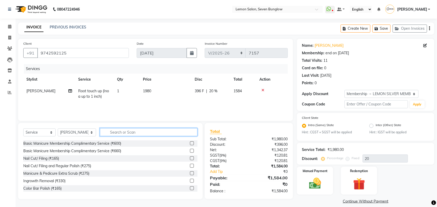
drag, startPoint x: 131, startPoint y: 133, endPoint x: 126, endPoint y: 123, distance: 10.5
click at [131, 132] on input "text" at bounding box center [149, 132] width 98 height 8
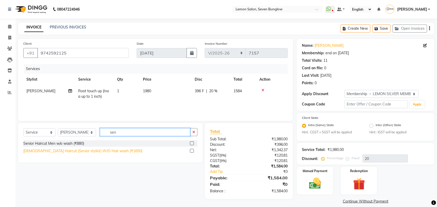
type input "sen"
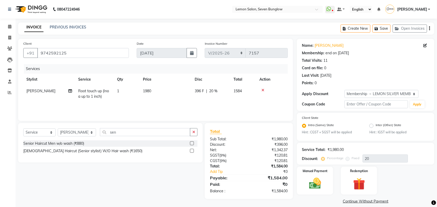
click at [108, 149] on div "[DEMOGRAPHIC_DATA] Haircut (Senior stylist) W/O Hair wash (₹1650)" at bounding box center [82, 151] width 119 height 5
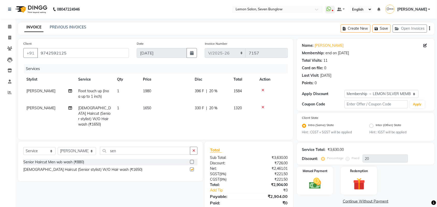
checkbox input "false"
click at [114, 151] on input "sen" at bounding box center [145, 151] width 90 height 8
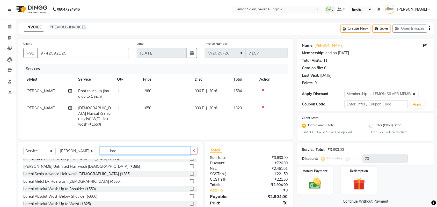
scroll to position [32, 0]
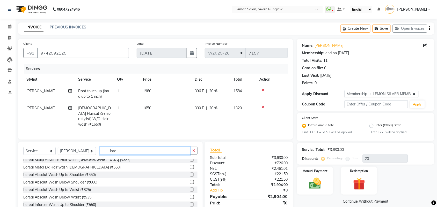
type input "lore"
click at [88, 185] on div "Loreal Absolut Wash Below Shoulder (₹660)" at bounding box center [110, 182] width 174 height 6
click at [91, 182] on div "Loreal Absolut Wash Below Shoulder (₹660)" at bounding box center [60, 182] width 74 height 5
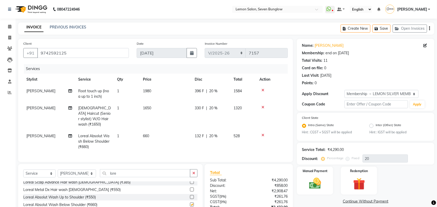
checkbox input "false"
click at [94, 94] on span "Root touch up (Inoa up to 1 inch)" at bounding box center [93, 94] width 31 height 10
select select "7456"
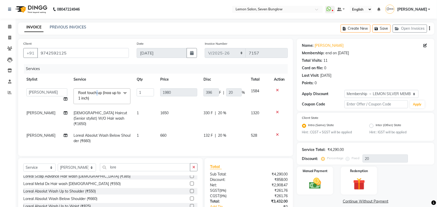
click at [94, 94] on span "Root touch up (Inoa up to 1 inch)" at bounding box center [99, 96] width 42 height 10
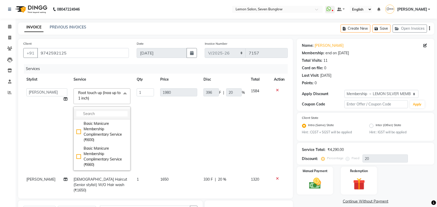
click at [98, 116] on input "multiselect-search" at bounding box center [101, 113] width 51 height 5
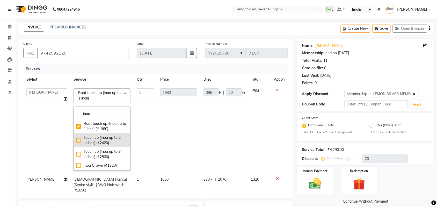
type input "inoa"
click at [107, 140] on div "Touch up (Inoa up to 2 inches) (₹2420)" at bounding box center [101, 140] width 51 height 11
type input "2420"
type input "484"
checkbox input "false"
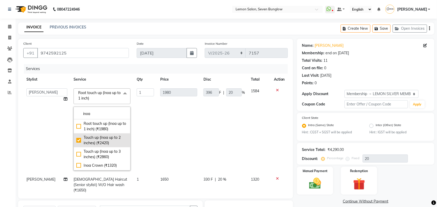
checkbox input "true"
click at [145, 130] on td "1" at bounding box center [146, 129] width 24 height 89
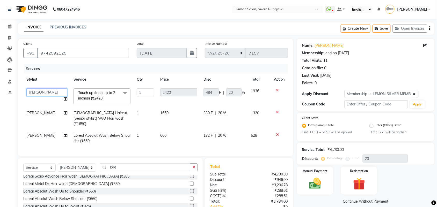
drag, startPoint x: 41, startPoint y: 95, endPoint x: 35, endPoint y: 91, distance: 7.2
click at [41, 95] on select "[PERSON_NAME] [PERSON_NAME] [PERSON_NAME] [PERSON_NAME] (Nail) [PERSON_NAME] DC…" at bounding box center [46, 93] width 41 height 8
click at [17, 77] on div "Client [PHONE_NUMBER] Date [DATE] Invoice Number 7BUN/2025-26 LM/2025-26 V/2025…" at bounding box center [155, 137] width 283 height 196
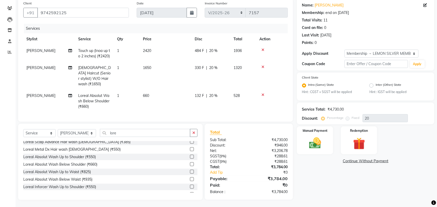
scroll to position [0, 0]
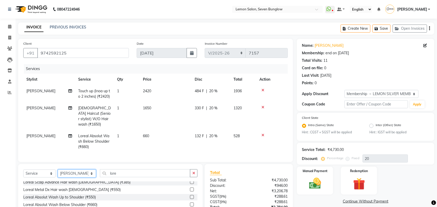
click at [82, 172] on select "Select Stylist [PERSON_NAME] [PERSON_NAME] [PERSON_NAME] [PERSON_NAME] (Nail) […" at bounding box center [77, 174] width 38 height 8
select select "24765"
click at [58, 170] on select "Select Stylist [PERSON_NAME] [PERSON_NAME] [PERSON_NAME] [PERSON_NAME] (Nail) […" at bounding box center [77, 174] width 38 height 8
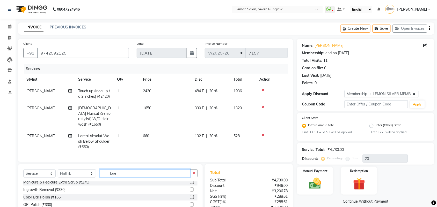
click at [123, 170] on input "lore" at bounding box center [145, 174] width 90 height 8
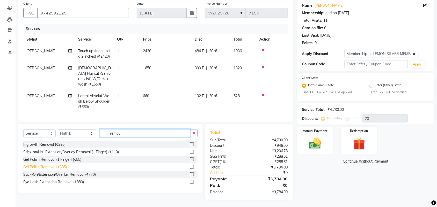
type input "remov"
click at [45, 165] on div "Gel Polish Removal (₹385)" at bounding box center [44, 167] width 43 height 5
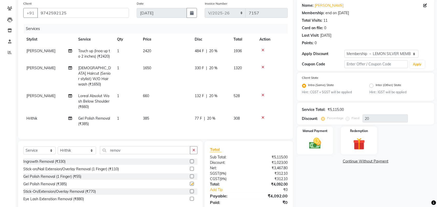
checkbox input "false"
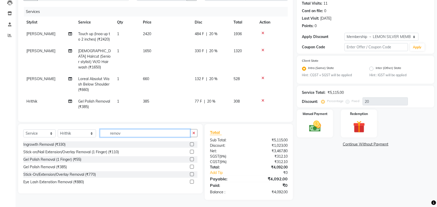
click at [113, 132] on input "remov" at bounding box center [145, 133] width 90 height 8
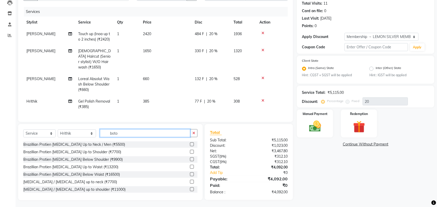
type input "boto"
click at [71, 133] on select "Select Stylist [PERSON_NAME] [PERSON_NAME] [PERSON_NAME] [PERSON_NAME] (Nail) […" at bounding box center [77, 134] width 38 height 8
select select "11361"
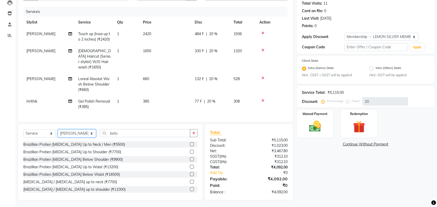
click at [58, 130] on select "Select Stylist [PERSON_NAME] [PERSON_NAME] [PERSON_NAME] [PERSON_NAME] (Nail) […" at bounding box center [77, 134] width 38 height 8
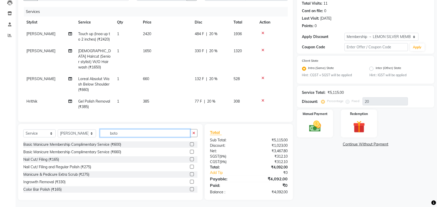
click at [111, 132] on input "boto" at bounding box center [145, 133] width 90 height 8
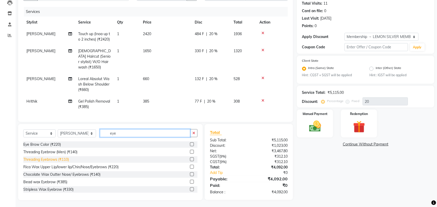
type input "eye"
click at [43, 160] on div "Threading Eyebrows (₹110)" at bounding box center [46, 159] width 46 height 5
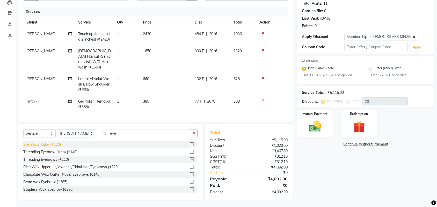
checkbox input "false"
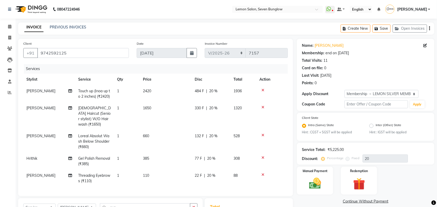
scroll to position [65, 0]
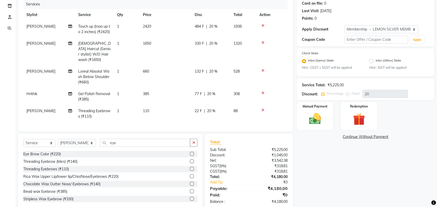
drag, startPoint x: 304, startPoint y: 120, endPoint x: 338, endPoint y: 117, distance: 33.8
click at [329, 118] on div "Manual Payment" at bounding box center [315, 116] width 36 height 28
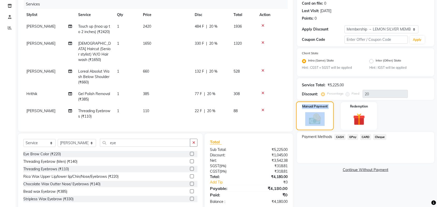
click at [318, 117] on img at bounding box center [315, 120] width 19 height 14
drag, startPoint x: 351, startPoint y: 135, endPoint x: 360, endPoint y: 140, distance: 10.3
click at [351, 135] on span "GPay" at bounding box center [353, 137] width 11 height 6
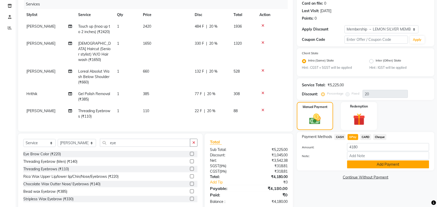
click at [367, 163] on button "Add Payment" at bounding box center [388, 165] width 82 height 8
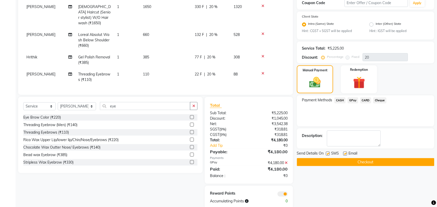
scroll to position [111, 0]
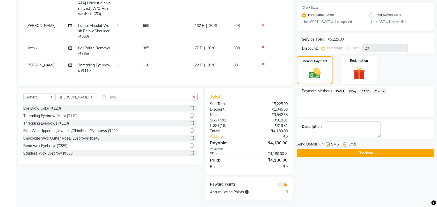
drag, startPoint x: 328, startPoint y: 143, endPoint x: 337, endPoint y: 142, distance: 9.9
click at [329, 143] on label at bounding box center [328, 145] width 4 height 4
click at [329, 143] on input "checkbox" at bounding box center [327, 144] width 3 height 3
checkbox input "false"
click at [346, 144] on label at bounding box center [345, 145] width 4 height 4
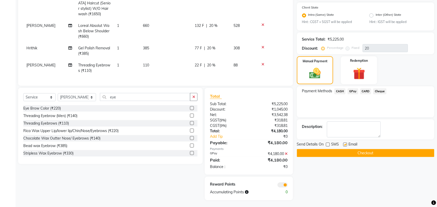
click at [346, 144] on input "checkbox" at bounding box center [344, 144] width 3 height 3
checkbox input "false"
click at [345, 154] on button "Checkout" at bounding box center [365, 153] width 137 height 8
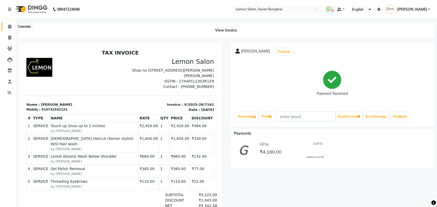
click at [9, 28] on icon at bounding box center [9, 27] width 3 height 4
click at [12, 38] on span at bounding box center [9, 38] width 9 height 6
select select "service"
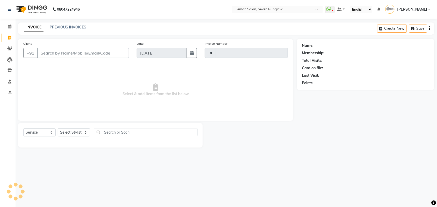
type input "7163"
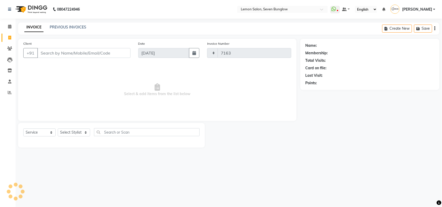
select select "562"
click at [72, 134] on select "Select Stylist" at bounding box center [74, 133] width 32 height 8
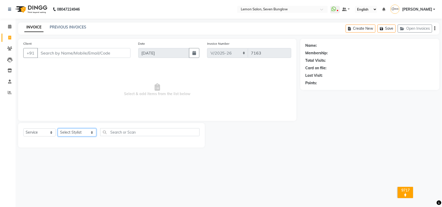
select select "67695"
click at [58, 129] on select "Select Stylist [PERSON_NAME] [PERSON_NAME] [PERSON_NAME] [PERSON_NAME] (Nail) […" at bounding box center [77, 133] width 39 height 8
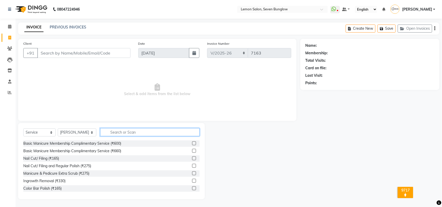
click at [135, 131] on input "text" at bounding box center [149, 132] width 99 height 8
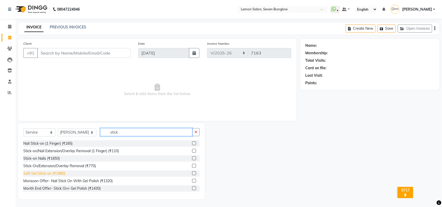
type input "stick"
click at [59, 173] on div "Soft Gel Stick-on (₹1980)" at bounding box center [44, 173] width 42 height 5
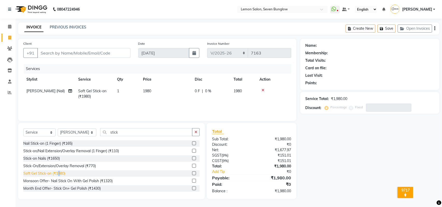
click at [60, 175] on div "Soft Gel Stick-on (₹1980)" at bounding box center [44, 173] width 42 height 5
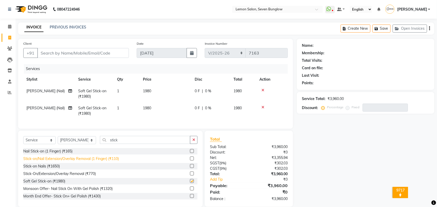
checkbox input "false"
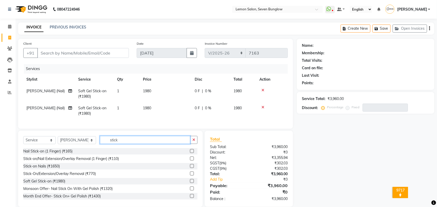
click at [110, 144] on input "stick" at bounding box center [145, 140] width 90 height 8
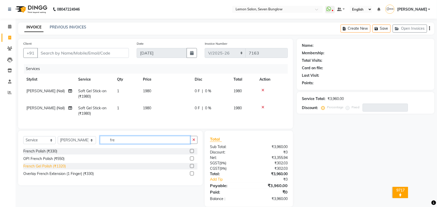
type input "fre"
click at [65, 169] on div "French Gel Polish (₹1320)" at bounding box center [44, 166] width 42 height 5
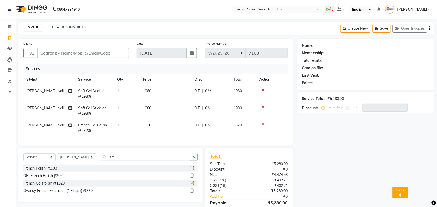
checkbox input "false"
click at [113, 161] on input "fre" at bounding box center [145, 157] width 90 height 8
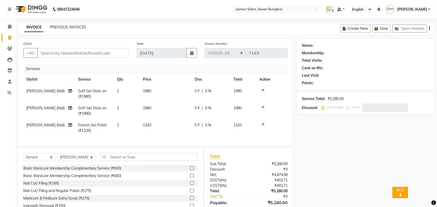
click at [126, 126] on td "1" at bounding box center [127, 128] width 26 height 17
select select "67695"
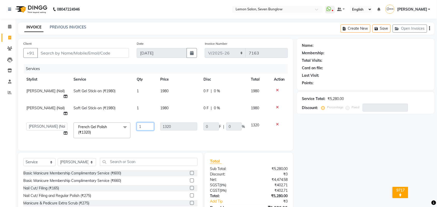
click at [140, 123] on input "1" at bounding box center [145, 127] width 17 height 8
type input "2"
drag, startPoint x: 322, startPoint y: 158, endPoint x: 324, endPoint y: 165, distance: 7.3
click at [322, 158] on div "Name: Membership: Total Visits: Card on file: Last Visit: Points: Service Total…" at bounding box center [367, 134] width 141 height 191
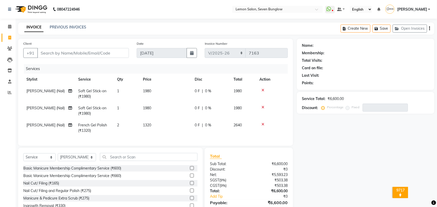
click at [263, 89] on icon at bounding box center [262, 91] width 3 height 4
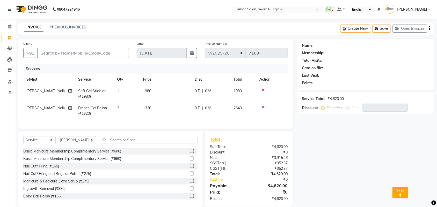
click at [131, 89] on td "1" at bounding box center [127, 93] width 26 height 17
select select "67695"
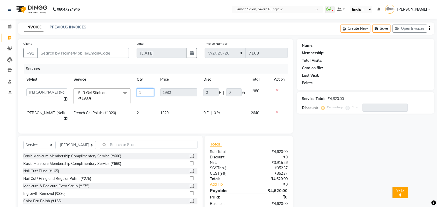
click at [149, 91] on input "1" at bounding box center [145, 93] width 17 height 8
type input "2"
click at [306, 125] on div "Name: Membership: Total Visits: Card on file: Last Visit: Points: Service Total…" at bounding box center [367, 125] width 141 height 173
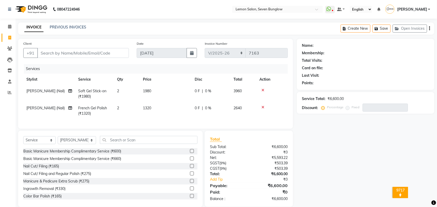
click at [81, 148] on div "Select Service Product Membership Package Voucher Prepaid Gift Card Select Styl…" at bounding box center [110, 142] width 174 height 12
click at [80, 144] on select "Select Stylist [PERSON_NAME] [PERSON_NAME] [PERSON_NAME] [PERSON_NAME] (Nail) […" at bounding box center [77, 140] width 38 height 8
select select "39980"
click at [58, 141] on select "Select Stylist [PERSON_NAME] [PERSON_NAME] [PERSON_NAME] [PERSON_NAME] (Nail) […" at bounding box center [77, 140] width 38 height 8
click at [108, 144] on input "text" at bounding box center [149, 140] width 98 height 8
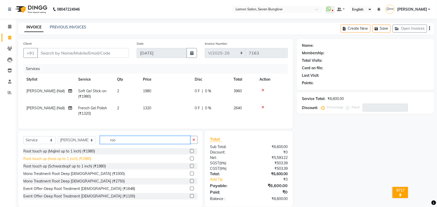
type input "roo"
click at [86, 162] on div "Root touch up (Inoa up to 1 inch) (₹1980)" at bounding box center [57, 158] width 68 height 5
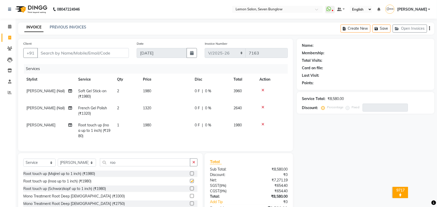
checkbox input "false"
click at [92, 55] on input "Client" at bounding box center [83, 53] width 92 height 10
type input "9"
type input "0"
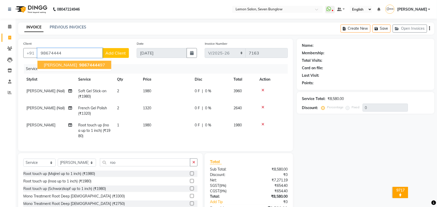
click at [97, 65] on ngb-highlight "98674444 97" at bounding box center [91, 64] width 27 height 5
type input "9867444497"
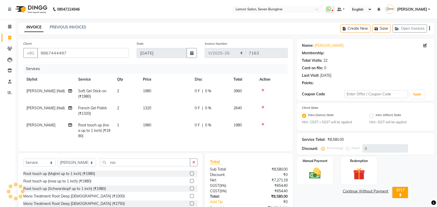
type input "20"
select select "1: Object"
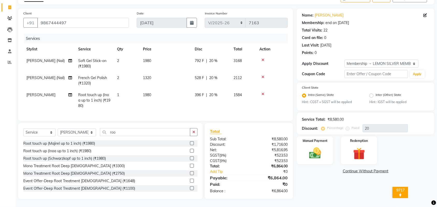
scroll to position [35, 0]
click at [308, 139] on div "Manual Payment" at bounding box center [315, 150] width 38 height 29
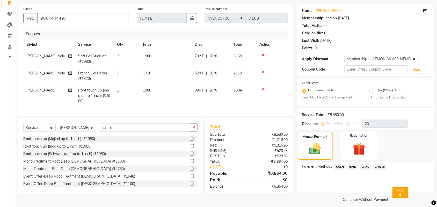
scroll to position [38, 0]
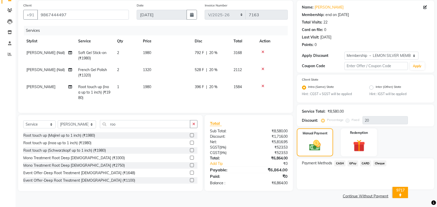
click at [368, 161] on span "CARD" at bounding box center [365, 164] width 11 height 6
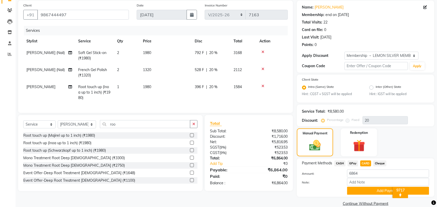
scroll to position [46, 0]
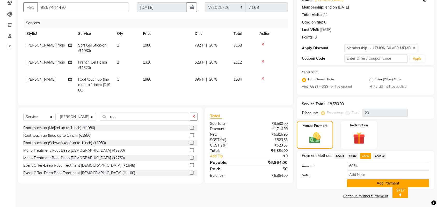
click at [368, 184] on button "Add Payment" at bounding box center [388, 184] width 82 height 8
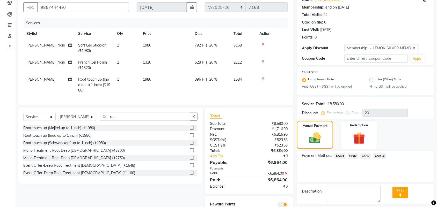
scroll to position [71, 0]
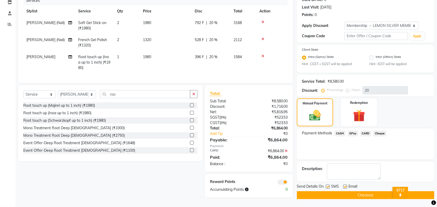
drag, startPoint x: 328, startPoint y: 183, endPoint x: 334, endPoint y: 181, distance: 6.5
click at [329, 185] on label at bounding box center [328, 187] width 4 height 4
click at [329, 186] on input "checkbox" at bounding box center [327, 187] width 3 height 3
checkbox input "false"
drag, startPoint x: 346, startPoint y: 183, endPoint x: 346, endPoint y: 188, distance: 4.9
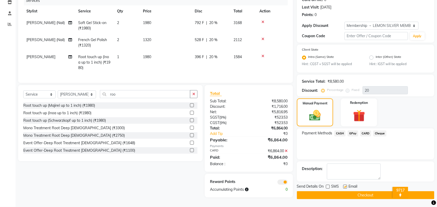
click at [346, 185] on label at bounding box center [345, 187] width 4 height 4
click at [346, 186] on input "checkbox" at bounding box center [344, 187] width 3 height 3
checkbox input "false"
click at [346, 192] on button "Checkout" at bounding box center [365, 196] width 137 height 8
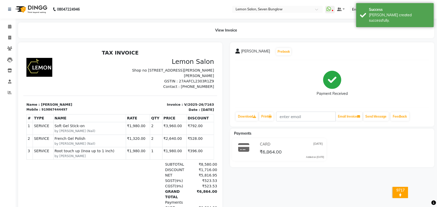
click at [12, 31] on li "Calendar" at bounding box center [8, 26] width 16 height 11
click at [11, 29] on span at bounding box center [9, 27] width 9 height 6
